Goal: Use online tool/utility: Utilize a website feature to perform a specific function

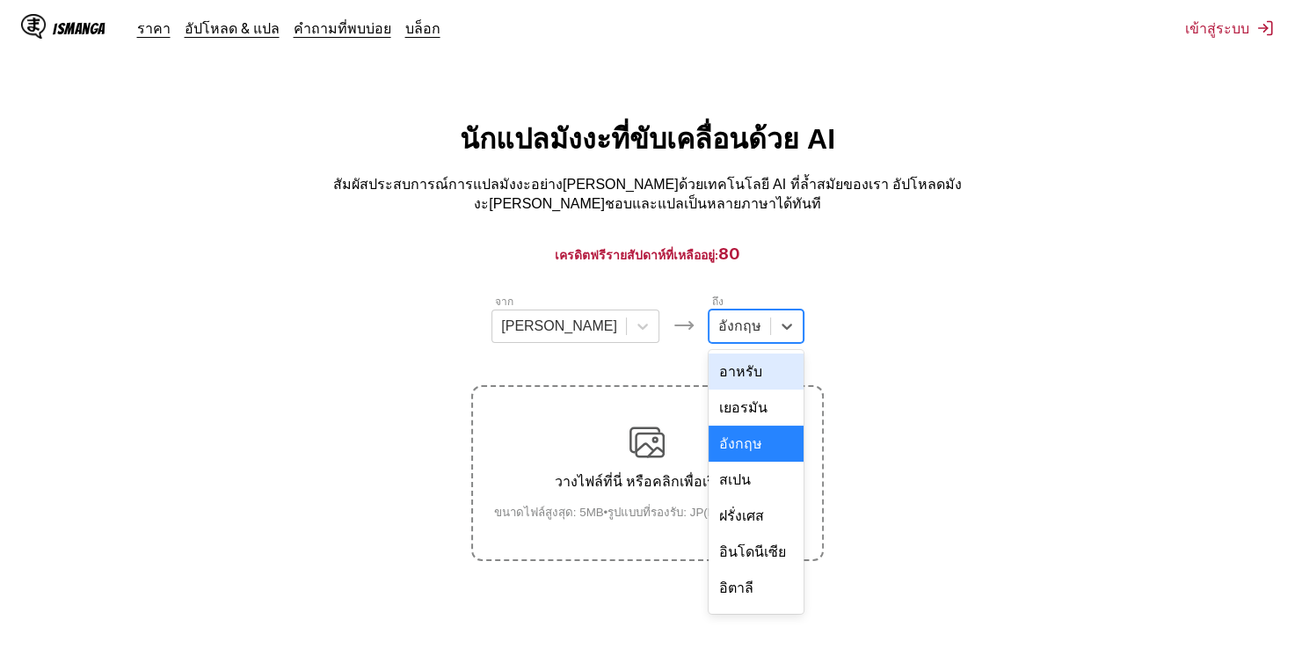
click at [718, 317] on div at bounding box center [739, 326] width 43 height 19
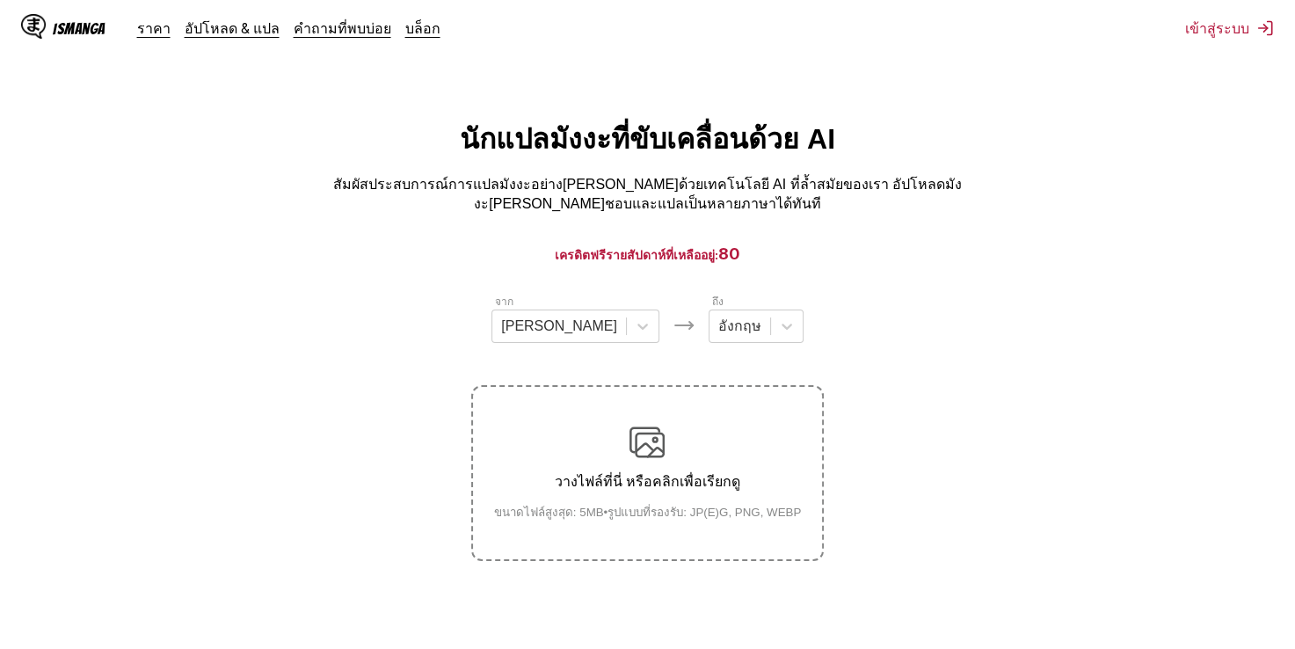
click at [823, 353] on section "จาก ญี่ปุ่น ถึง อังกฤษ วางไฟล์ที่นี่ หรือคลิกเพื่อเรียกดู ขนาดไฟล์สูงสุด: 5MB •…" at bounding box center [647, 427] width 1267 height 268
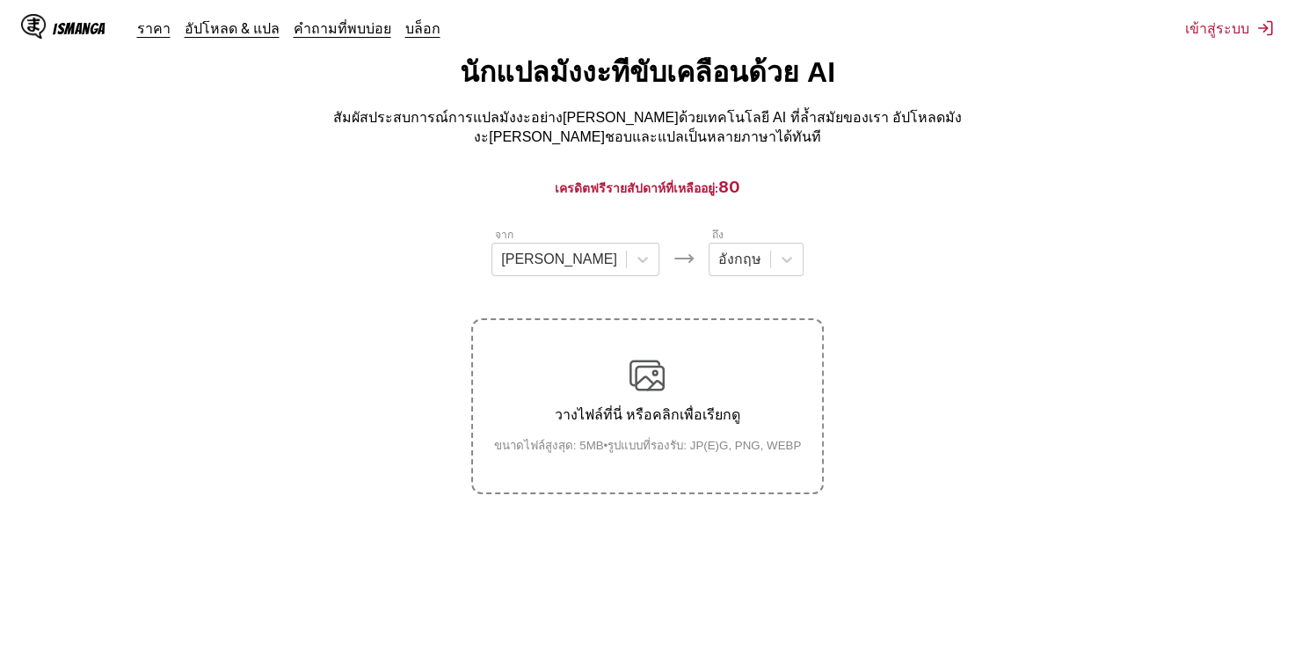
scroll to position [72, 0]
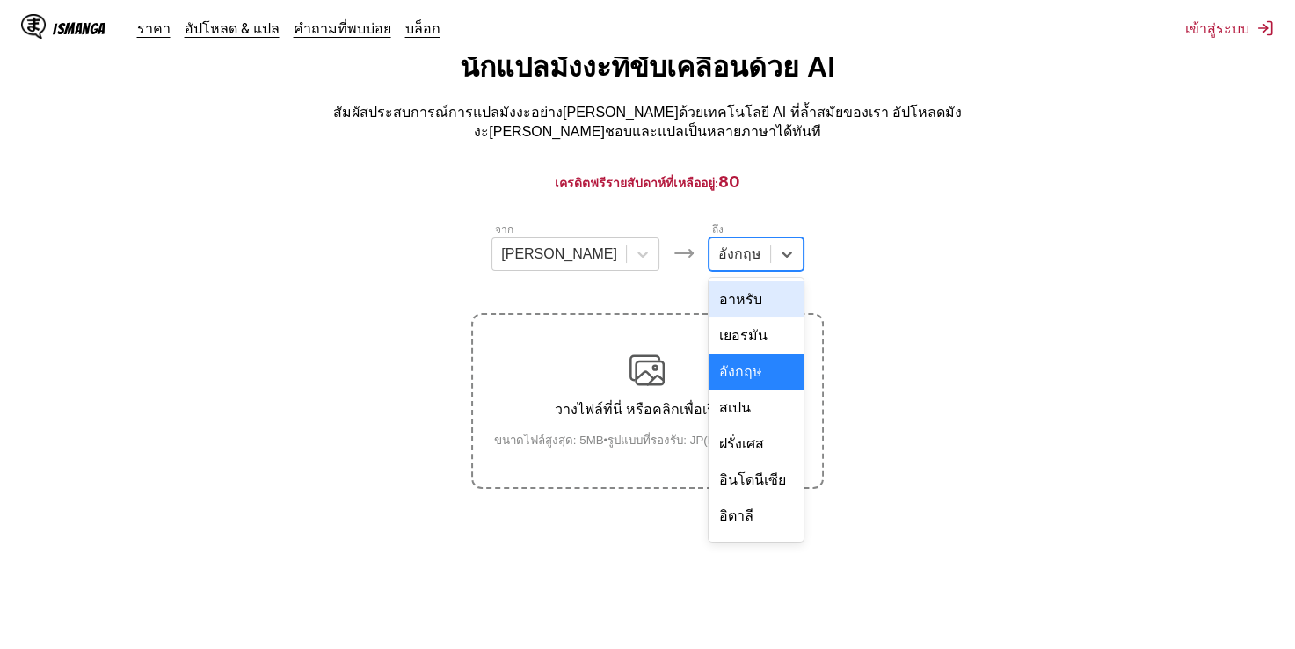
click at [718, 255] on div at bounding box center [739, 253] width 43 height 19
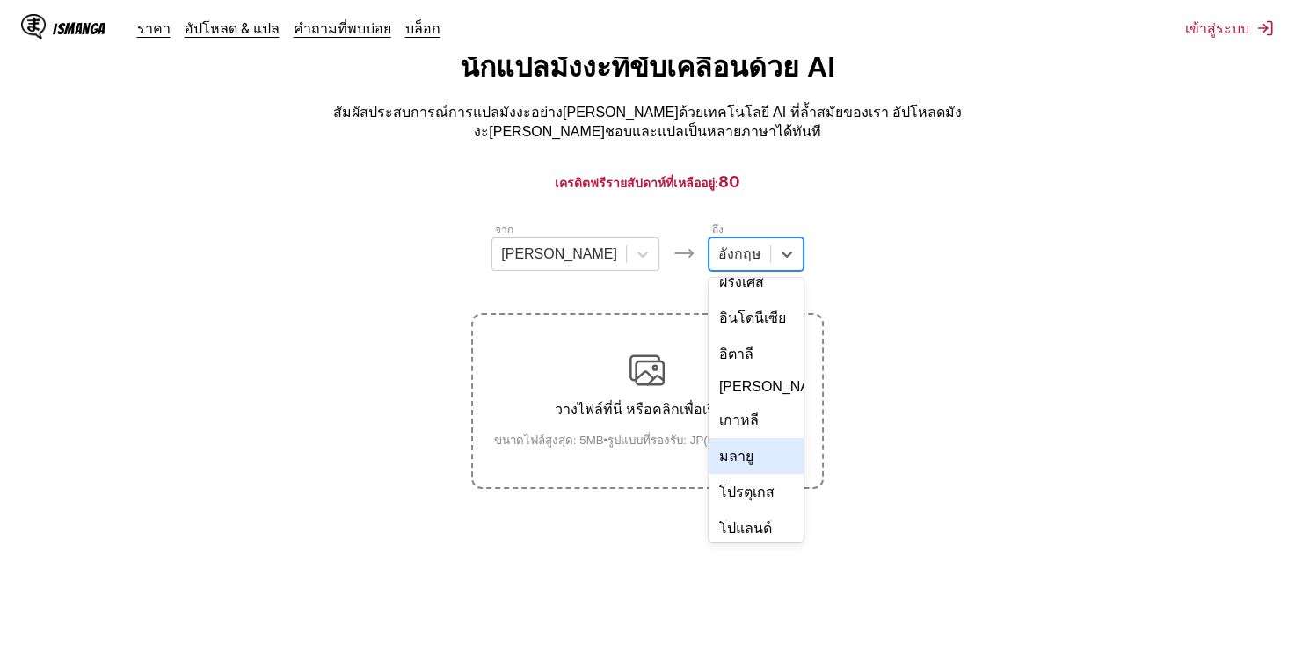
scroll to position [305, 0]
click at [711, 439] on div "ไทย" at bounding box center [756, 457] width 95 height 36
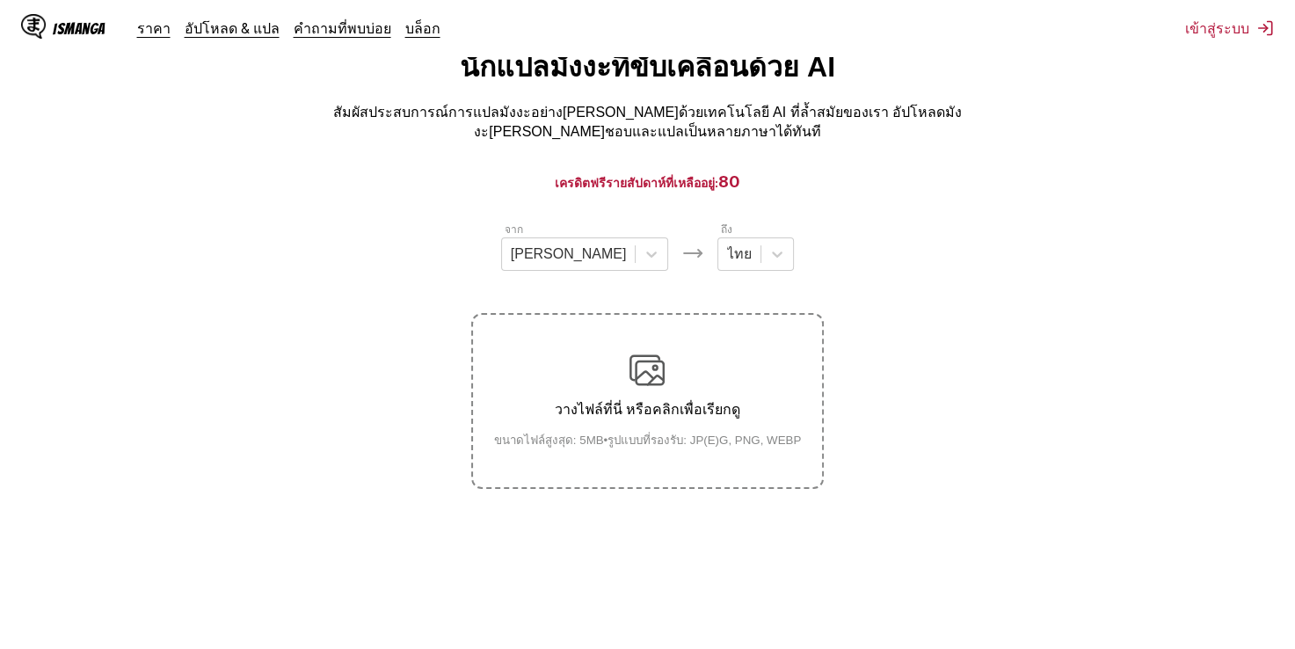
click at [693, 398] on p "วางไฟล์ที่นี่ หรือคลิกเพื่อเรียกดู" at bounding box center [648, 409] width 336 height 22
click at [0, 0] on input "วางไฟล์ที่นี่ หรือคลิกเพื่อเรียกดู ขนาดไฟล์สูงสุด: 5MB • รูปแบบที่รองรับ: JP(E)…" at bounding box center [0, 0] width 0 height 0
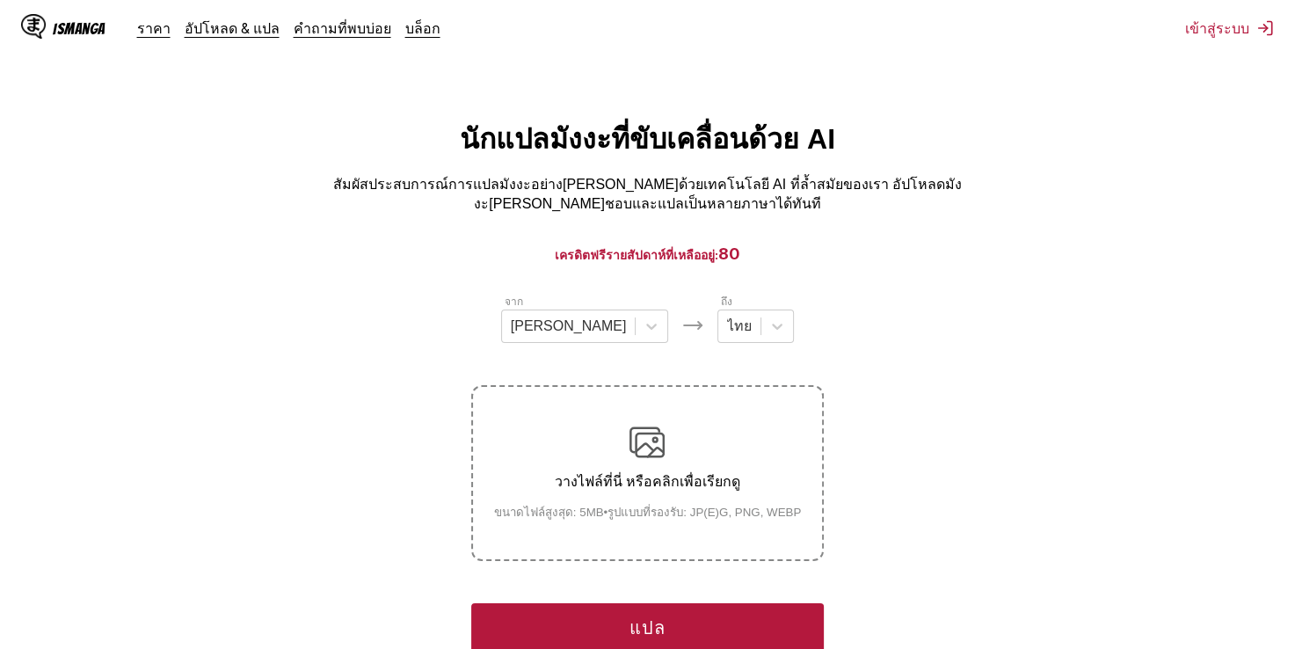
scroll to position [88, 0]
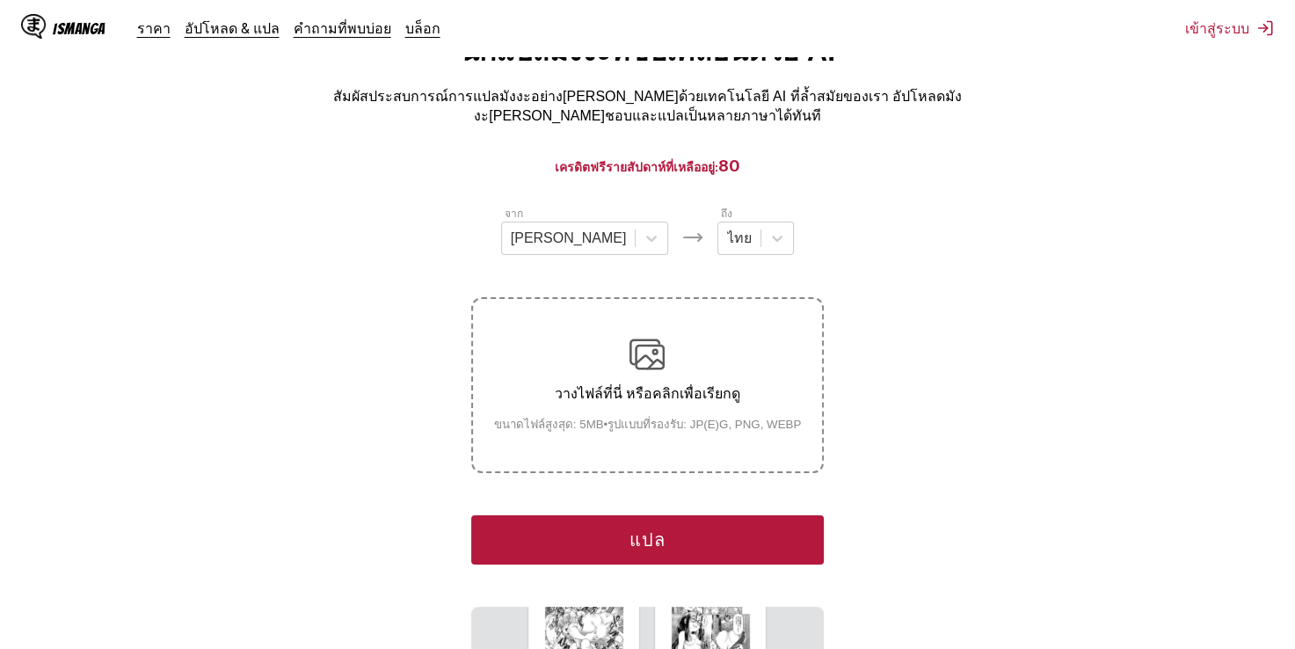
click at [684, 531] on button "แปล" at bounding box center [647, 539] width 352 height 49
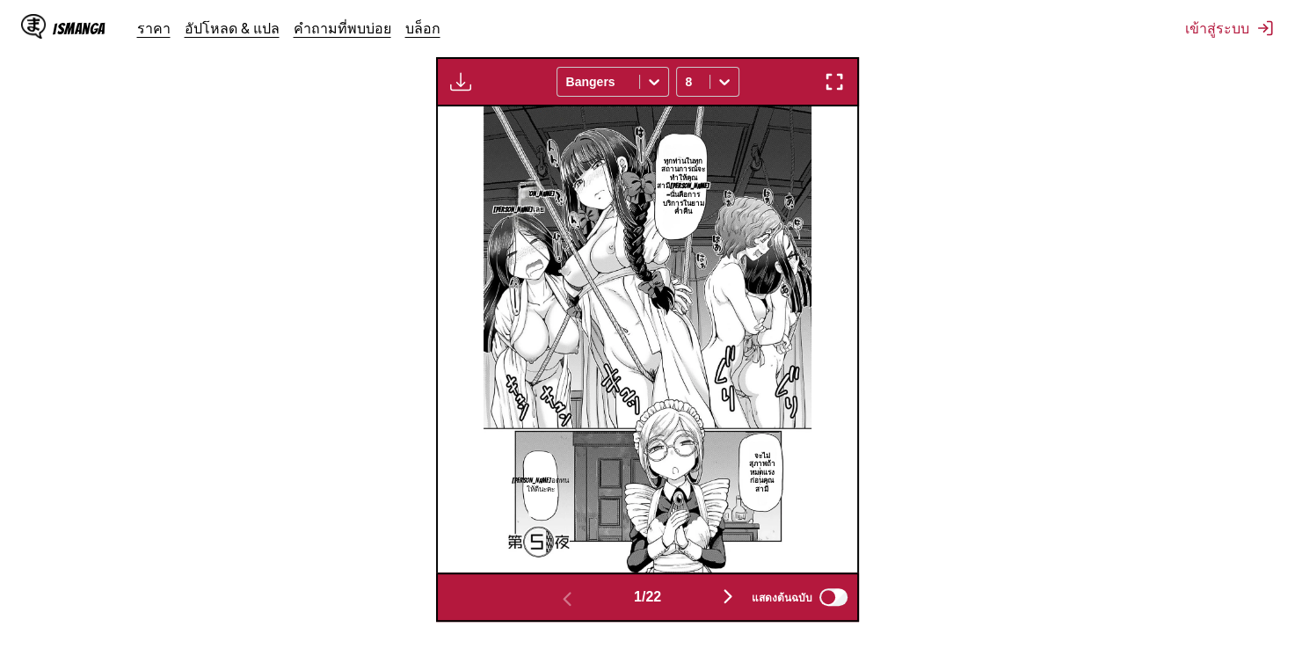
scroll to position [706, 0]
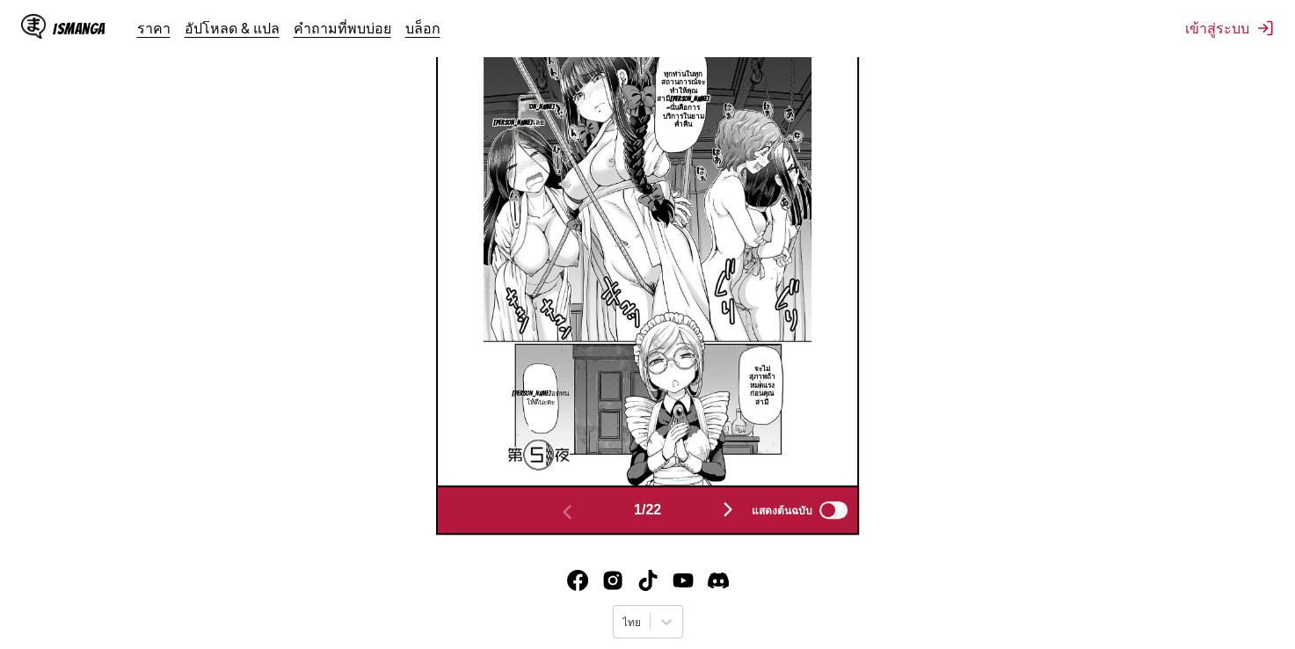
click at [725, 499] on img "button" at bounding box center [727, 509] width 21 height 21
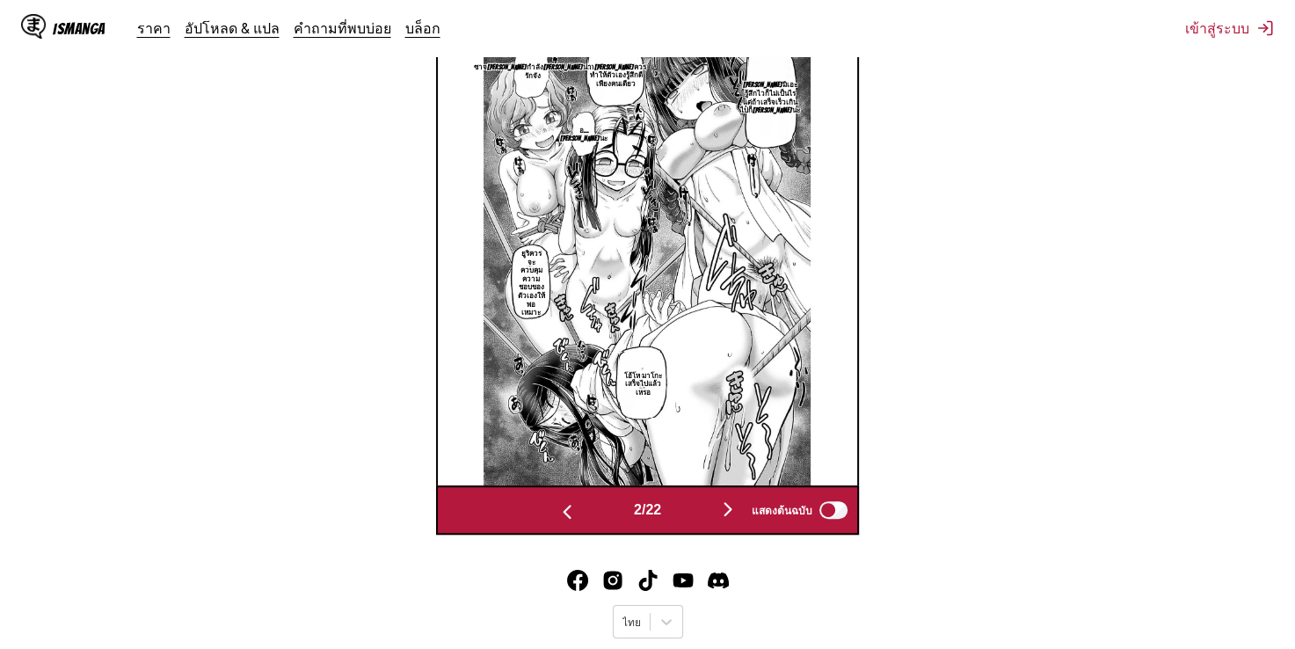
click at [728, 499] on img "button" at bounding box center [727, 509] width 21 height 21
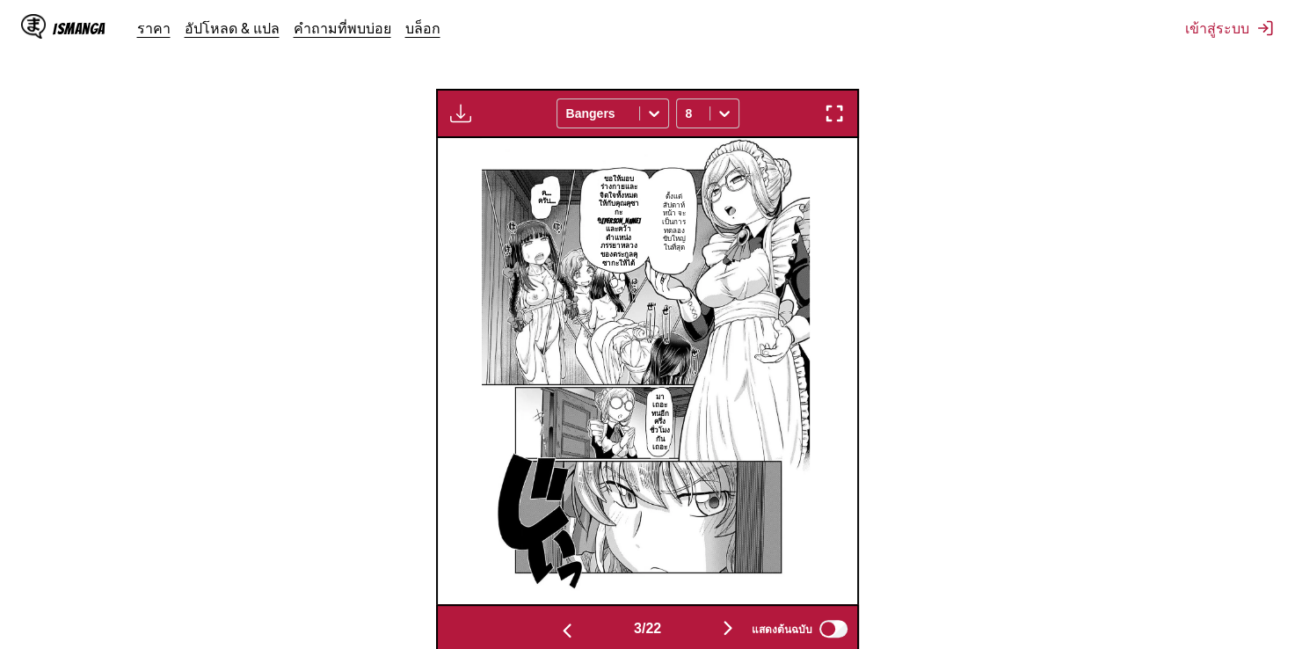
scroll to position [618, 0]
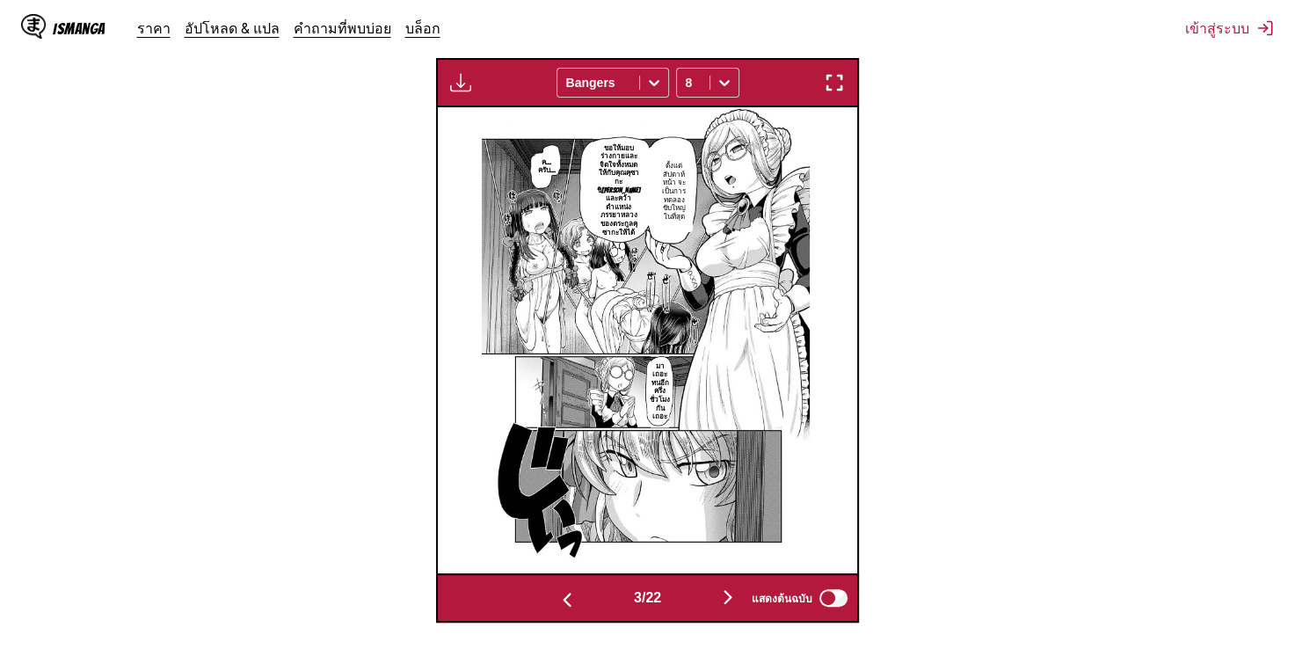
click at [725, 586] on img "button" at bounding box center [727, 596] width 21 height 21
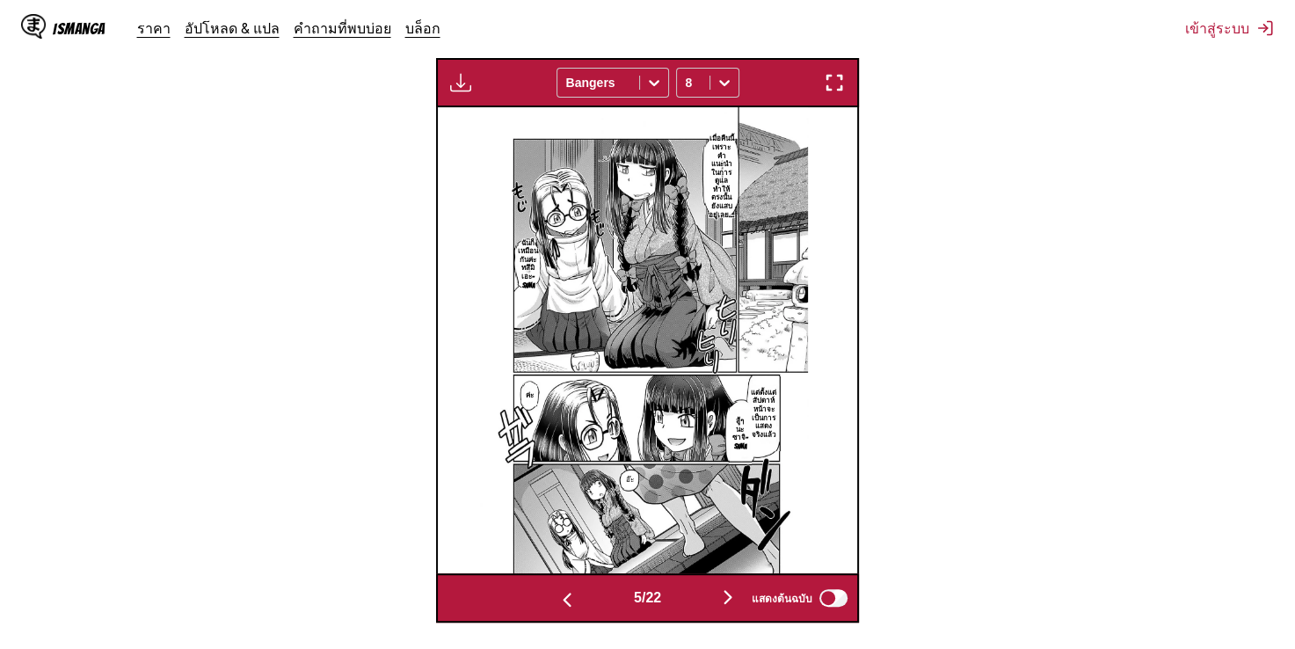
click at [562, 589] on img "button" at bounding box center [567, 599] width 21 height 21
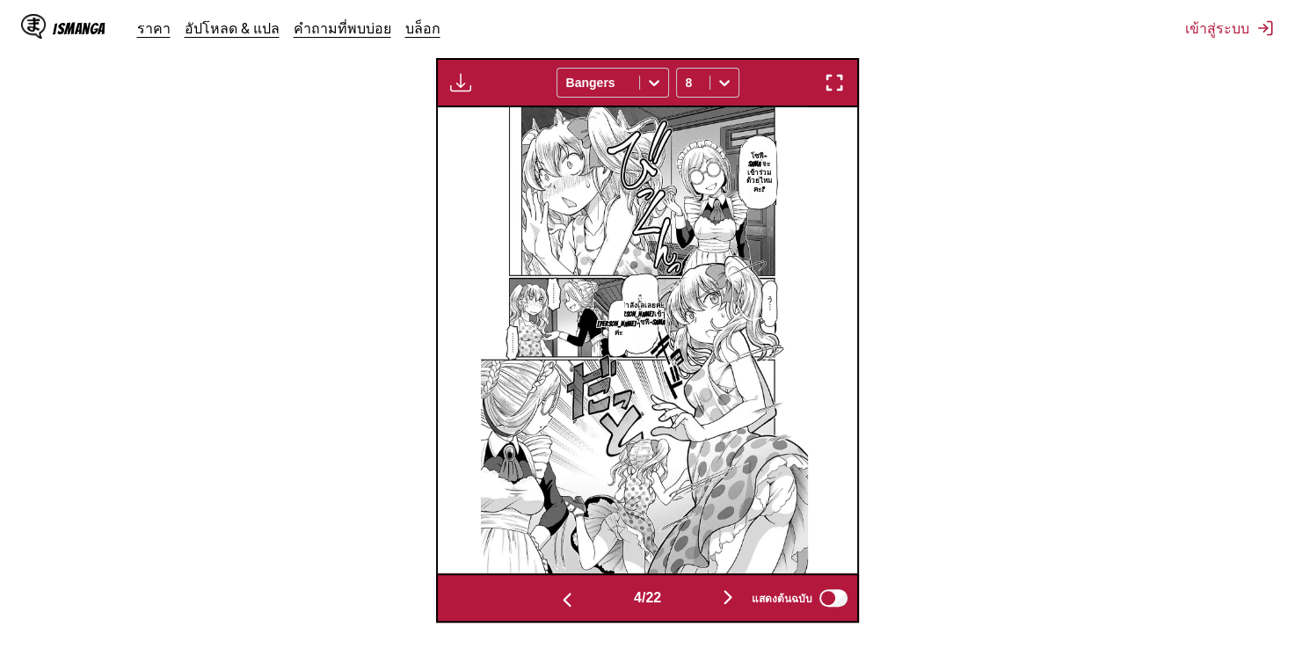
click at [728, 586] on img "button" at bounding box center [727, 596] width 21 height 21
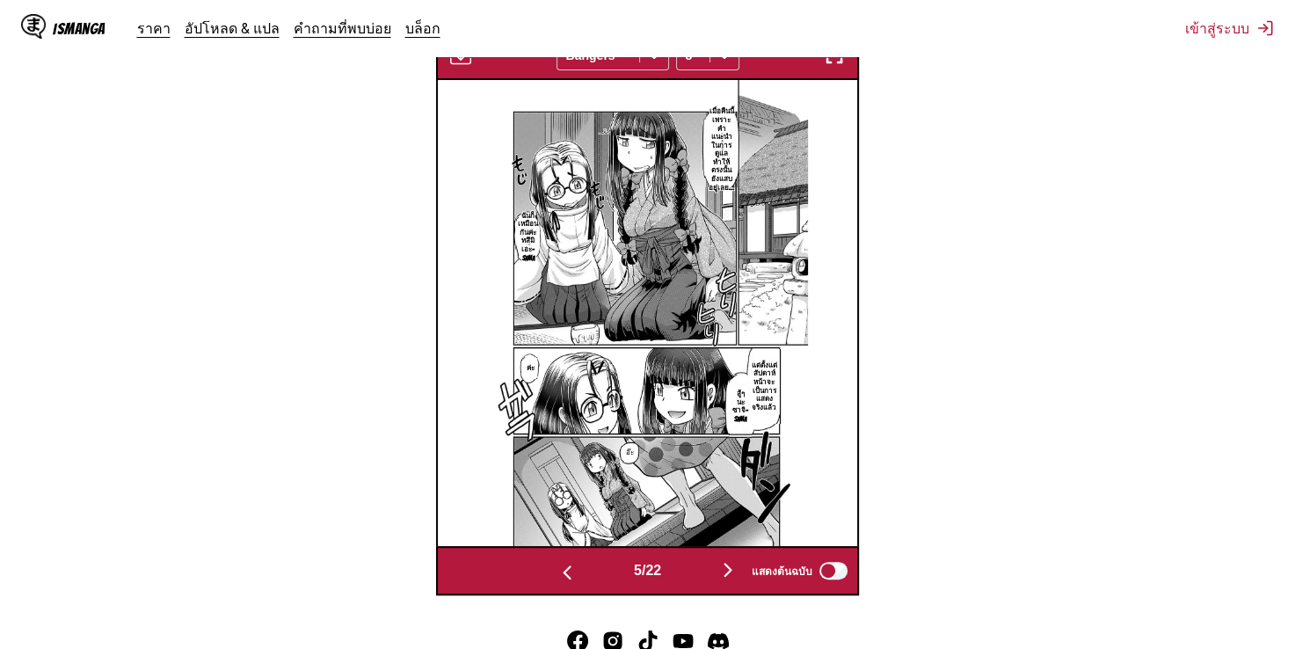
scroll to position [618, 0]
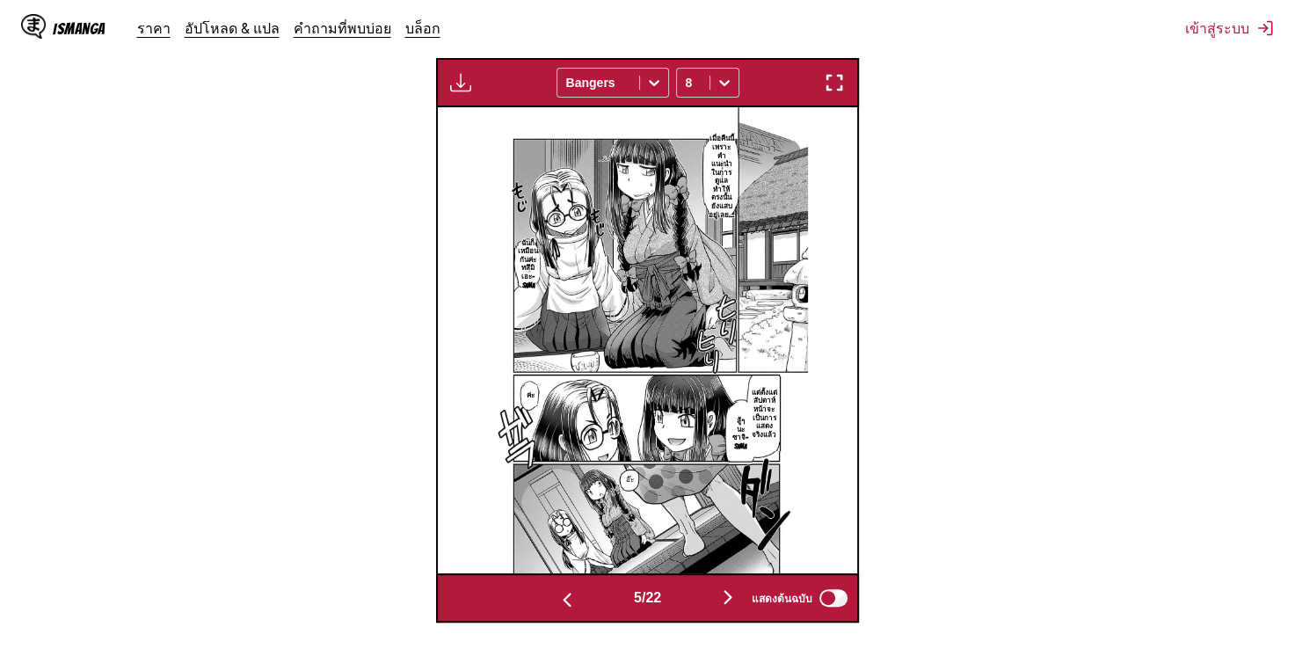
click at [731, 586] on img "button" at bounding box center [727, 596] width 21 height 21
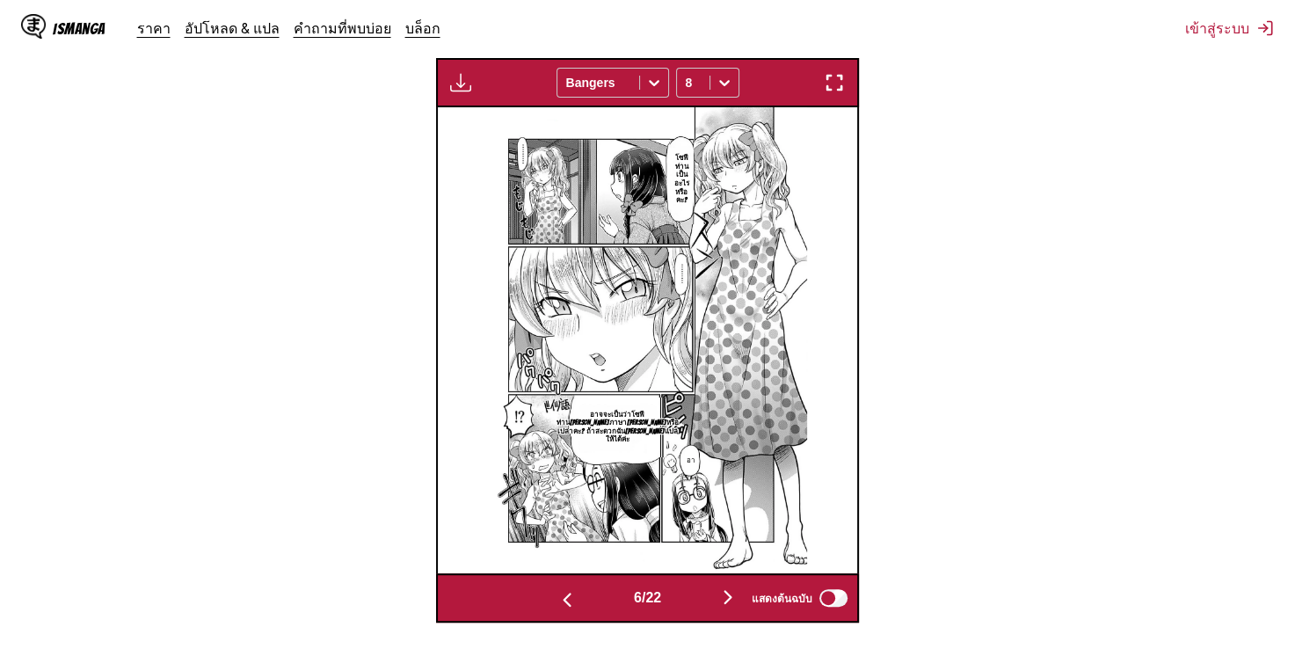
click at [731, 586] on img "button" at bounding box center [727, 596] width 21 height 21
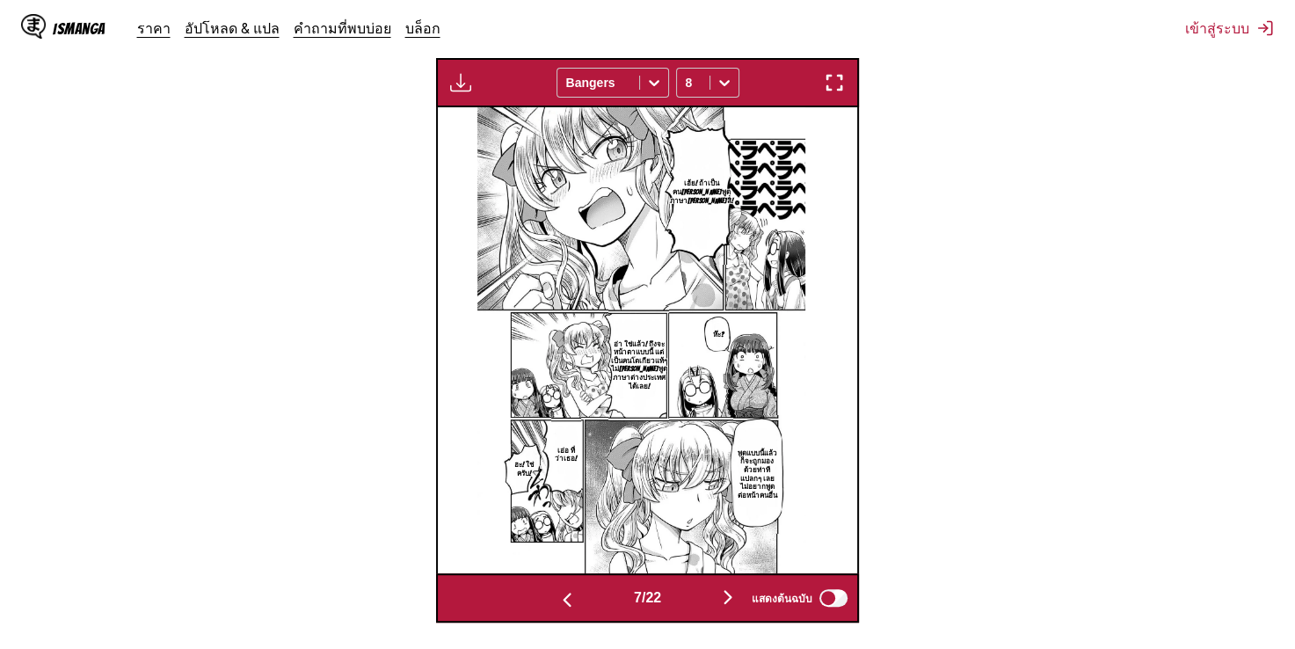
click at [730, 586] on img "button" at bounding box center [727, 596] width 21 height 21
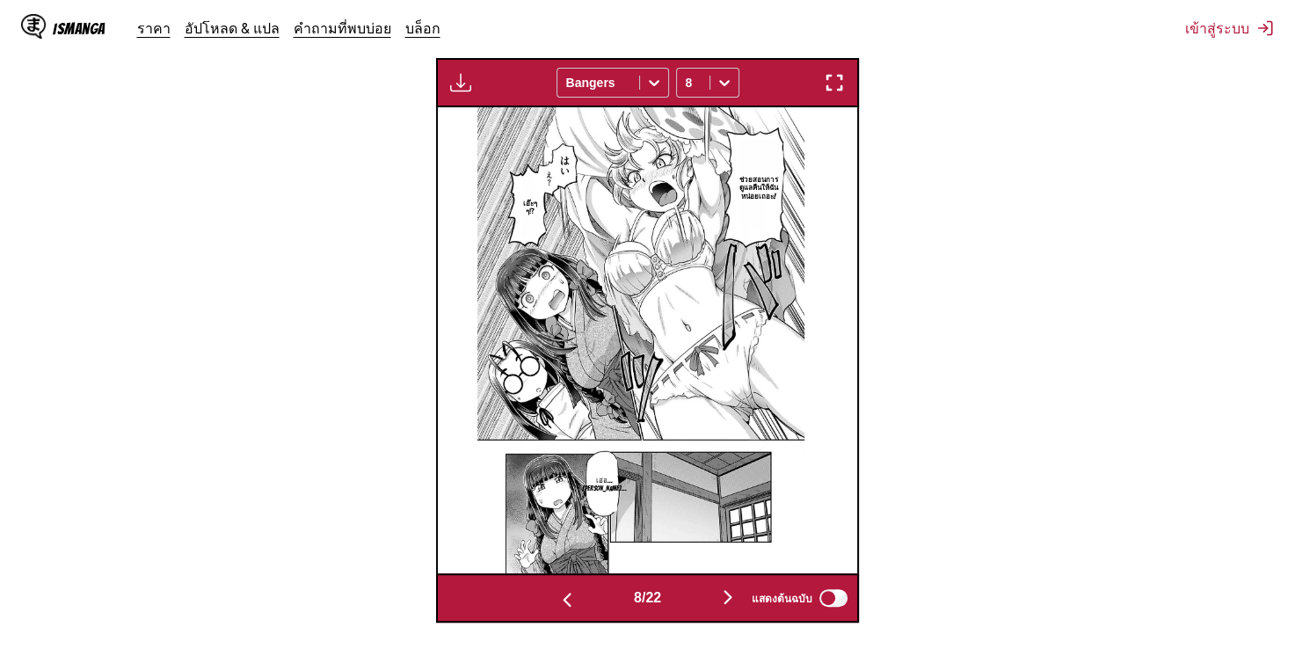
click at [730, 586] on img "button" at bounding box center [727, 596] width 21 height 21
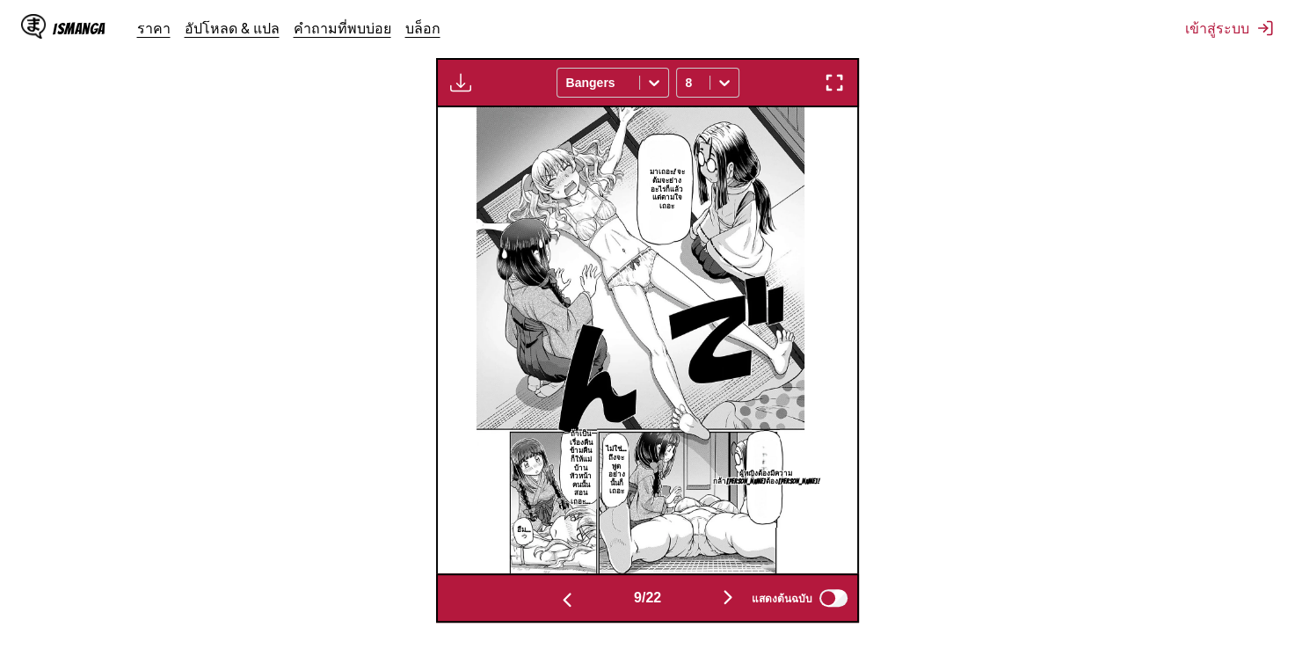
click at [730, 586] on img "button" at bounding box center [727, 596] width 21 height 21
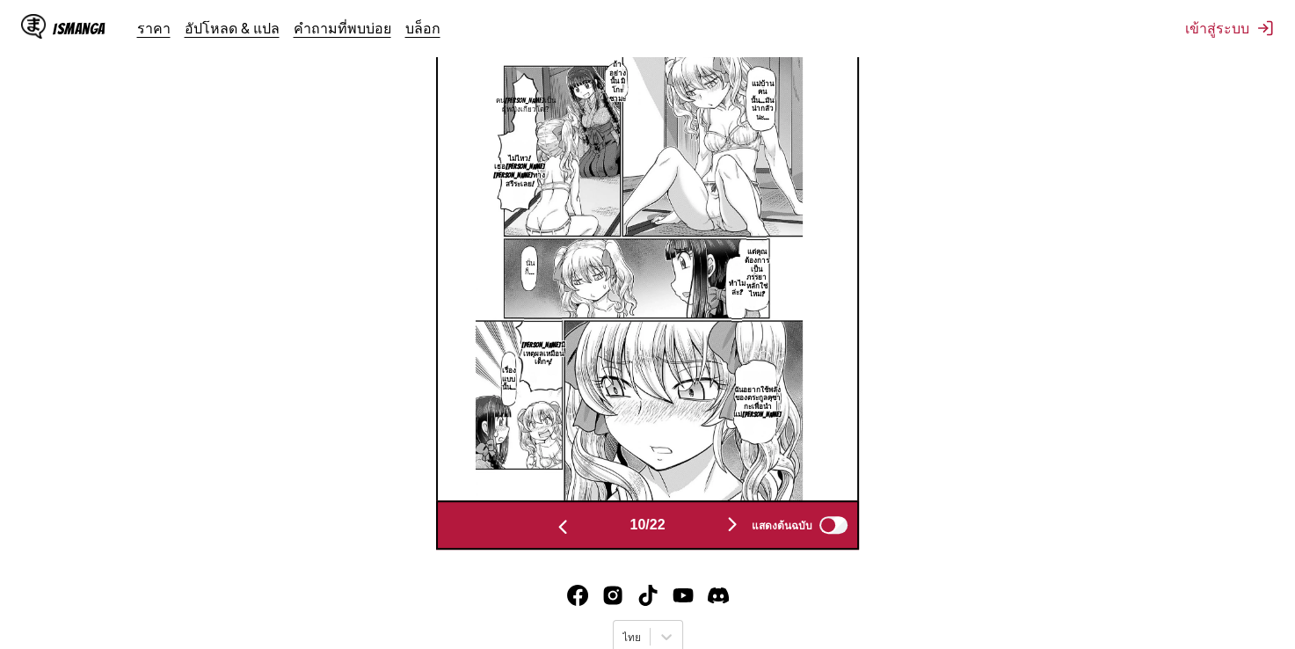
scroll to position [552, 0]
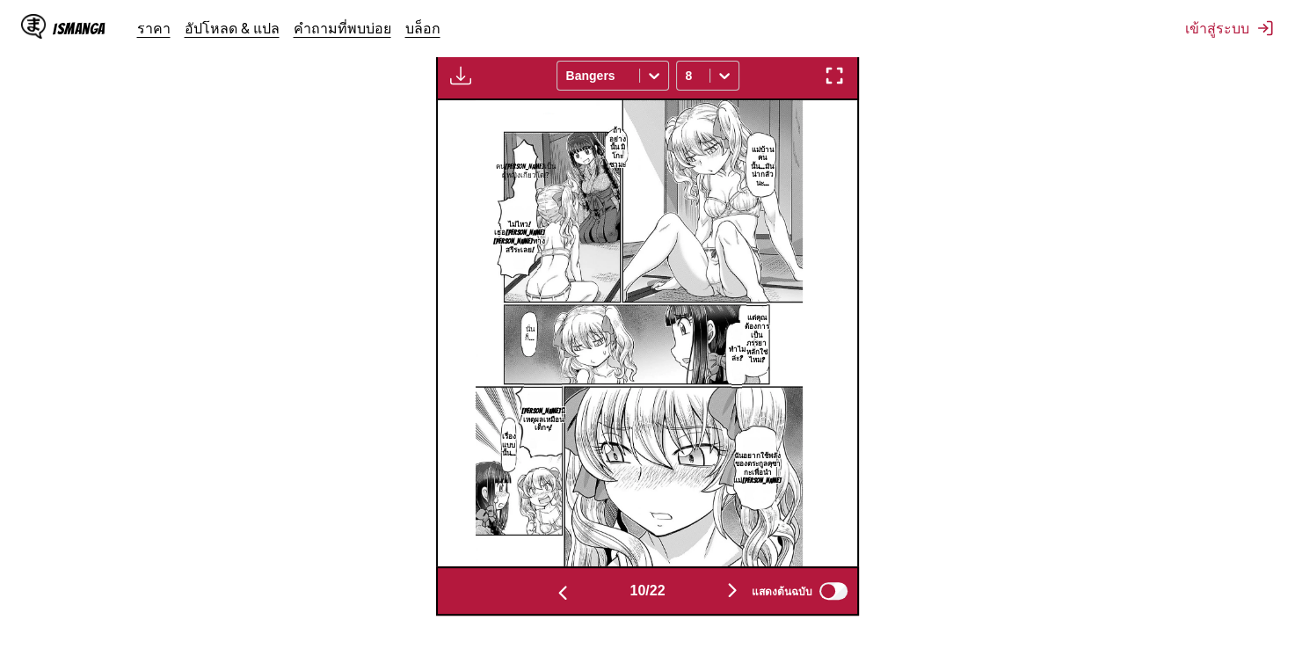
click at [731, 584] on img "button" at bounding box center [732, 589] width 21 height 21
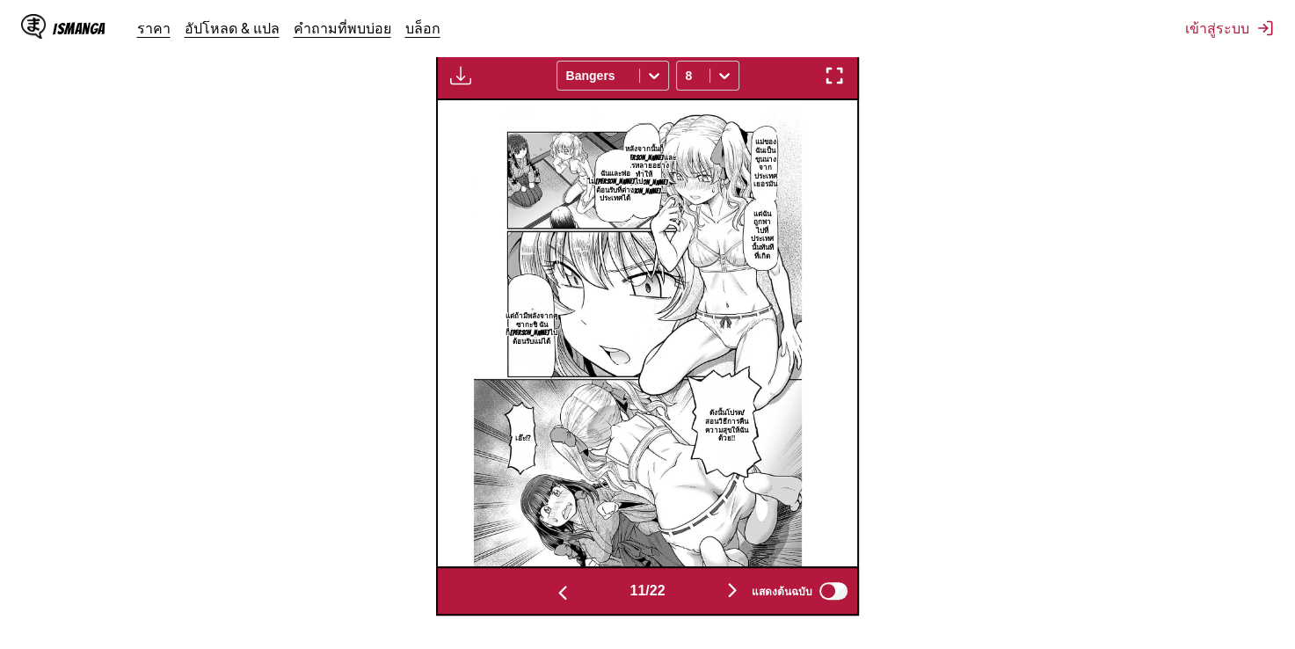
click at [731, 584] on img "button" at bounding box center [732, 589] width 21 height 21
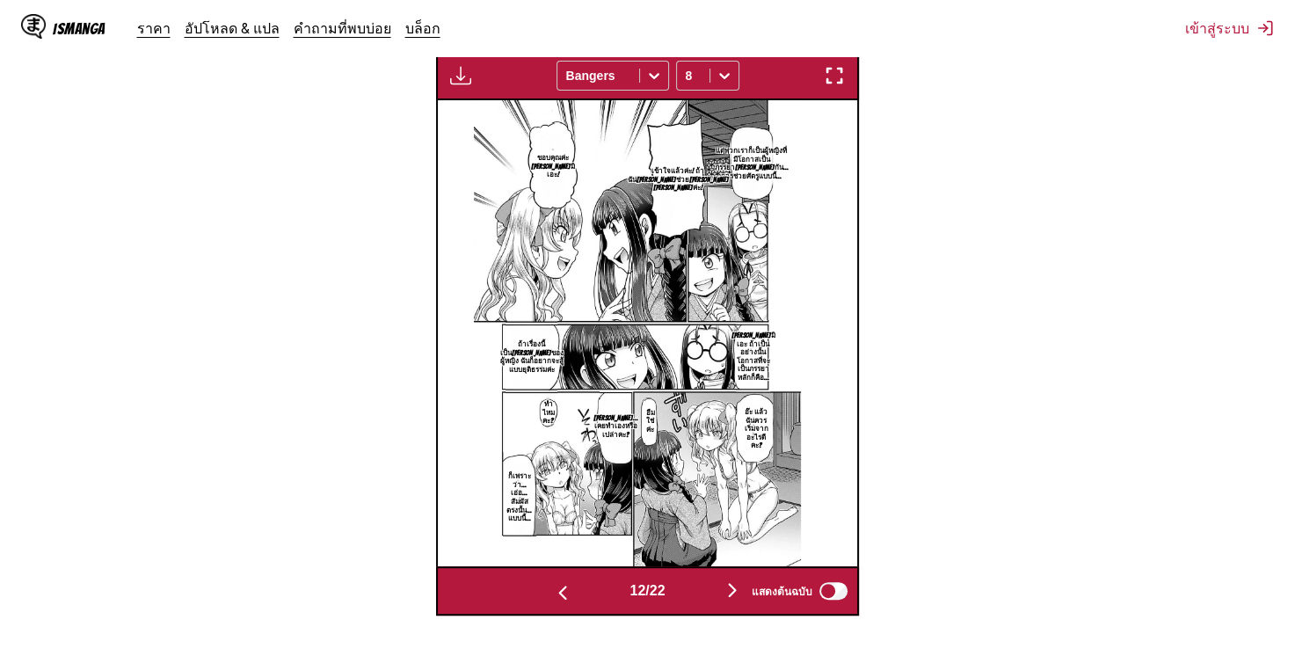
click at [731, 584] on img "button" at bounding box center [732, 589] width 21 height 21
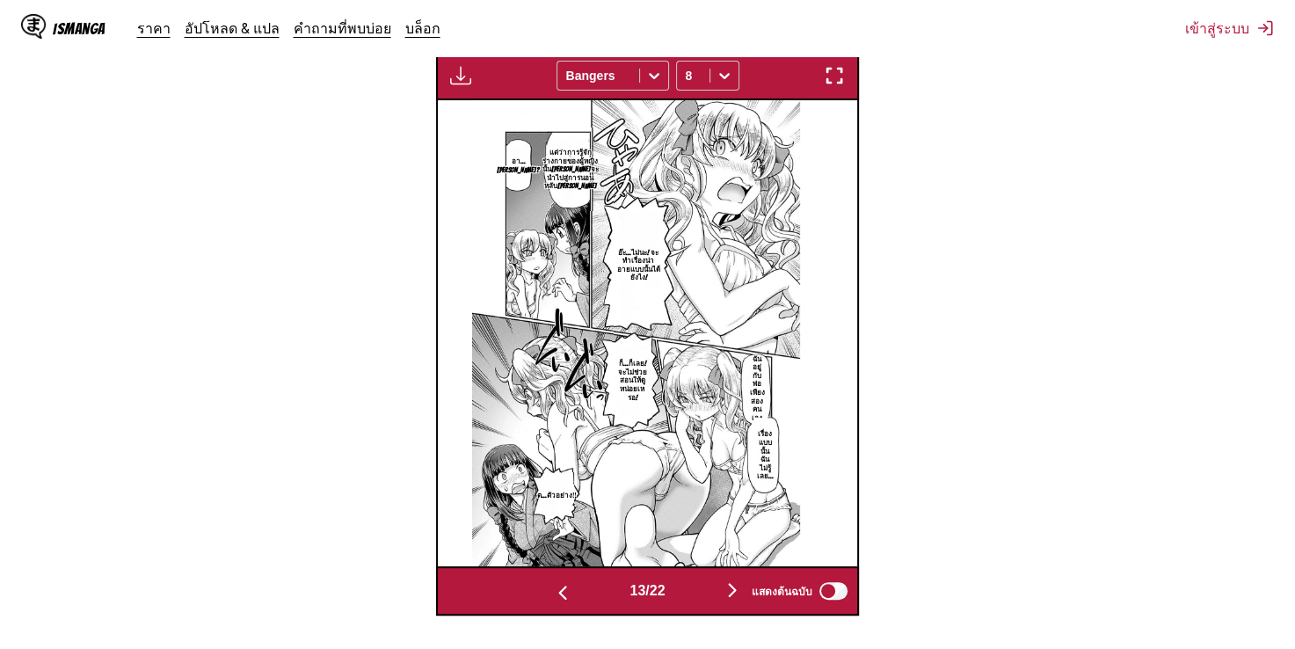
click at [731, 584] on img "button" at bounding box center [732, 589] width 21 height 21
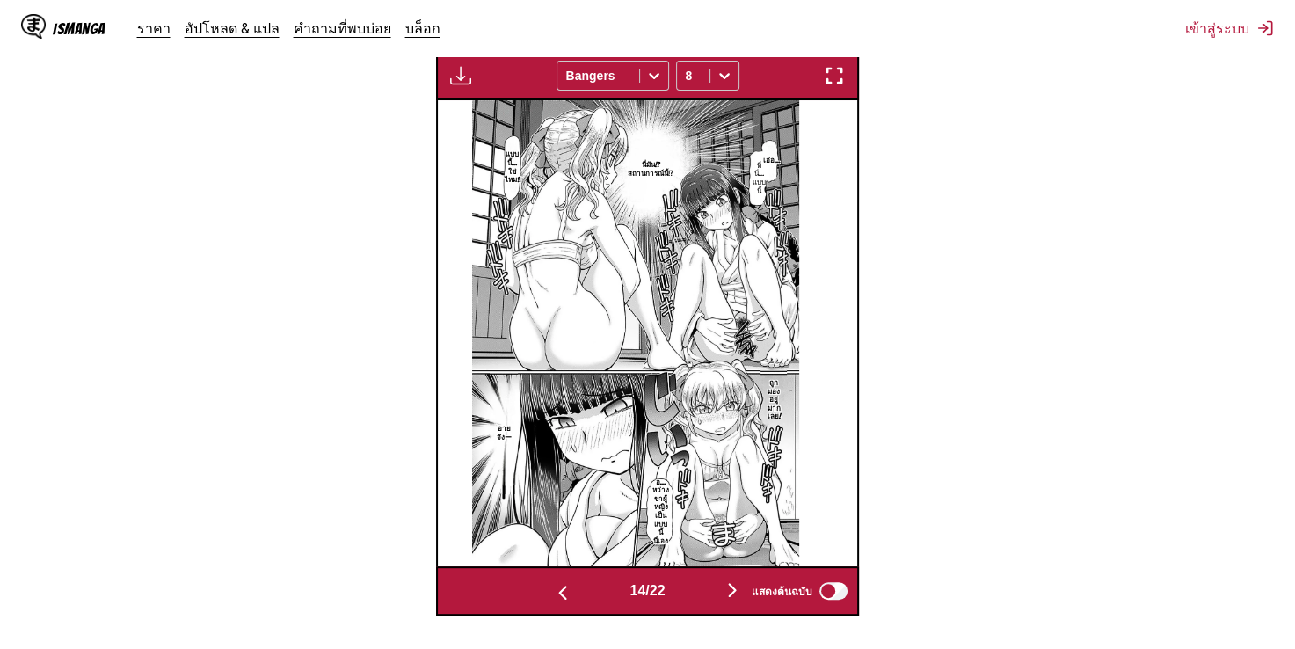
click at [731, 584] on img "button" at bounding box center [732, 589] width 21 height 21
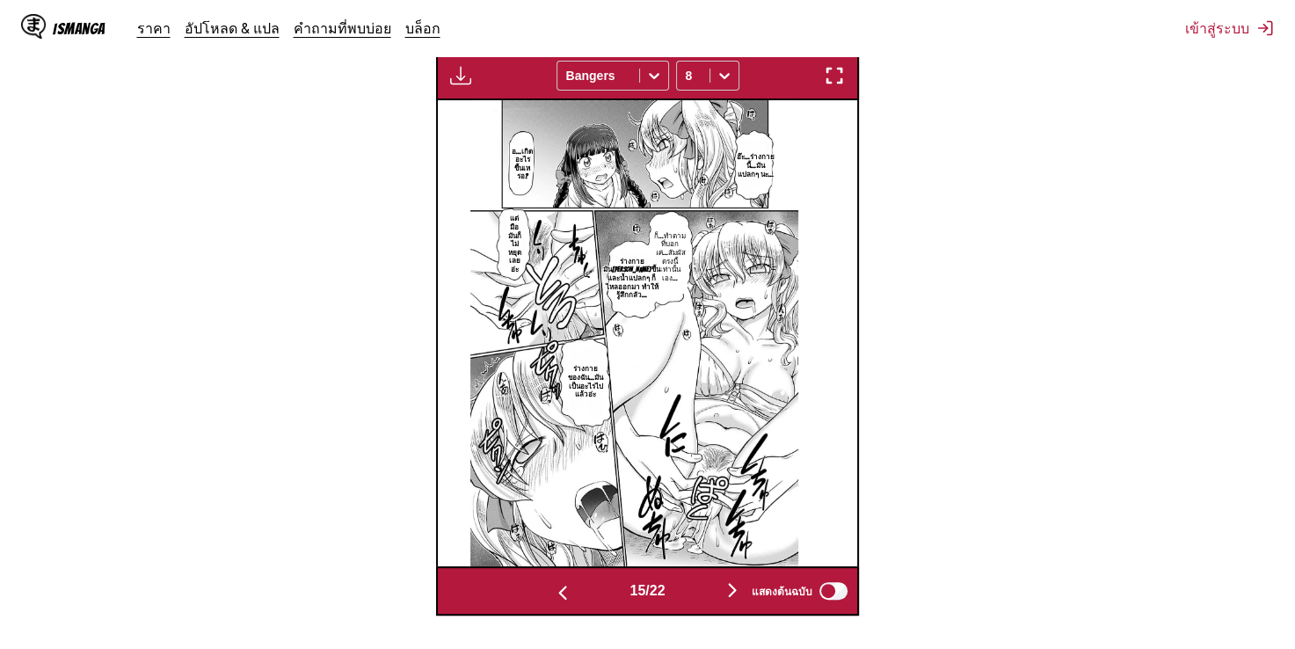
click at [731, 584] on img "button" at bounding box center [732, 589] width 21 height 21
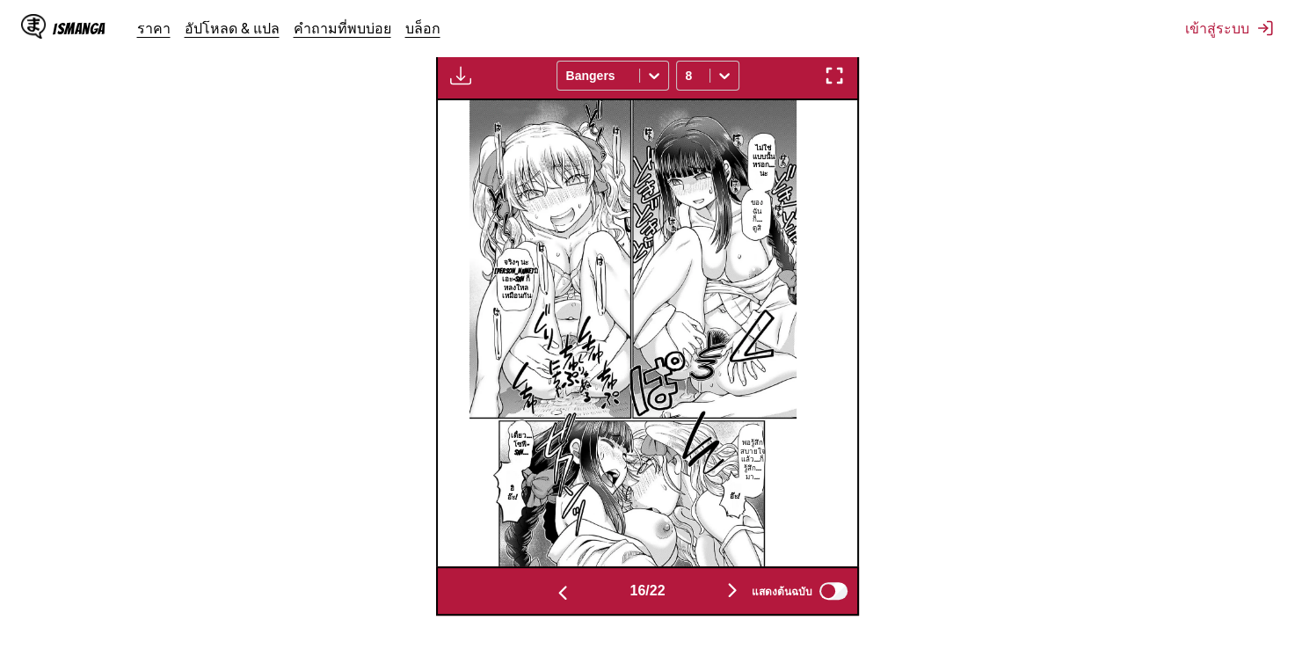
click at [731, 584] on img "button" at bounding box center [732, 589] width 21 height 21
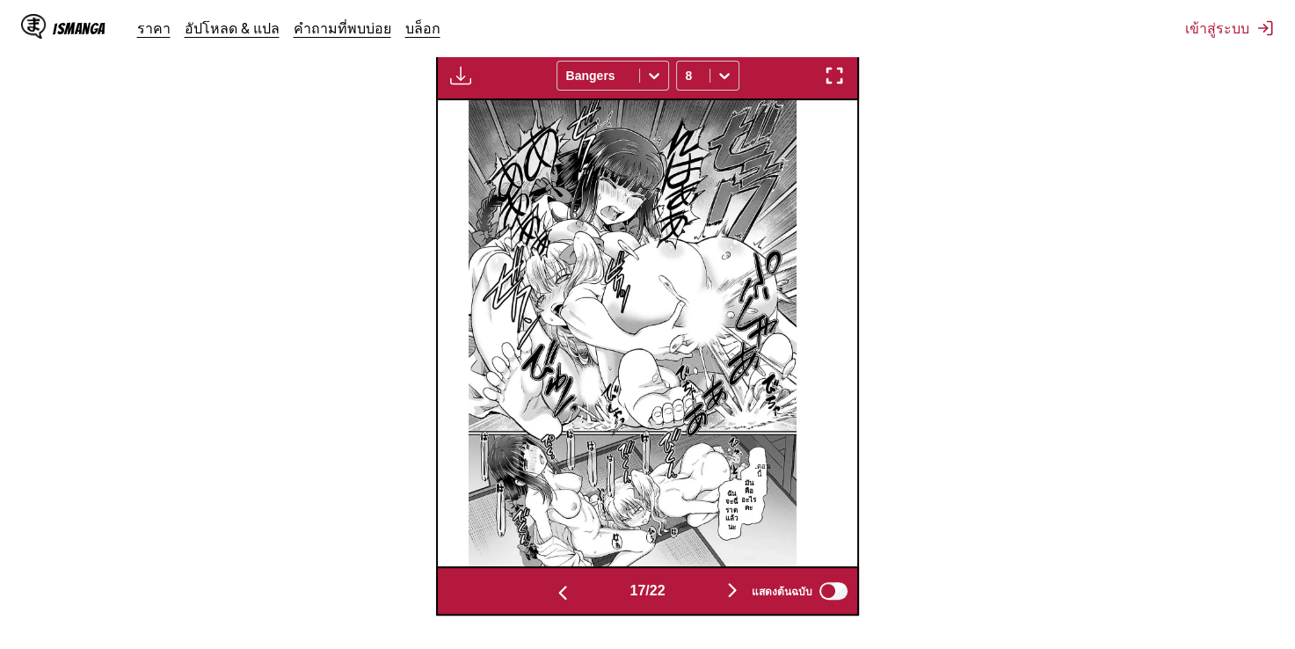
click at [731, 584] on img "button" at bounding box center [732, 589] width 21 height 21
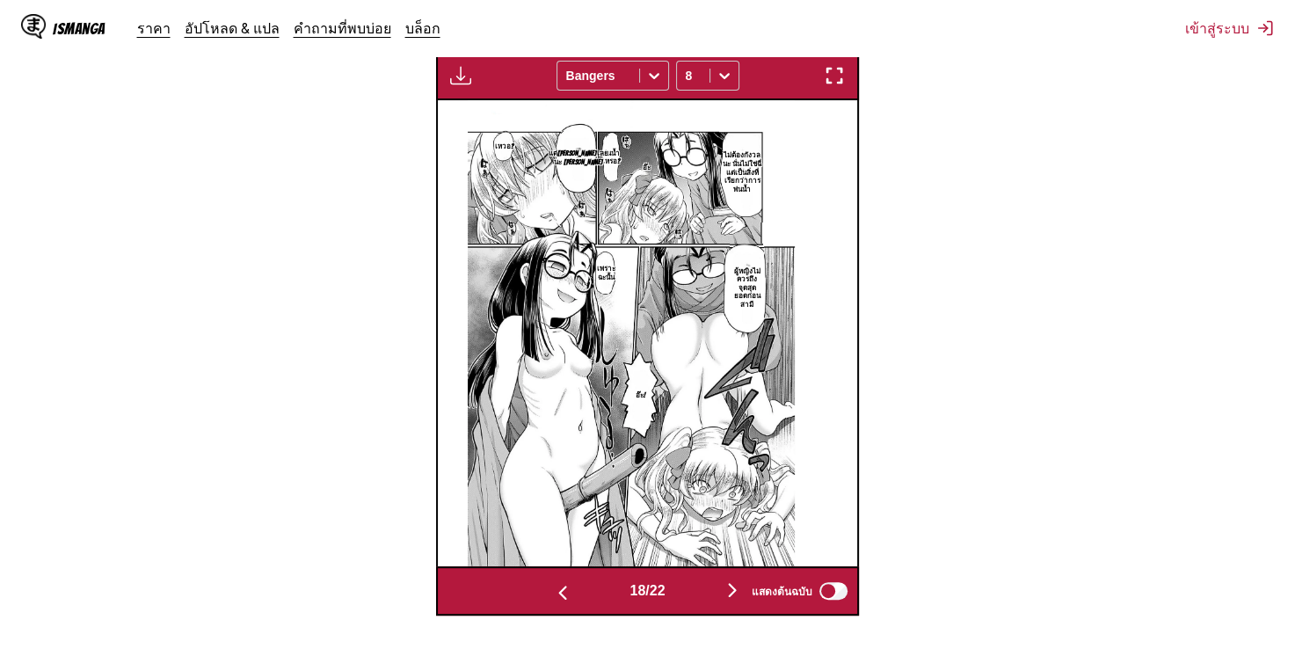
click at [731, 584] on img "button" at bounding box center [732, 589] width 21 height 21
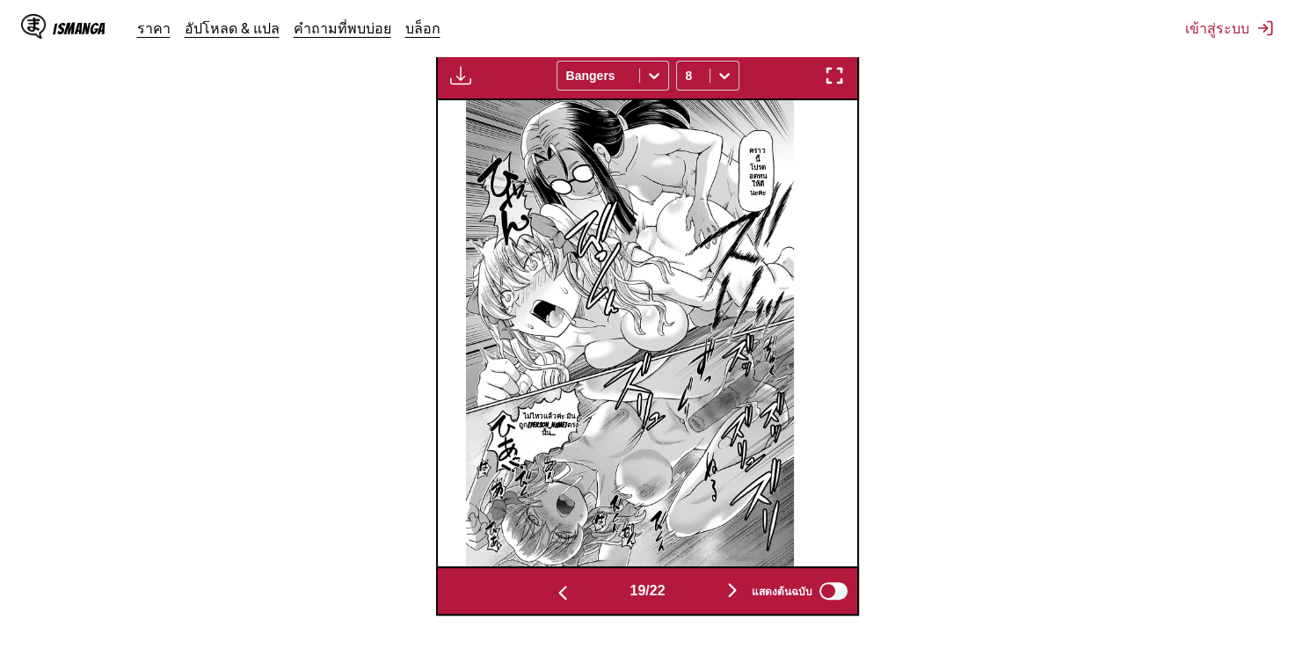
click at [731, 584] on img "button" at bounding box center [732, 589] width 21 height 21
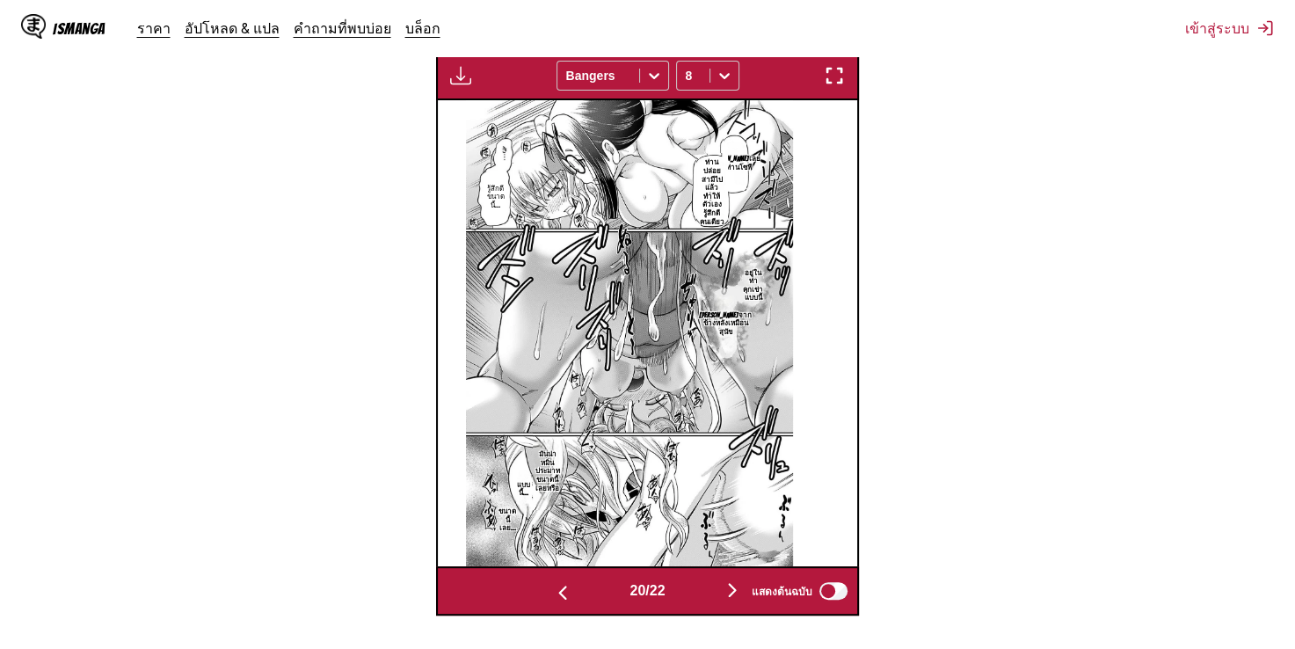
click at [731, 584] on img "button" at bounding box center [732, 589] width 21 height 21
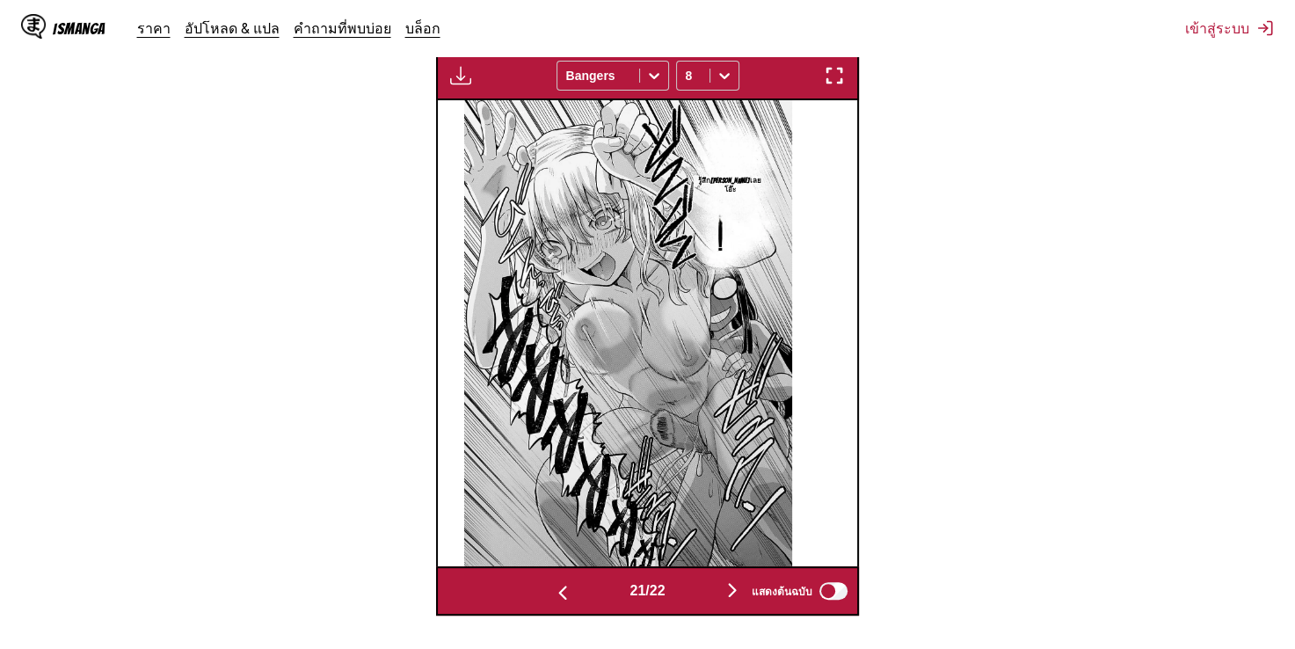
click at [731, 584] on img "button" at bounding box center [732, 589] width 21 height 21
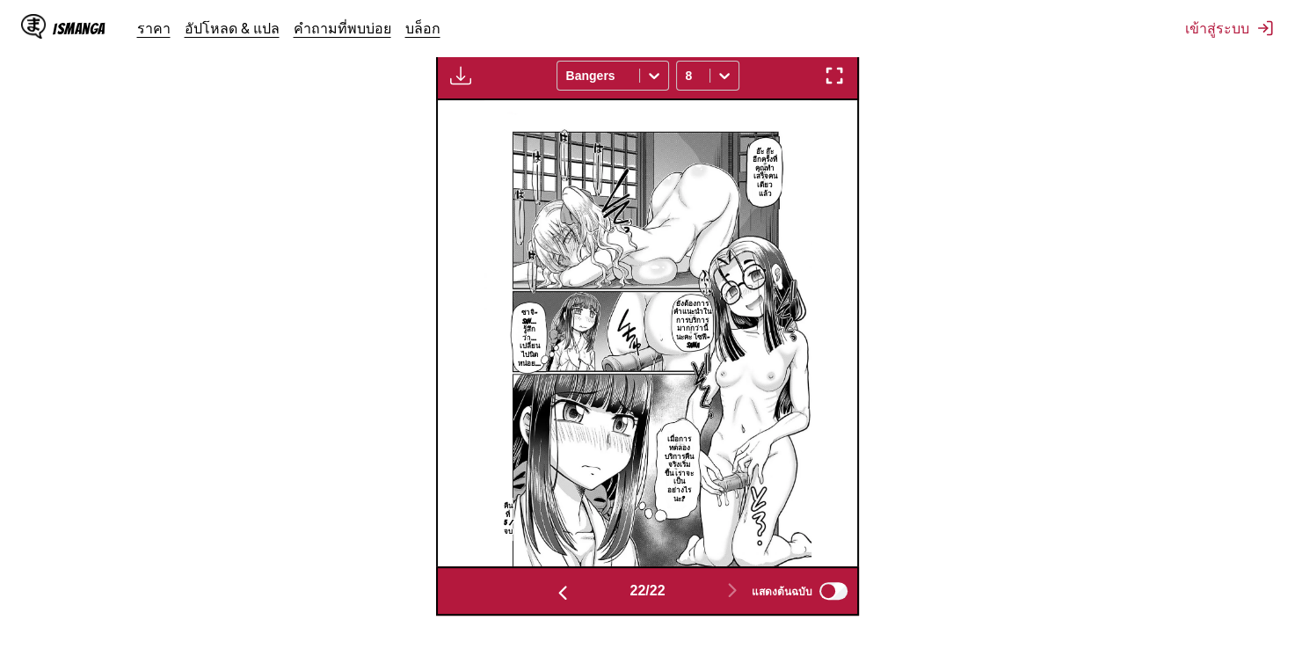
click at [563, 582] on img "button" at bounding box center [562, 592] width 21 height 21
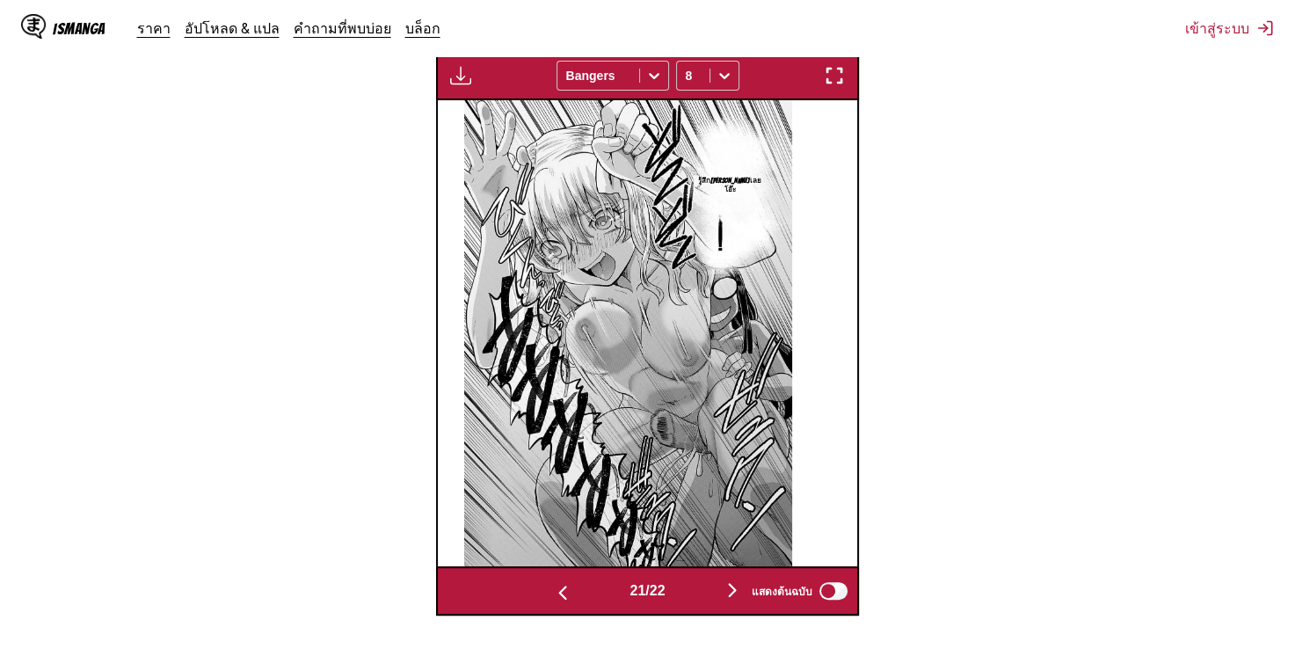
click at [563, 582] on img "button" at bounding box center [562, 592] width 21 height 21
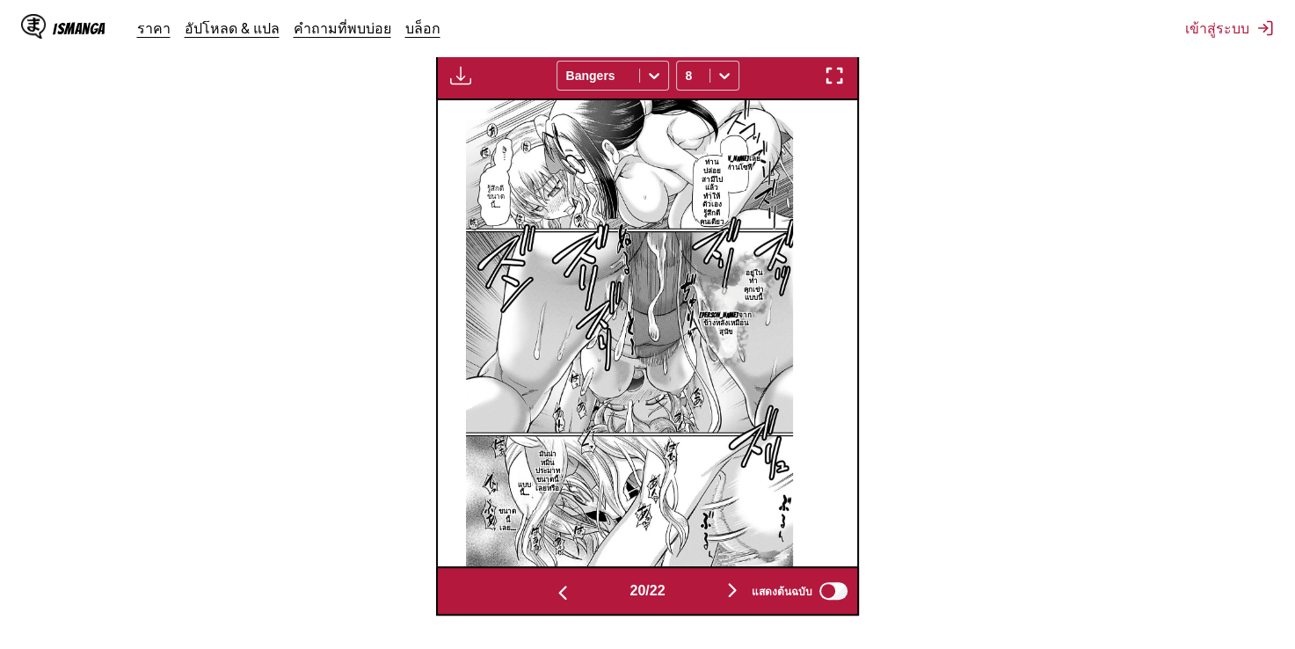
click at [563, 582] on img "button" at bounding box center [562, 592] width 21 height 21
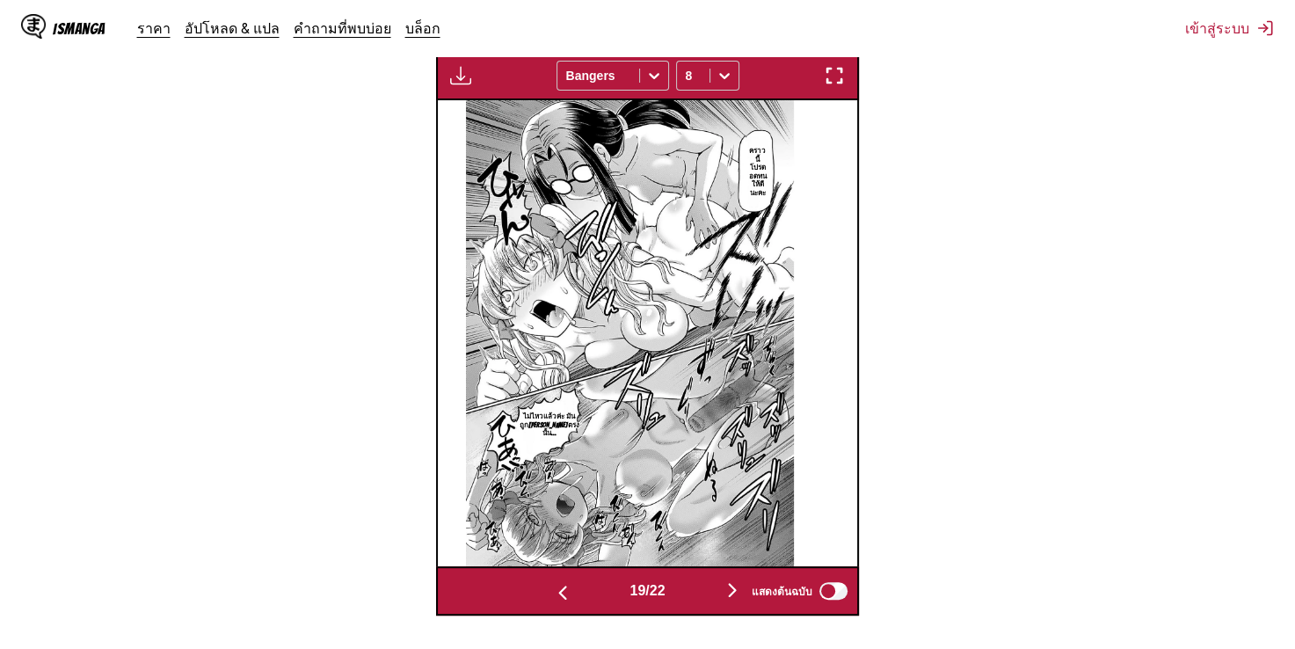
click at [563, 582] on img "button" at bounding box center [562, 592] width 21 height 21
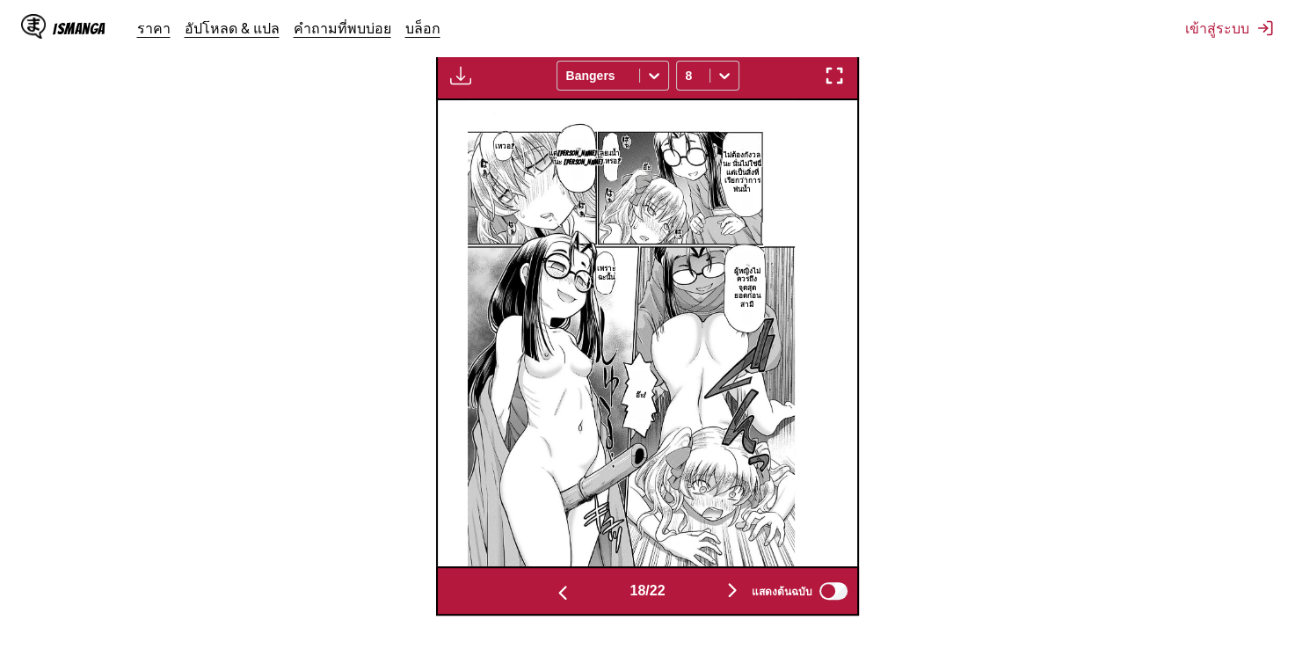
click at [563, 582] on img "button" at bounding box center [562, 592] width 21 height 21
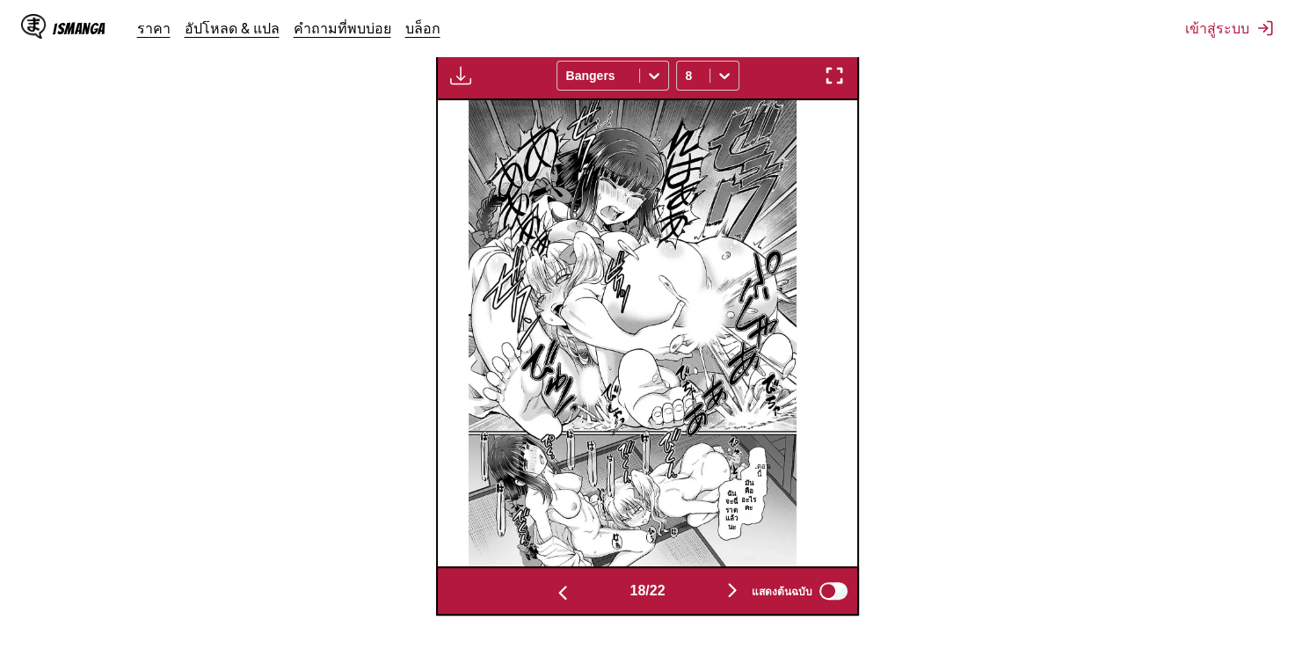
click at [563, 582] on img "button" at bounding box center [562, 592] width 21 height 21
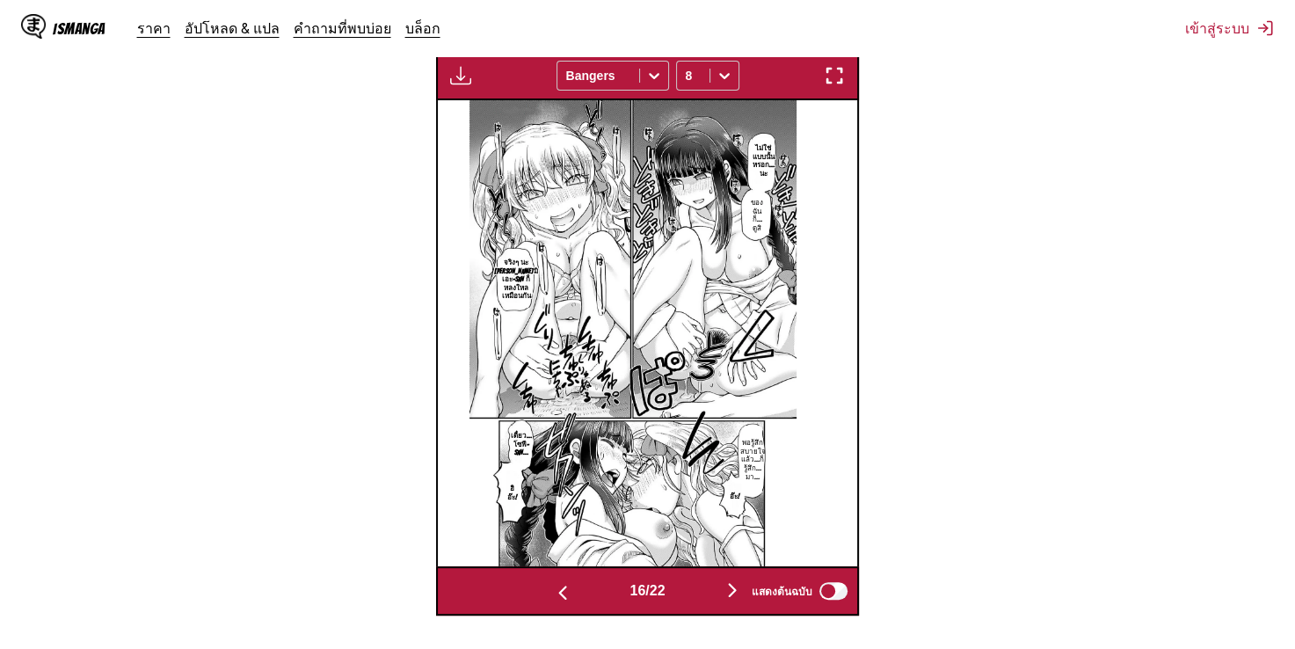
click at [563, 582] on img "button" at bounding box center [562, 592] width 21 height 21
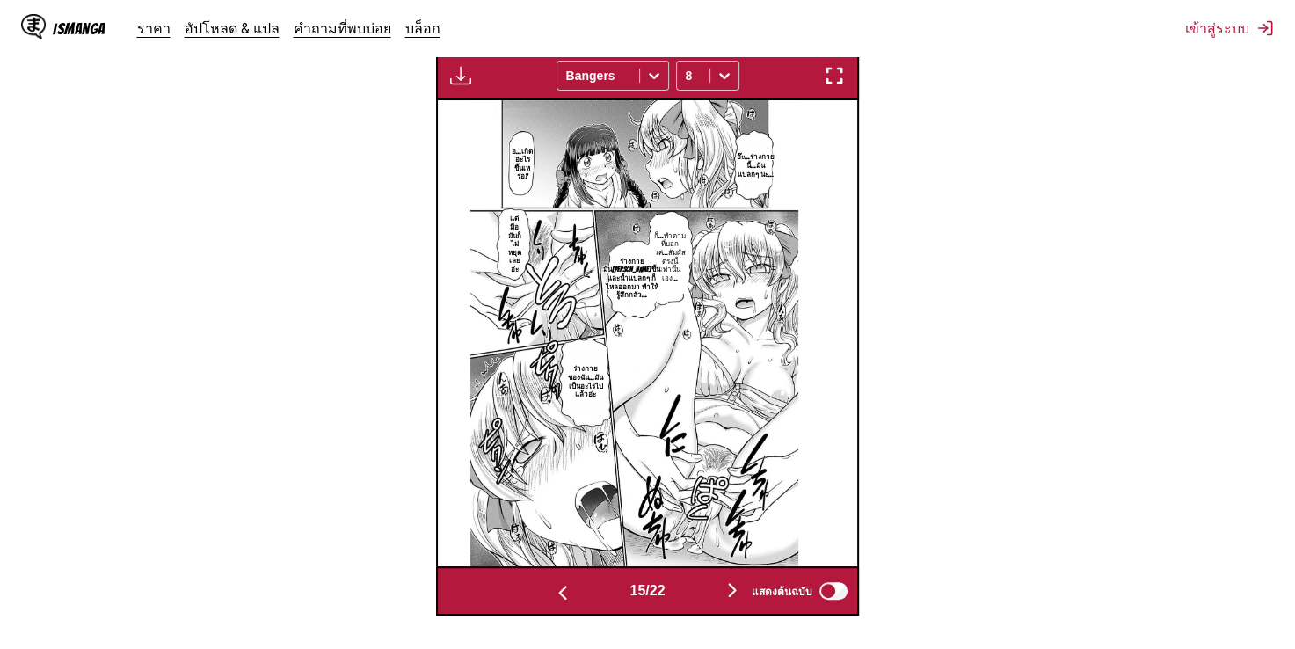
click at [563, 582] on img "button" at bounding box center [562, 592] width 21 height 21
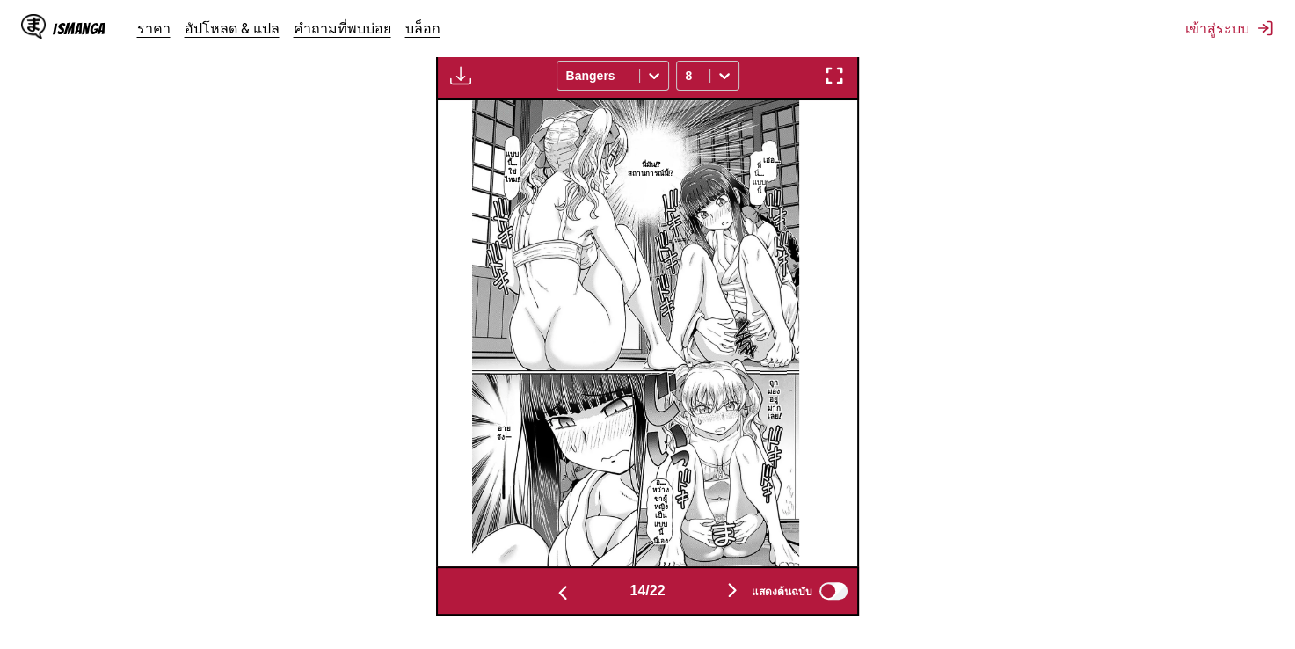
click at [563, 582] on img "button" at bounding box center [562, 592] width 21 height 21
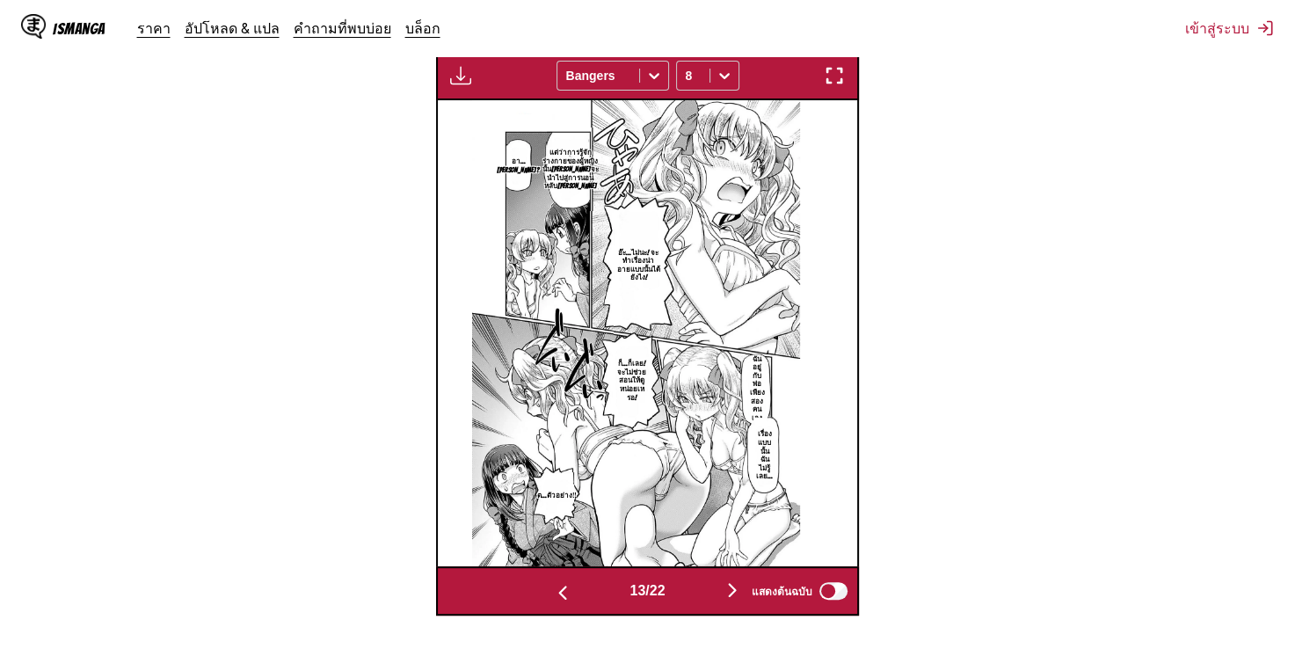
click at [563, 582] on img "button" at bounding box center [562, 592] width 21 height 21
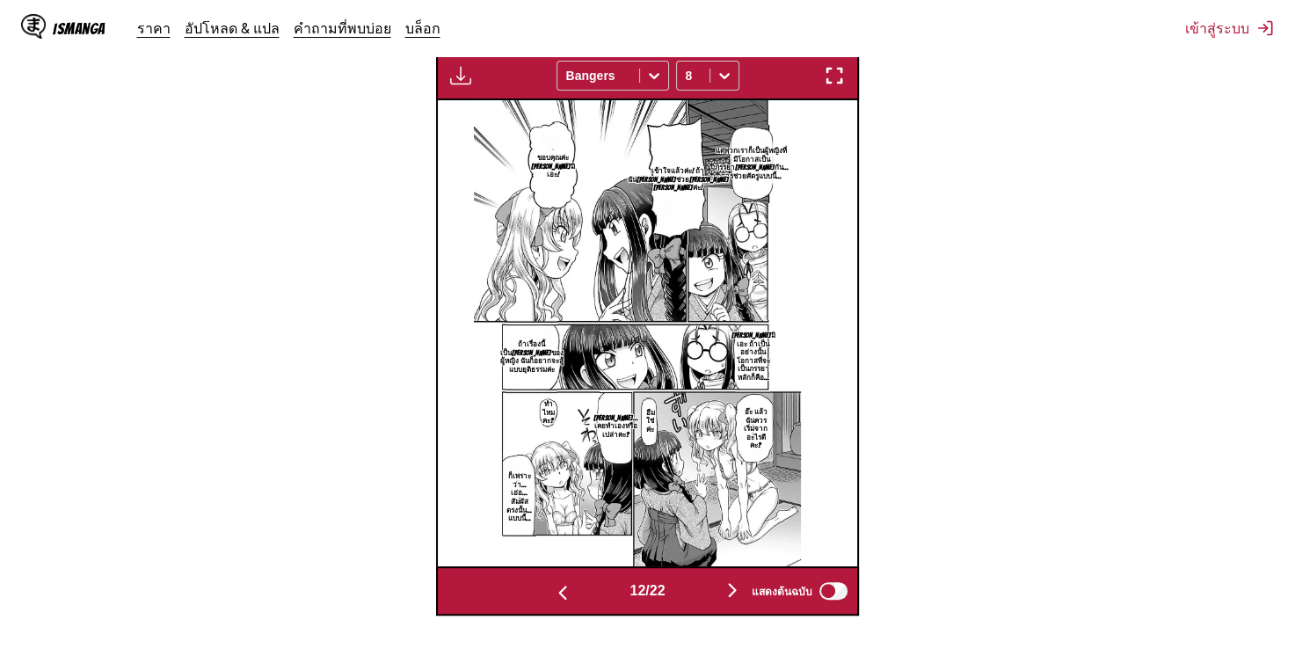
click at [563, 582] on img "button" at bounding box center [562, 592] width 21 height 21
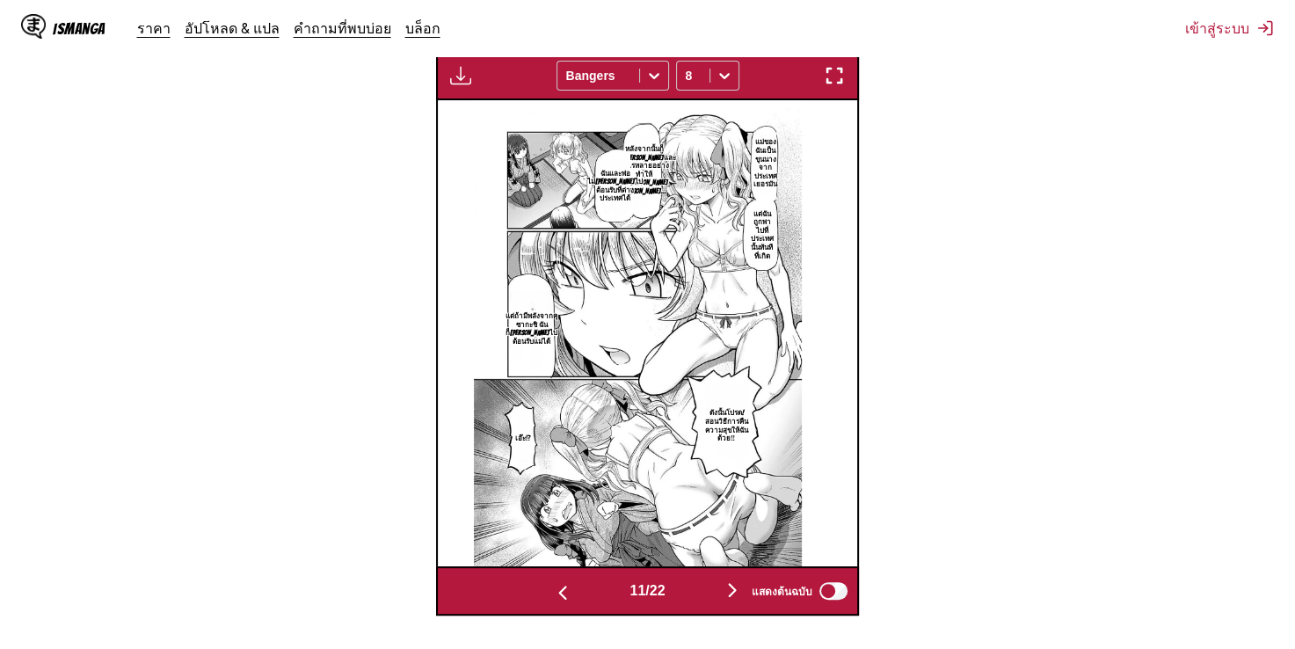
click at [563, 582] on img "button" at bounding box center [562, 592] width 21 height 21
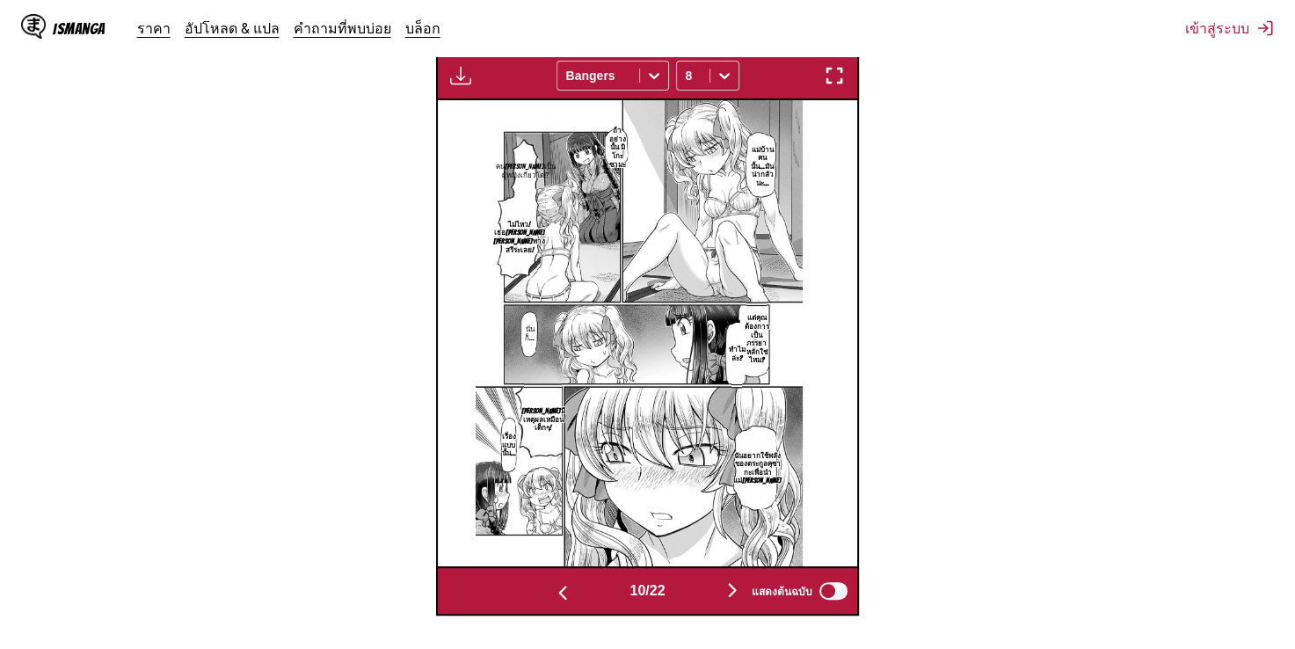
click at [563, 582] on img "button" at bounding box center [562, 592] width 21 height 21
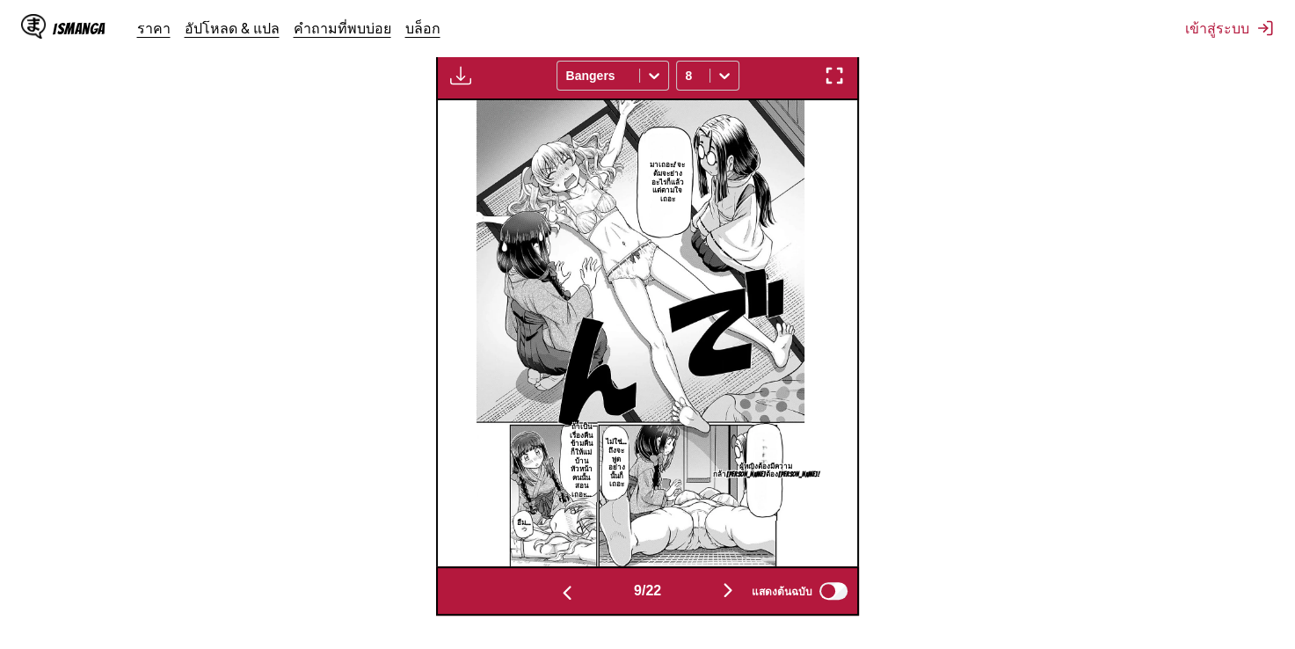
click at [563, 582] on img "button" at bounding box center [567, 592] width 21 height 21
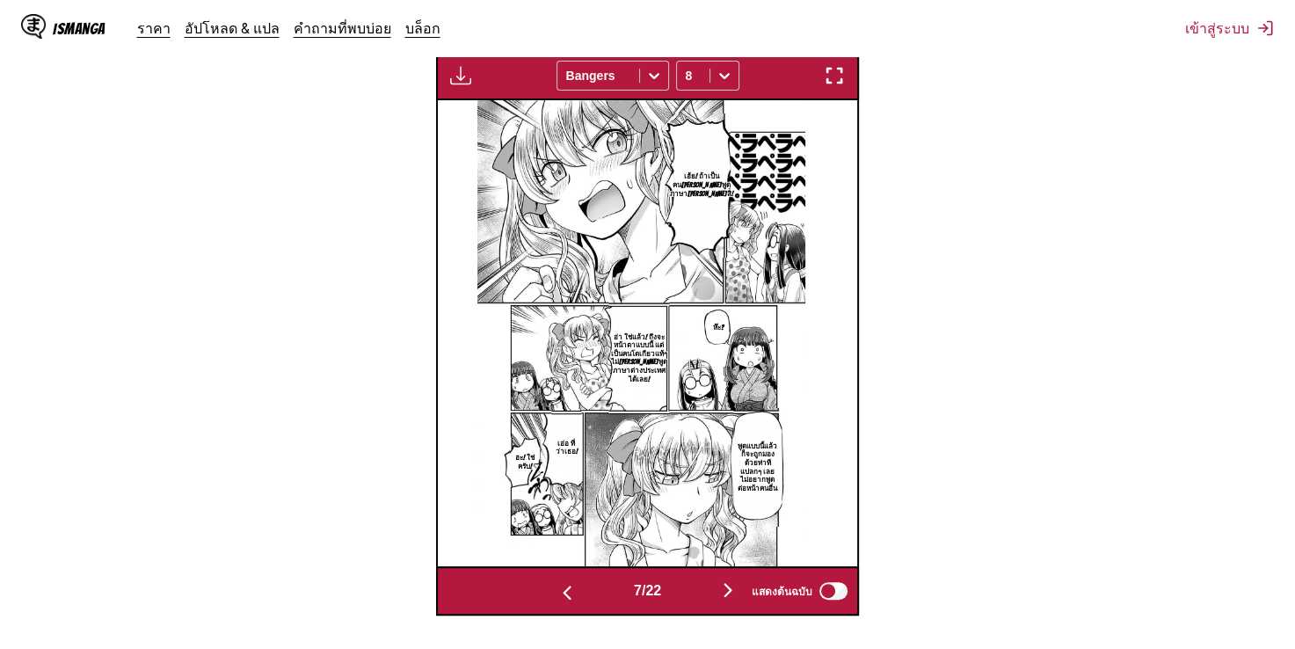
click at [563, 582] on img "button" at bounding box center [567, 592] width 21 height 21
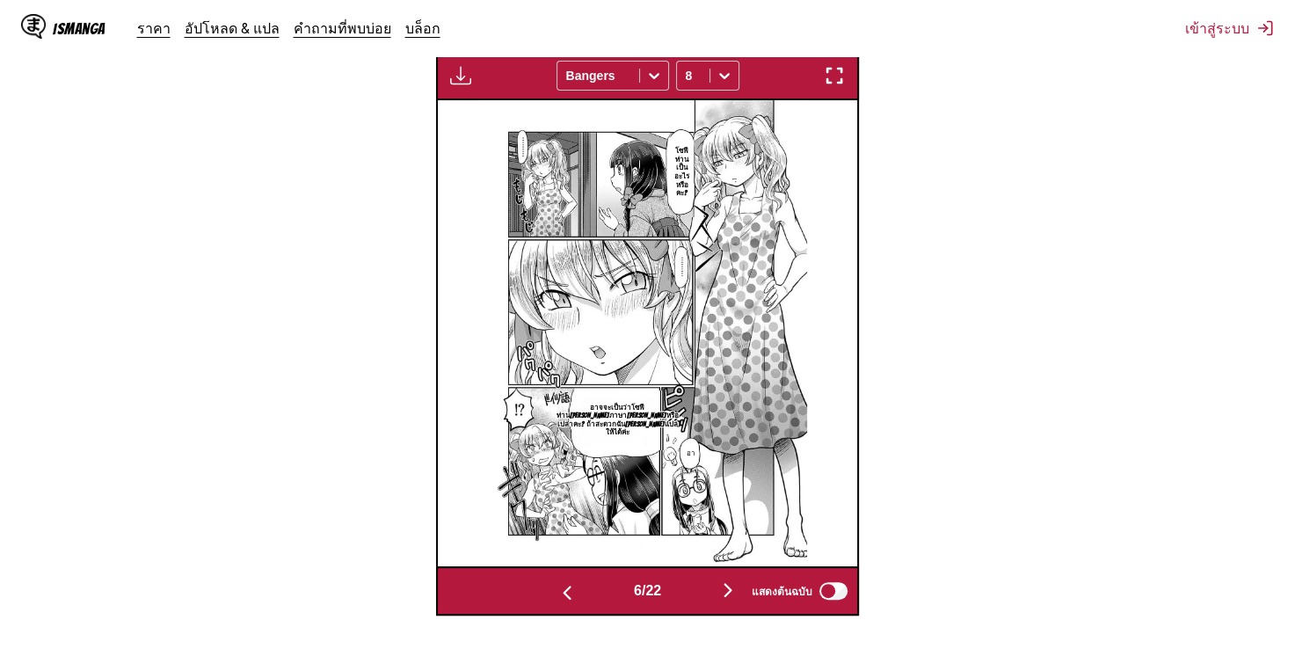
click at [563, 582] on img "button" at bounding box center [567, 592] width 21 height 21
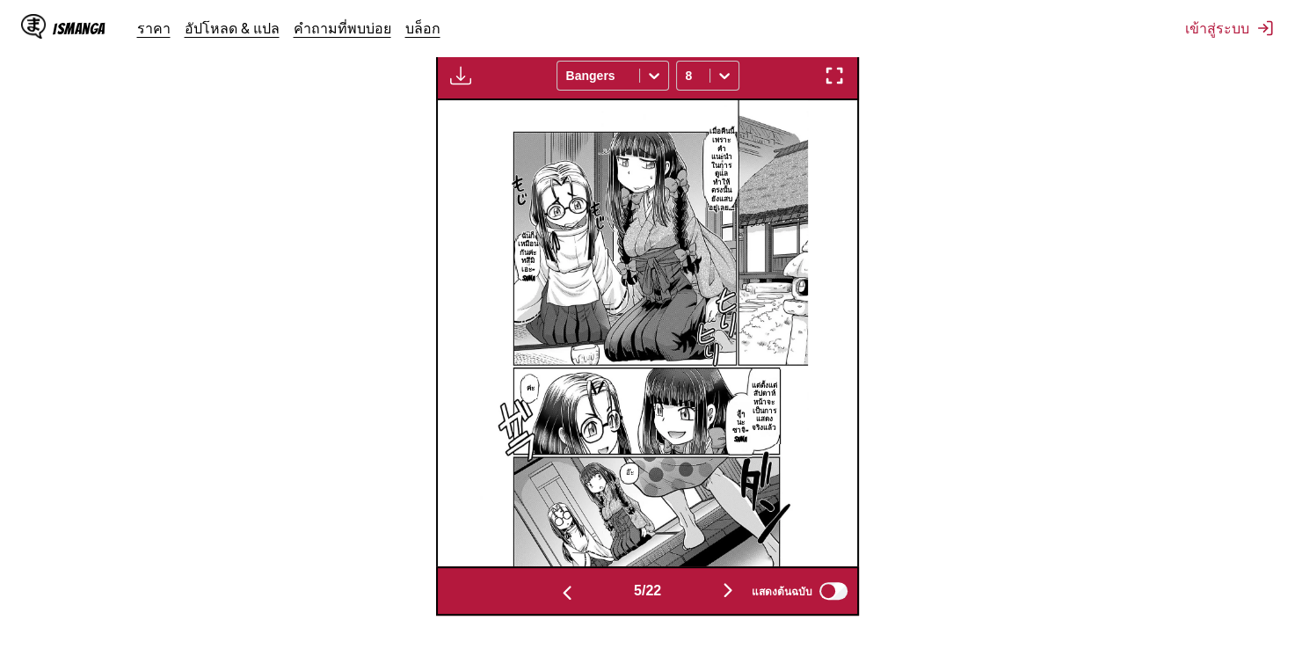
click at [563, 582] on img "button" at bounding box center [567, 592] width 21 height 21
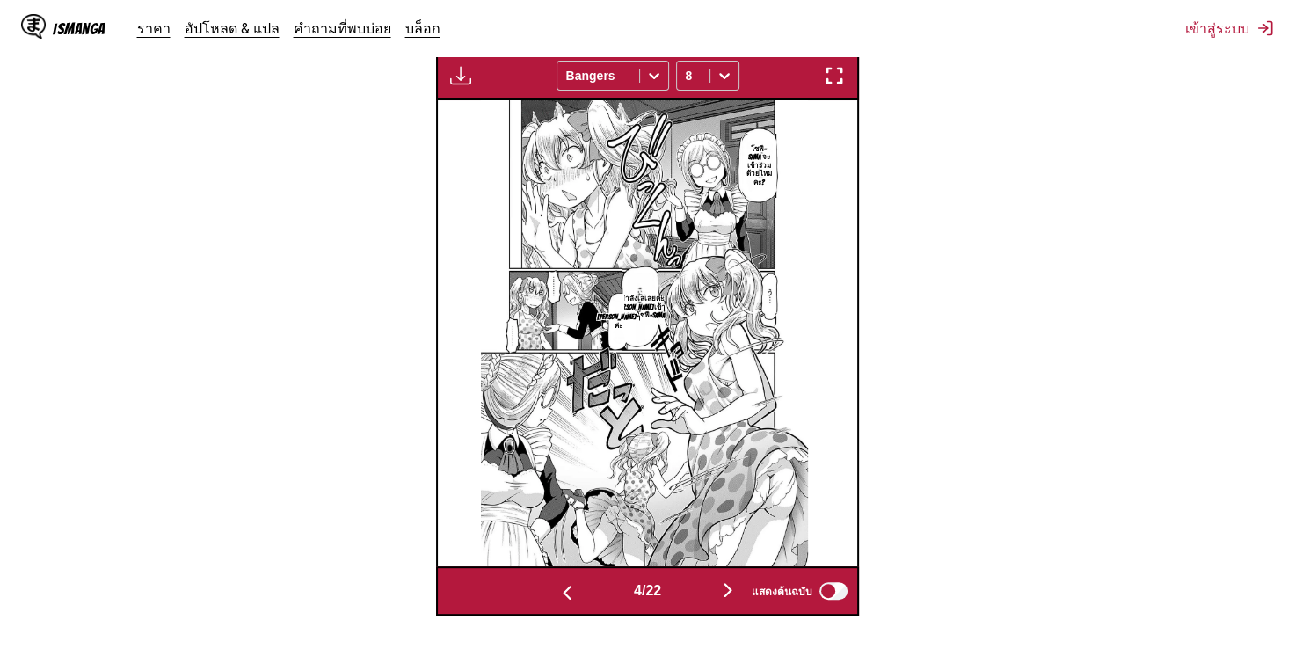
click at [563, 582] on img "button" at bounding box center [567, 592] width 21 height 21
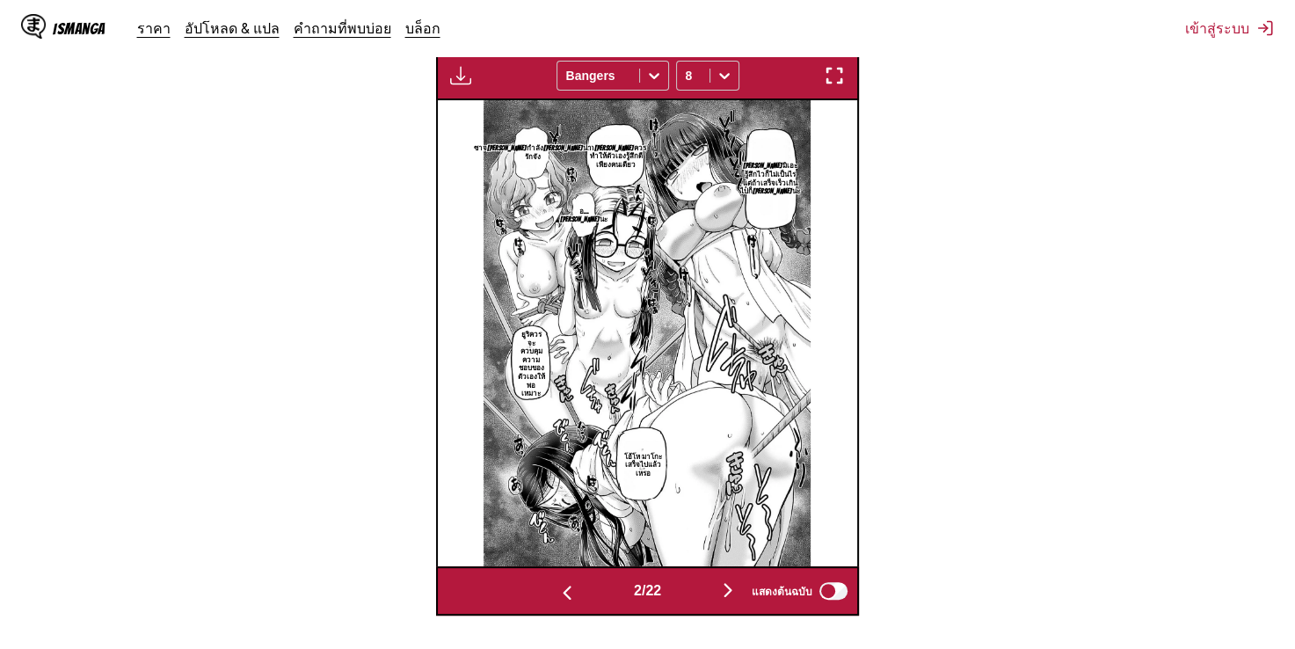
click at [563, 582] on img "button" at bounding box center [567, 592] width 21 height 21
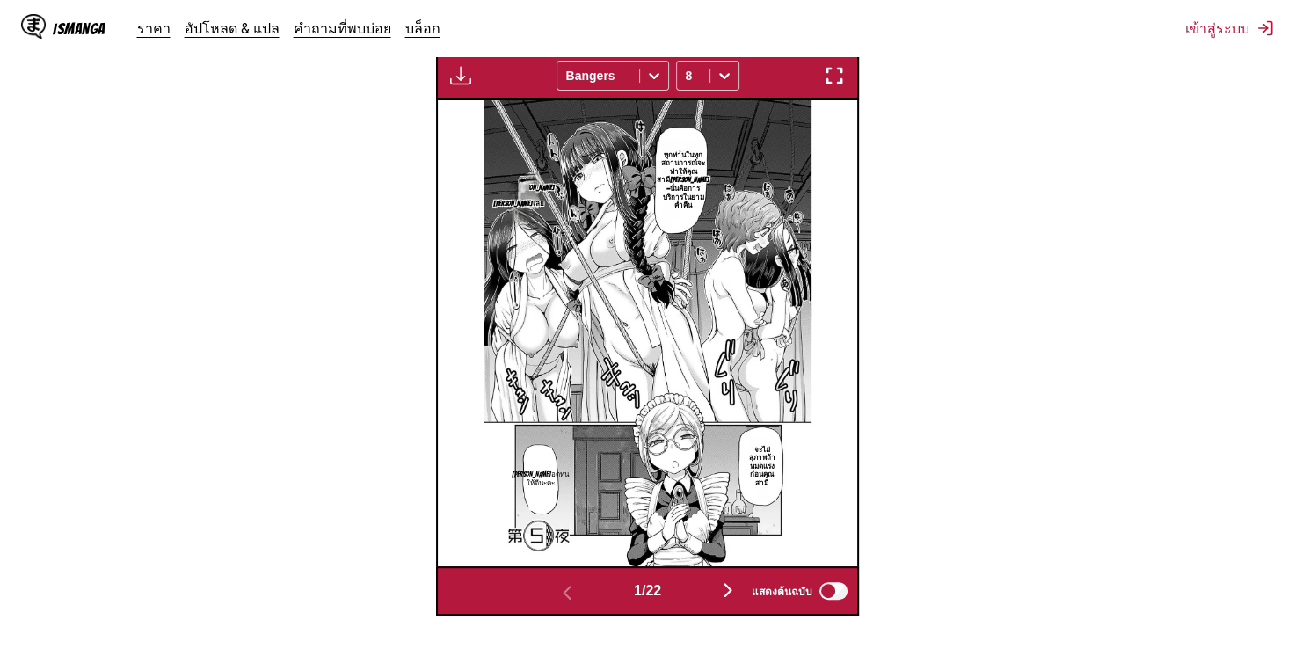
click at [724, 579] on img "button" at bounding box center [727, 589] width 21 height 21
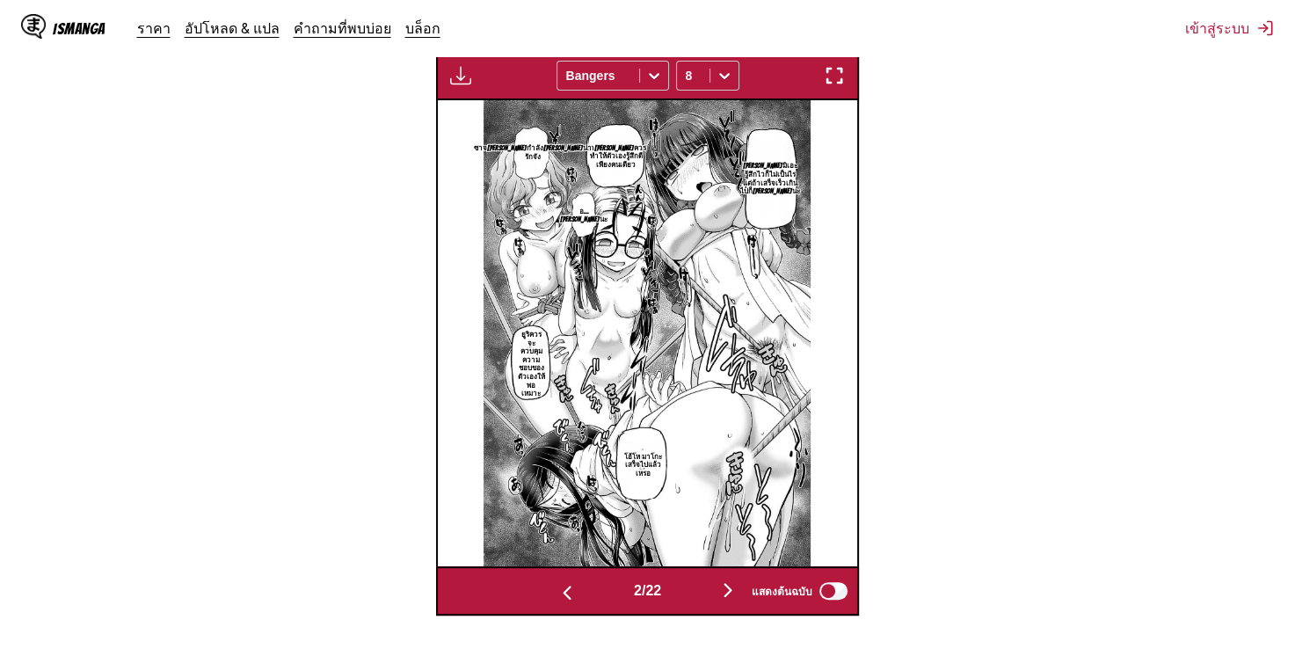
click at [724, 579] on img "button" at bounding box center [727, 589] width 21 height 21
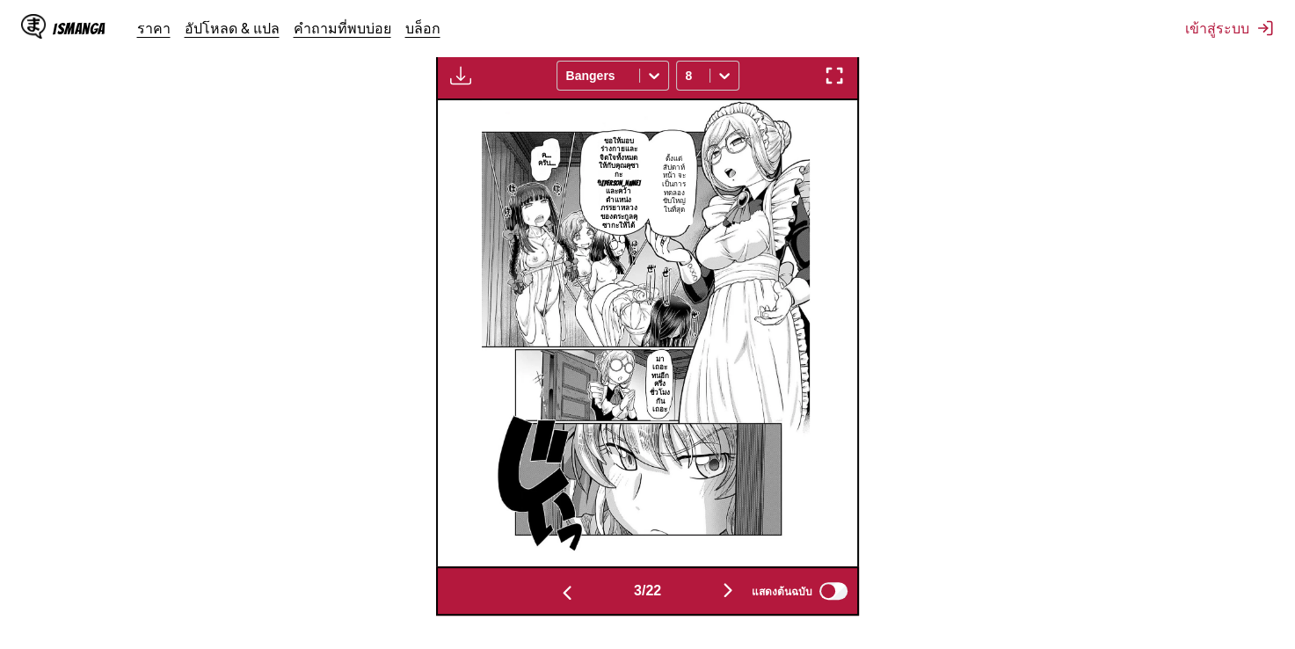
click at [724, 579] on img "button" at bounding box center [727, 589] width 21 height 21
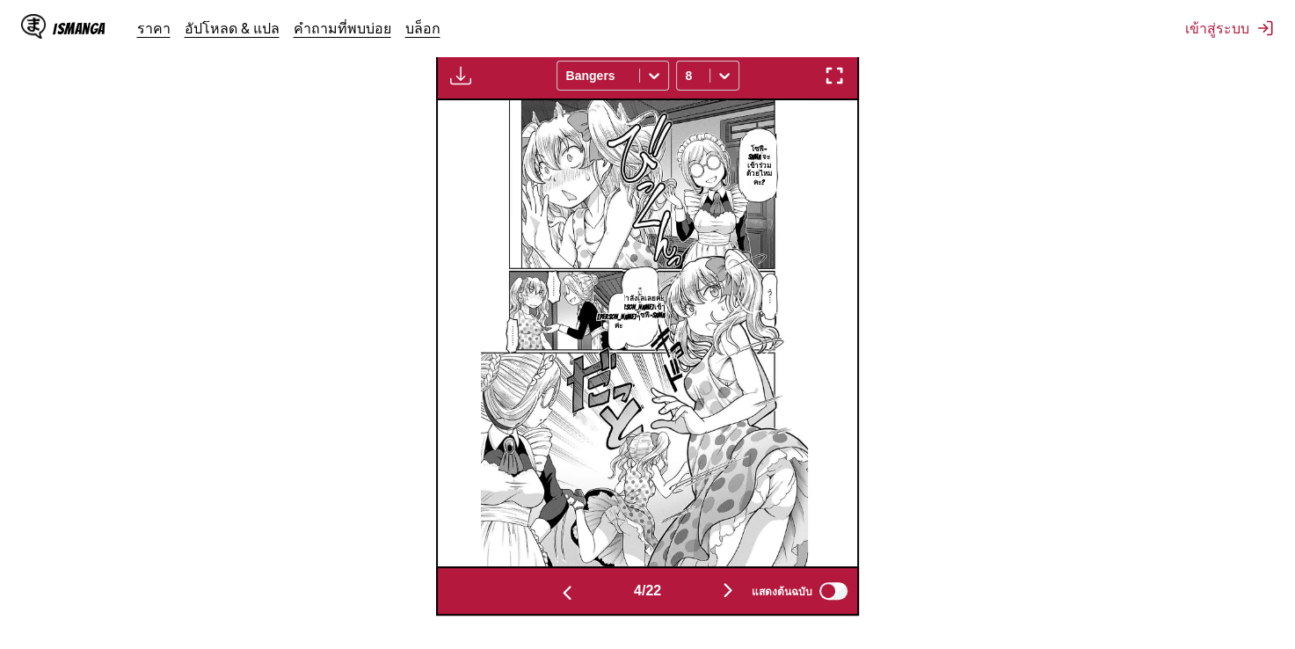
click at [724, 579] on img "button" at bounding box center [727, 589] width 21 height 21
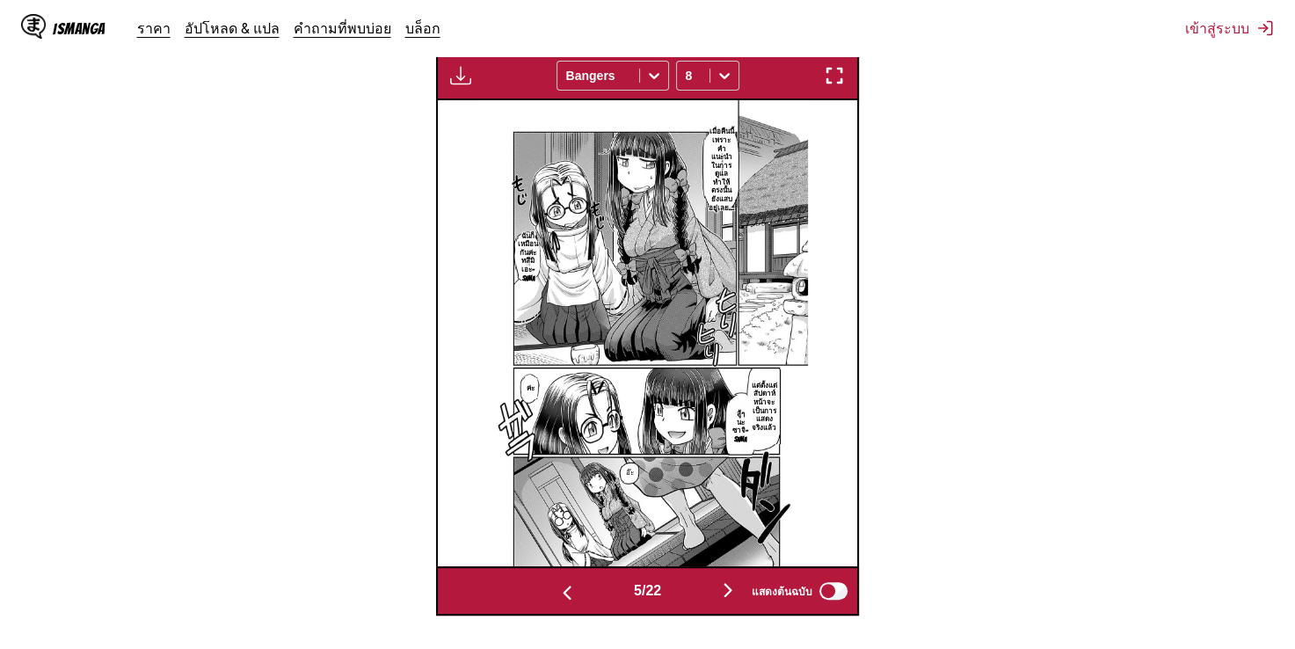
click at [724, 579] on img "button" at bounding box center [727, 589] width 21 height 21
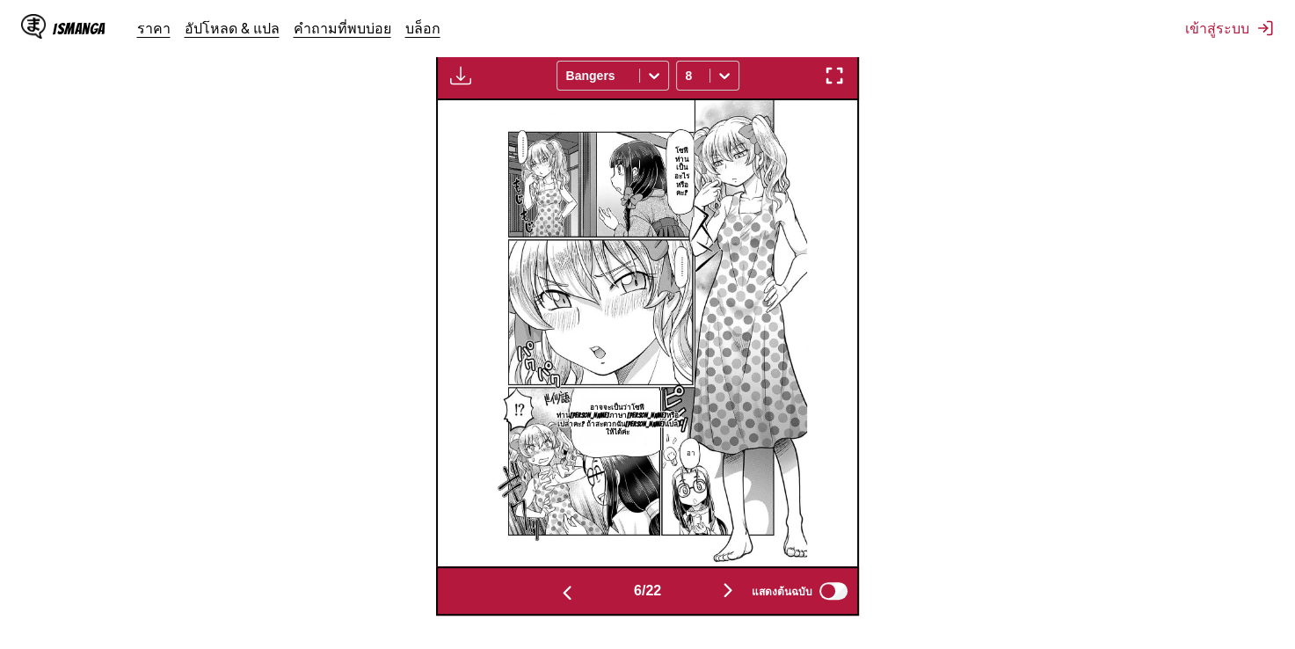
click at [557, 586] on img "button" at bounding box center [567, 592] width 21 height 21
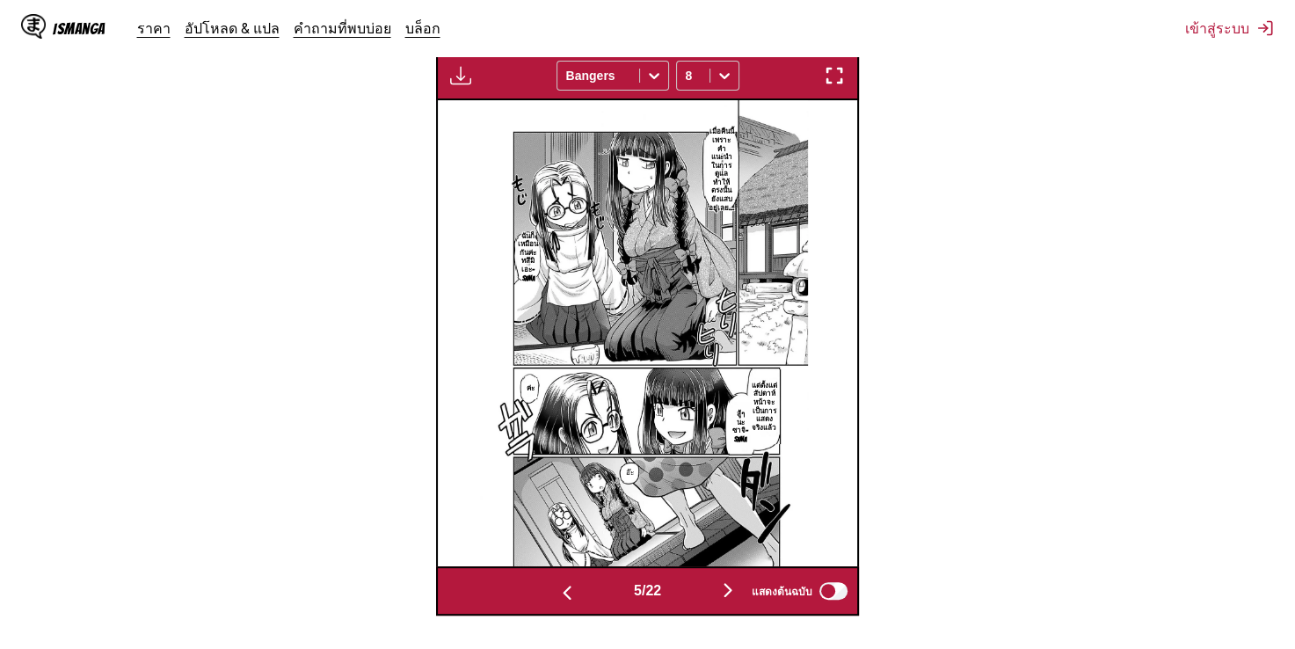
click at [557, 586] on img "button" at bounding box center [567, 592] width 21 height 21
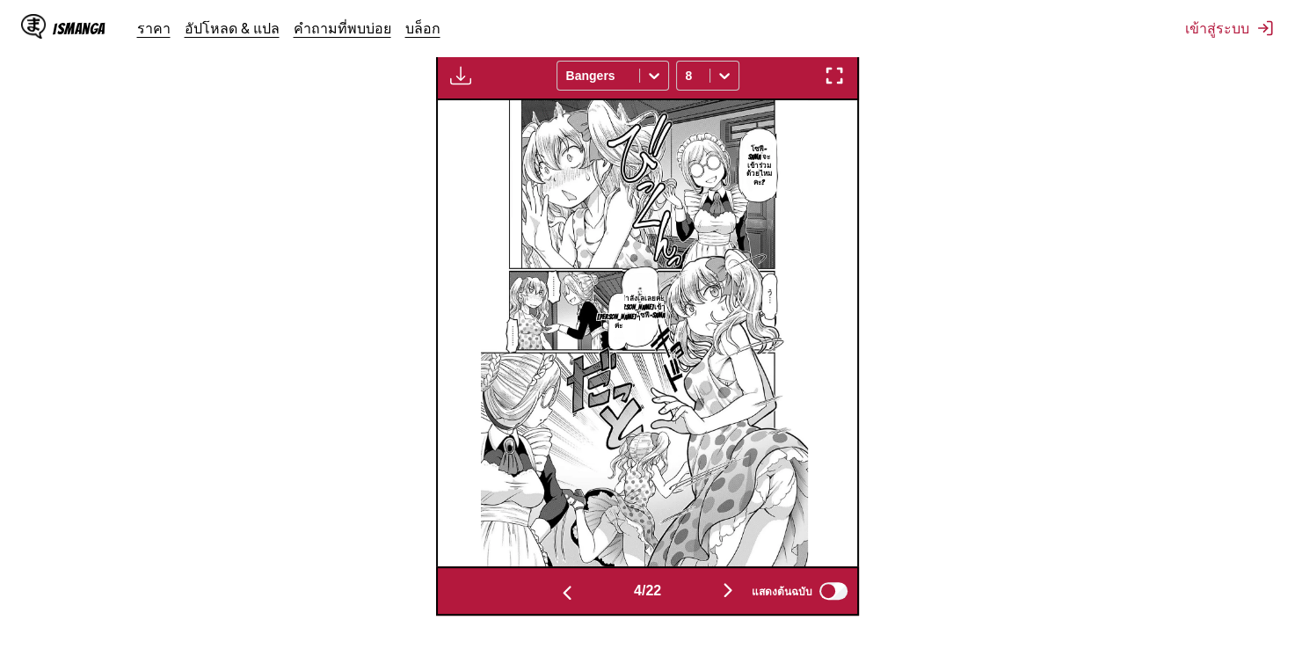
click at [557, 586] on img "button" at bounding box center [567, 592] width 21 height 21
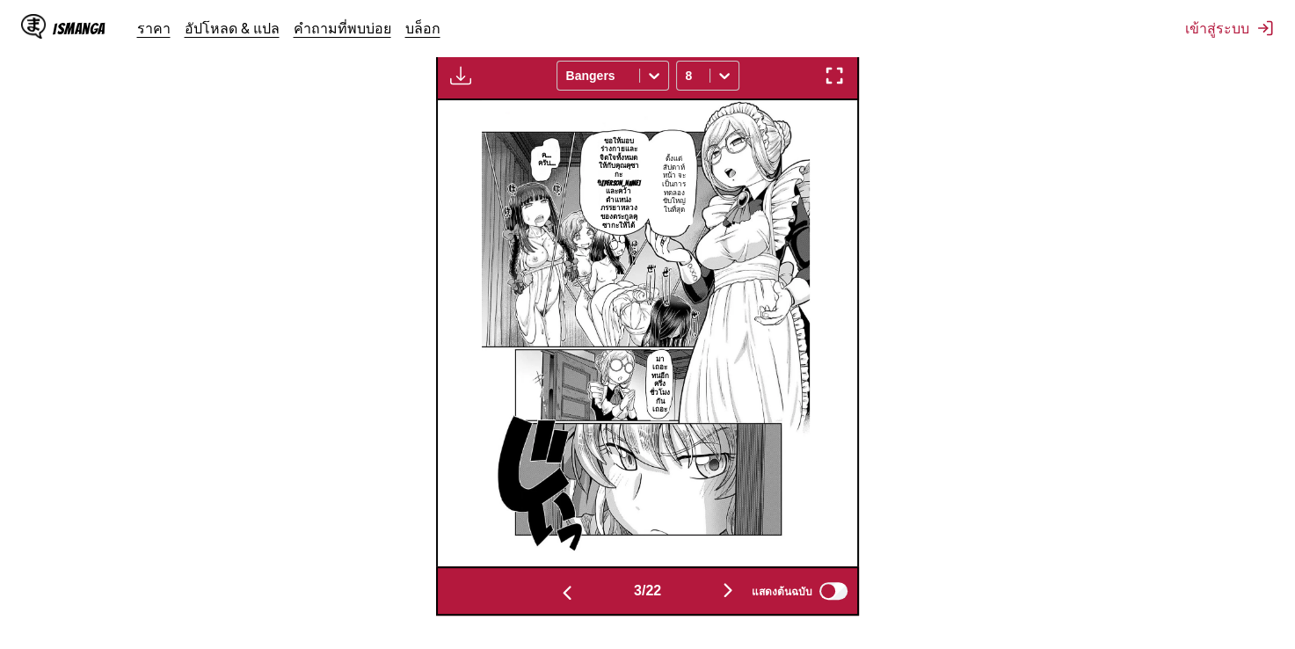
click at [557, 586] on img "button" at bounding box center [567, 592] width 21 height 21
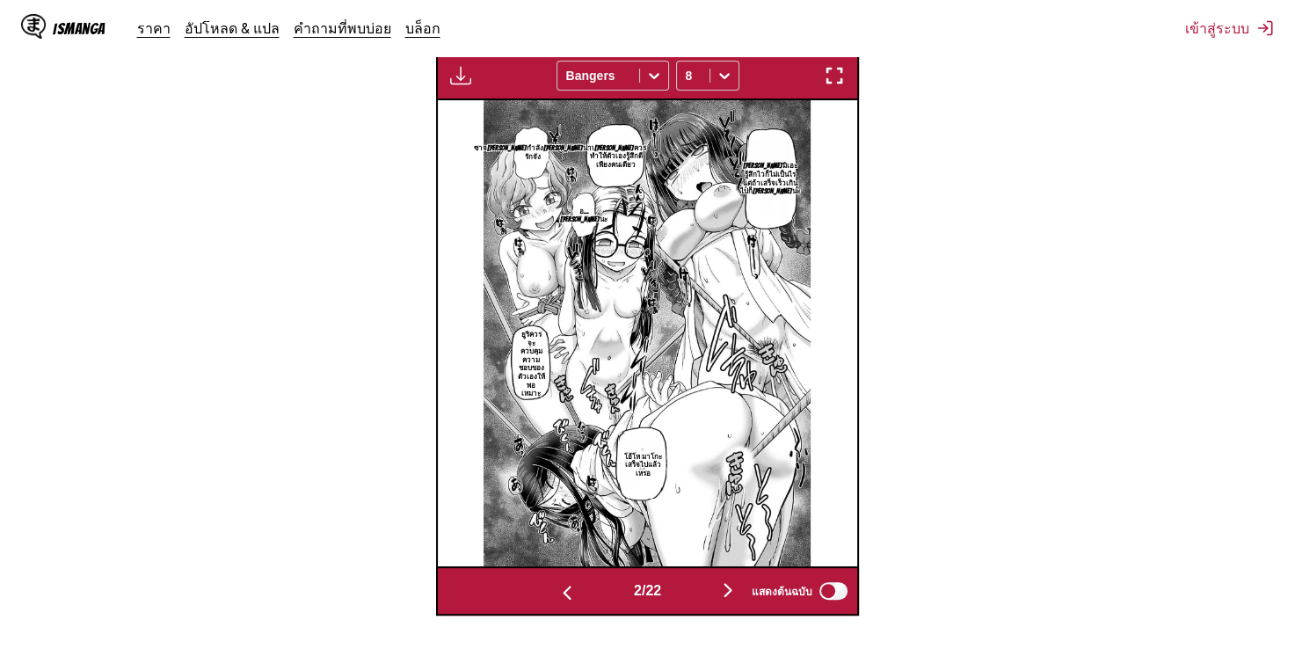
click at [564, 582] on img "button" at bounding box center [567, 592] width 21 height 21
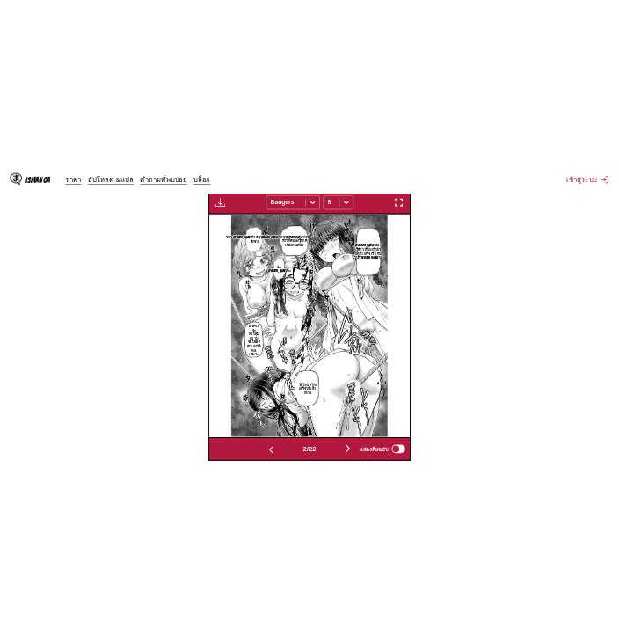
scroll to position [0, 0]
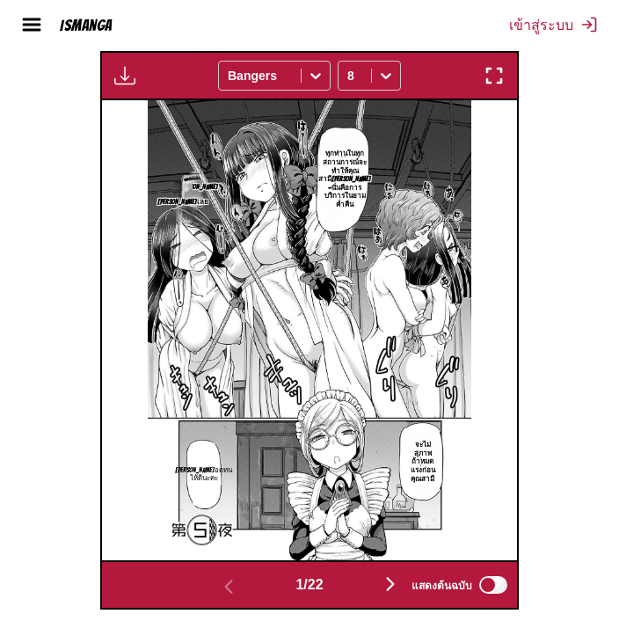
click at [392, 577] on img "button" at bounding box center [390, 583] width 21 height 21
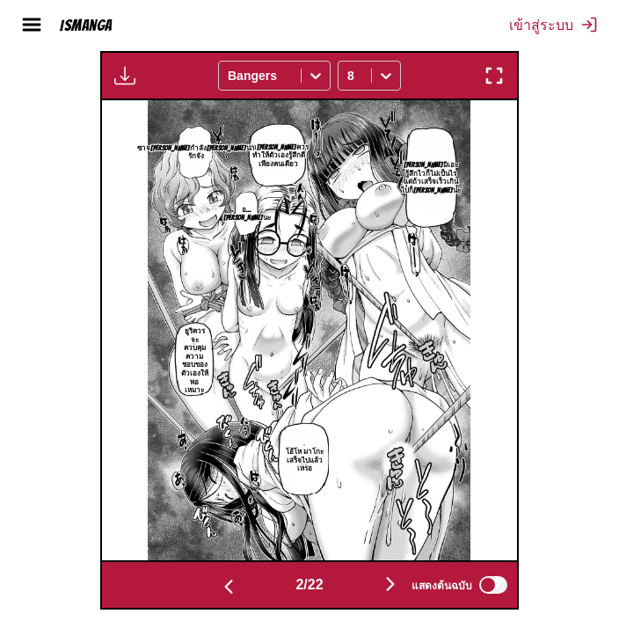
click at [402, 577] on div "แสดงต้นฉบับ" at bounding box center [455, 584] width 109 height 23
click at [397, 575] on img "button" at bounding box center [390, 583] width 21 height 21
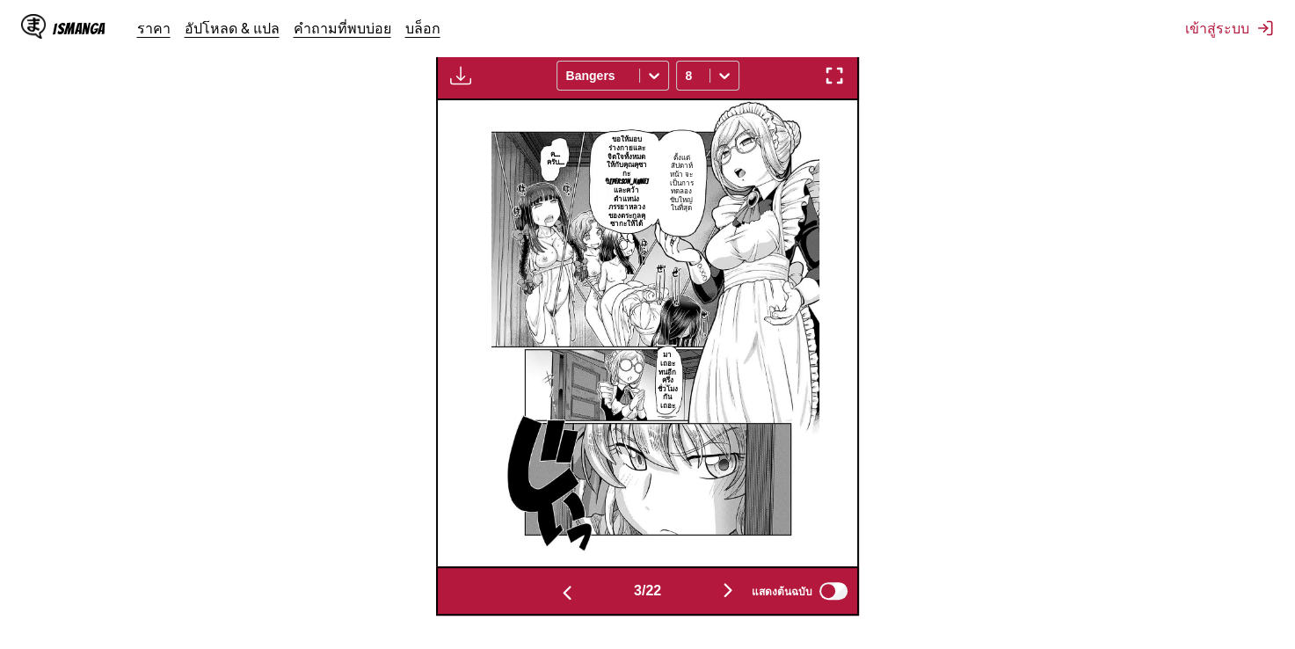
scroll to position [0, 841]
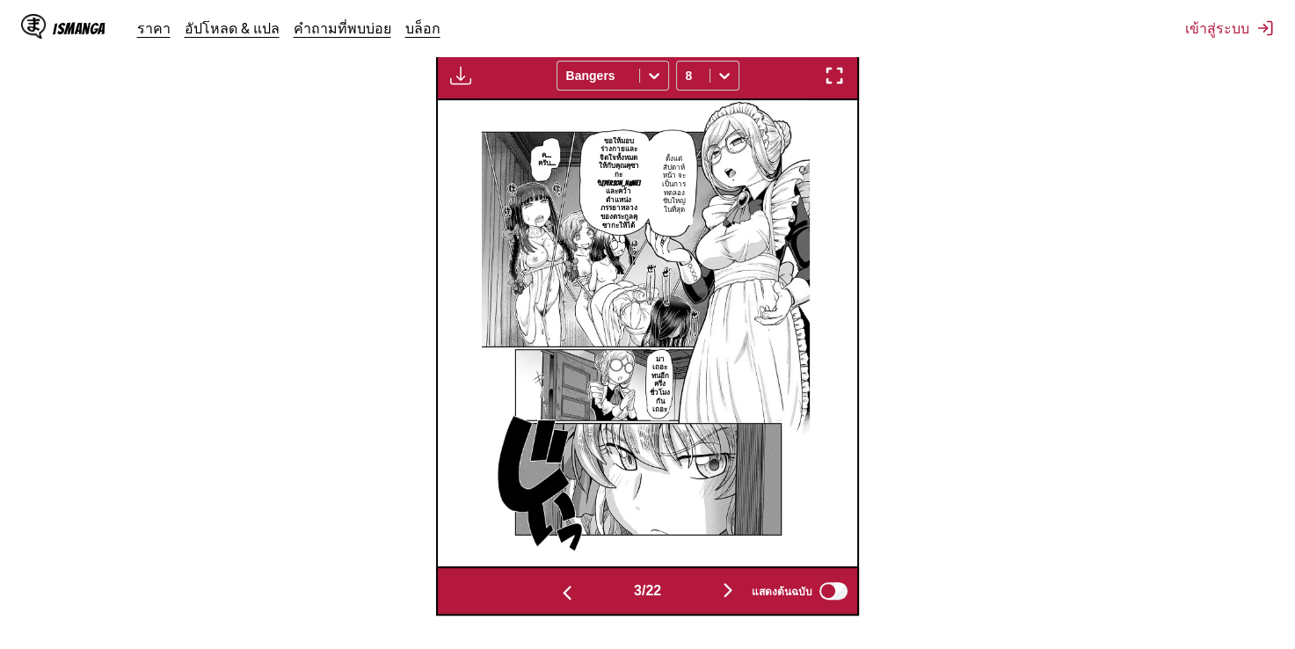
click at [741, 579] on div "แสดงต้นฉบับ" at bounding box center [795, 590] width 109 height 23
click at [736, 579] on img "button" at bounding box center [727, 589] width 21 height 21
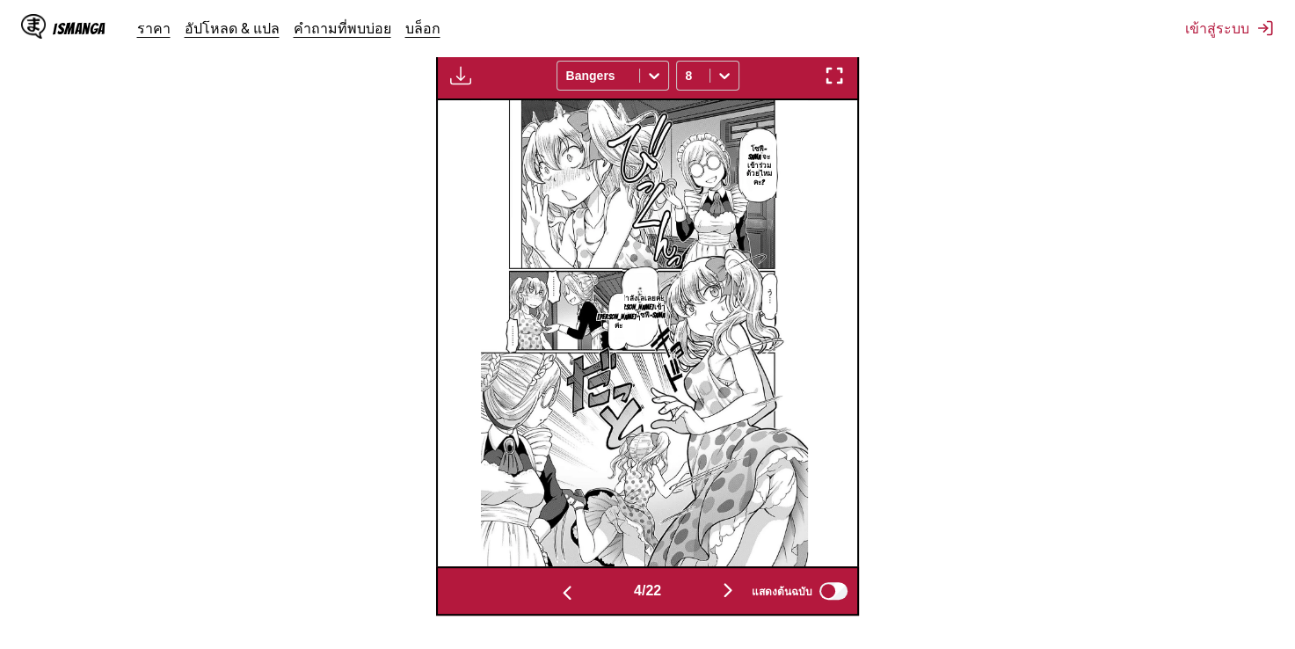
click at [728, 583] on img "button" at bounding box center [727, 589] width 21 height 21
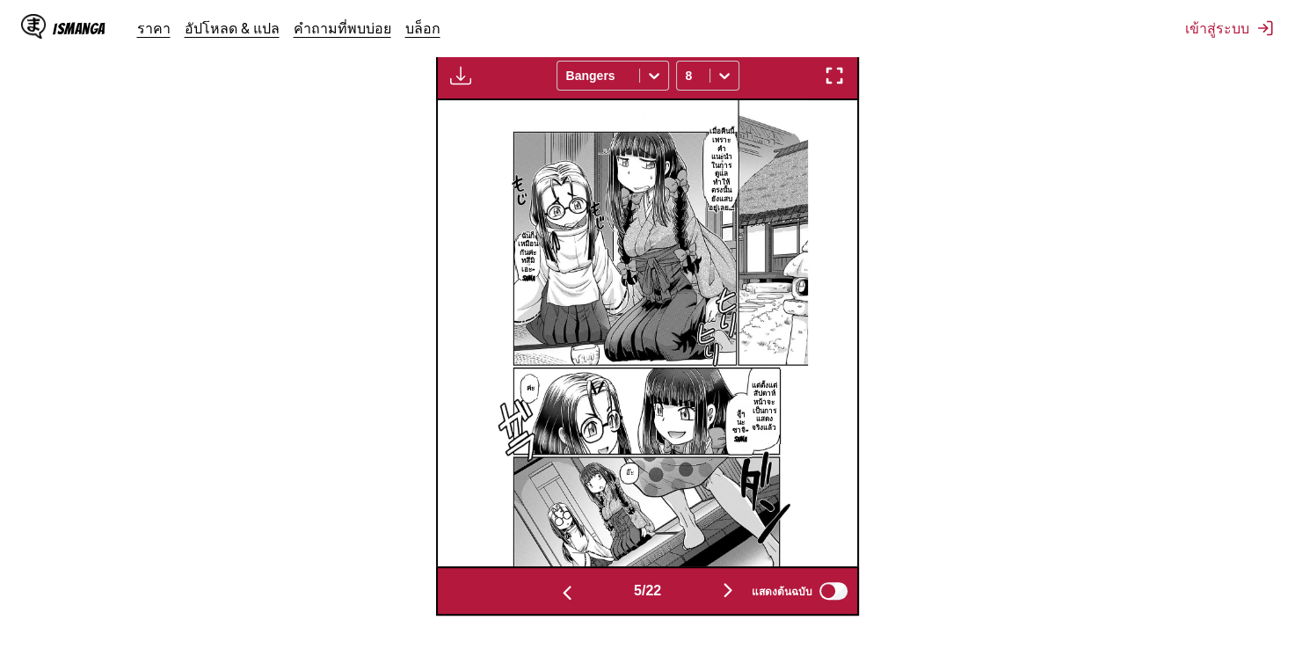
click at [737, 582] on img "button" at bounding box center [727, 589] width 21 height 21
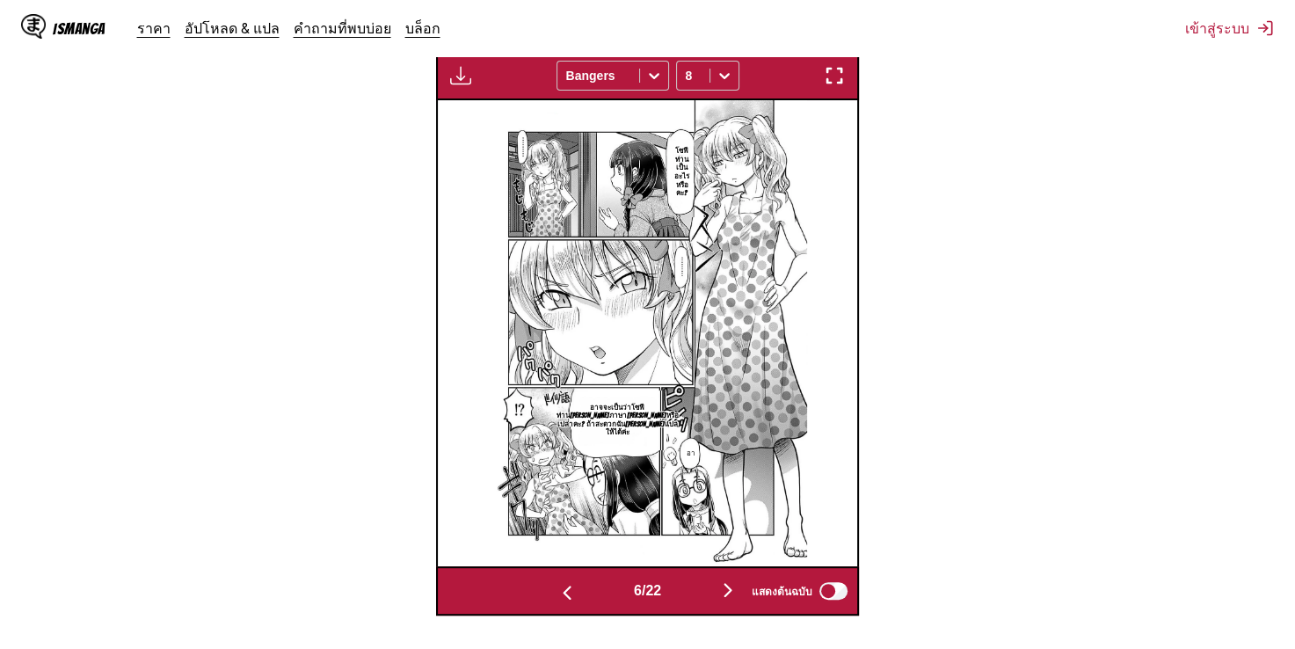
click at [721, 579] on button "button" at bounding box center [728, 591] width 106 height 25
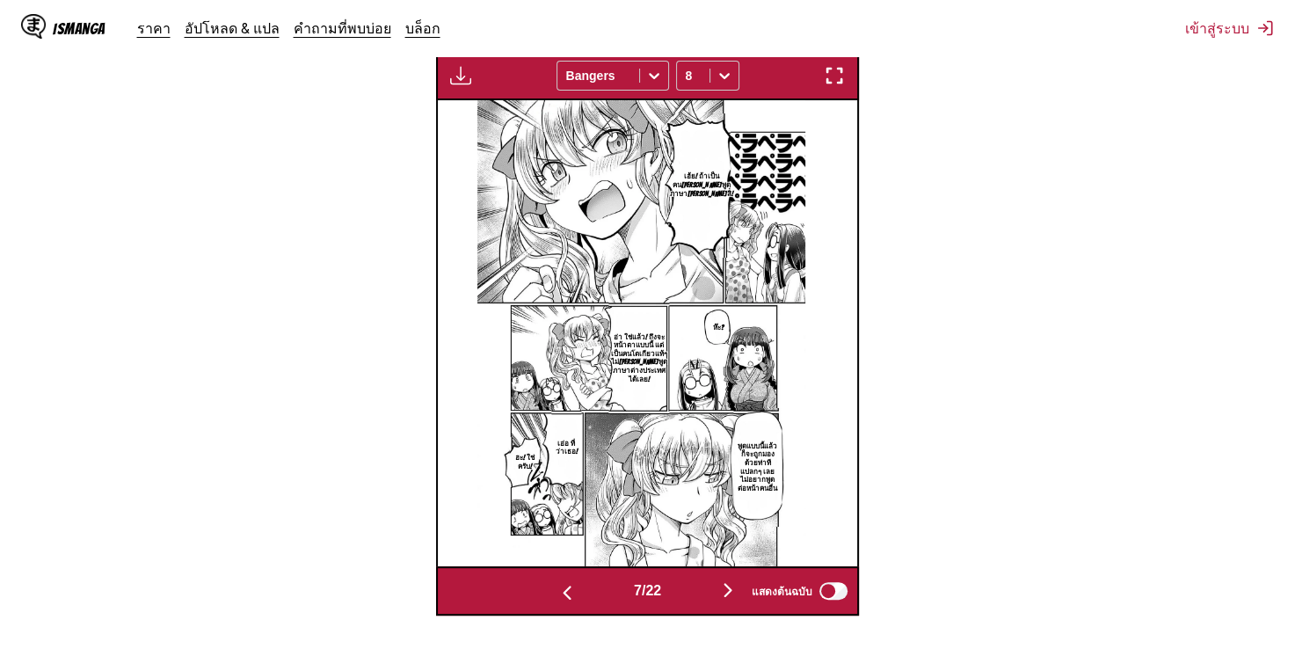
click at [736, 583] on img "button" at bounding box center [727, 589] width 21 height 21
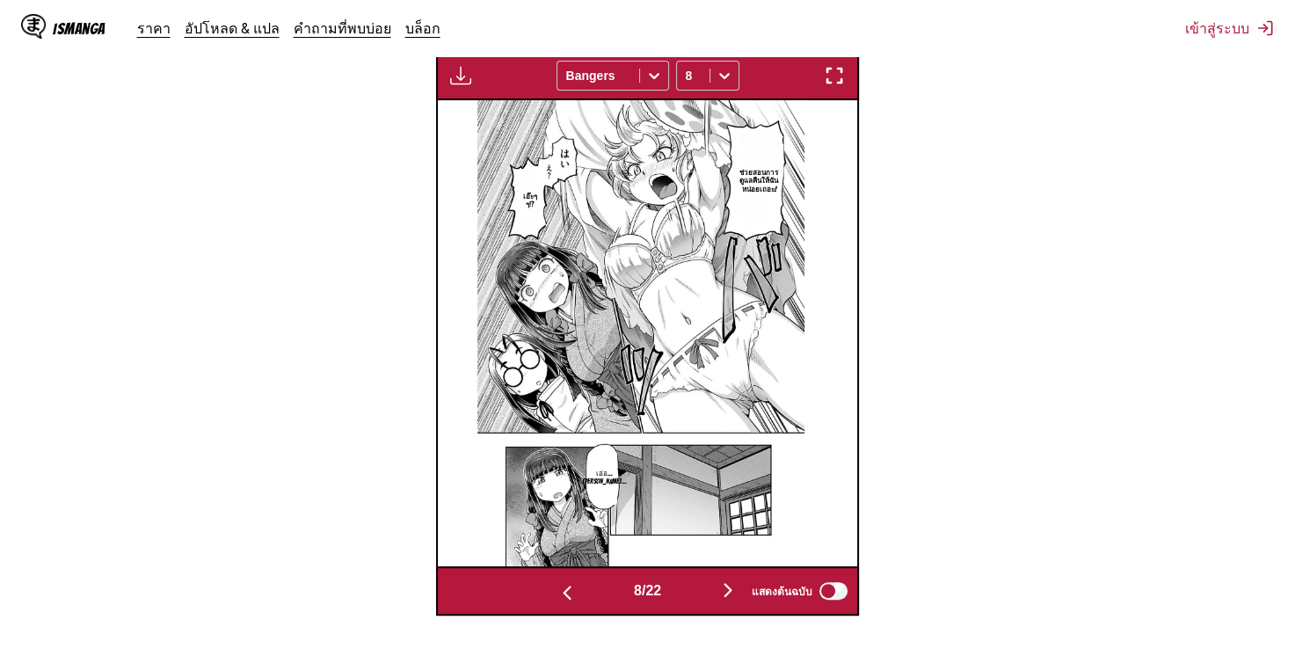
click at [732, 586] on img "button" at bounding box center [727, 589] width 21 height 21
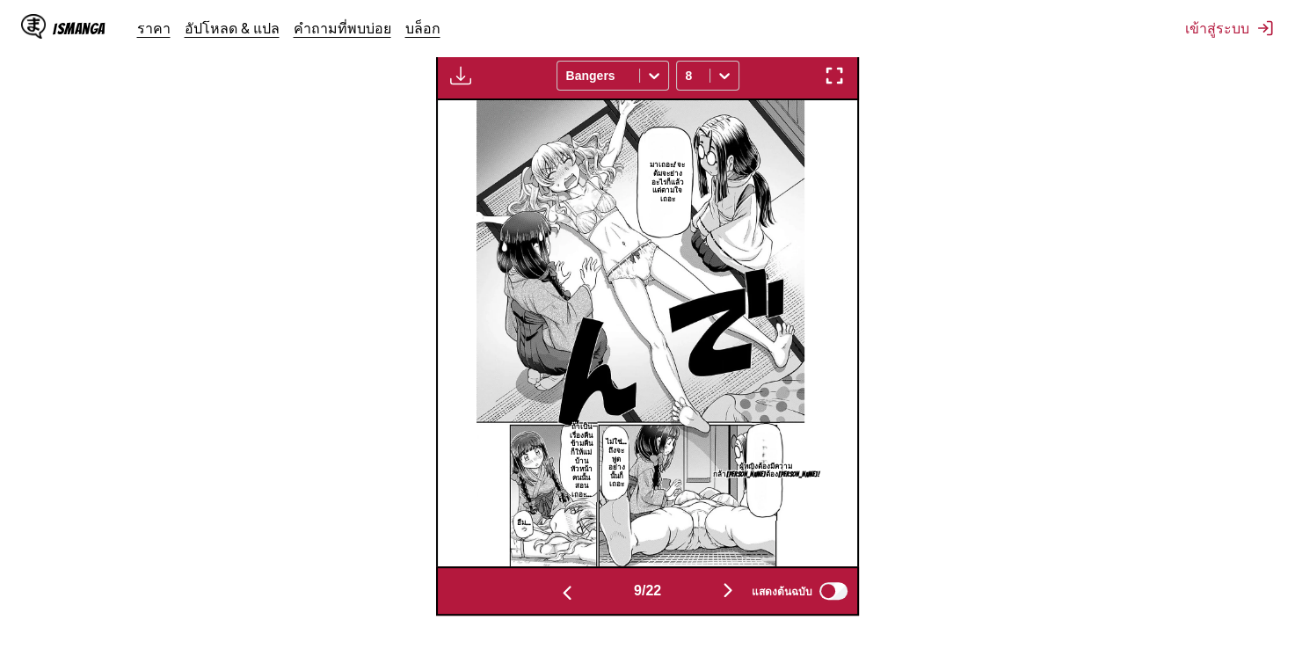
click at [570, 582] on img "button" at bounding box center [567, 592] width 21 height 21
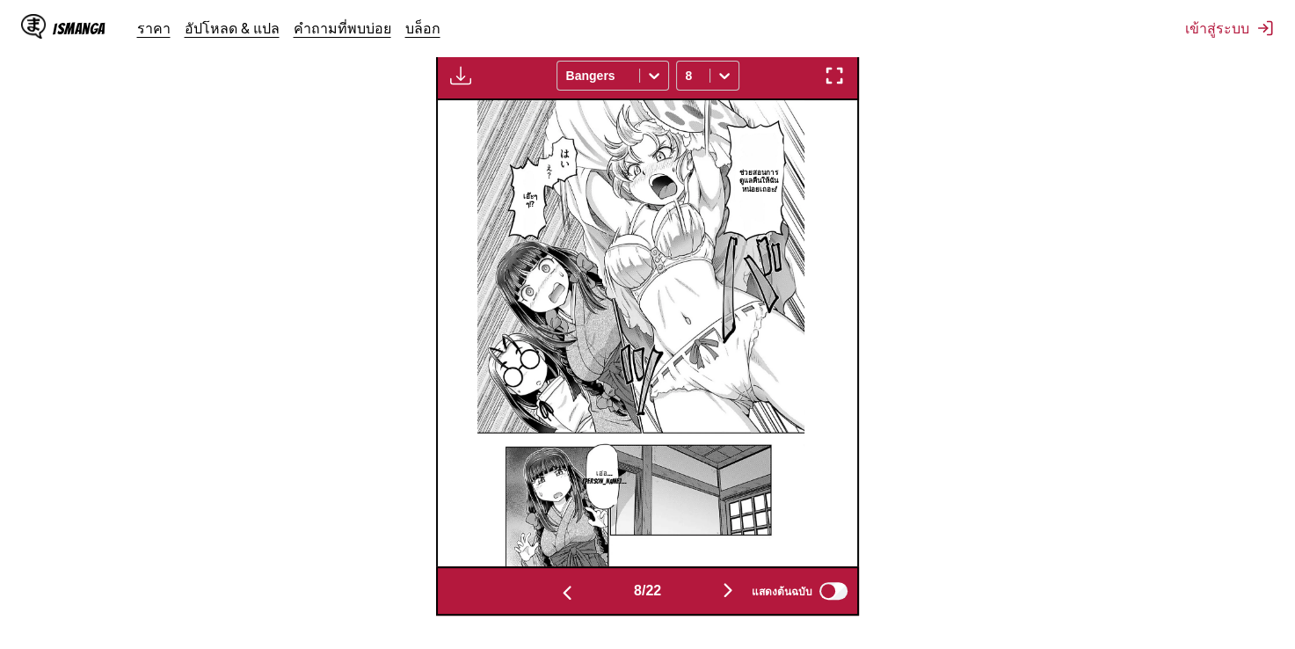
click at [732, 579] on img "button" at bounding box center [727, 589] width 21 height 21
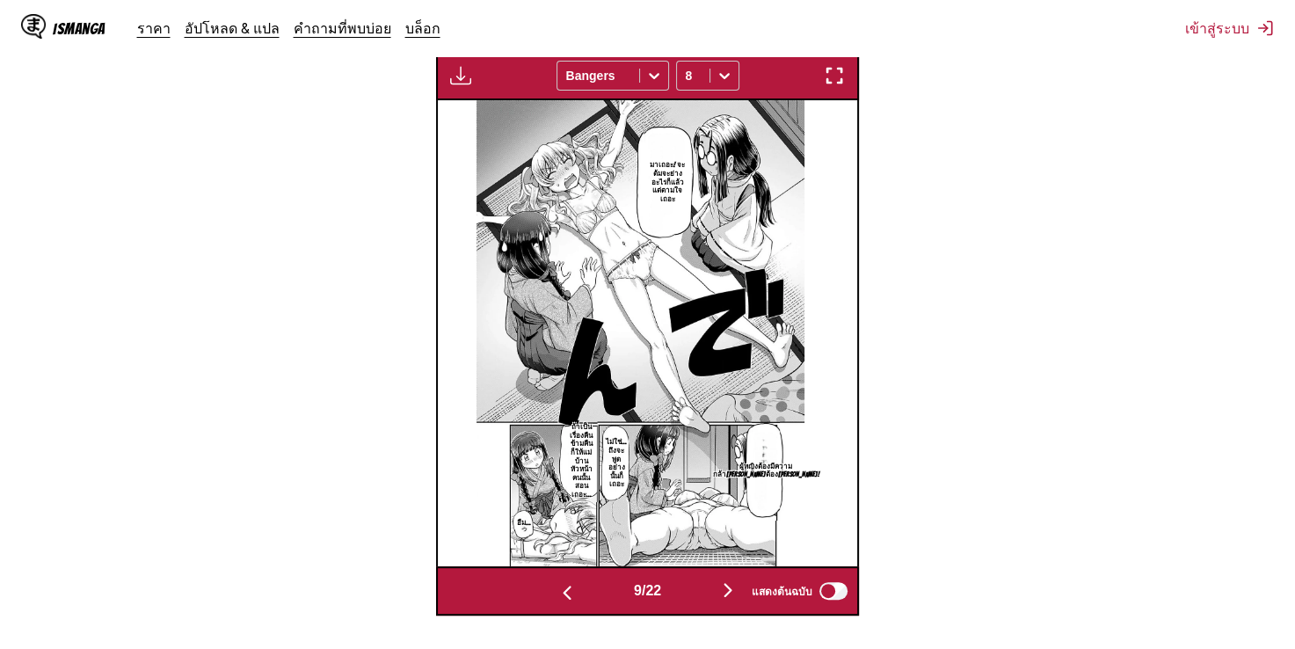
click at [723, 585] on img "button" at bounding box center [727, 589] width 21 height 21
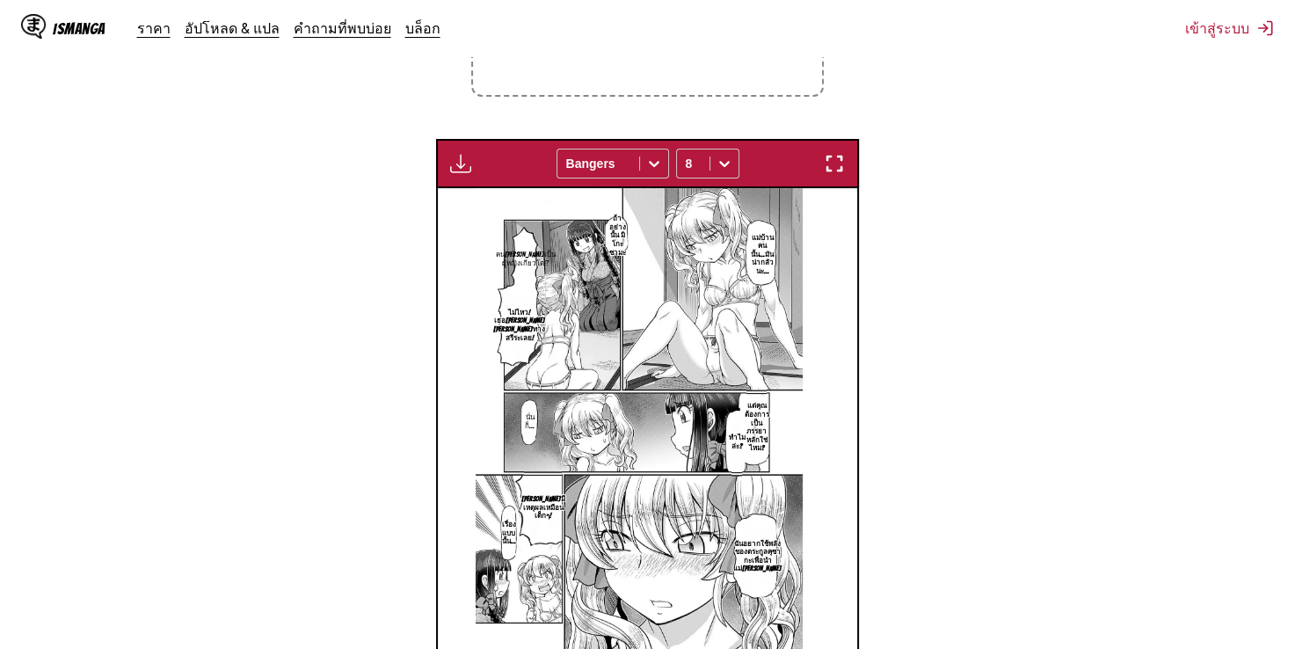
scroll to position [640, 0]
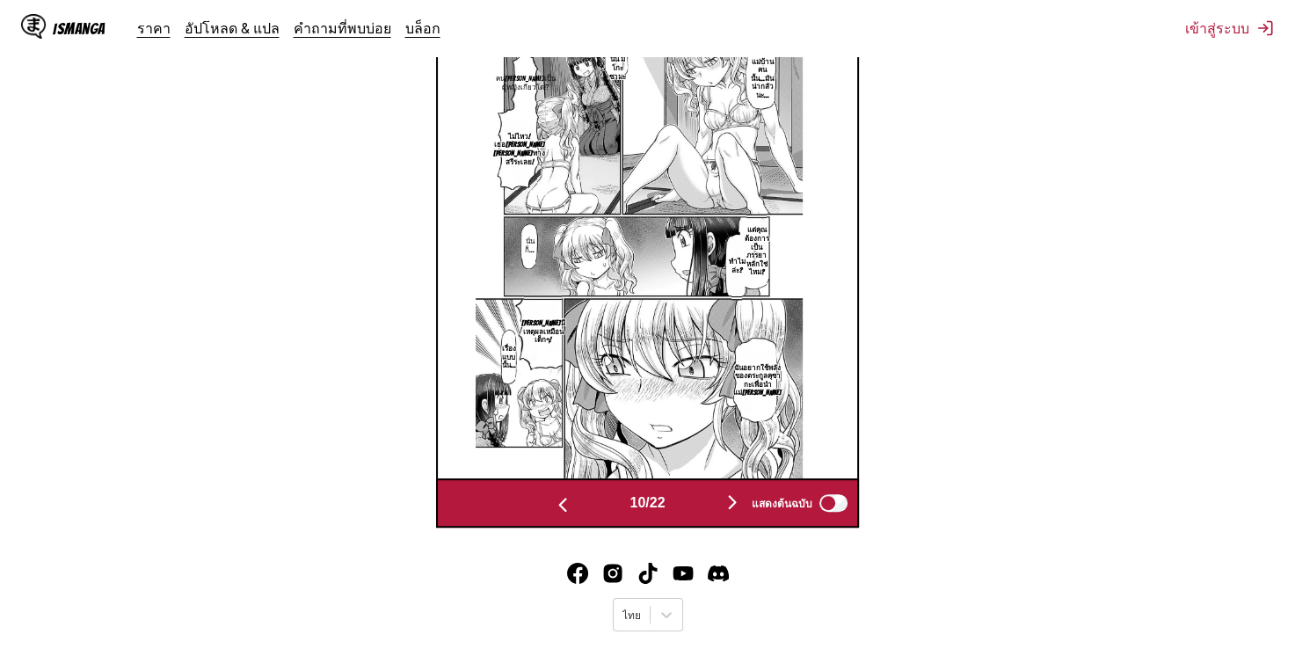
click at [732, 492] on img "button" at bounding box center [732, 502] width 21 height 21
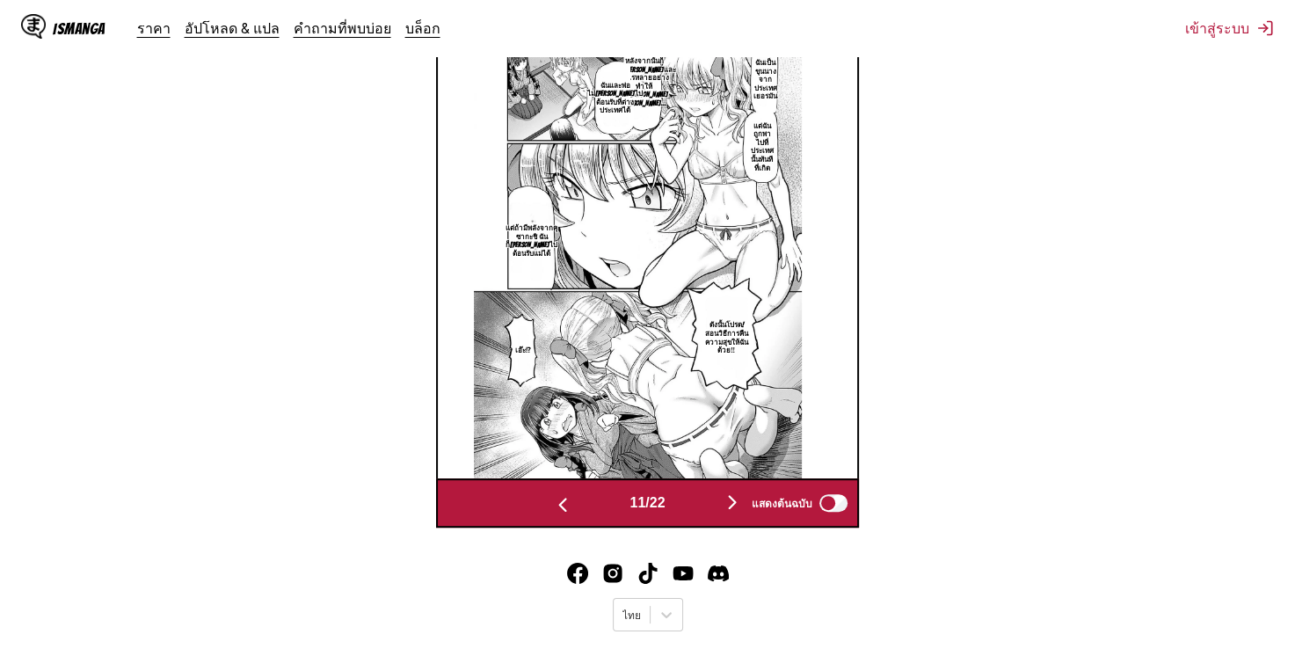
click at [732, 492] on img "button" at bounding box center [732, 502] width 21 height 21
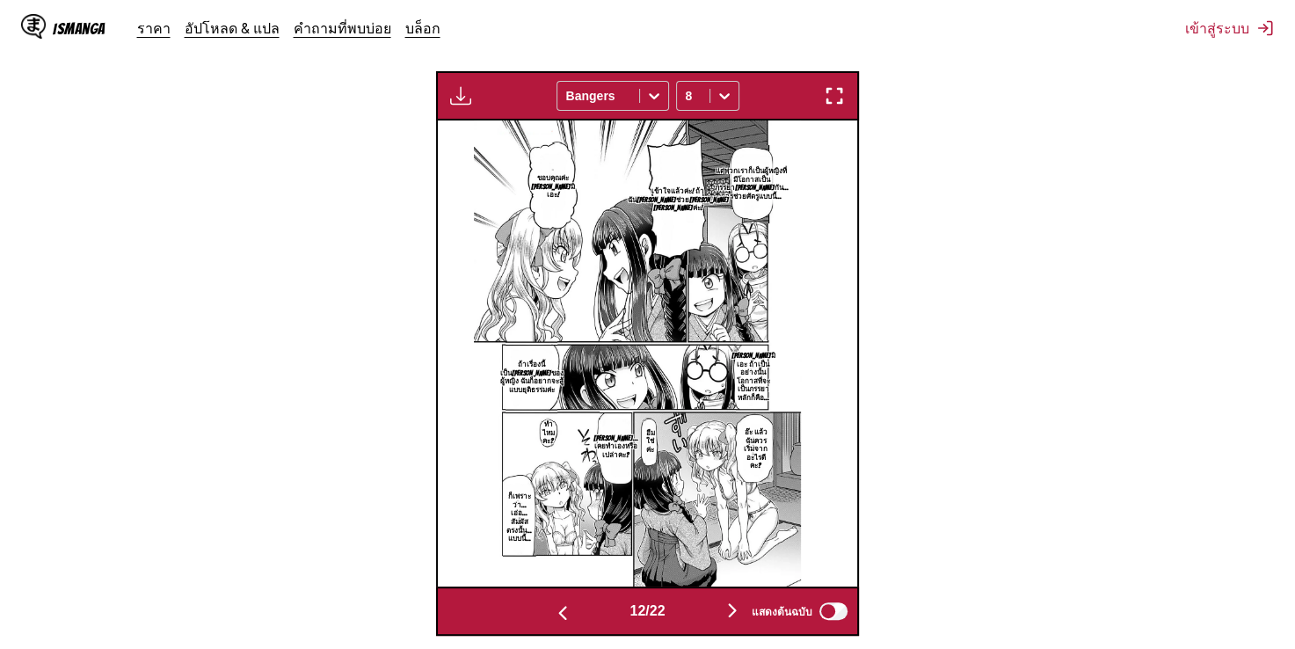
scroll to position [552, 0]
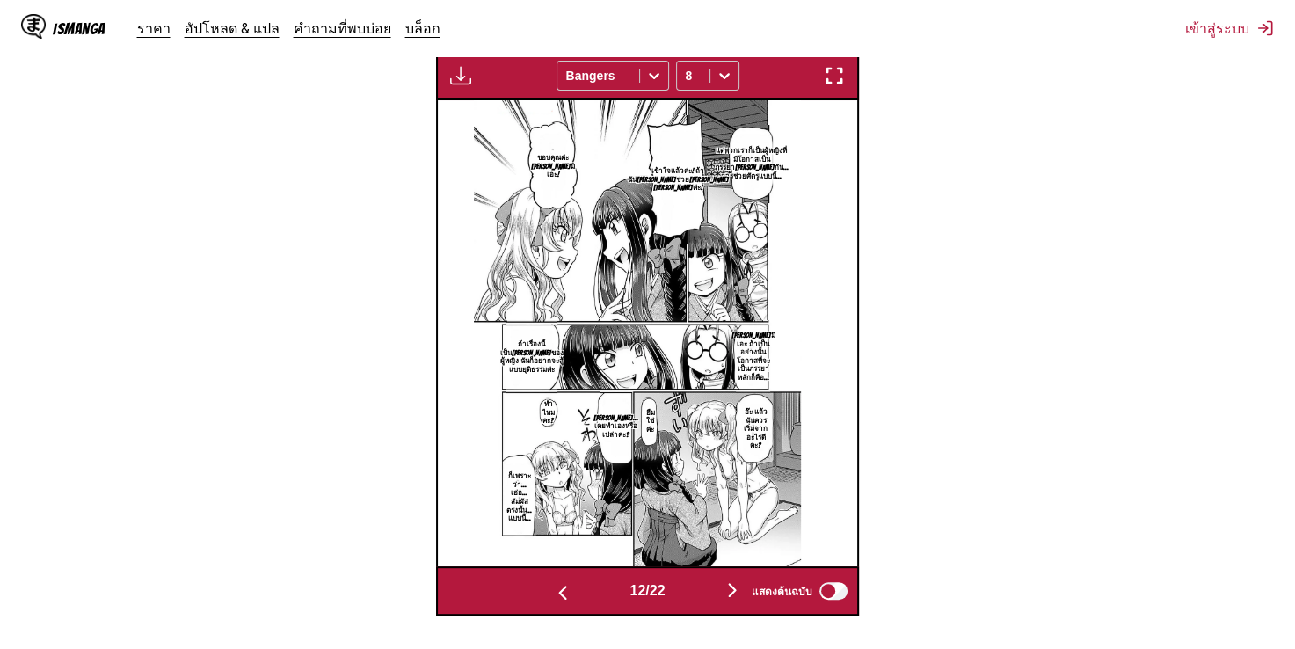
click at [741, 579] on div "แสดงต้นฉบับ" at bounding box center [795, 590] width 109 height 23
click at [737, 579] on img "button" at bounding box center [732, 589] width 21 height 21
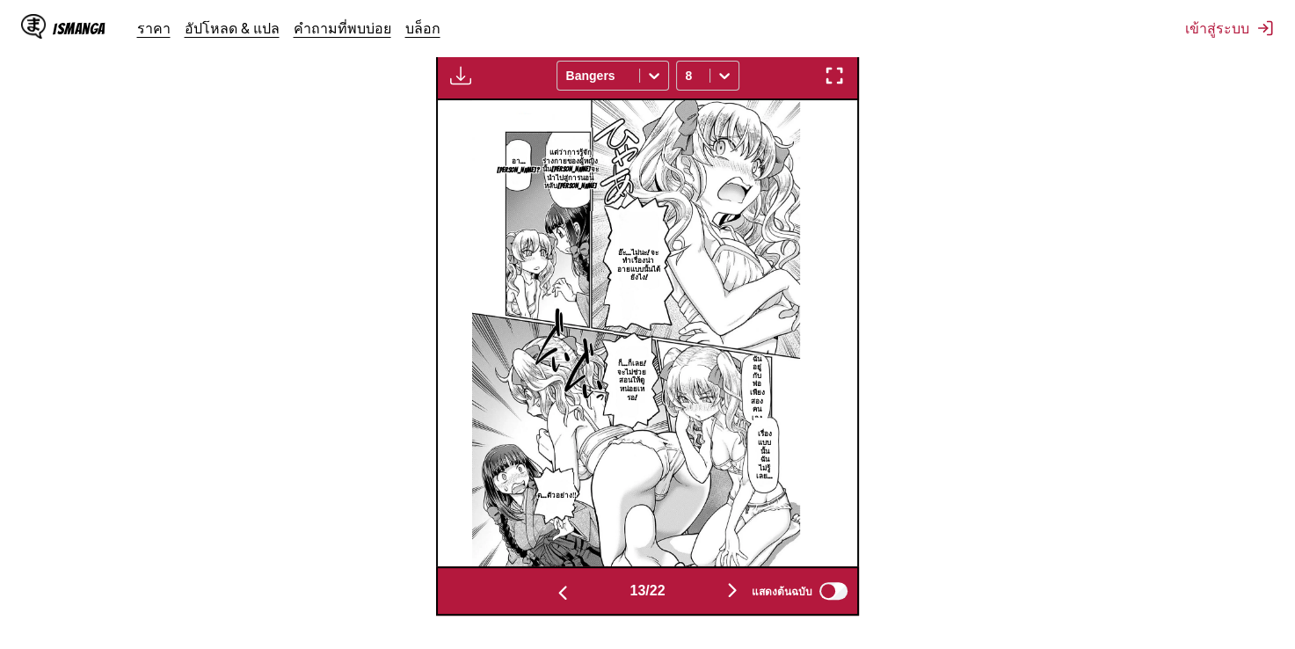
click at [737, 579] on img "button" at bounding box center [732, 589] width 21 height 21
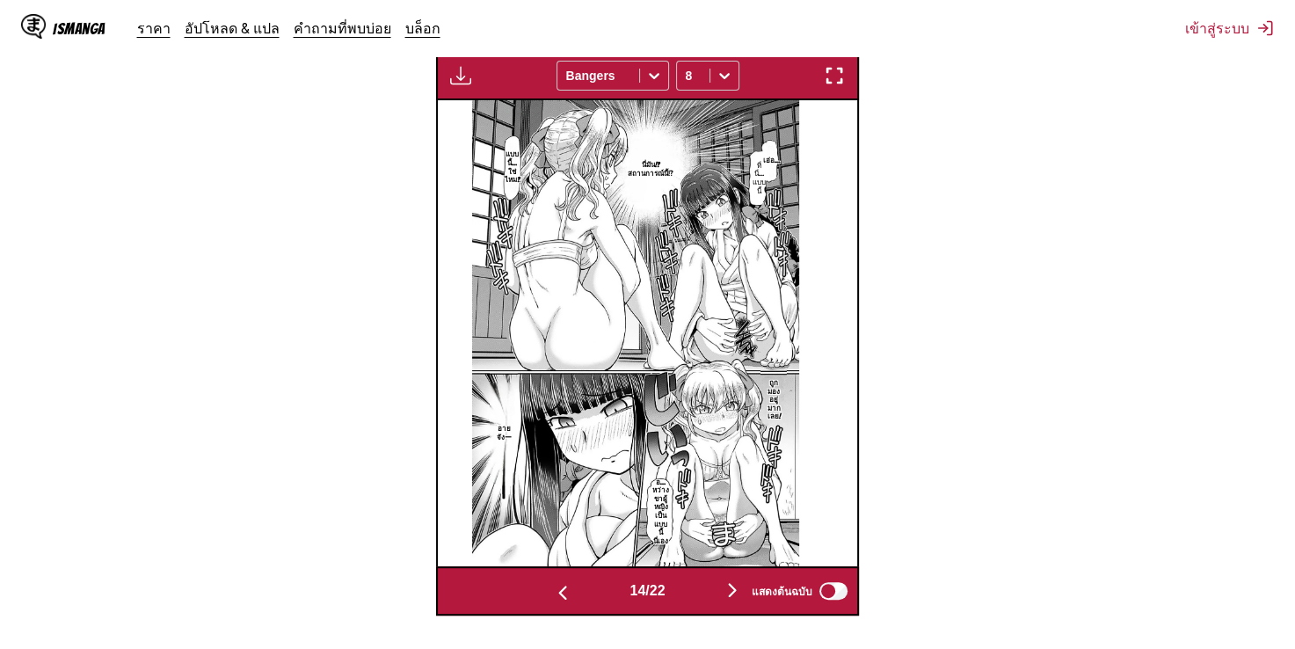
click at [562, 582] on img "button" at bounding box center [562, 592] width 21 height 21
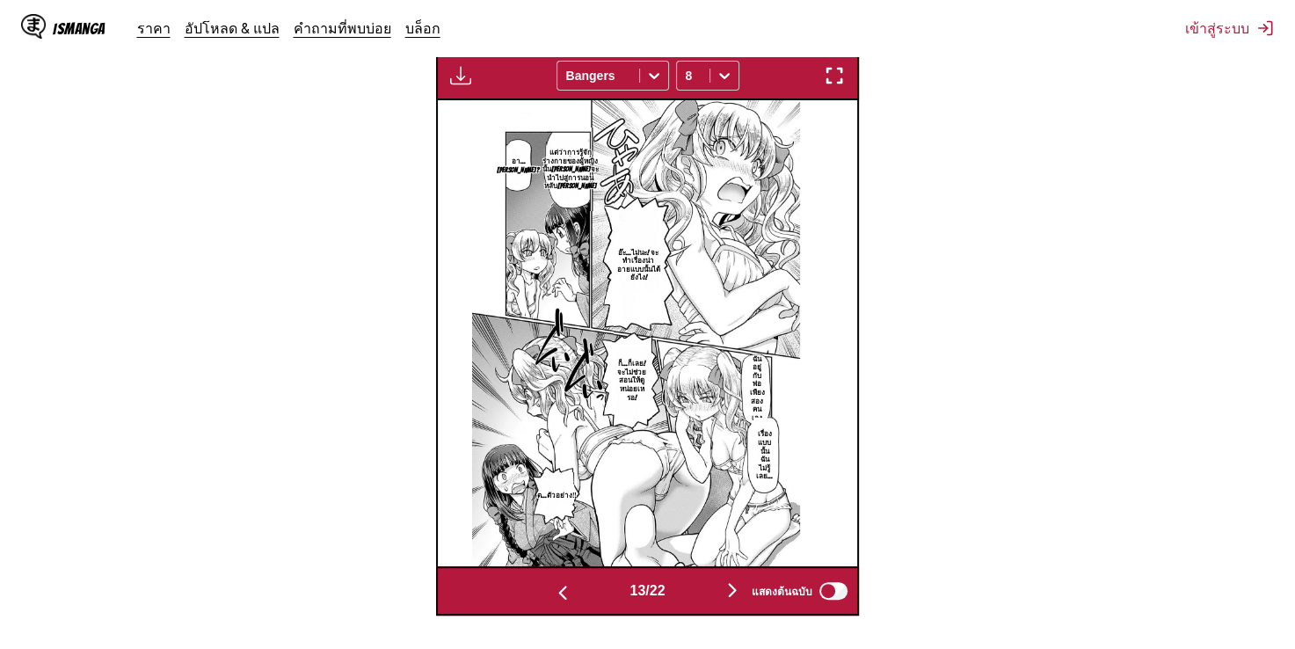
click at [562, 582] on img "button" at bounding box center [562, 592] width 21 height 21
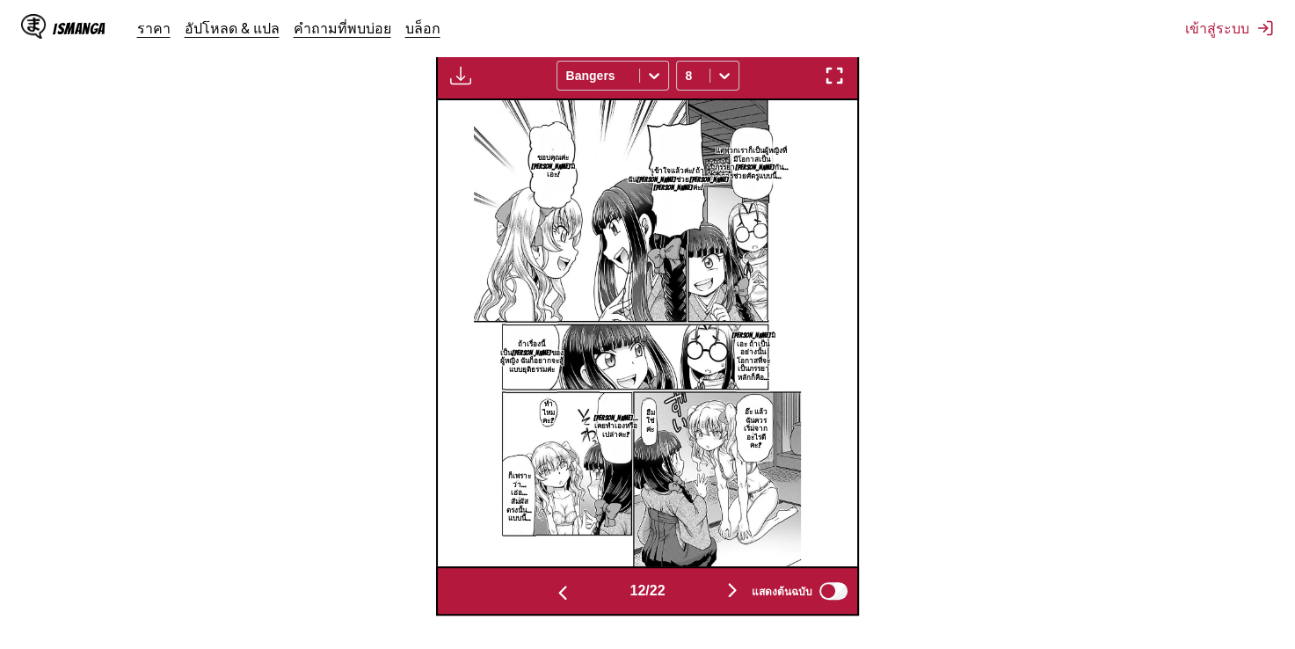
click at [562, 582] on img "button" at bounding box center [562, 592] width 21 height 21
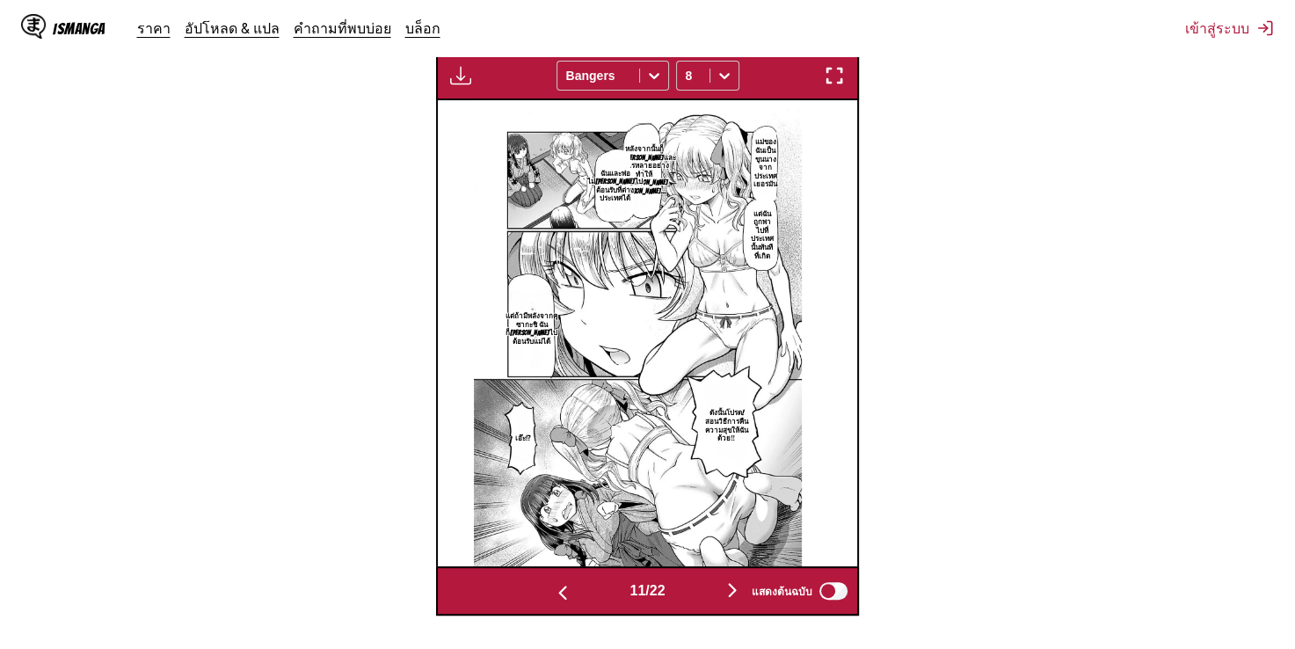
click at [738, 579] on img "button" at bounding box center [732, 589] width 21 height 21
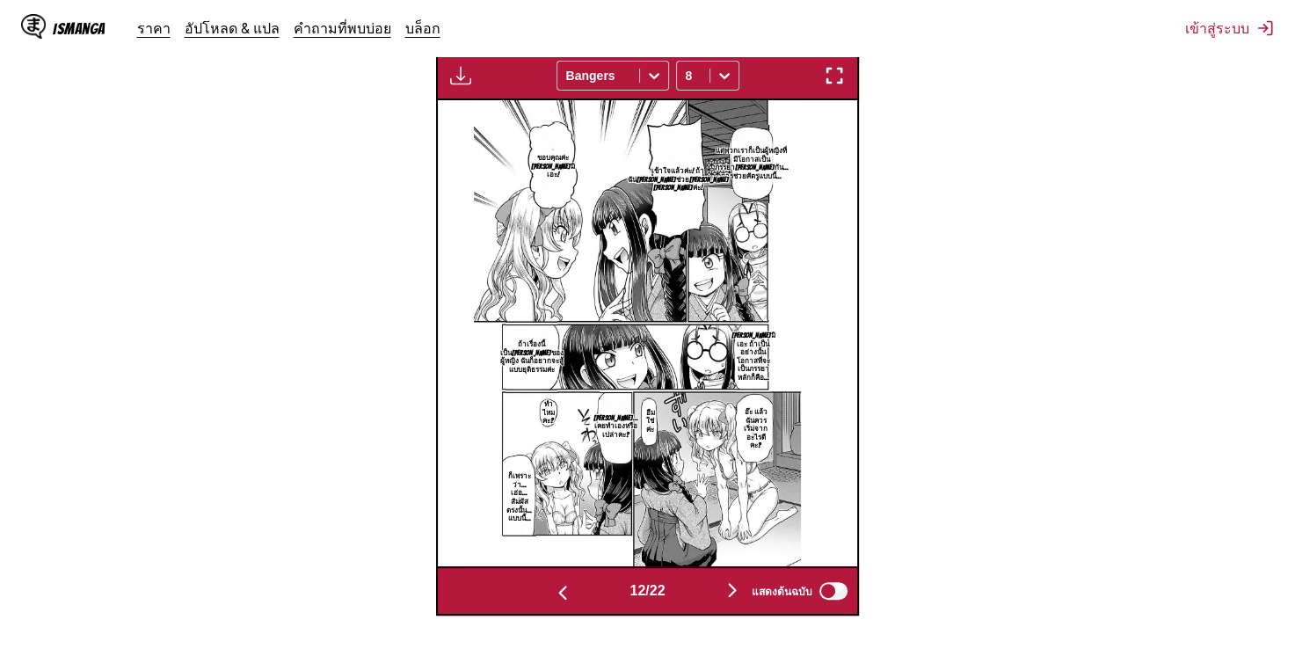
click at [738, 579] on img "button" at bounding box center [732, 589] width 21 height 21
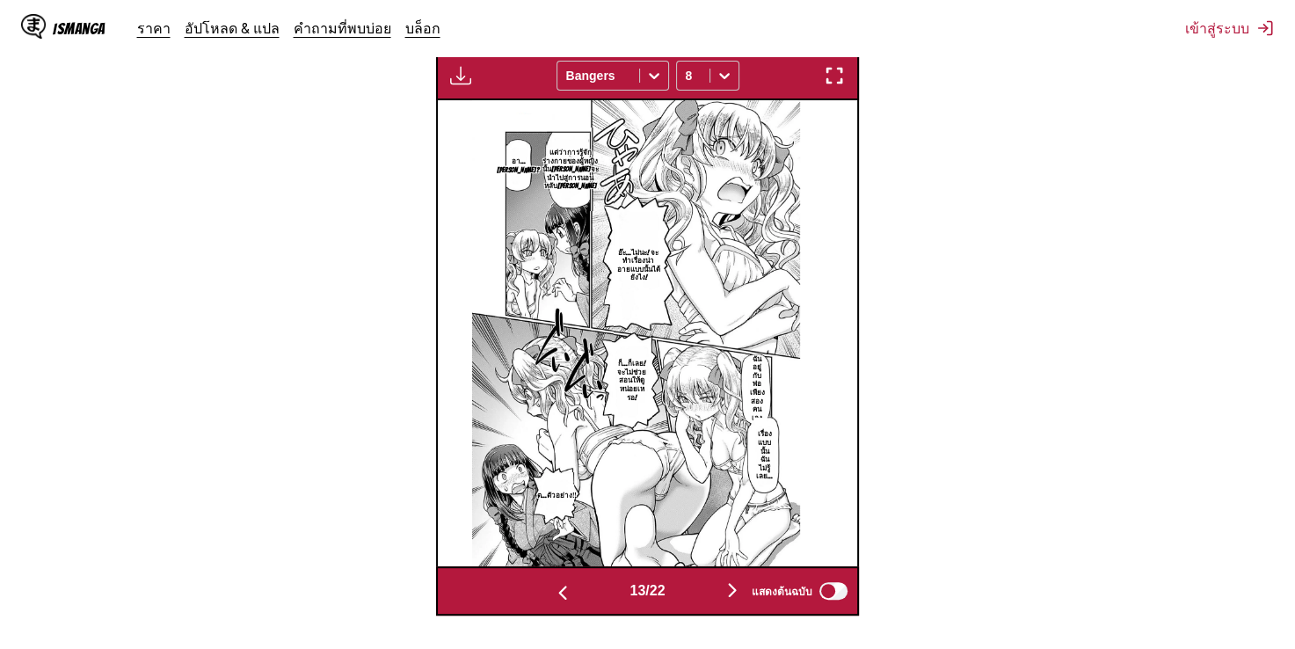
click at [738, 579] on img "button" at bounding box center [732, 589] width 21 height 21
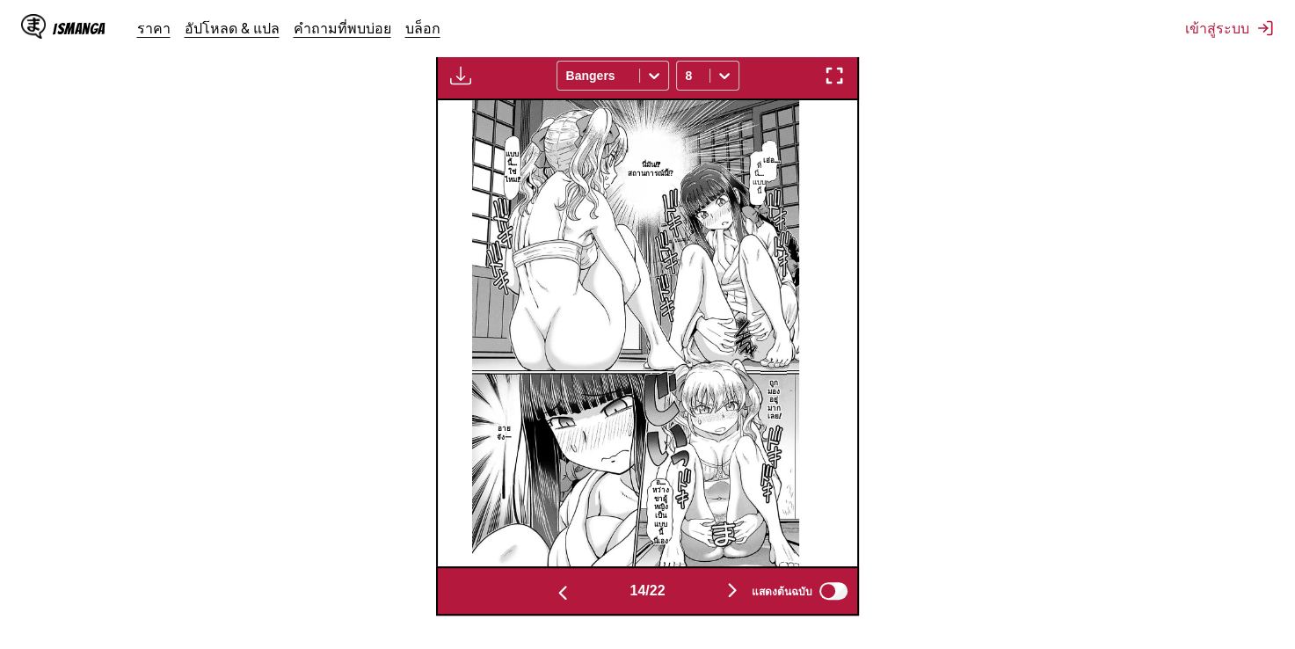
click at [738, 579] on img "button" at bounding box center [732, 589] width 21 height 21
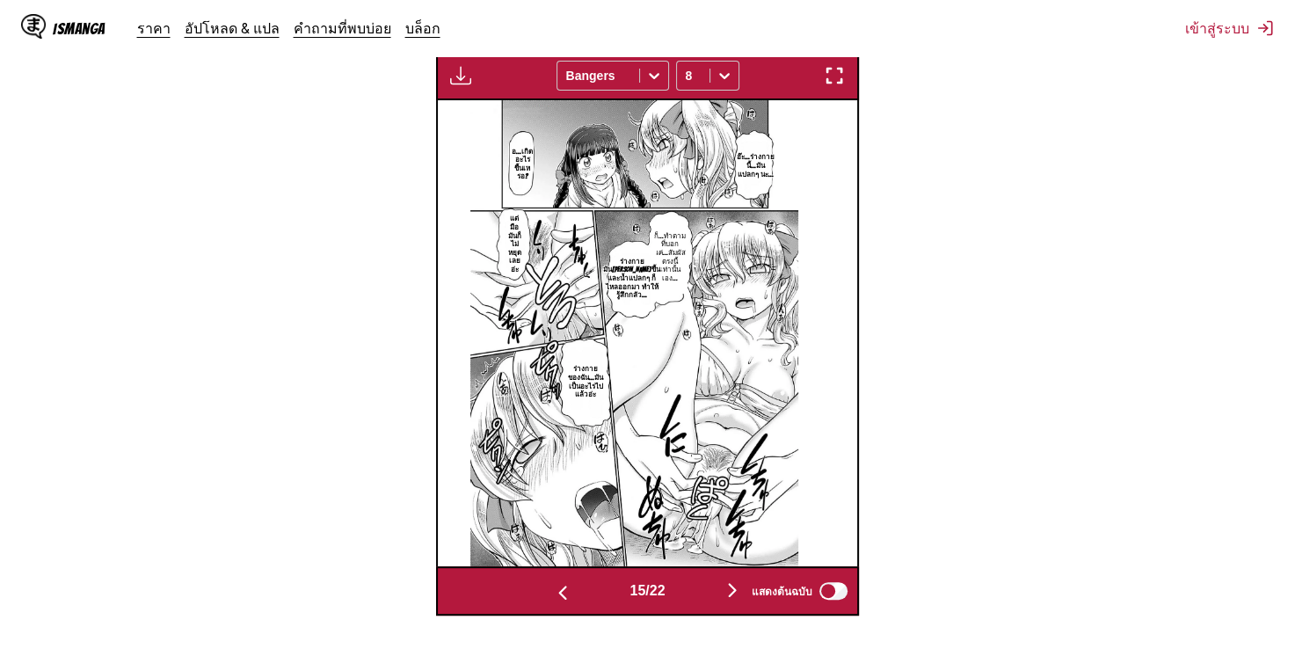
click at [739, 579] on img "button" at bounding box center [732, 589] width 21 height 21
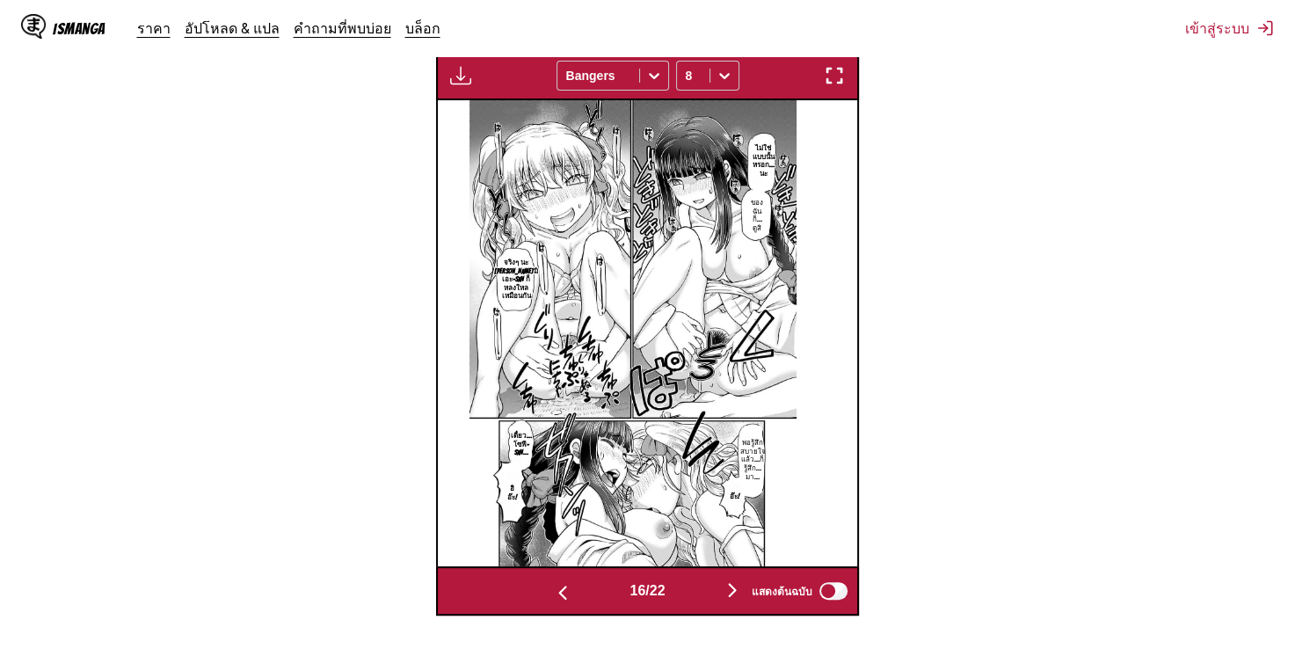
click at [739, 579] on img "button" at bounding box center [732, 589] width 21 height 21
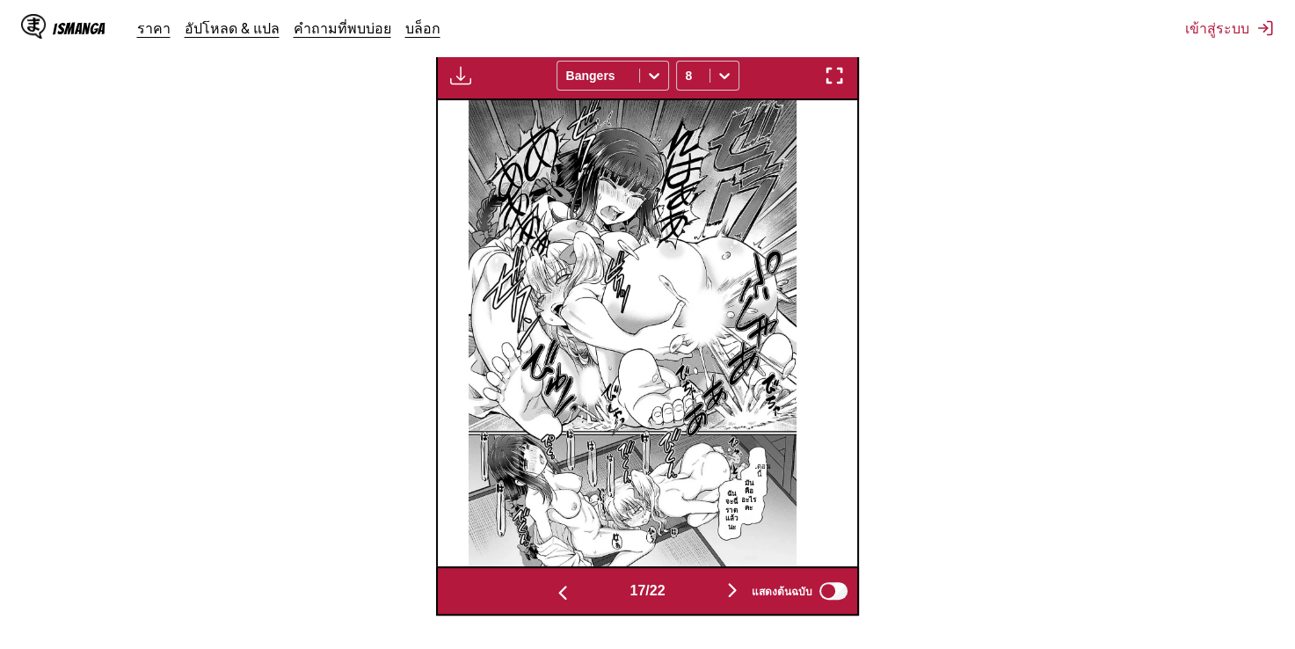
click at [739, 579] on img "button" at bounding box center [732, 589] width 21 height 21
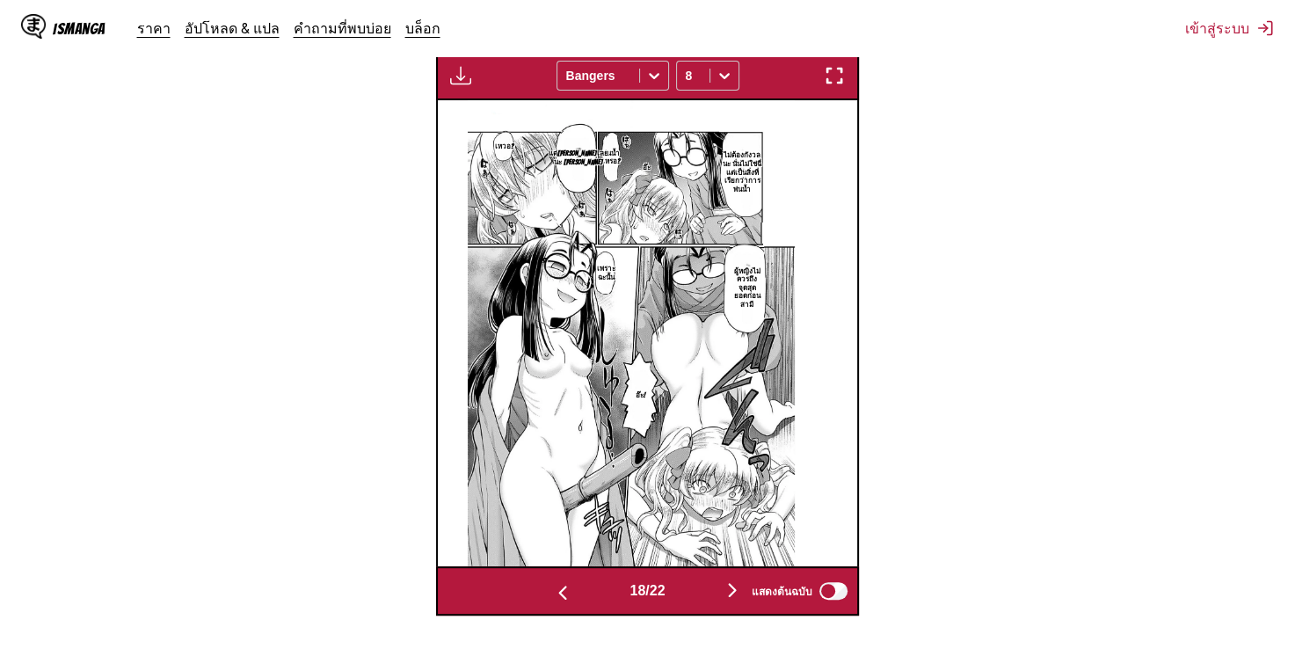
click at [572, 585] on button "button" at bounding box center [563, 591] width 106 height 25
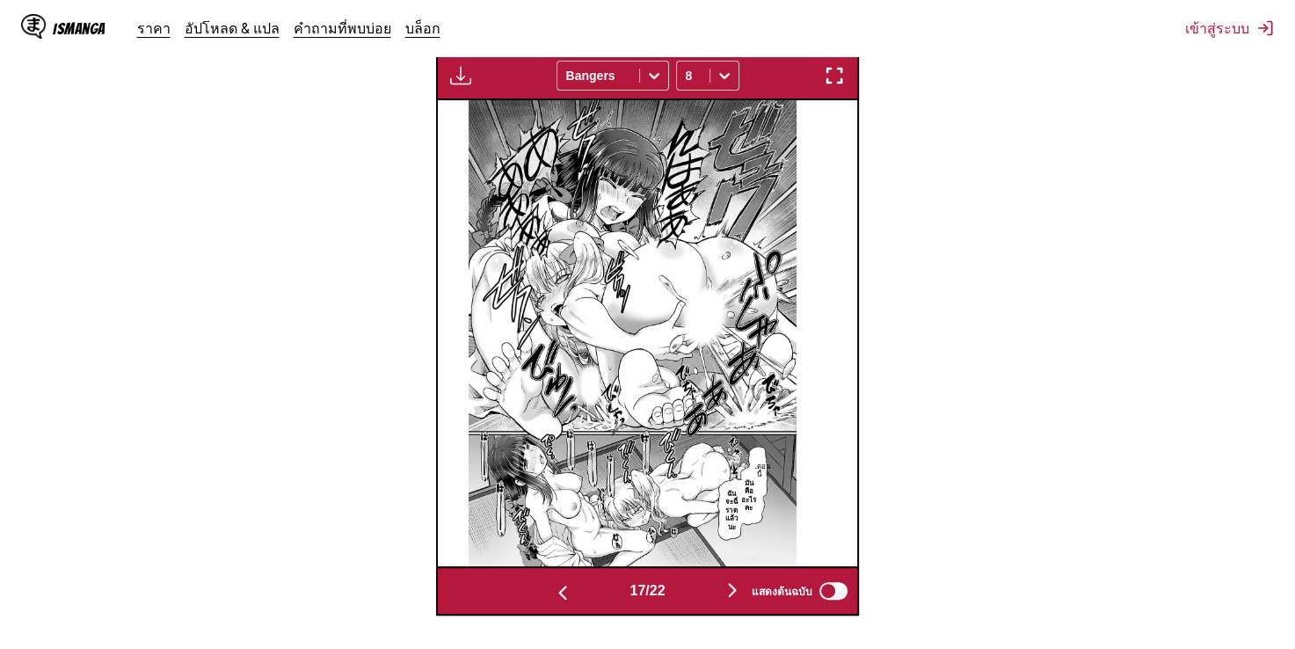
click at [735, 579] on img "button" at bounding box center [732, 589] width 21 height 21
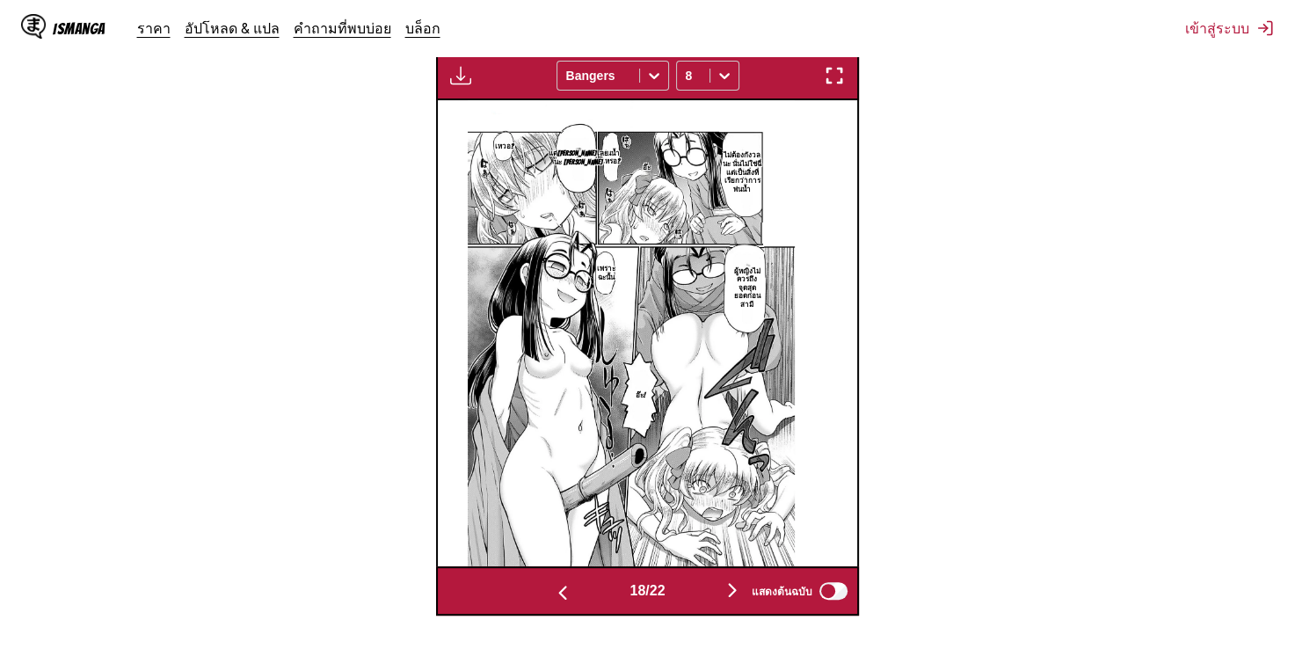
click at [735, 579] on img "button" at bounding box center [732, 589] width 21 height 21
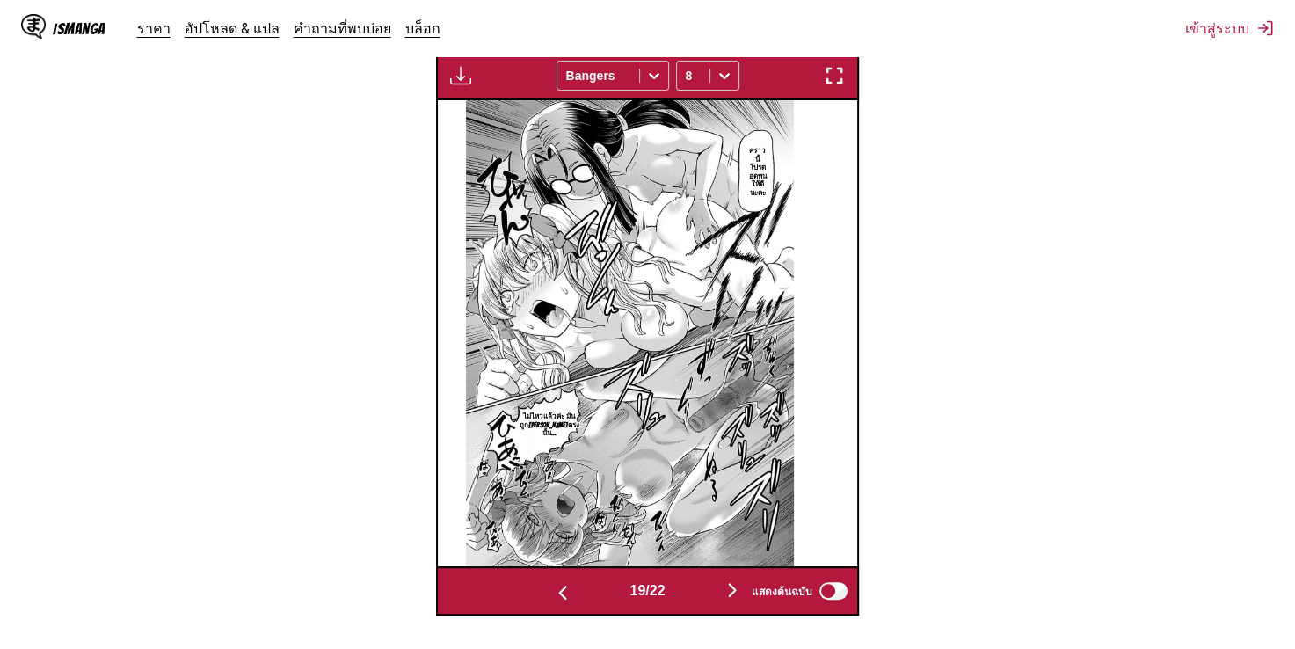
click at [735, 579] on img "button" at bounding box center [732, 589] width 21 height 21
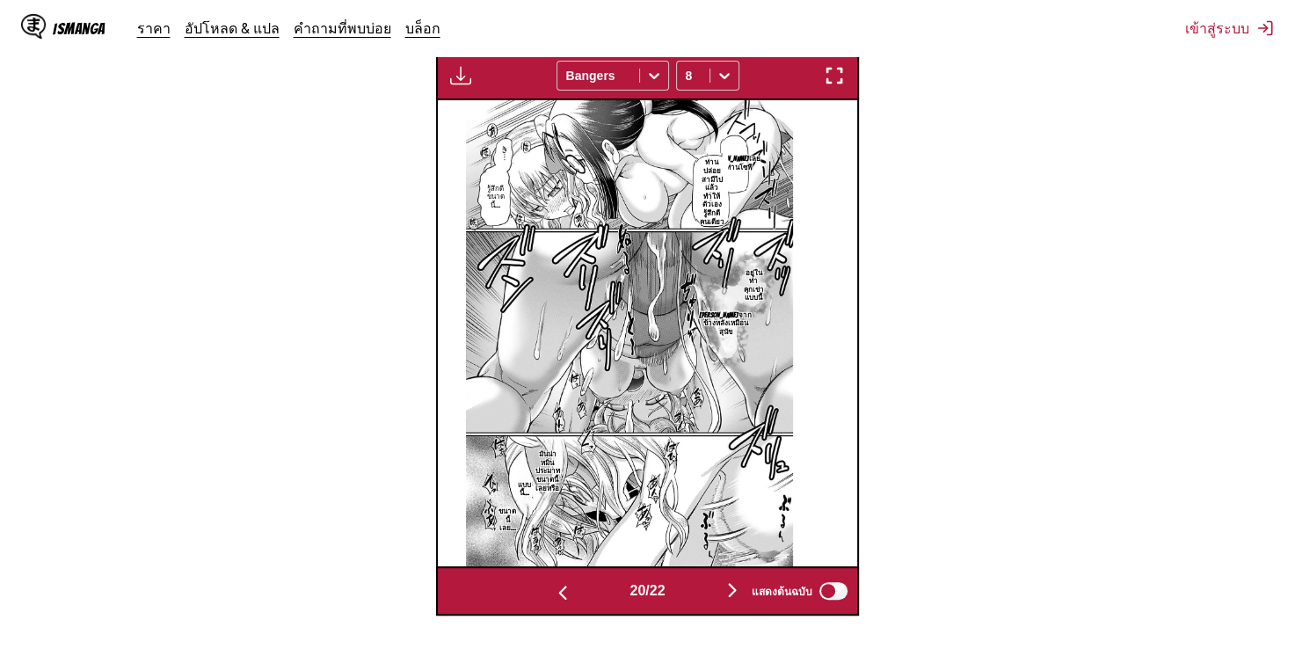
click at [735, 579] on img "button" at bounding box center [732, 589] width 21 height 21
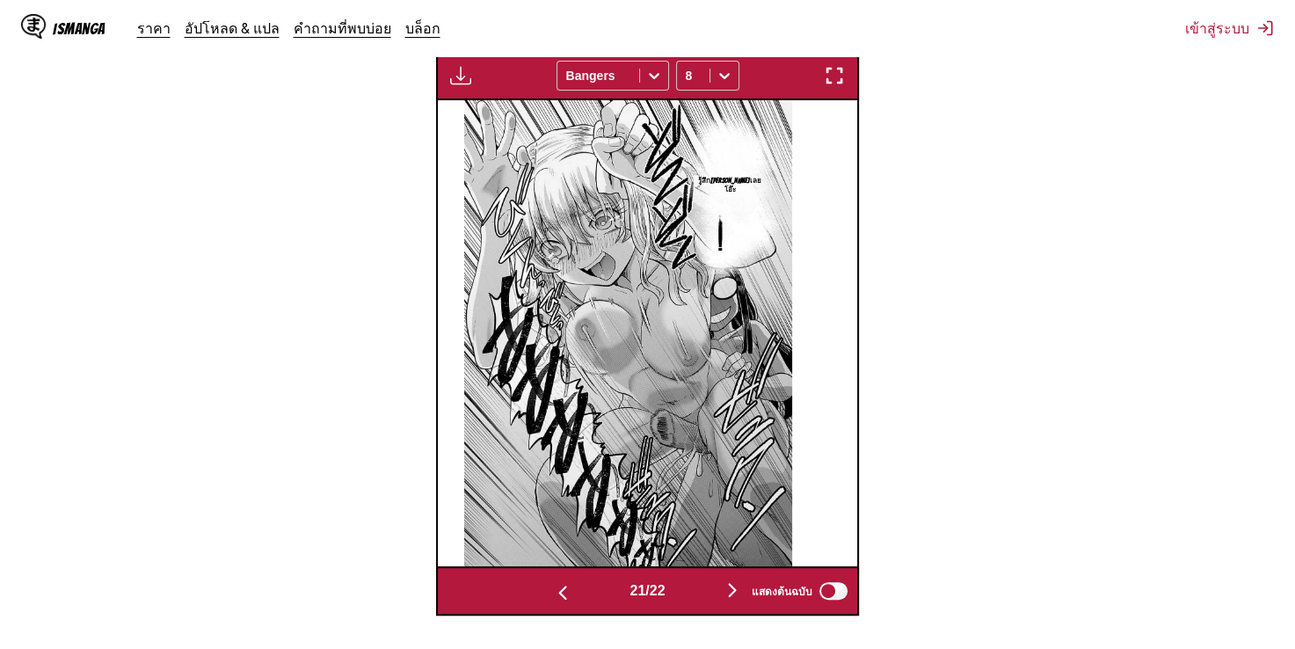
click at [735, 579] on img "button" at bounding box center [732, 589] width 21 height 21
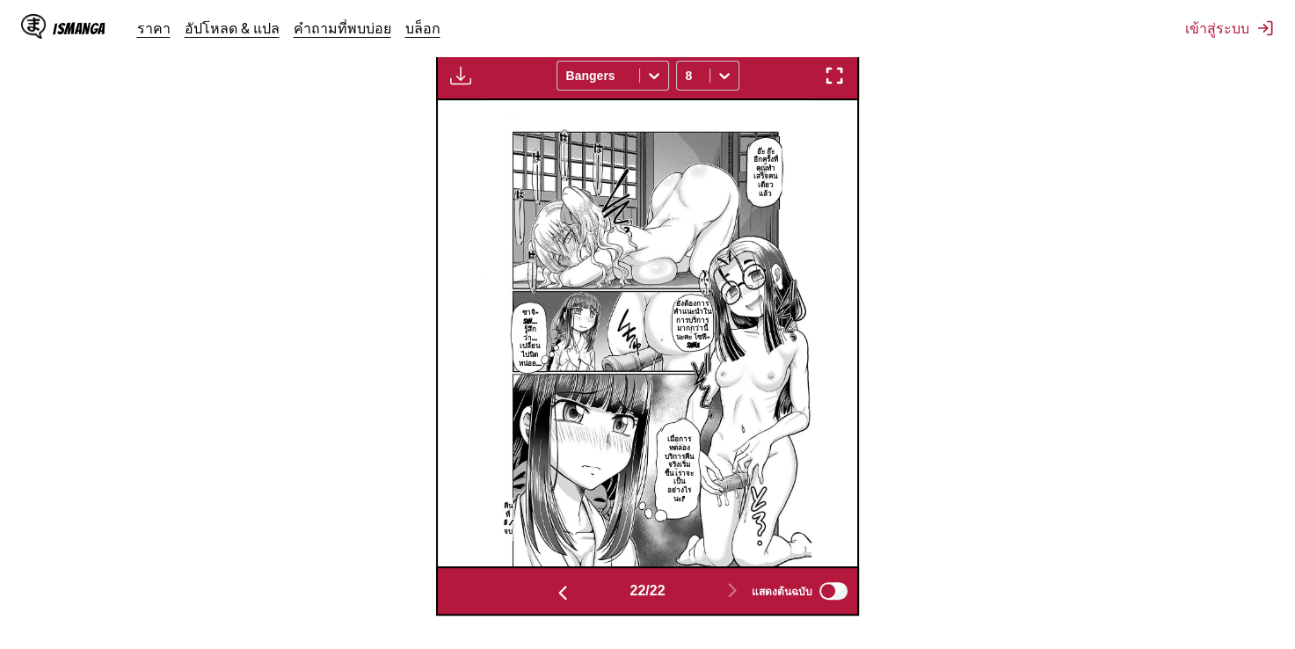
click at [542, 579] on button "button" at bounding box center [563, 591] width 106 height 25
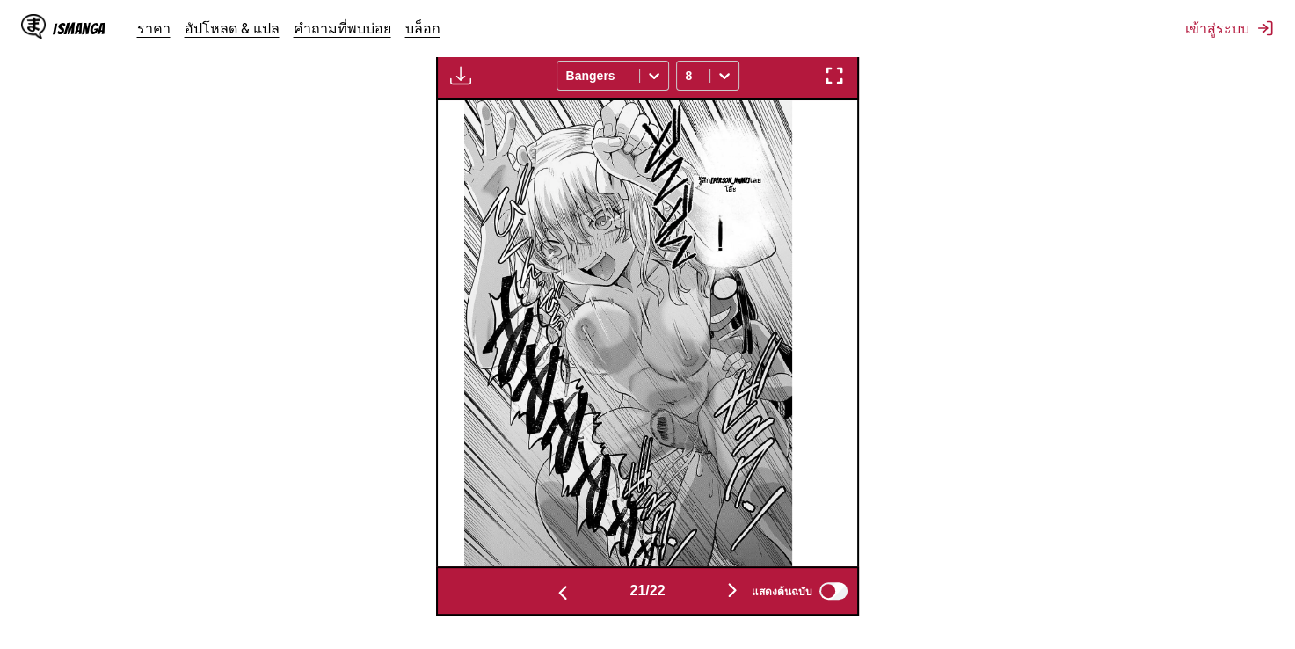
click at [552, 582] on img "button" at bounding box center [562, 592] width 21 height 21
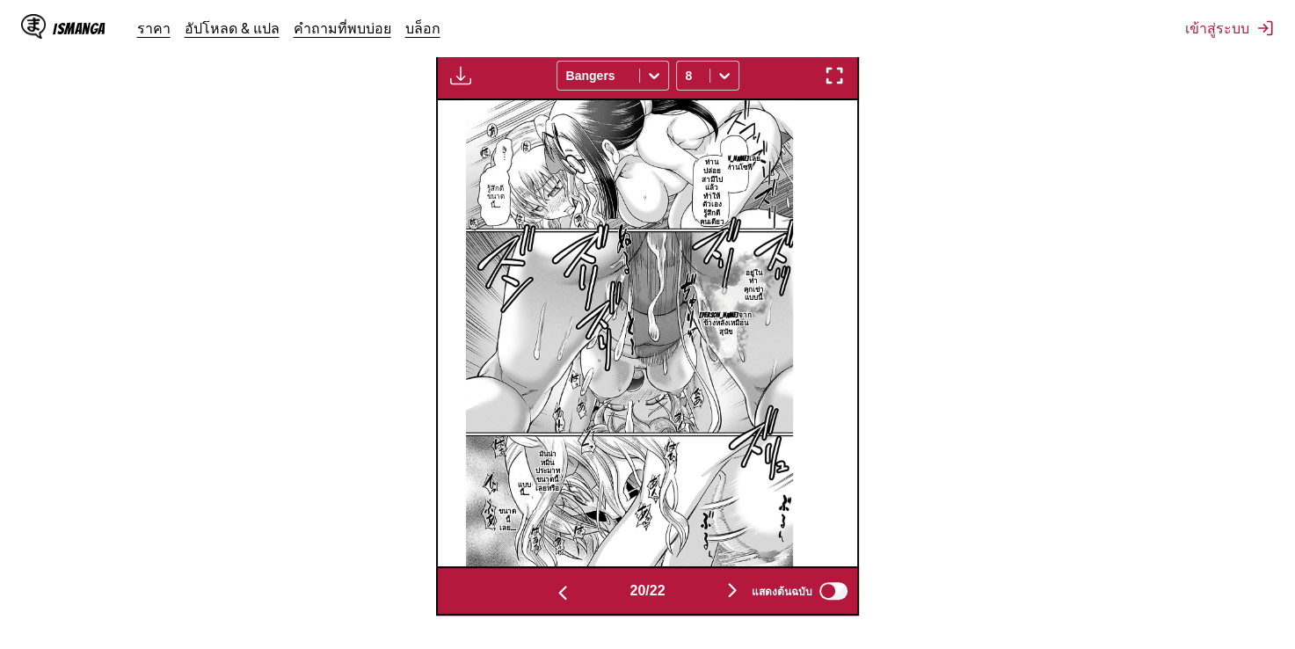
click at [552, 582] on img "button" at bounding box center [562, 592] width 21 height 21
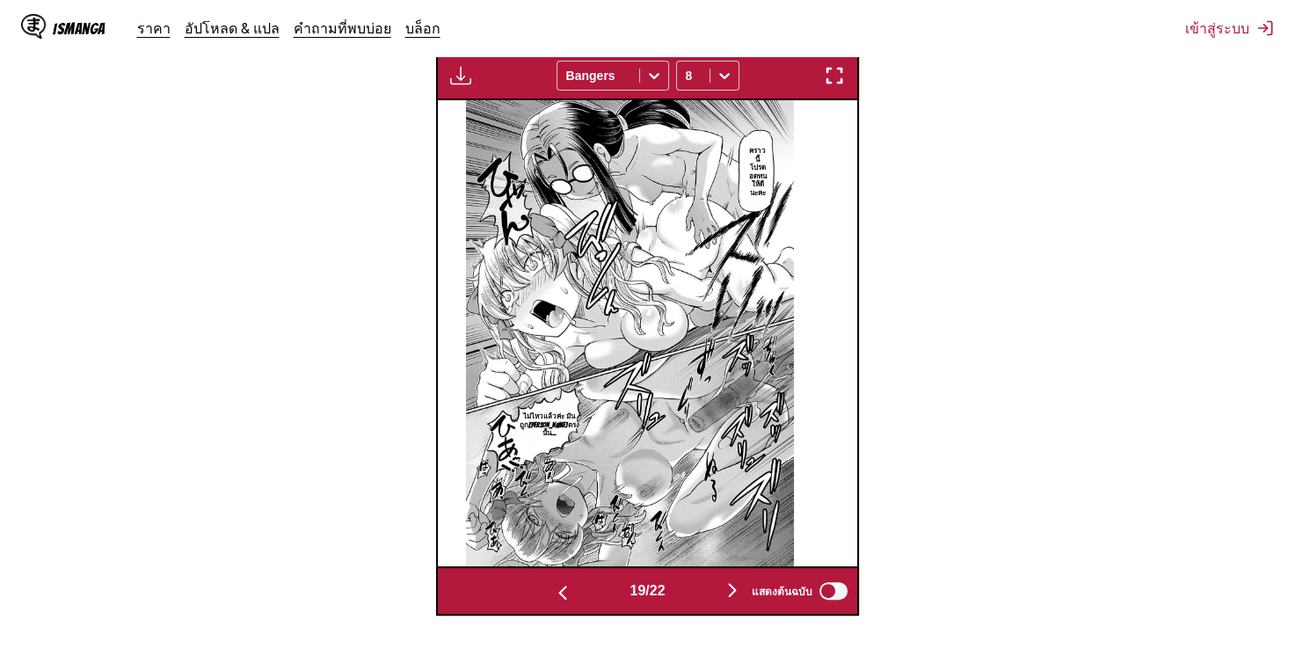
click at [552, 582] on img "button" at bounding box center [562, 592] width 21 height 21
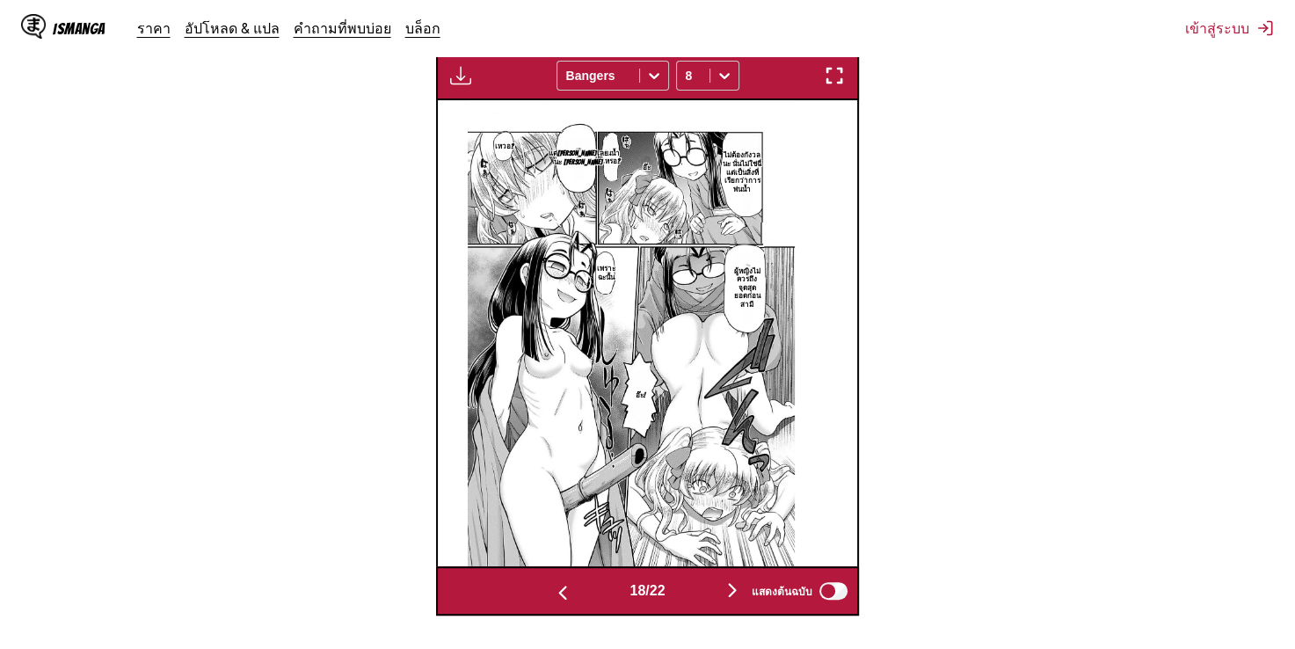
click at [552, 582] on img "button" at bounding box center [562, 592] width 21 height 21
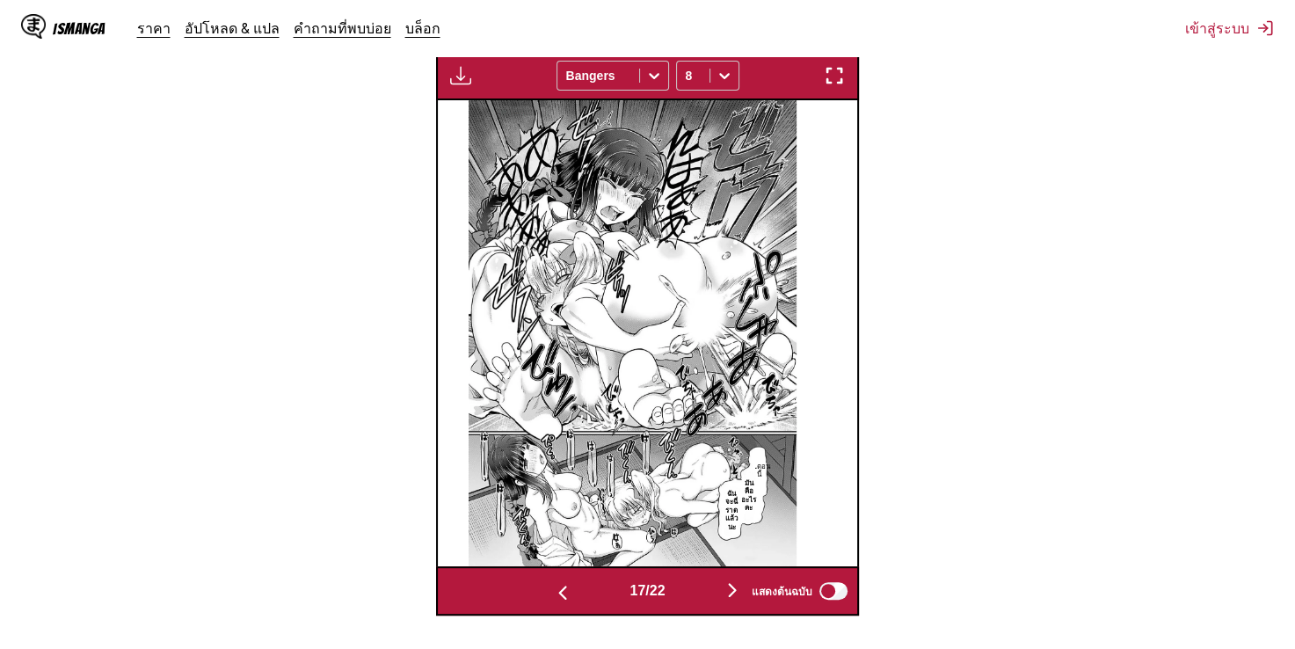
click at [552, 582] on img "button" at bounding box center [562, 592] width 21 height 21
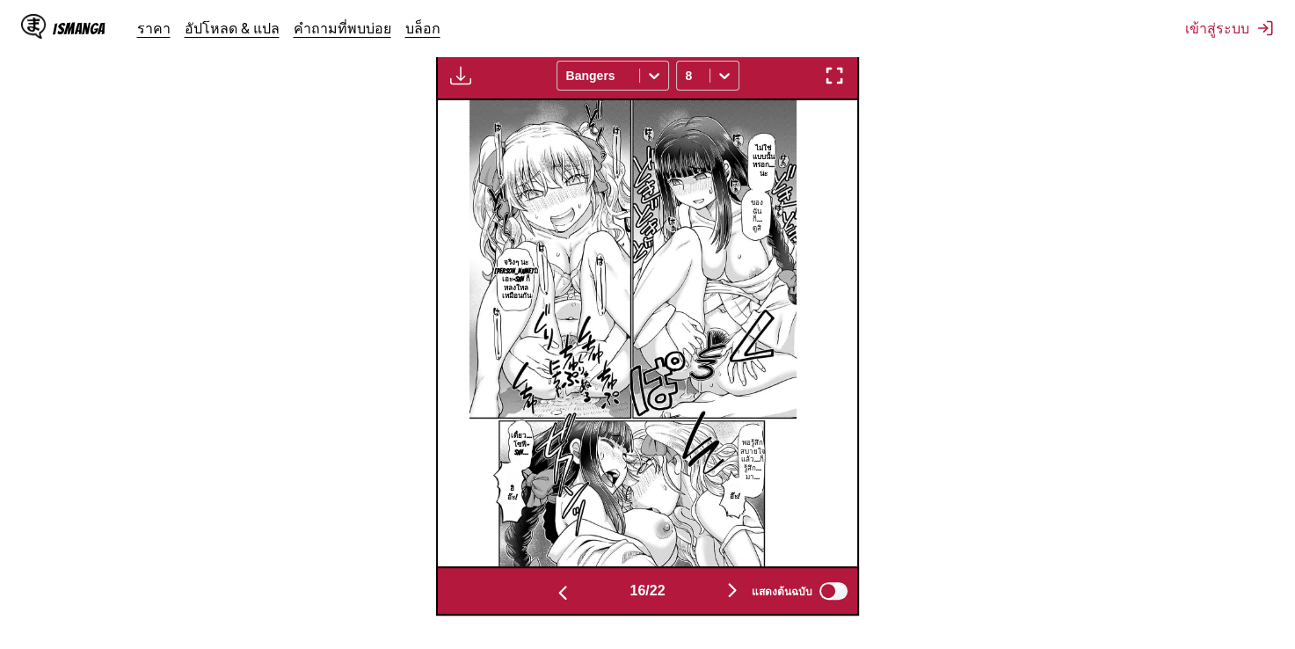
click at [552, 582] on img "button" at bounding box center [562, 592] width 21 height 21
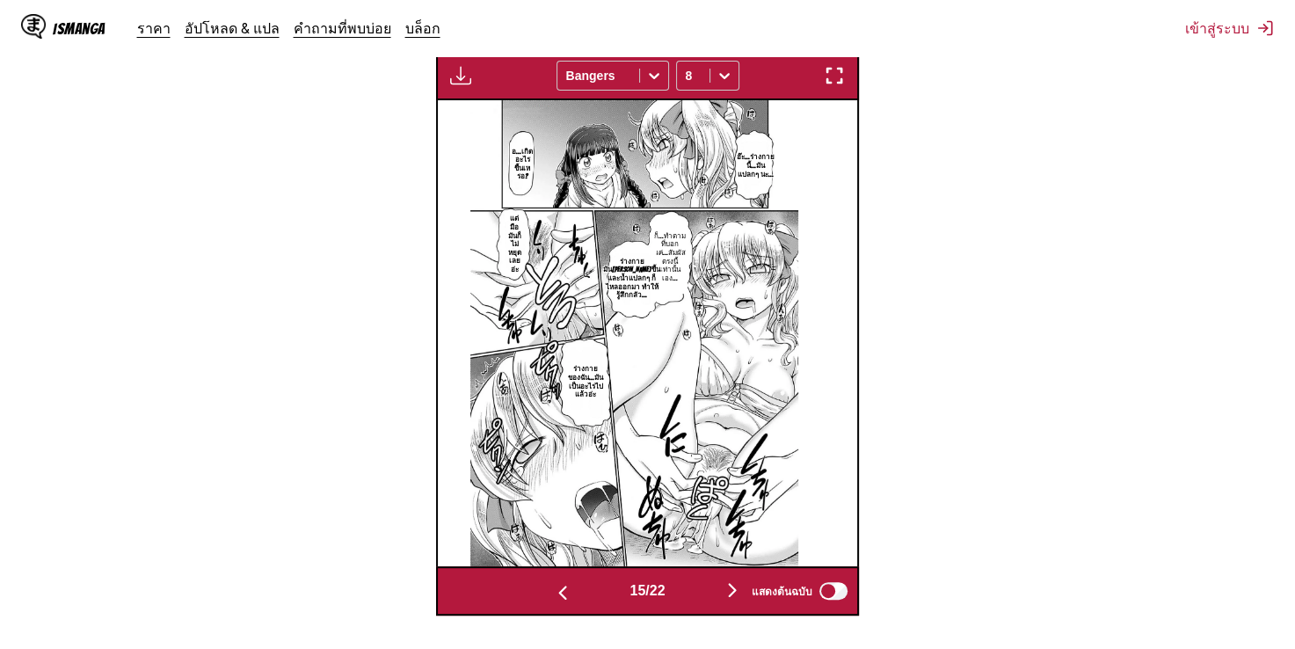
click at [552, 582] on img "button" at bounding box center [562, 592] width 21 height 21
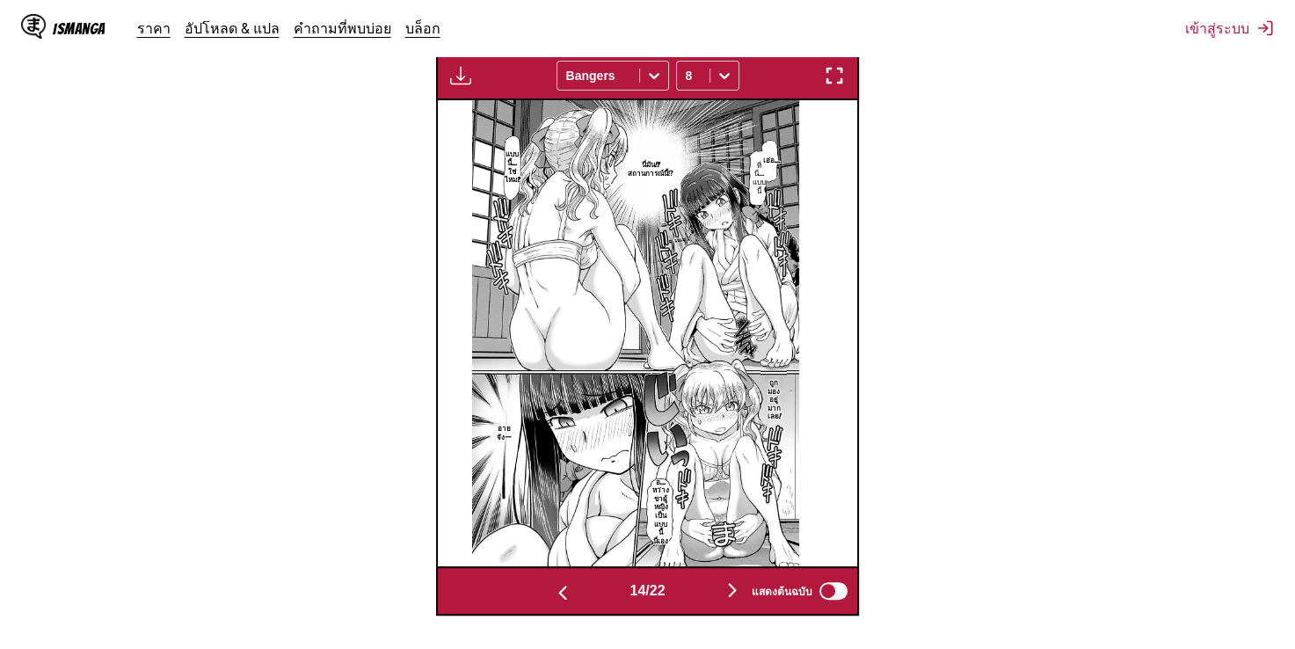
click at [552, 582] on img "button" at bounding box center [562, 592] width 21 height 21
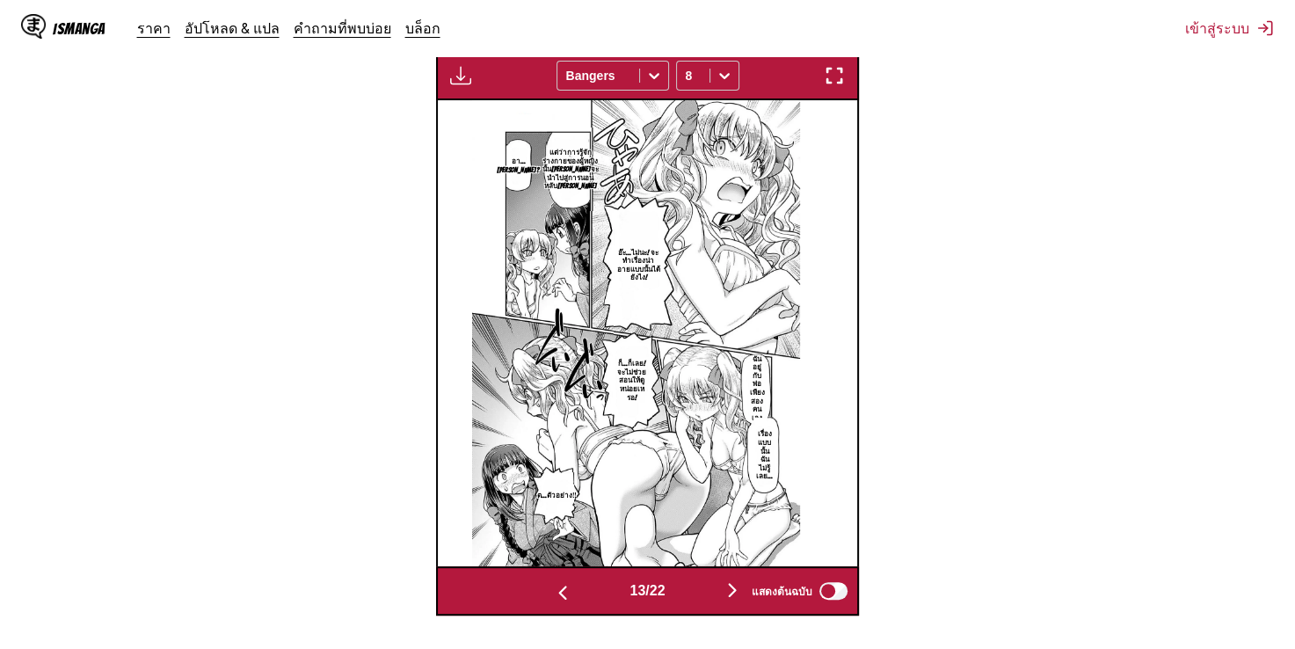
click at [552, 582] on img "button" at bounding box center [562, 592] width 21 height 21
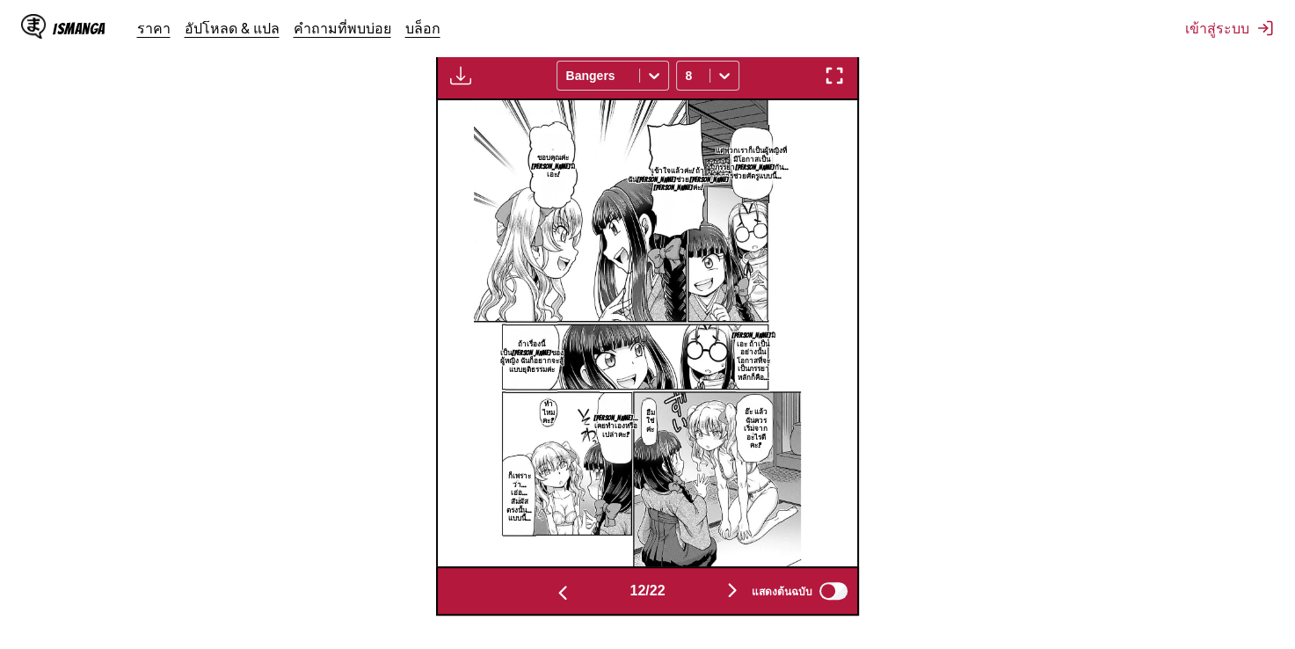
click at [566, 582] on img "button" at bounding box center [562, 592] width 21 height 21
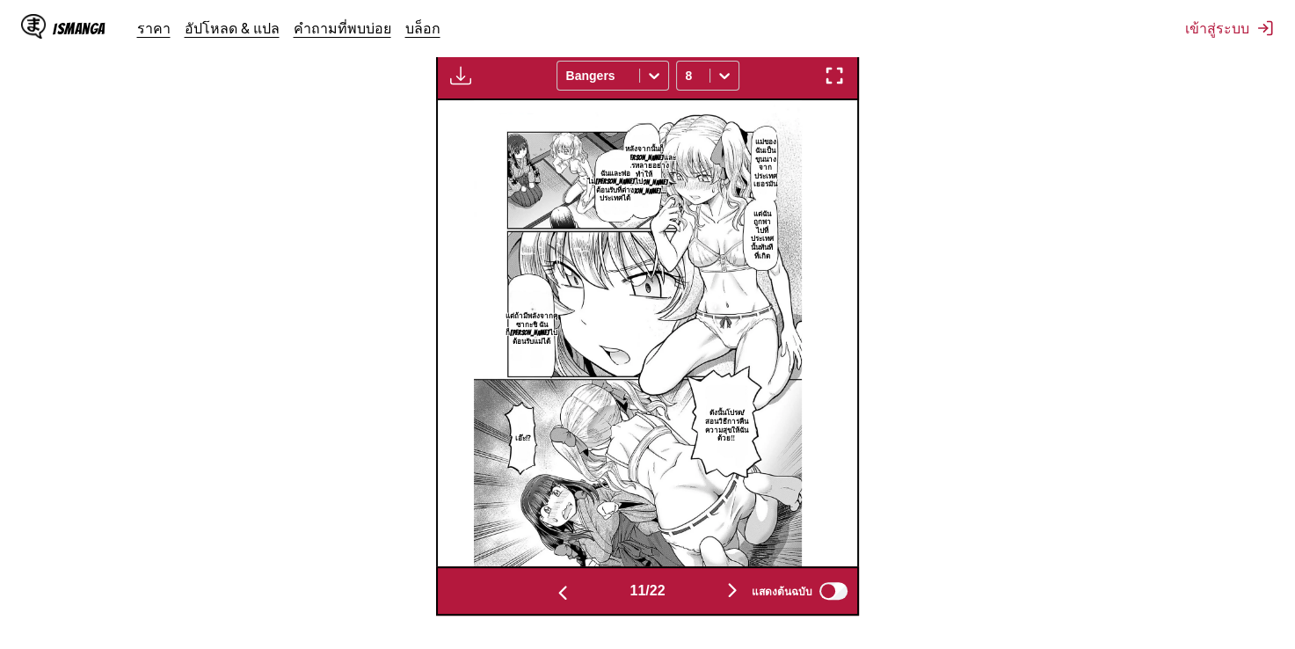
click at [552, 582] on img "button" at bounding box center [562, 592] width 21 height 21
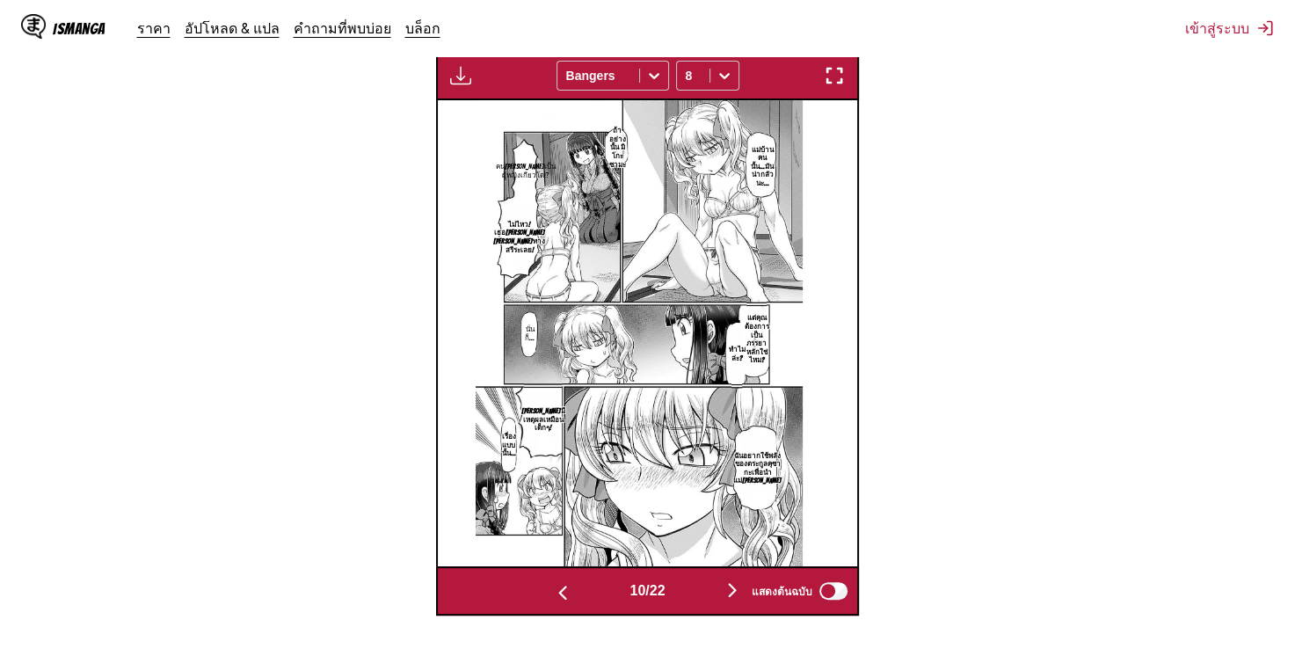
click at [732, 579] on img "button" at bounding box center [732, 589] width 21 height 21
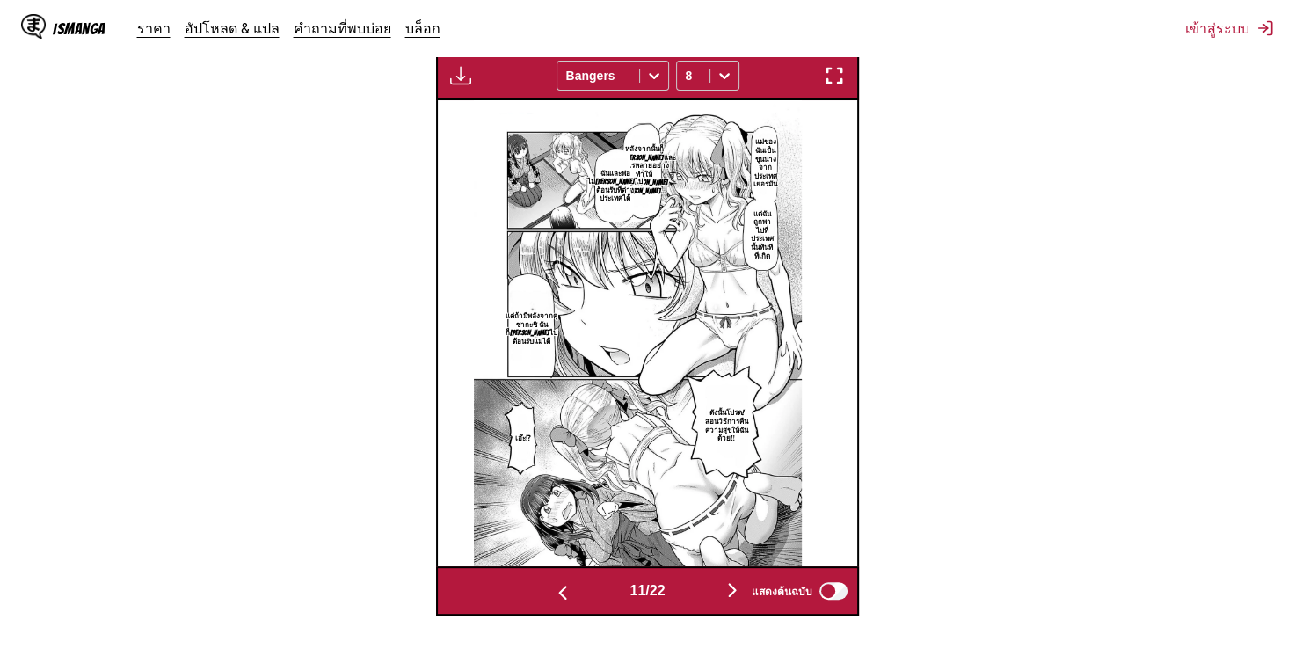
click at [738, 582] on img "button" at bounding box center [732, 589] width 21 height 21
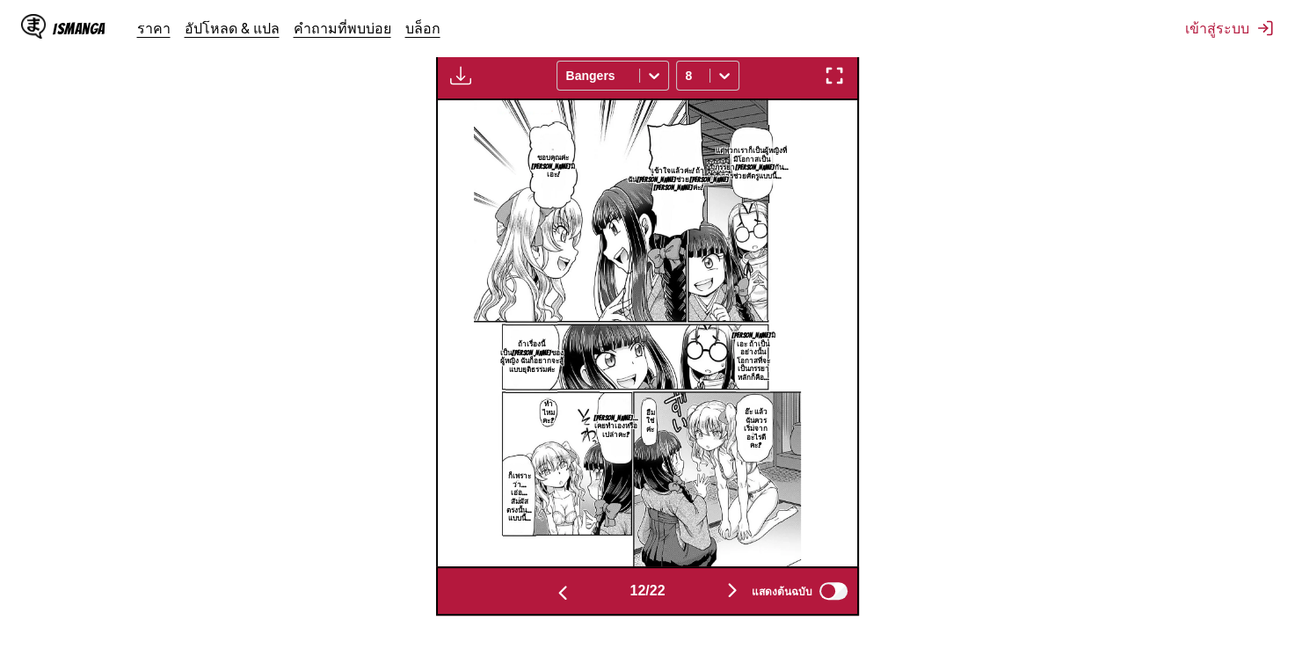
click at [725, 579] on button "button" at bounding box center [733, 591] width 106 height 25
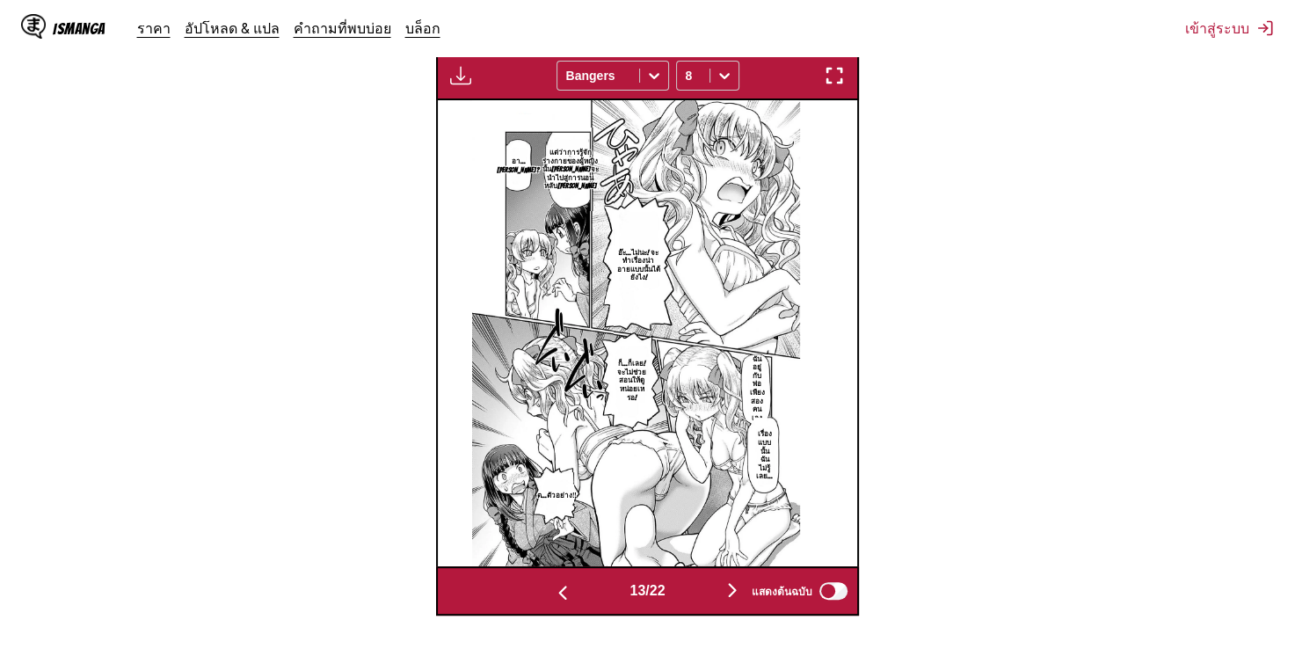
click at [736, 579] on img "button" at bounding box center [732, 589] width 21 height 21
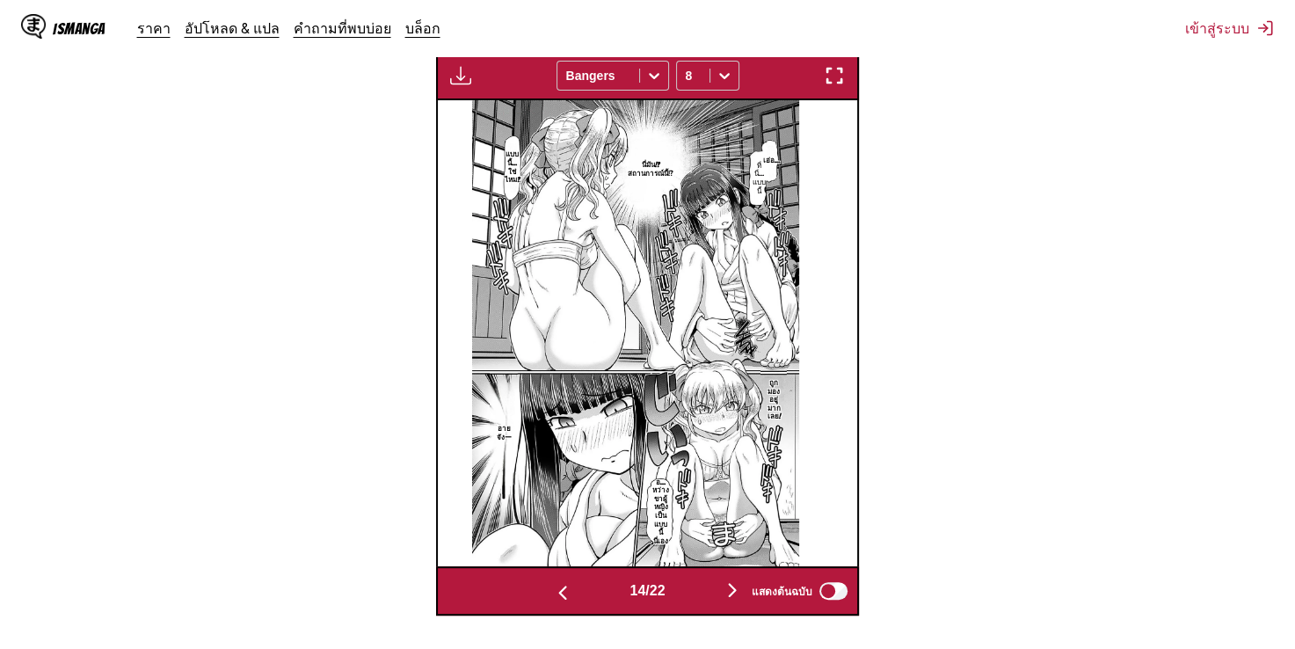
click at [737, 579] on img "button" at bounding box center [732, 589] width 21 height 21
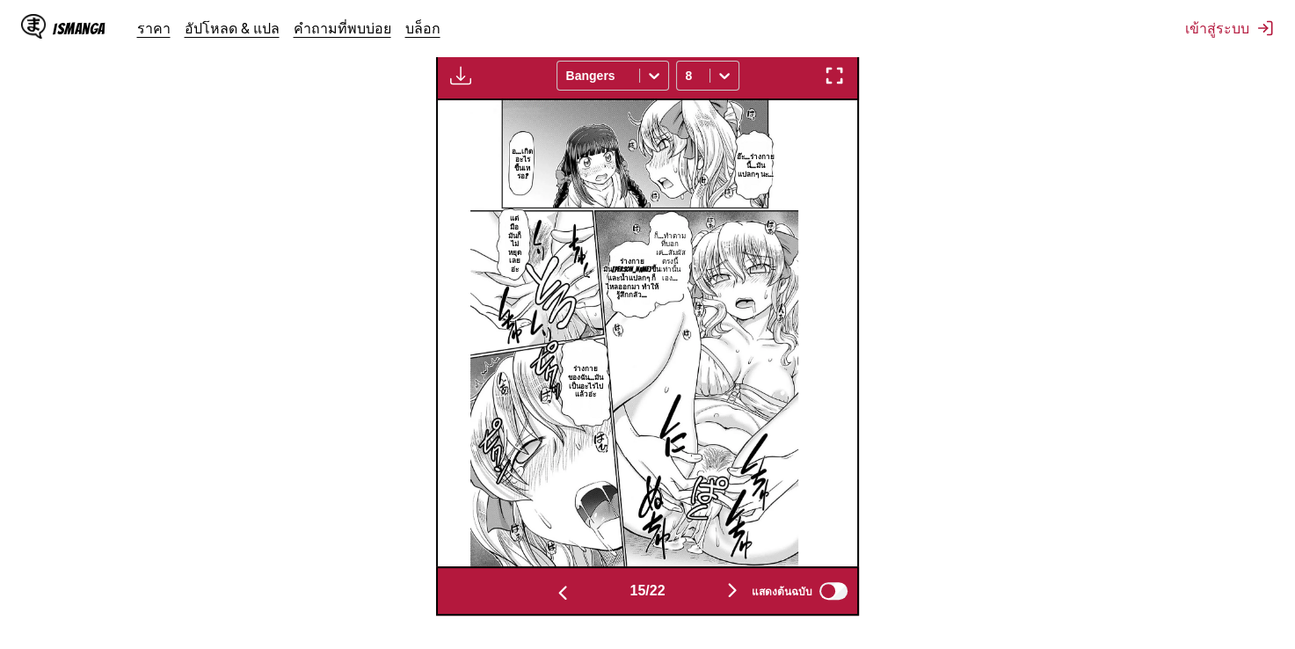
click at [734, 588] on img "button" at bounding box center [732, 589] width 21 height 21
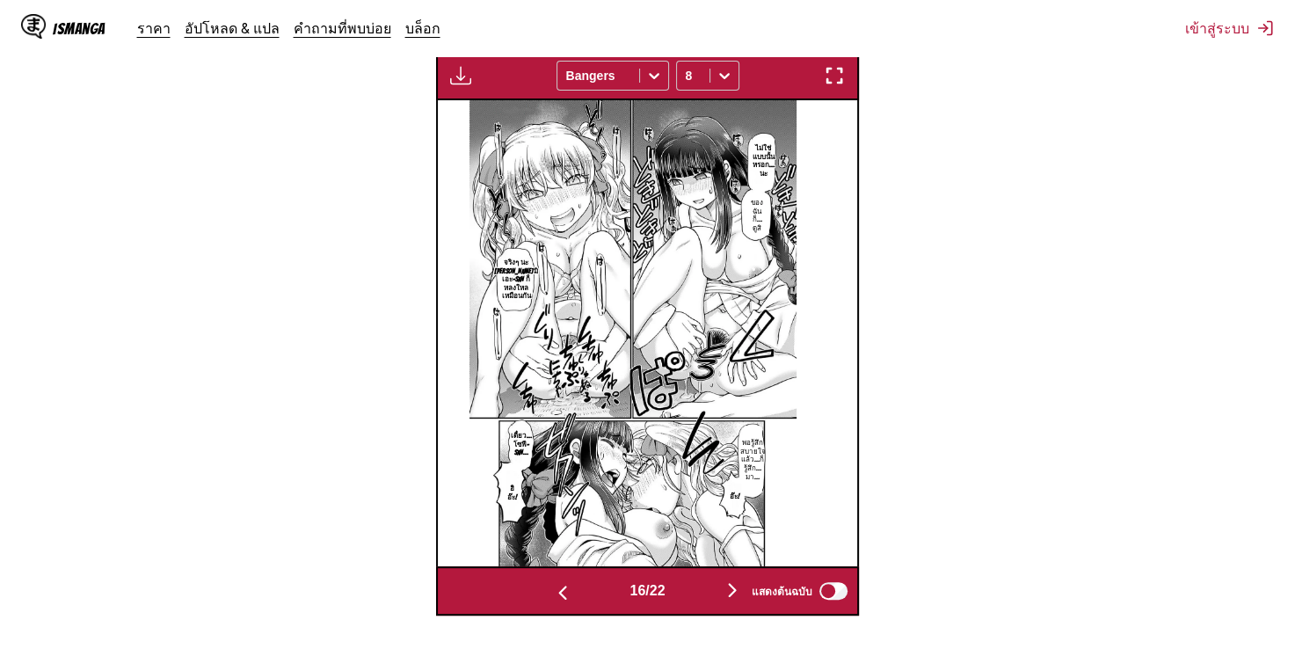
click at [728, 582] on img "button" at bounding box center [732, 589] width 21 height 21
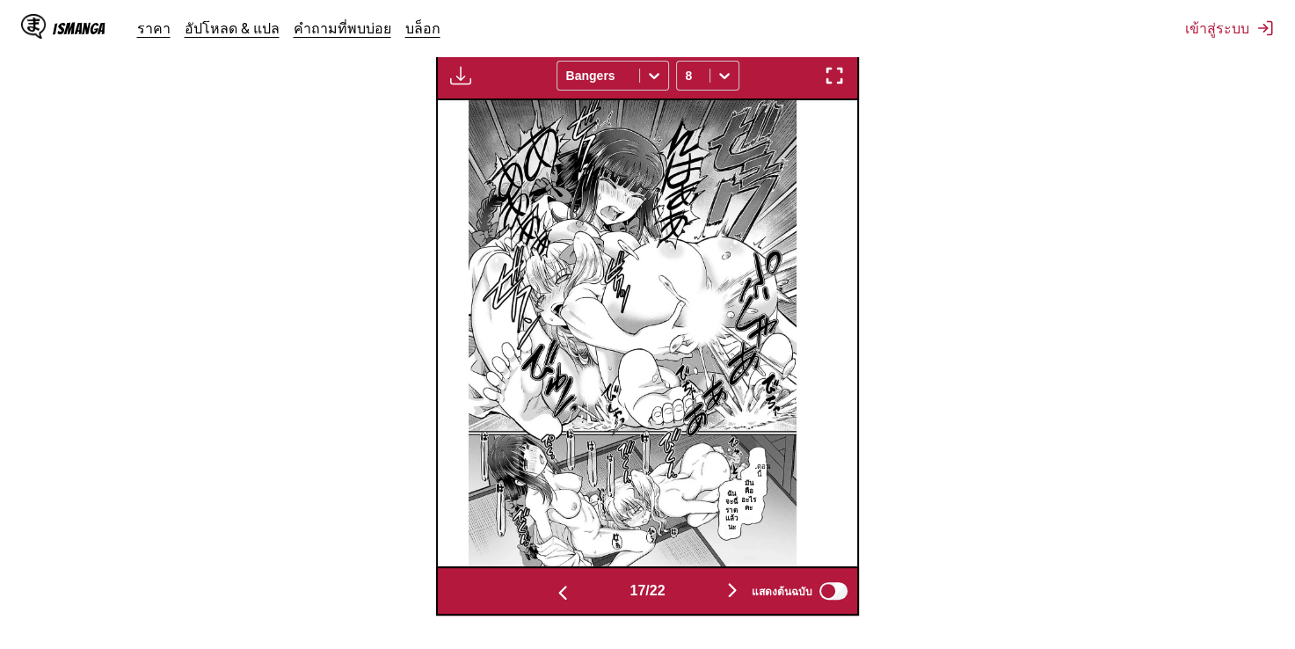
click at [735, 581] on img "button" at bounding box center [732, 589] width 21 height 21
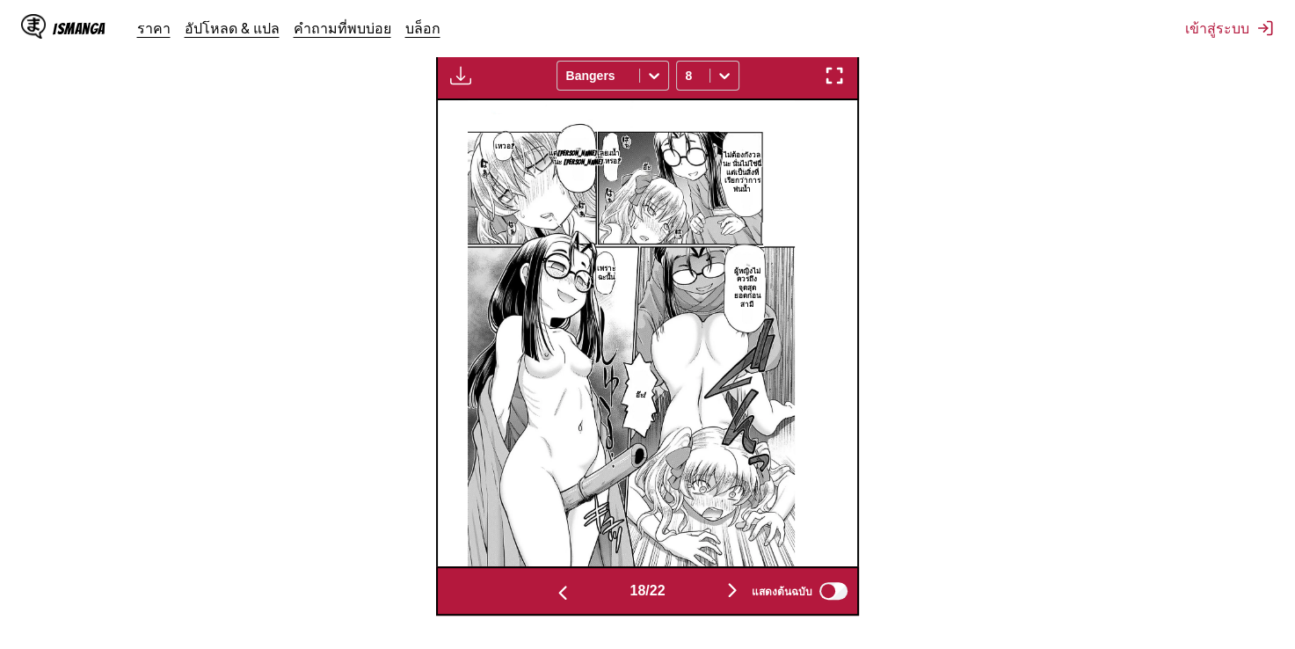
click at [732, 579] on img "button" at bounding box center [732, 589] width 21 height 21
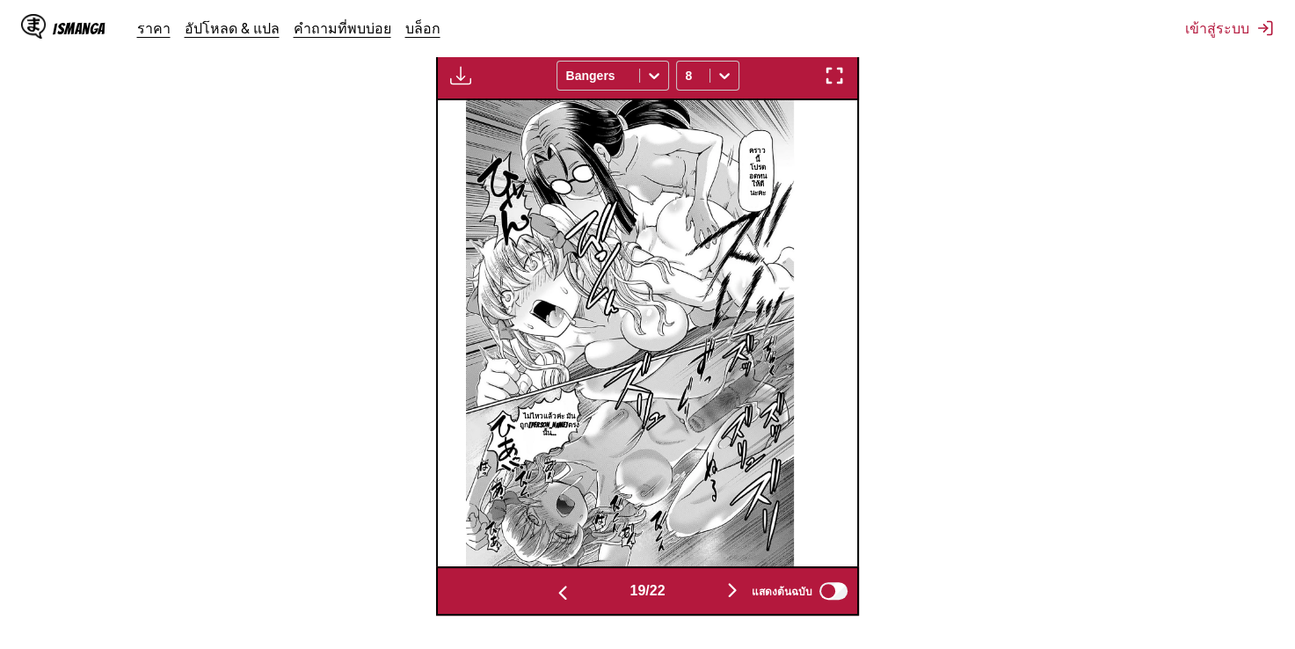
click at [736, 579] on img "button" at bounding box center [732, 589] width 21 height 21
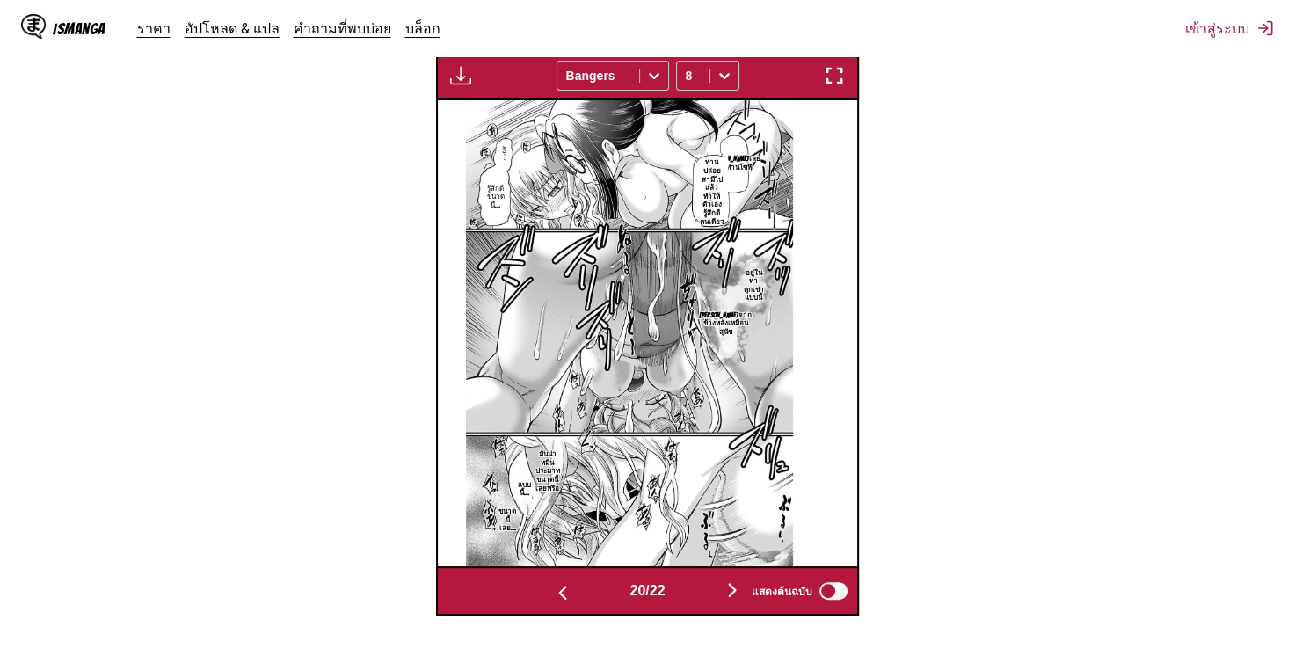
click at [737, 579] on img "button" at bounding box center [732, 589] width 21 height 21
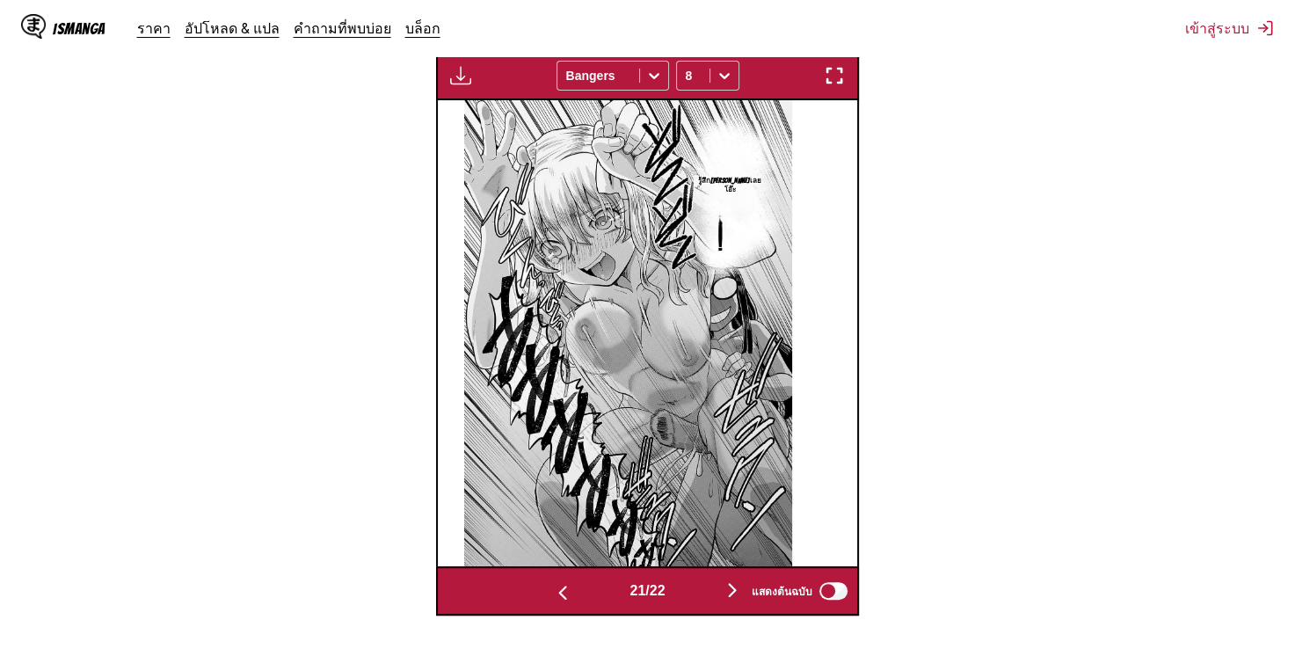
click at [728, 579] on img "button" at bounding box center [732, 589] width 21 height 21
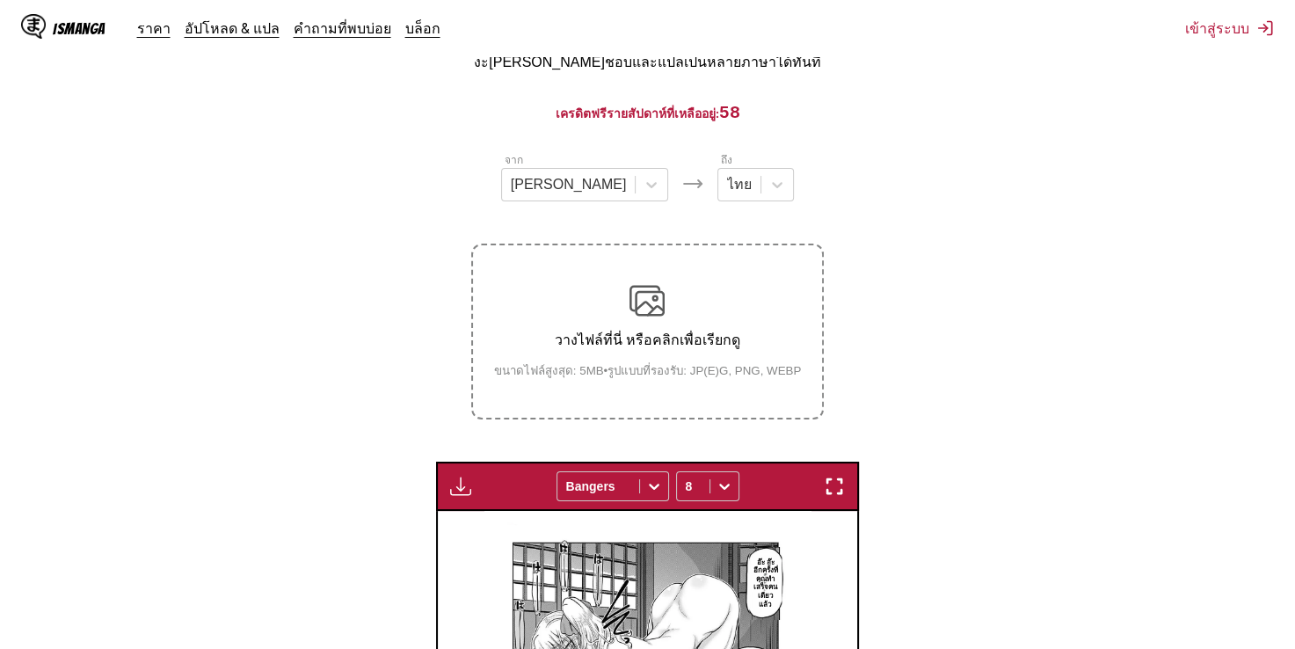
scroll to position [113, 0]
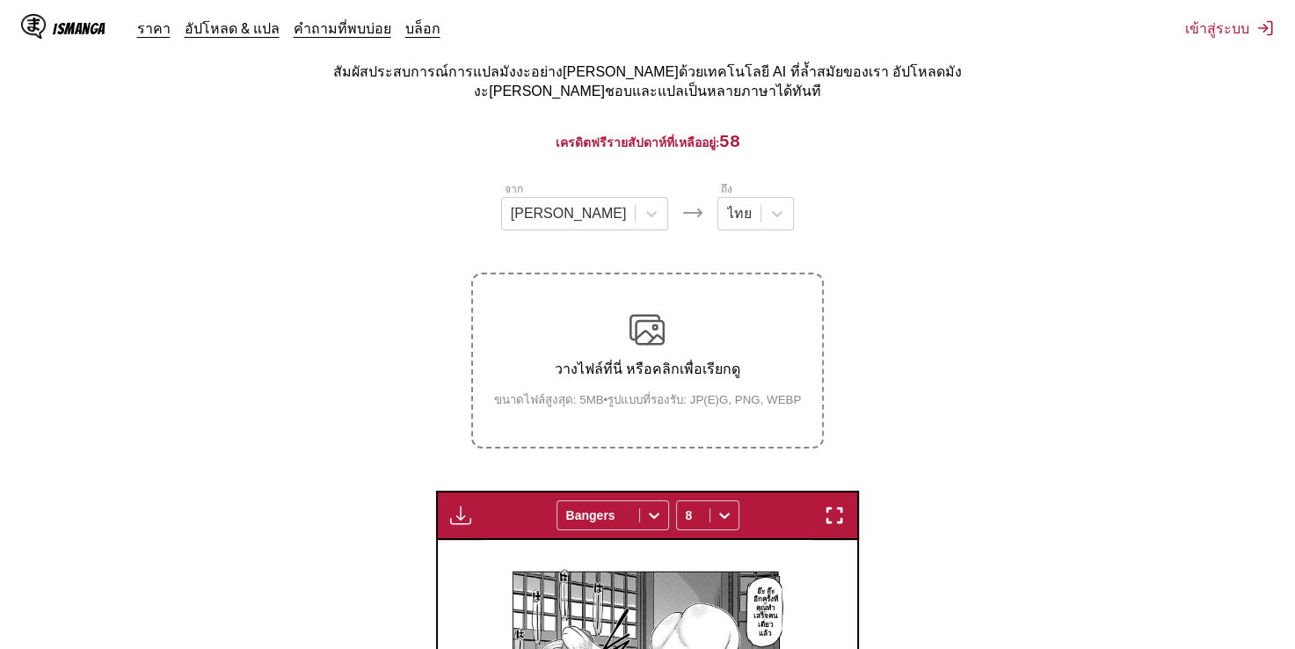
click at [775, 315] on div "วางไฟล์ที่นี่ หรือคลิกเพื่อเรียกดู ขนาดไฟล์สูงสุด: 5MB • รูปแบบที่รองรับ: JP(E)…" at bounding box center [648, 360] width 336 height 97
click at [0, 0] on input "วางไฟล์ที่นี่ หรือคลิกเพื่อเรียกดู ขนาดไฟล์สูงสุด: 5MB • รูปแบบที่รองรับ: JP(E)…" at bounding box center [0, 0] width 0 height 0
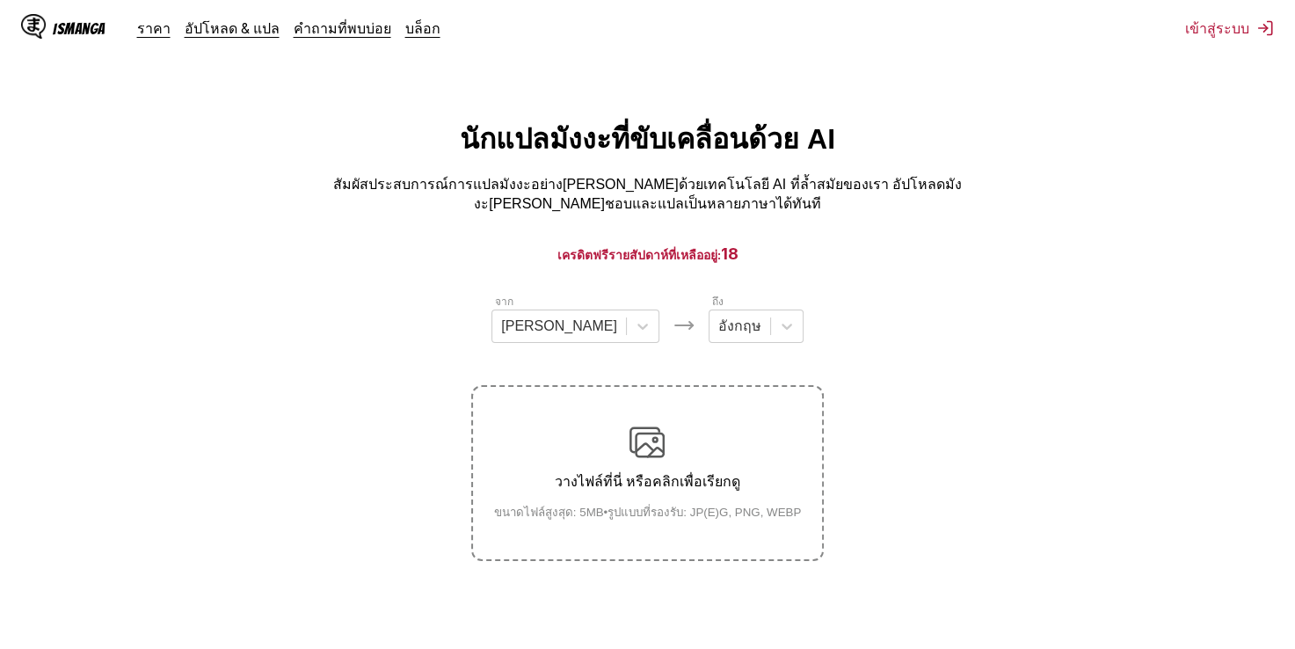
click at [681, 473] on p "วางไฟล์ที่นี่ หรือคลิกเพื่อเรียกดู" at bounding box center [648, 481] width 336 height 22
click at [0, 0] on input "วางไฟล์ที่นี่ หรือคลิกเพื่อเรียกดู ขนาดไฟล์สูงสุด: 5MB • รูปแบบที่รองรับ: JP(E)…" at bounding box center [0, 0] width 0 height 0
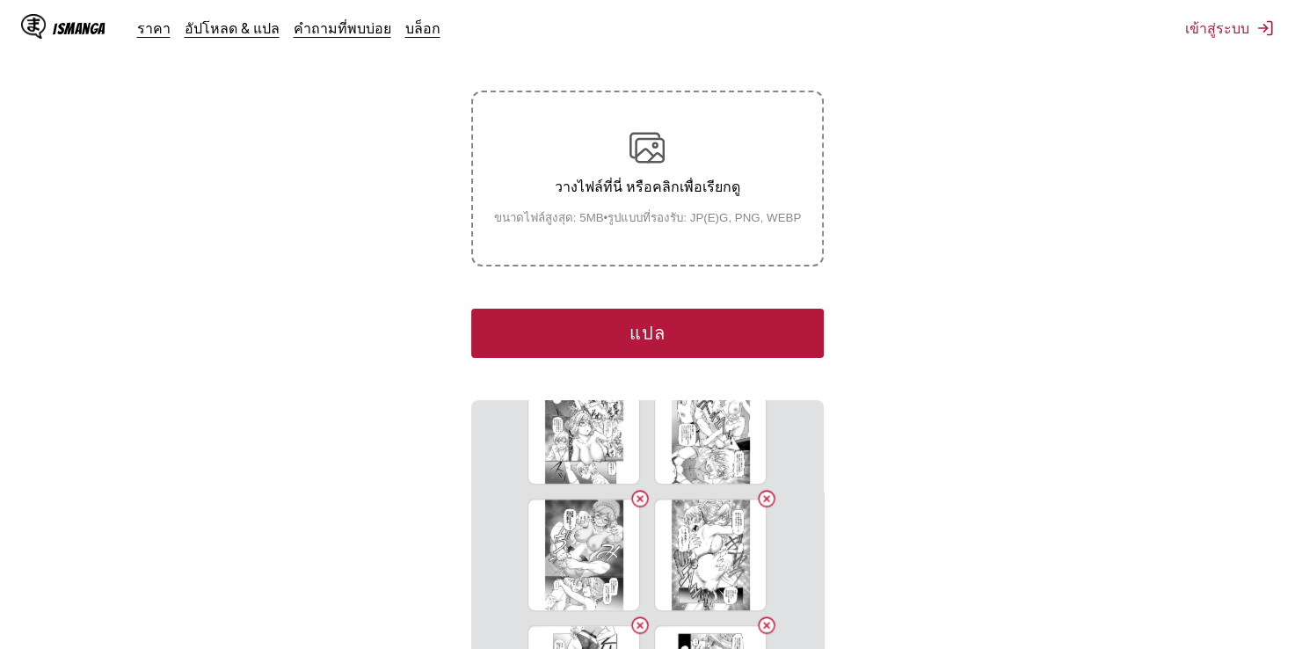
scroll to position [264, 0]
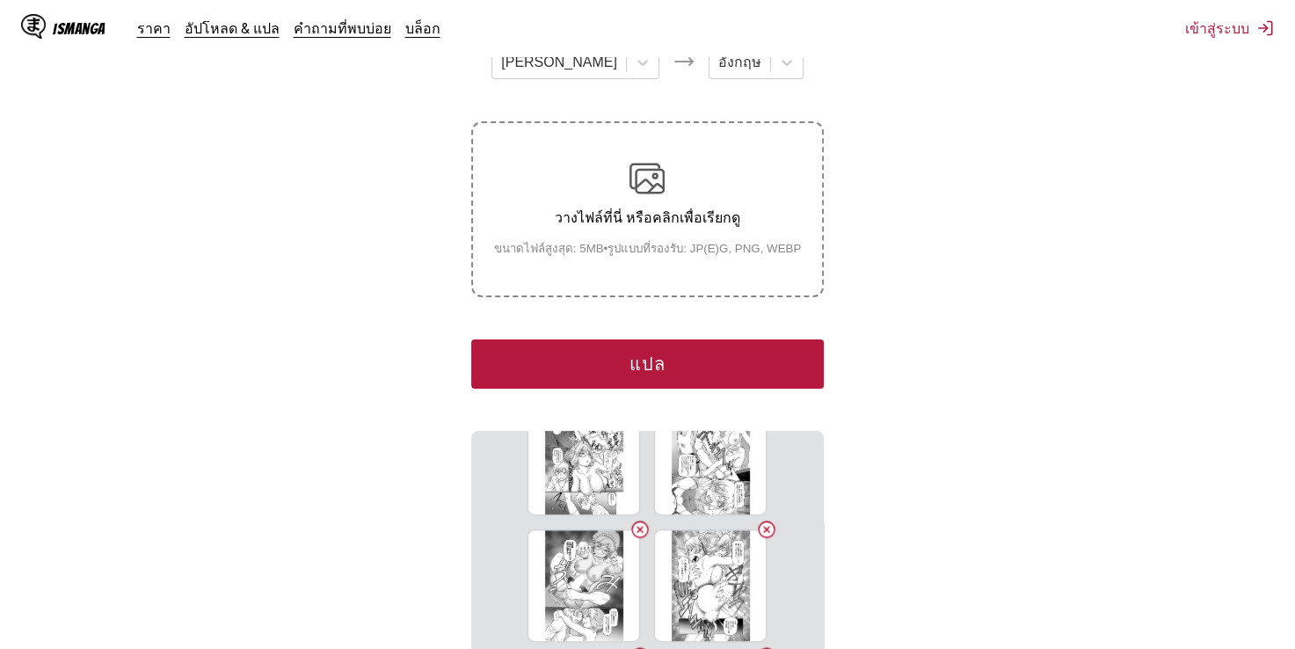
click at [716, 352] on button "แปล" at bounding box center [647, 363] width 352 height 49
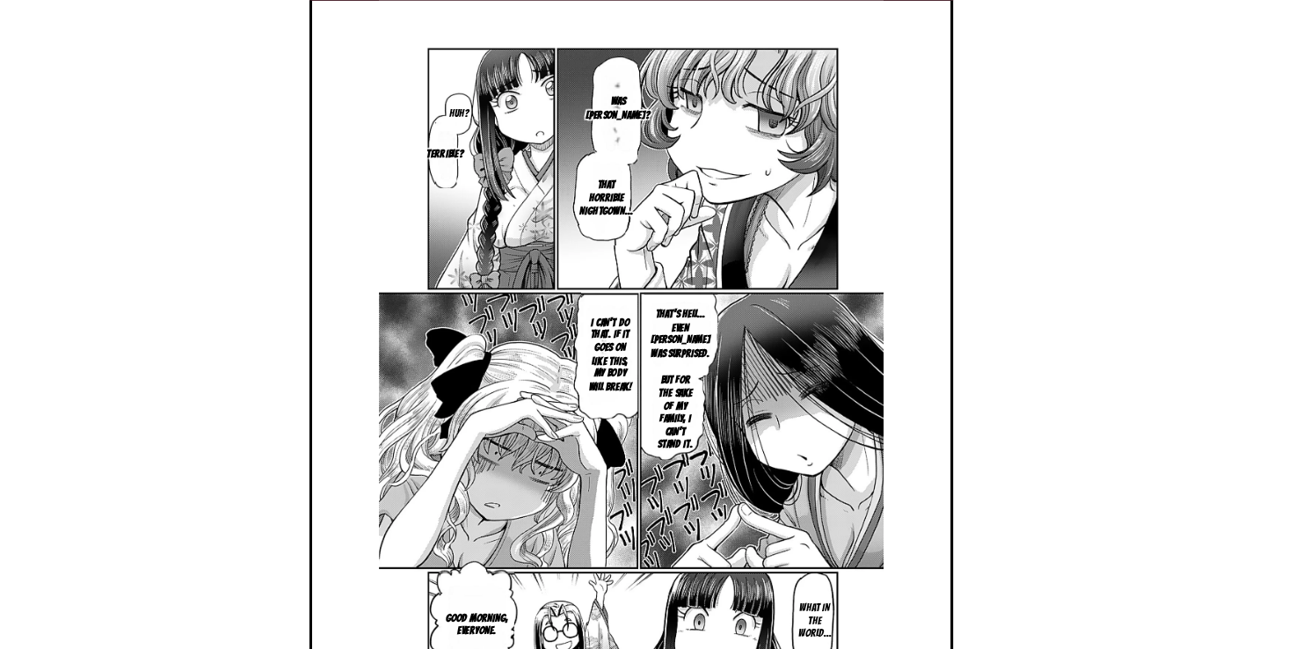
scroll to position [618, 0]
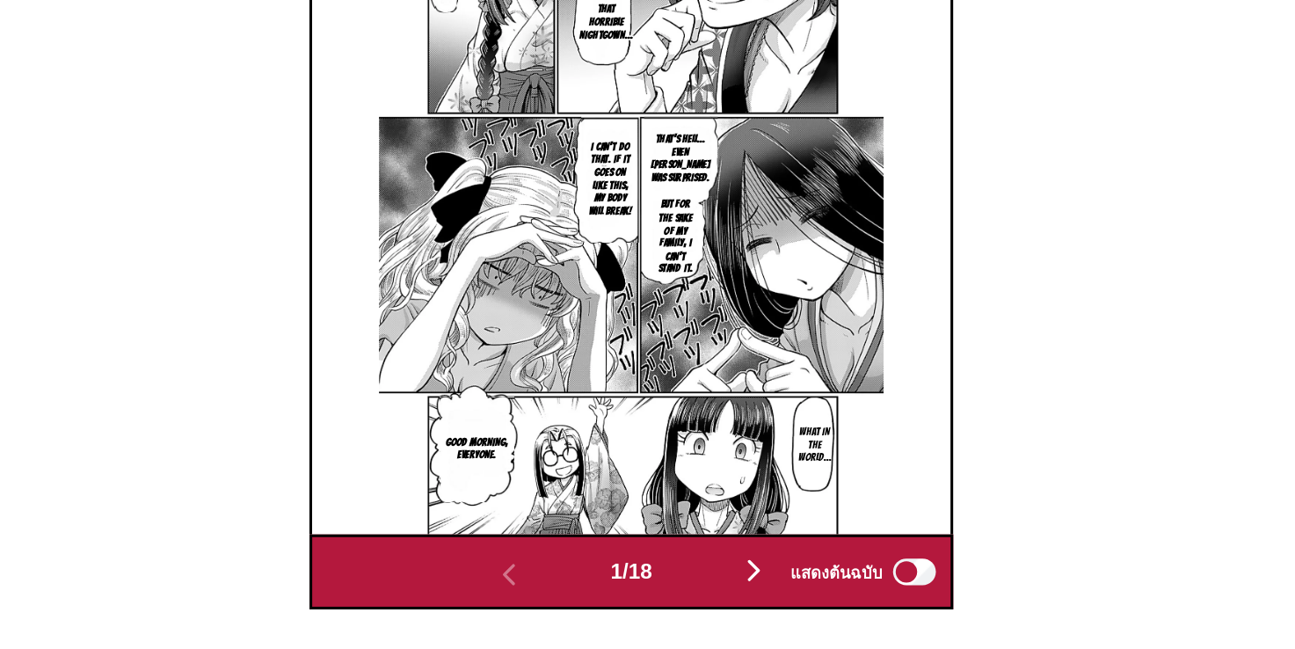
click at [725, 586] on img "button" at bounding box center [727, 596] width 21 height 21
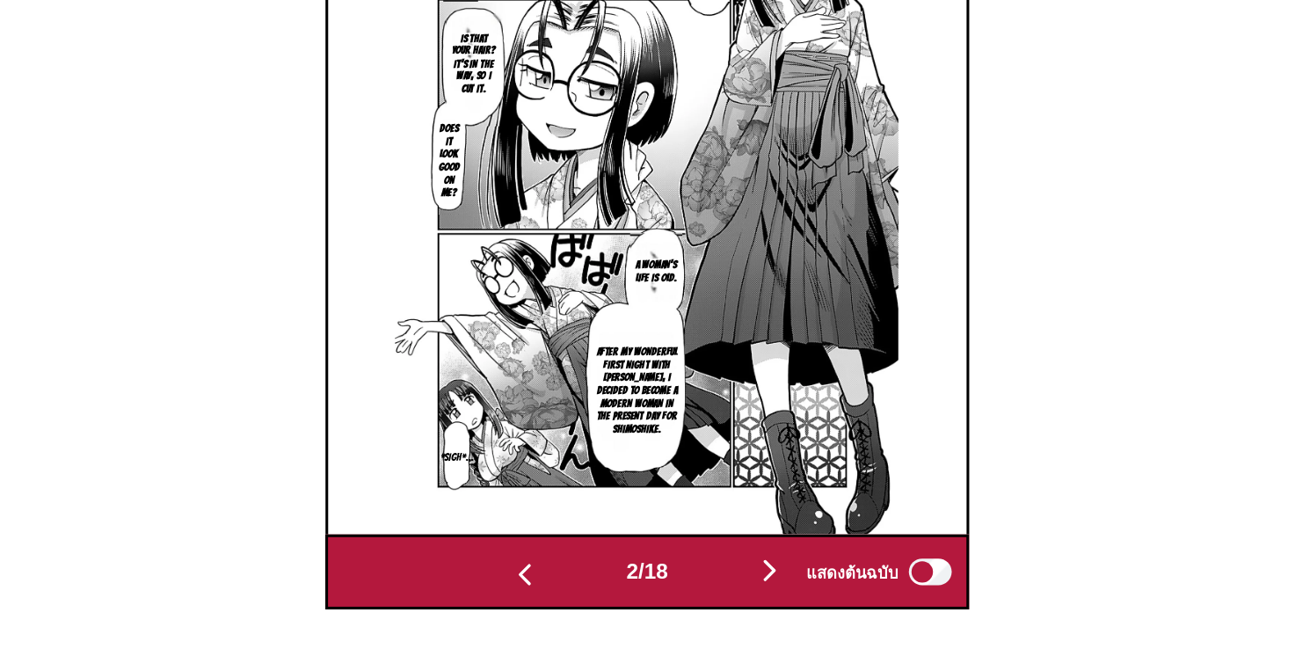
click at [729, 586] on img "button" at bounding box center [727, 596] width 21 height 21
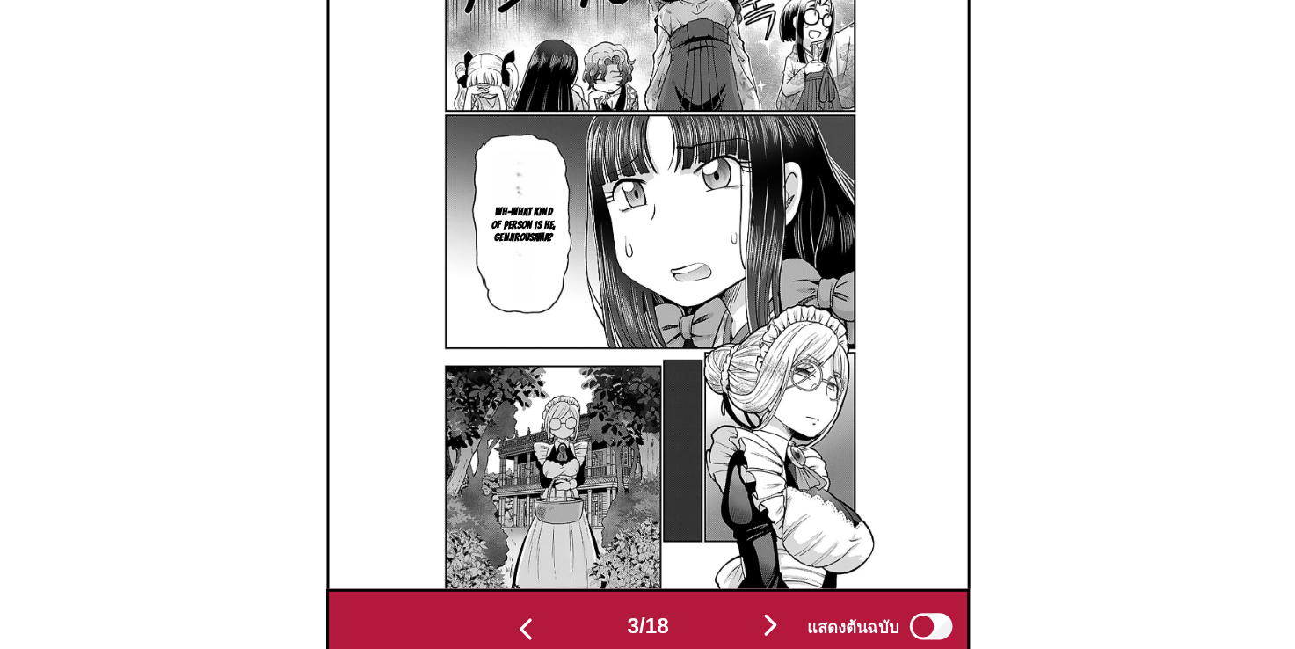
click at [732, 586] on img "button" at bounding box center [727, 596] width 21 height 21
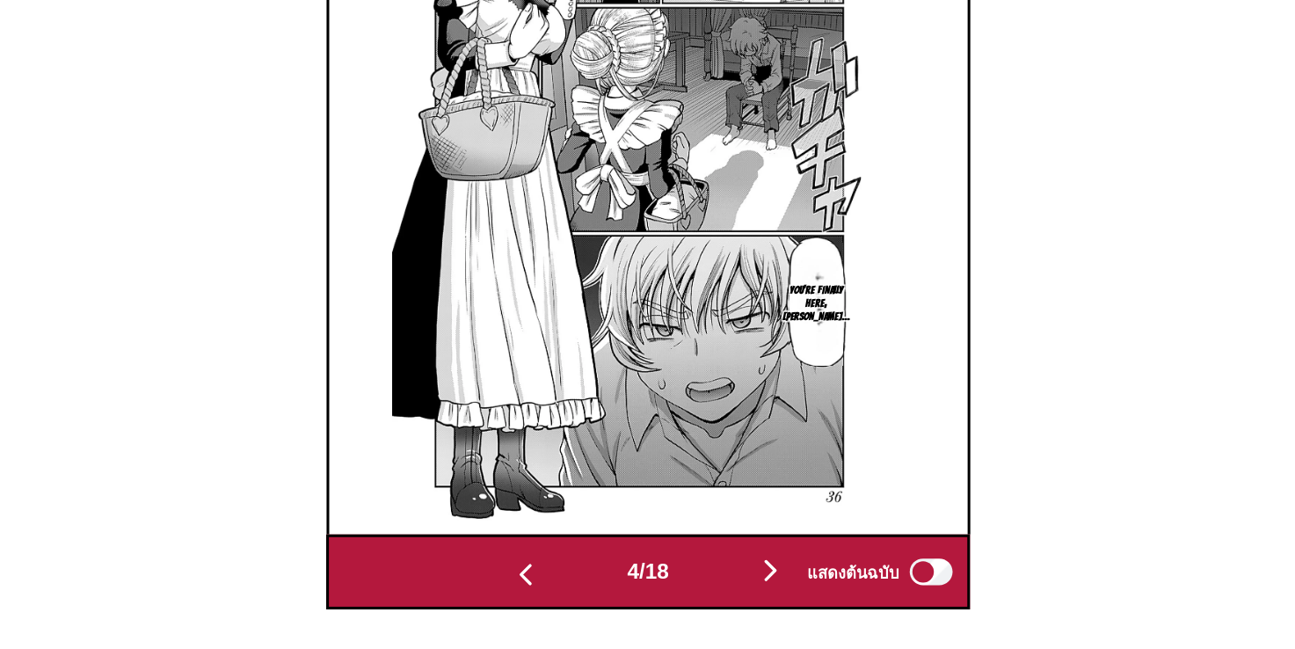
click at [728, 586] on img "button" at bounding box center [727, 596] width 21 height 21
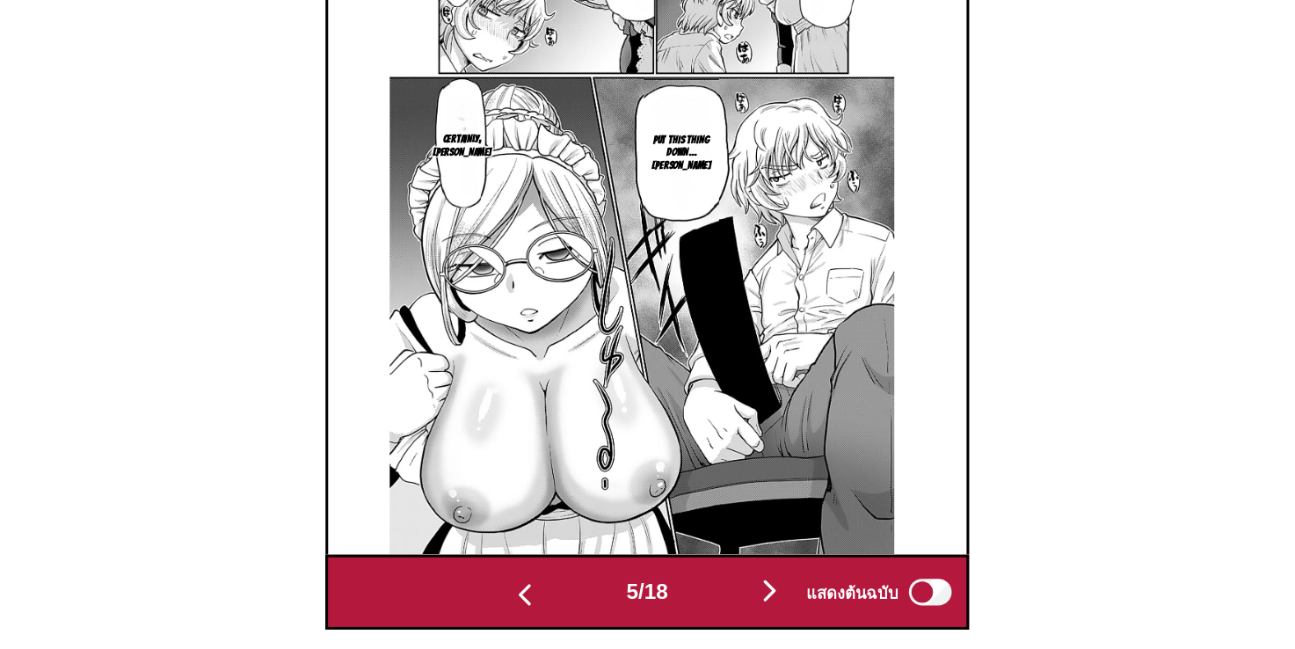
scroll to position [639, 0]
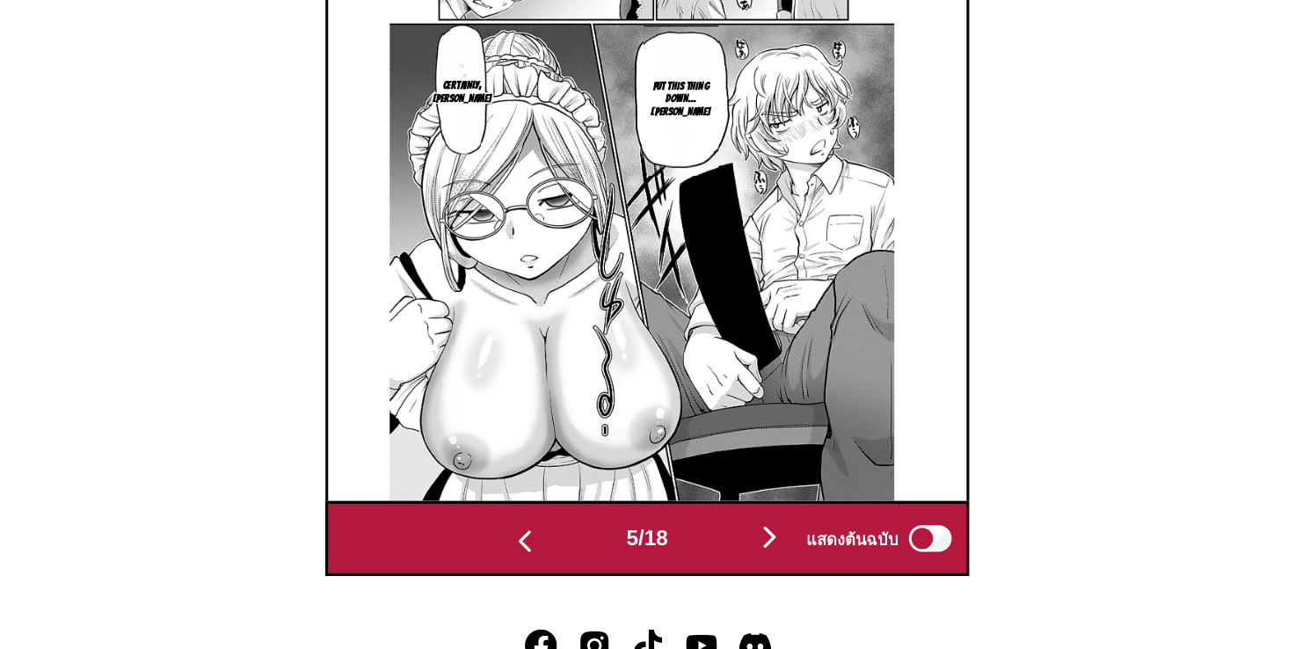
click at [558, 567] on img "button" at bounding box center [567, 577] width 21 height 21
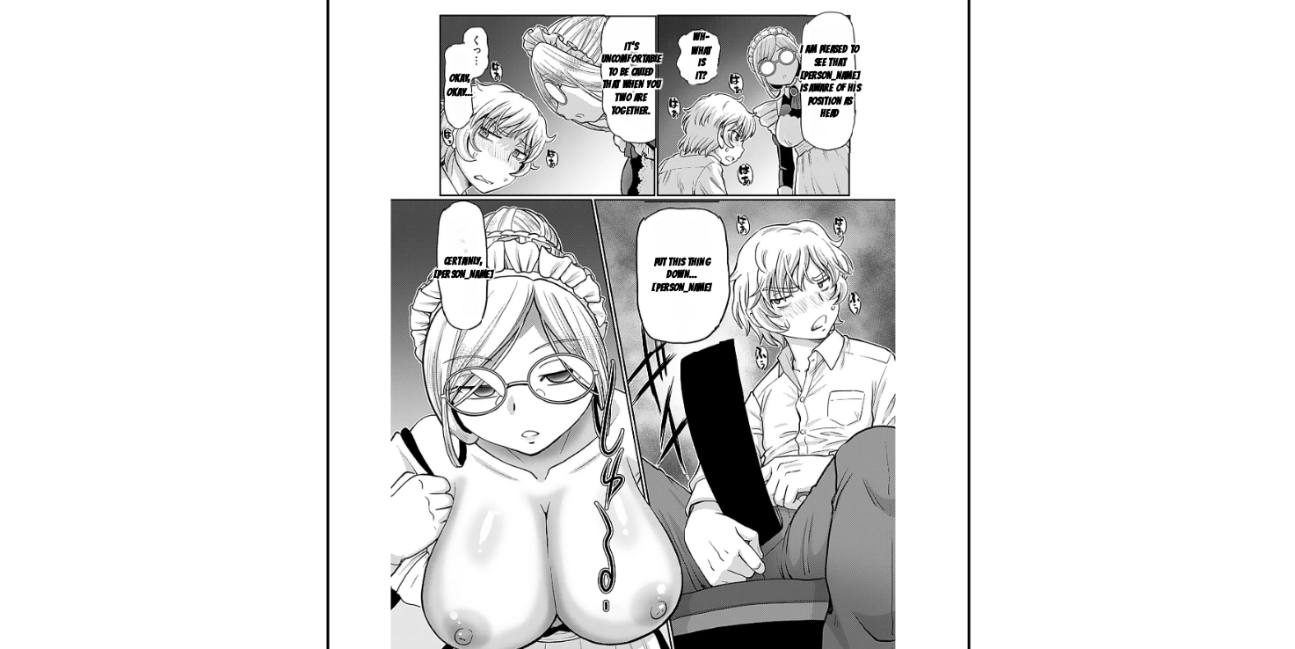
scroll to position [0, 1263]
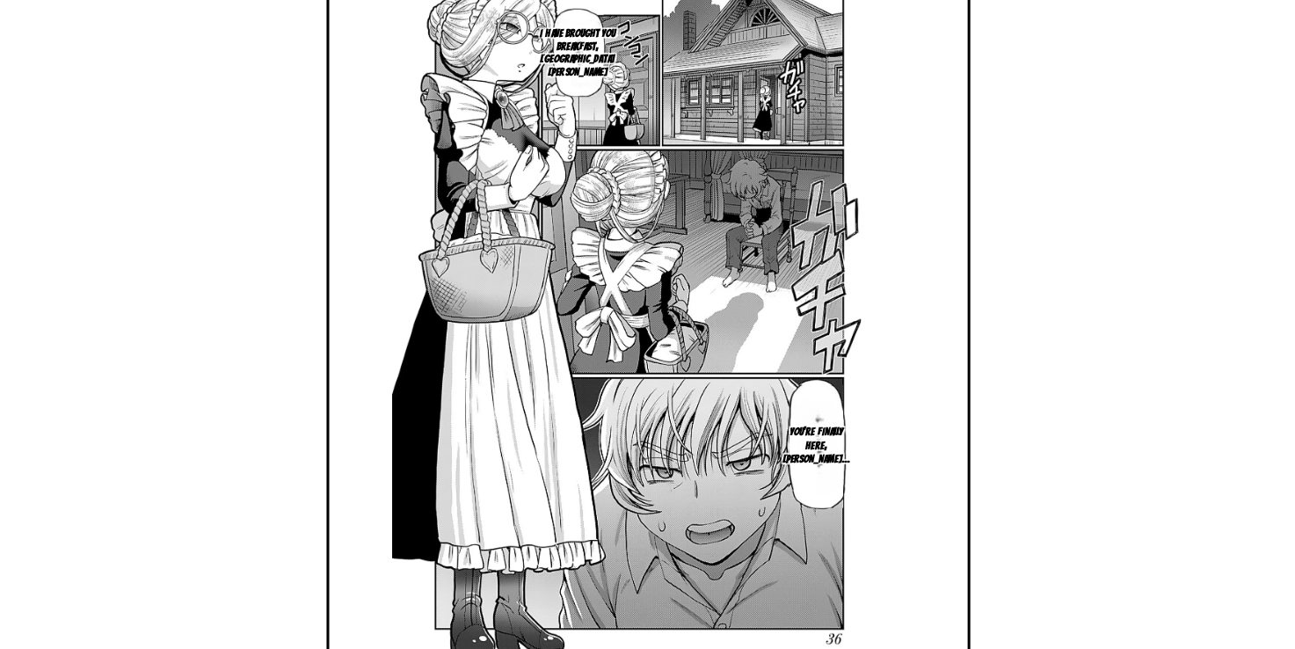
click at [558, 443] on img at bounding box center [644, 317] width 331 height 465
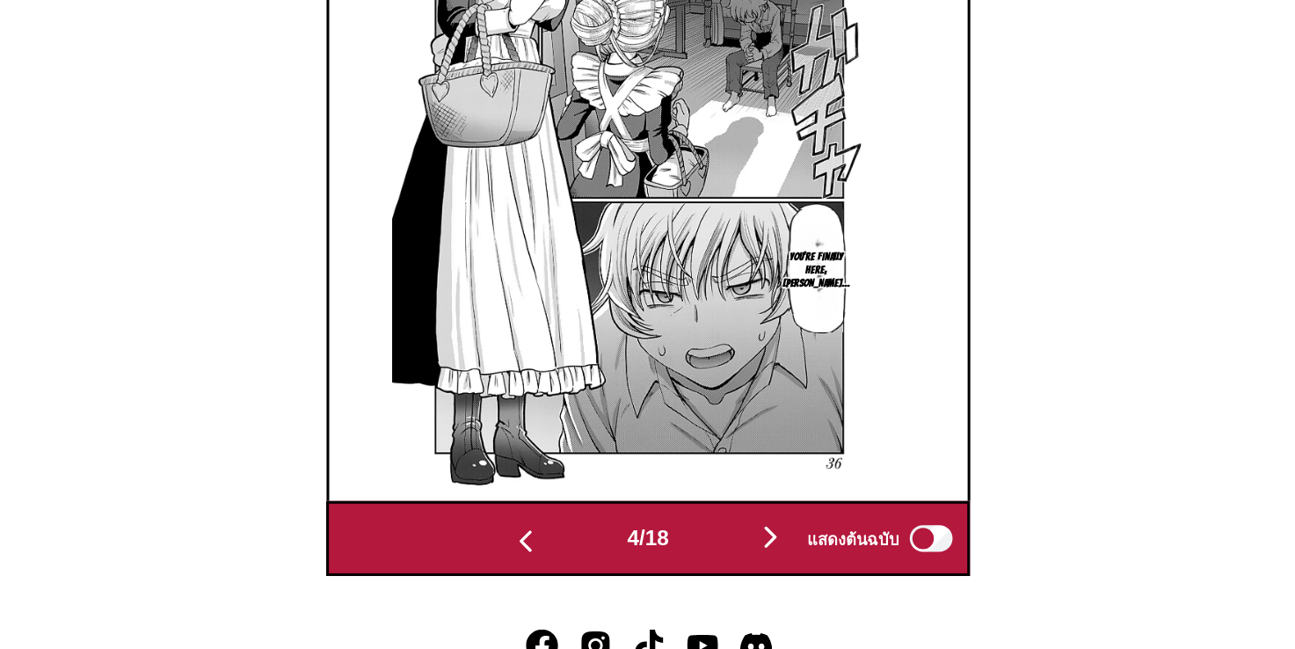
click at [563, 572] on button "button" at bounding box center [567, 576] width 106 height 25
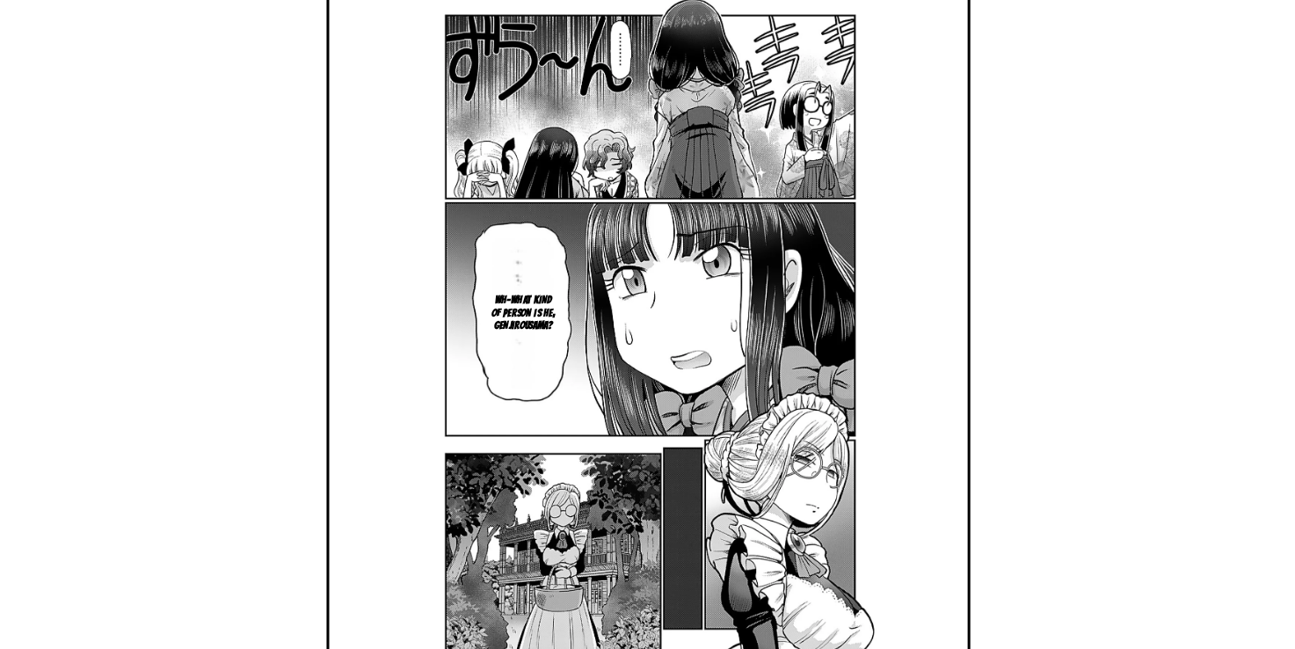
scroll to position [639, 0]
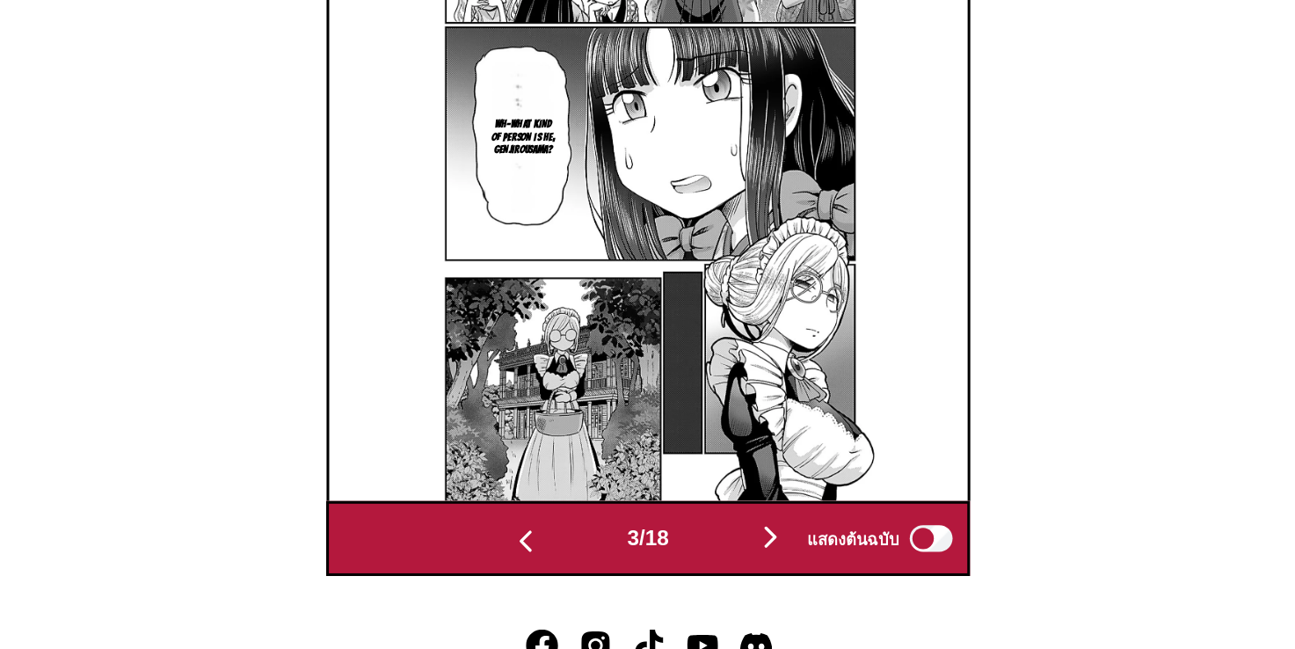
click at [564, 567] on img "button" at bounding box center [567, 577] width 21 height 21
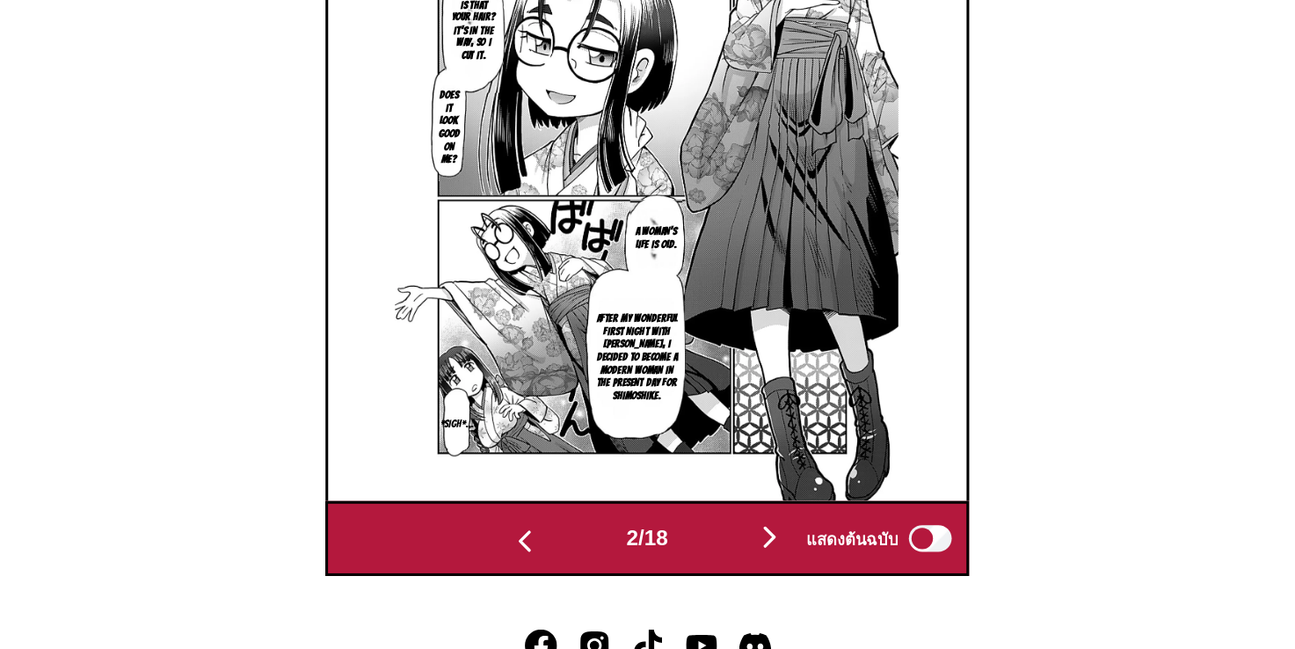
click at [564, 567] on img "button" at bounding box center [567, 577] width 21 height 21
drag, startPoint x: 564, startPoint y: 562, endPoint x: 564, endPoint y: 447, distance: 115.2
click at [149, 461] on section "Good morning, everyone." at bounding box center [125, 495] width 48 height 69
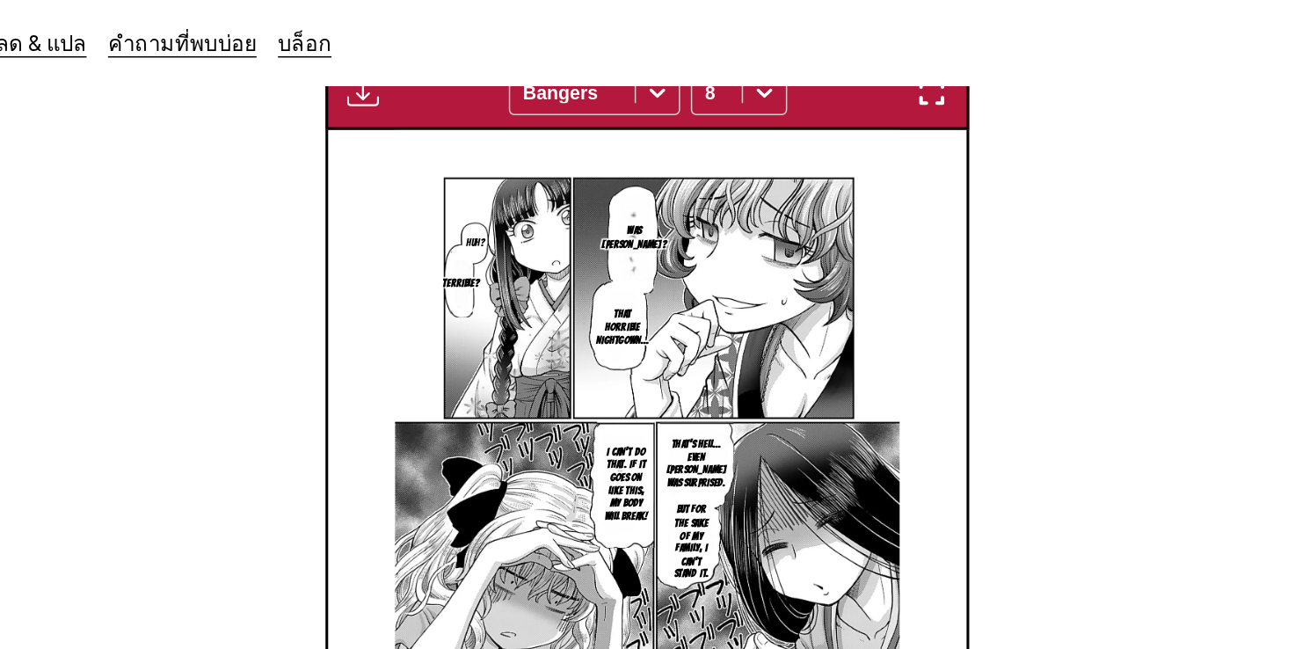
click at [701, 164] on img at bounding box center [647, 317] width 331 height 465
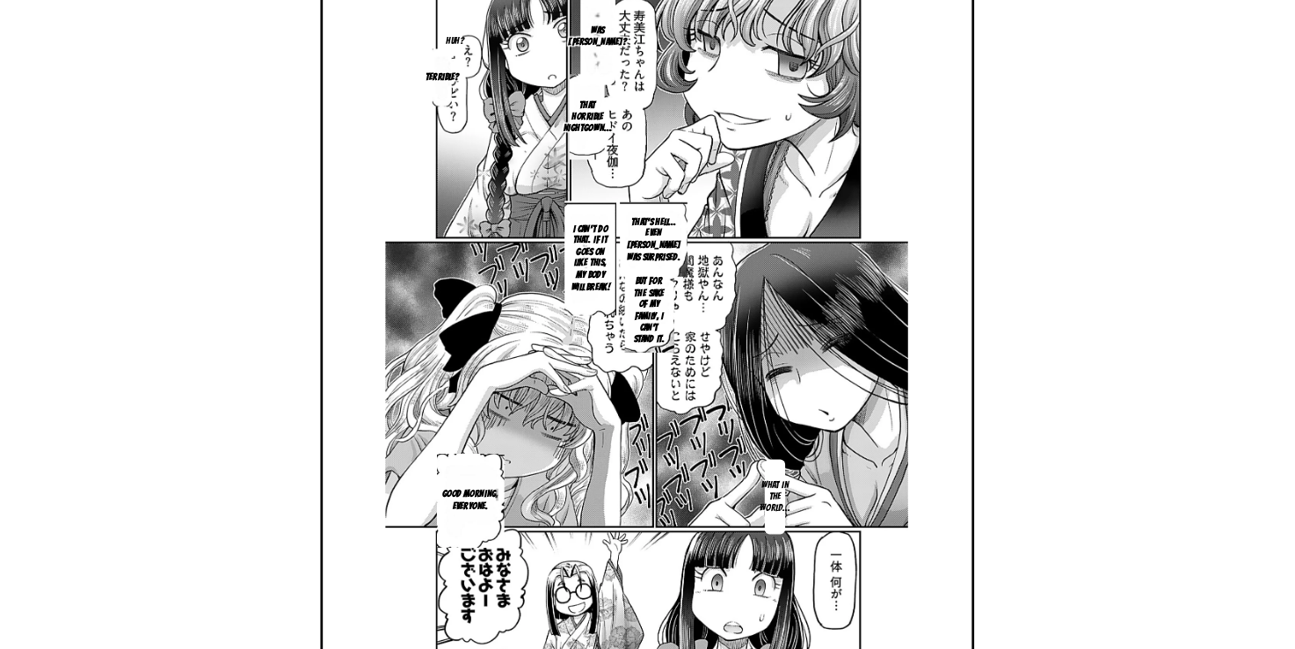
scroll to position [640, 0]
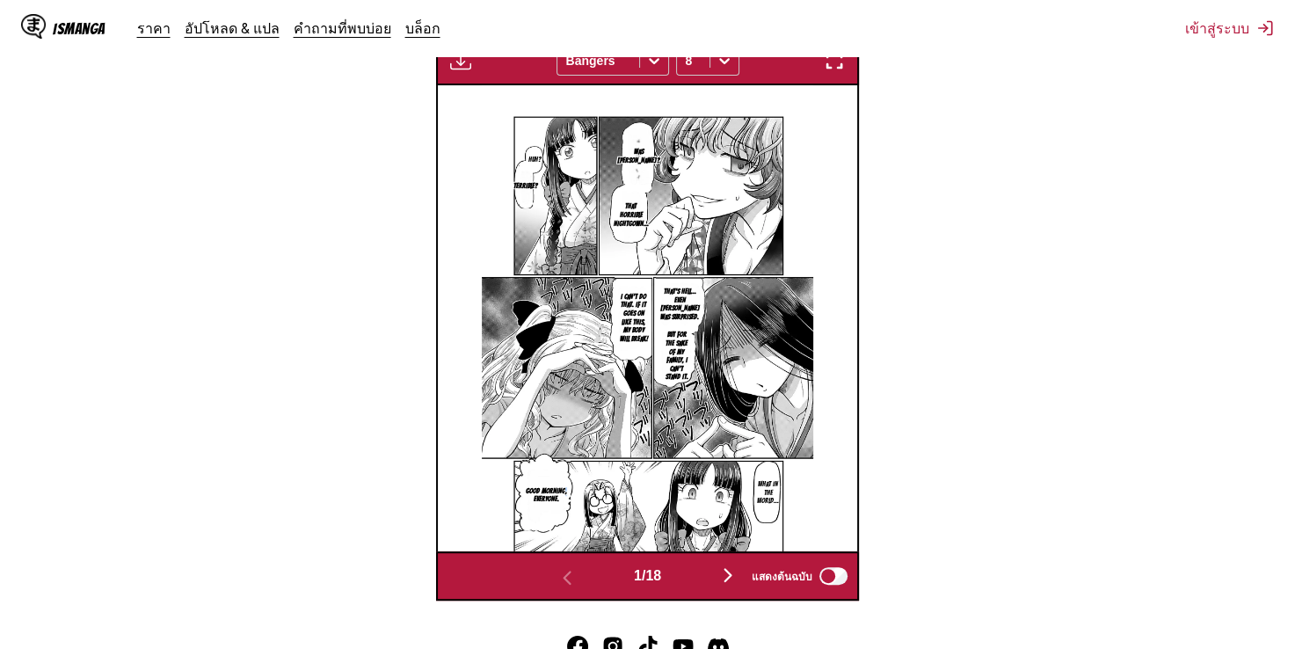
click at [732, 564] on img "button" at bounding box center [727, 574] width 21 height 21
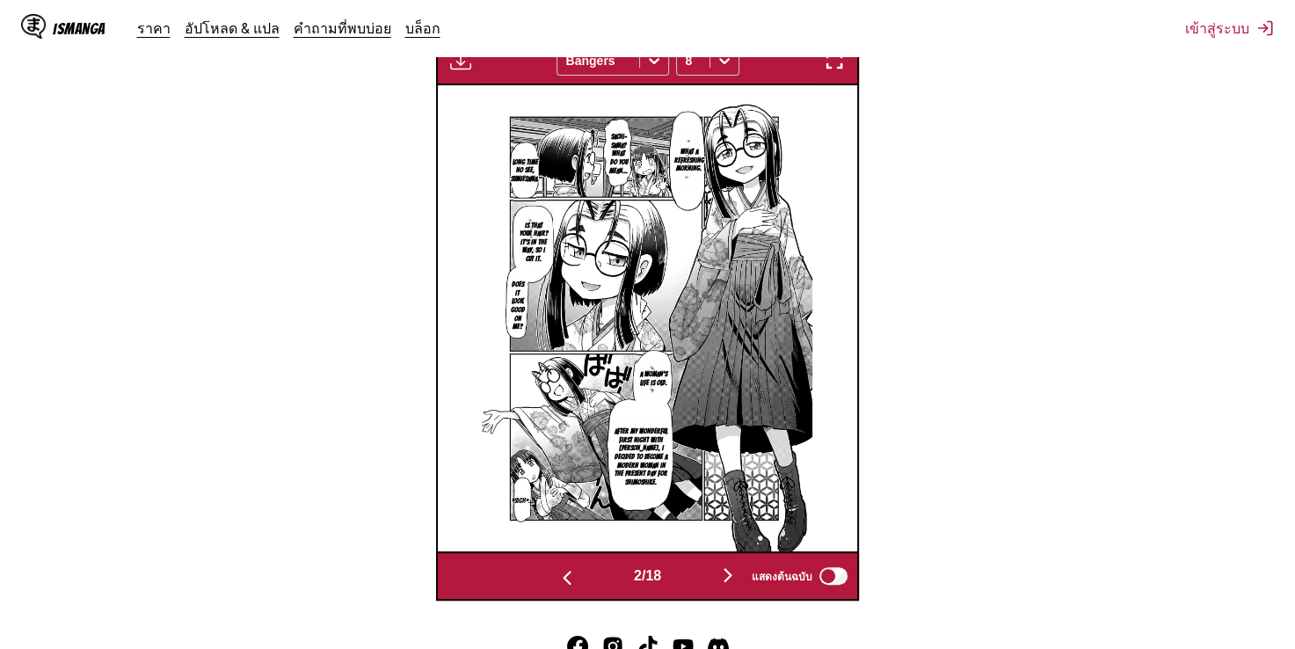
click at [734, 564] on img "button" at bounding box center [727, 574] width 21 height 21
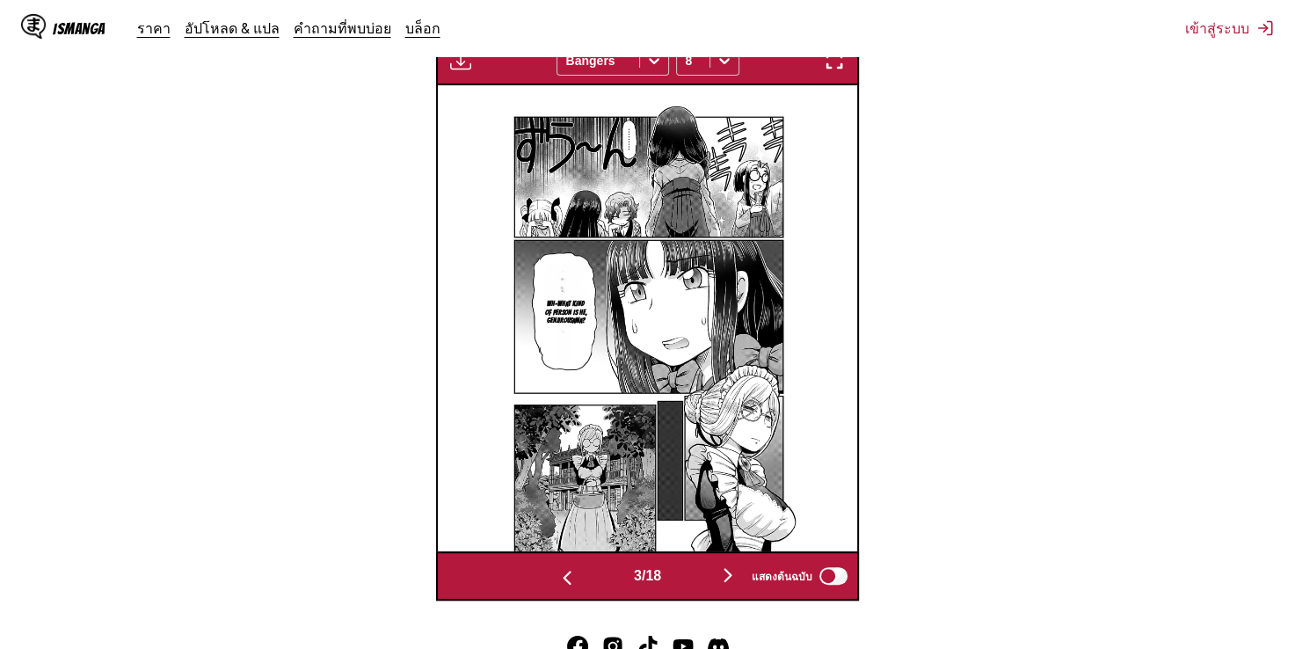
click at [736, 564] on img "button" at bounding box center [727, 574] width 21 height 21
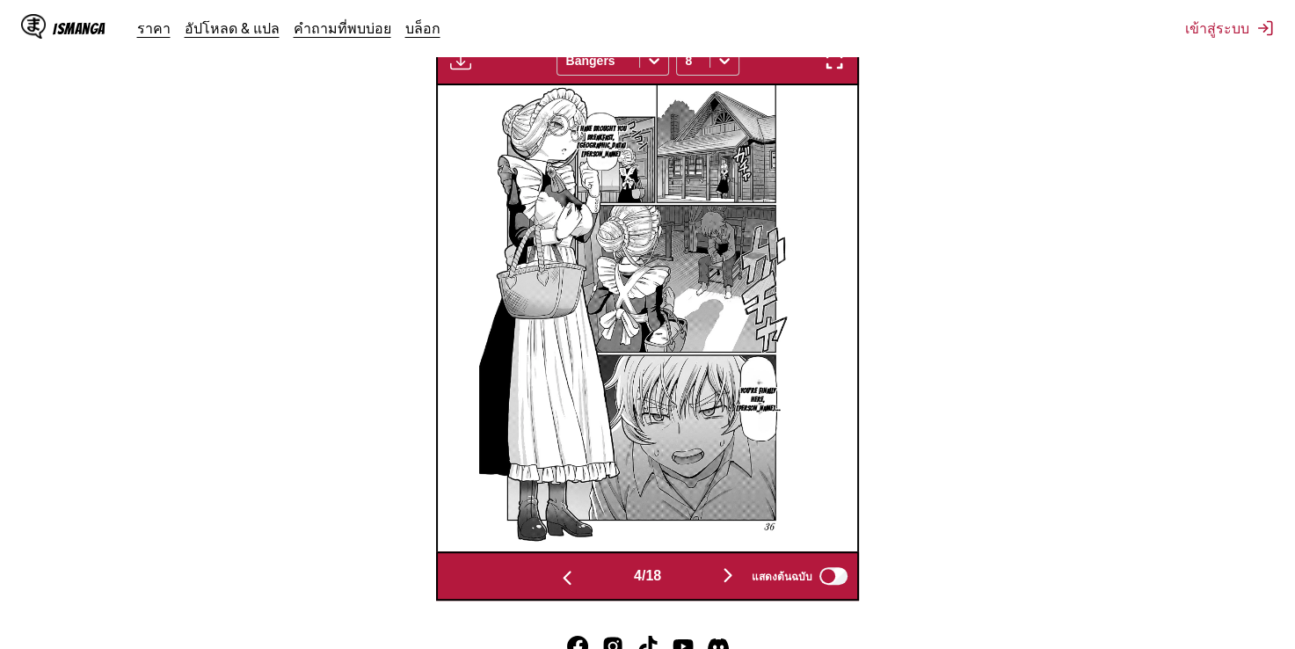
click at [739, 564] on img "button" at bounding box center [727, 574] width 21 height 21
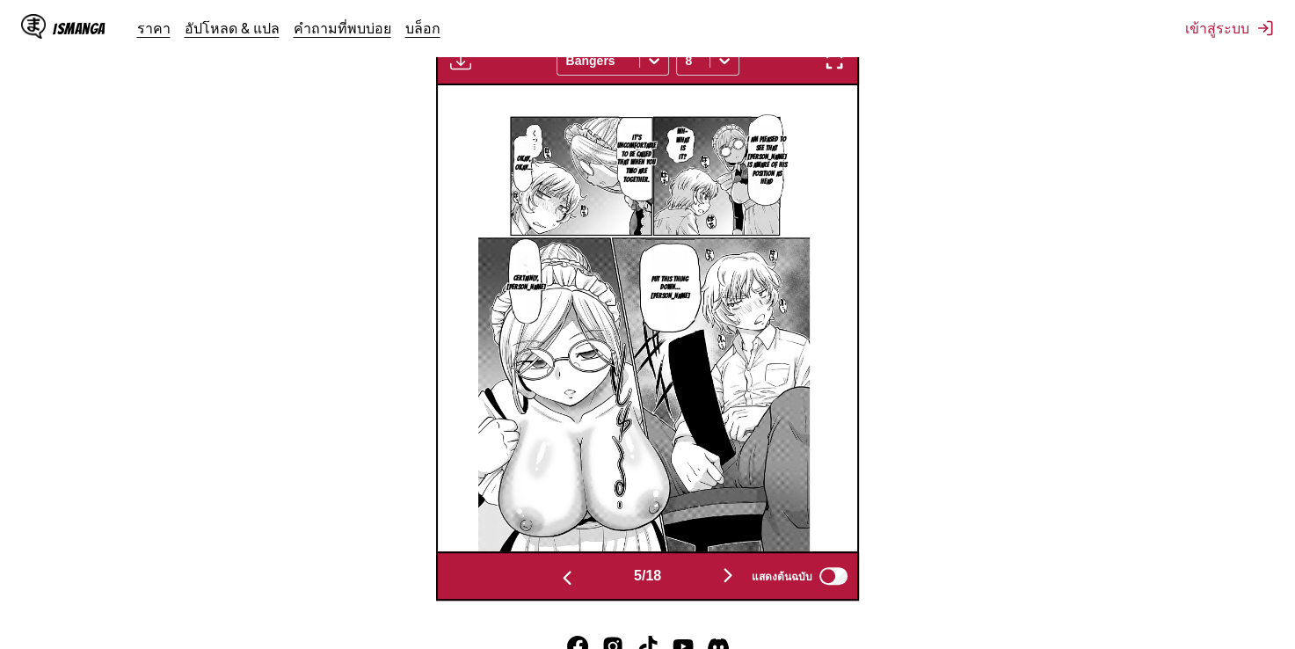
click at [734, 564] on img "button" at bounding box center [727, 574] width 21 height 21
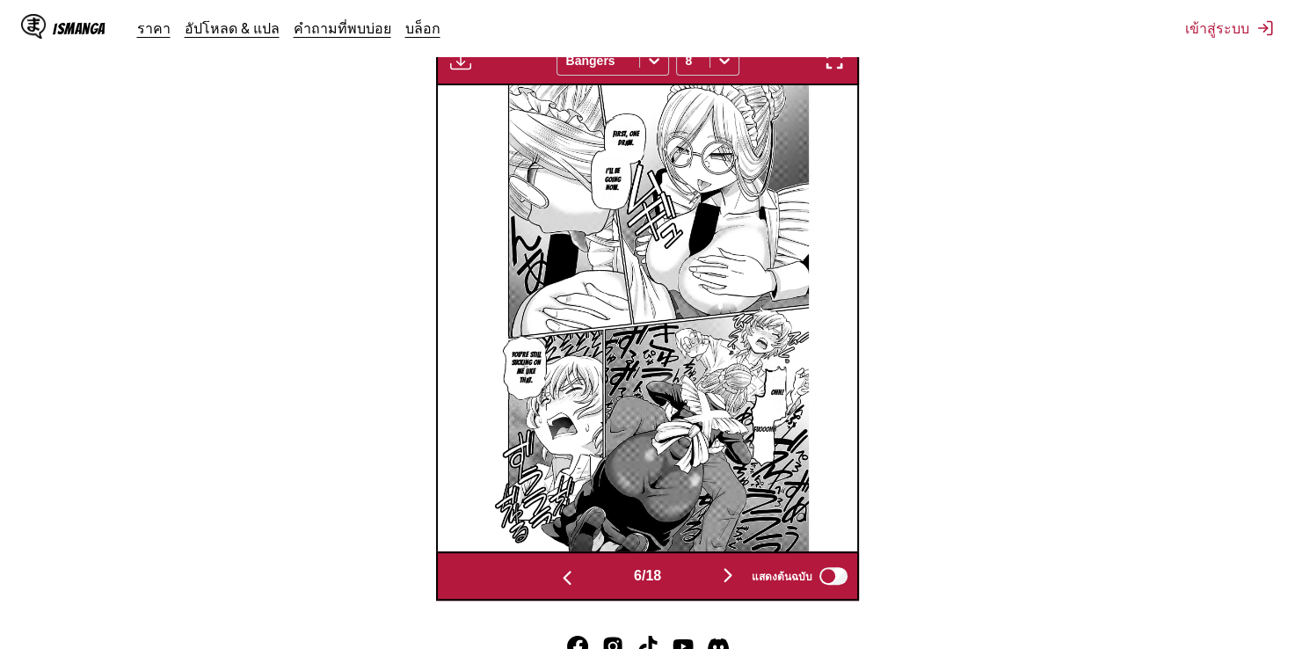
click at [725, 564] on img "button" at bounding box center [727, 574] width 21 height 21
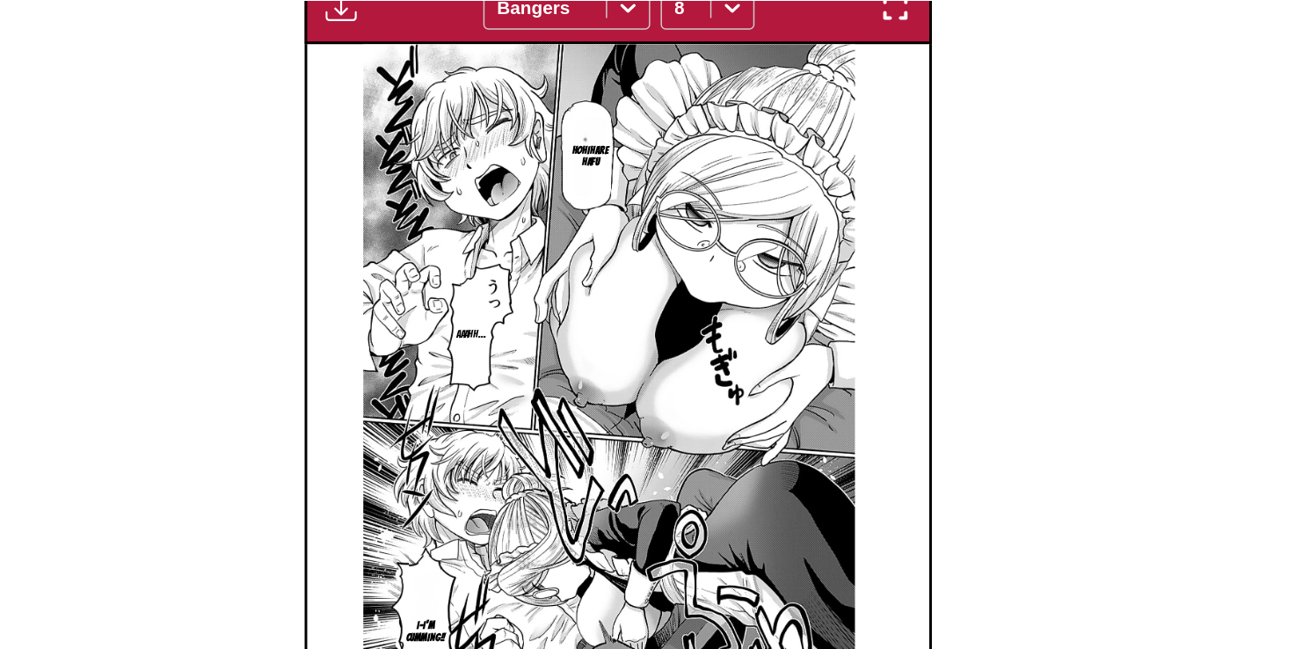
scroll to position [639, 0]
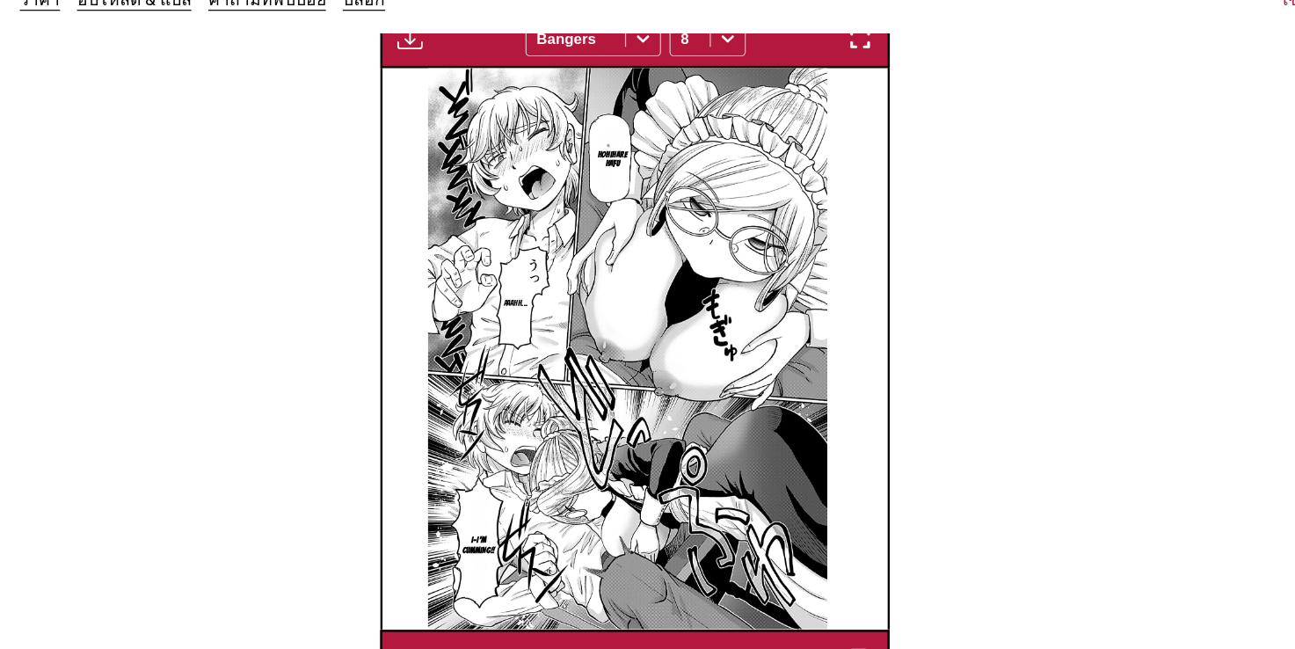
click at [733, 564] on img "button" at bounding box center [727, 574] width 21 height 21
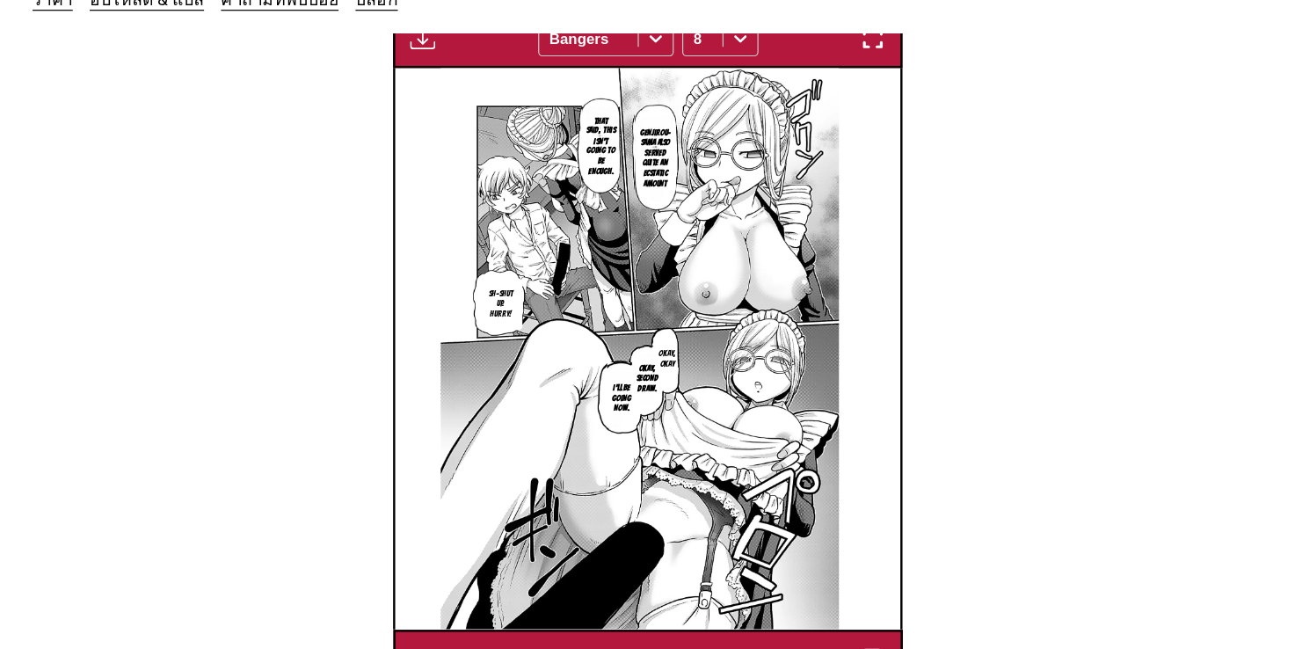
click at [725, 564] on img "button" at bounding box center [727, 574] width 21 height 21
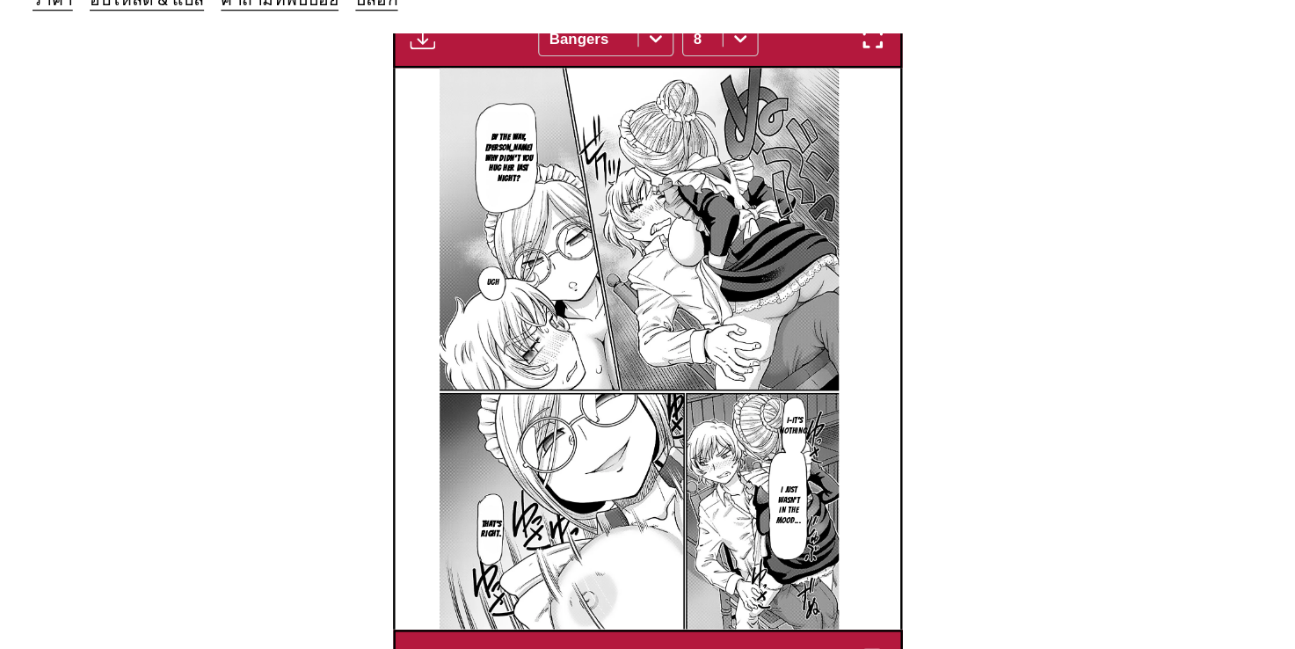
click at [798, 469] on img at bounding box center [640, 317] width 331 height 465
click at [726, 564] on img "button" at bounding box center [727, 574] width 21 height 21
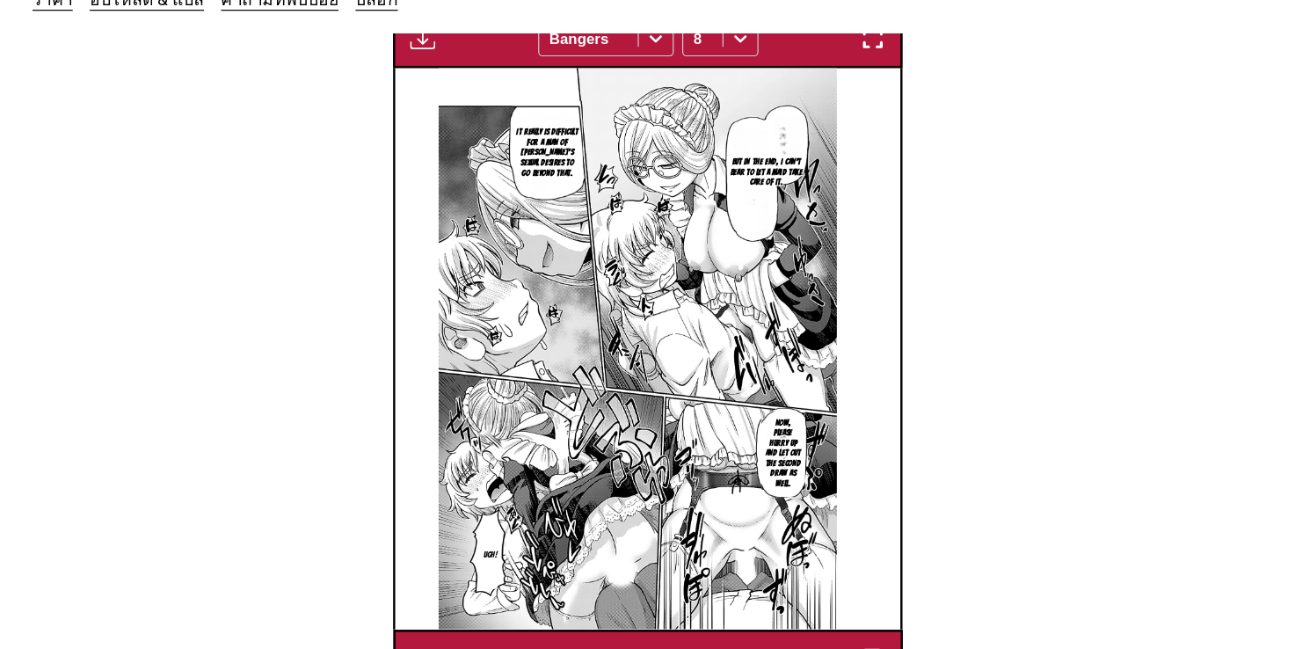
click at [741, 564] on div "แสดงต้นฉบับ" at bounding box center [795, 575] width 109 height 23
click at [735, 564] on img "button" at bounding box center [732, 574] width 21 height 21
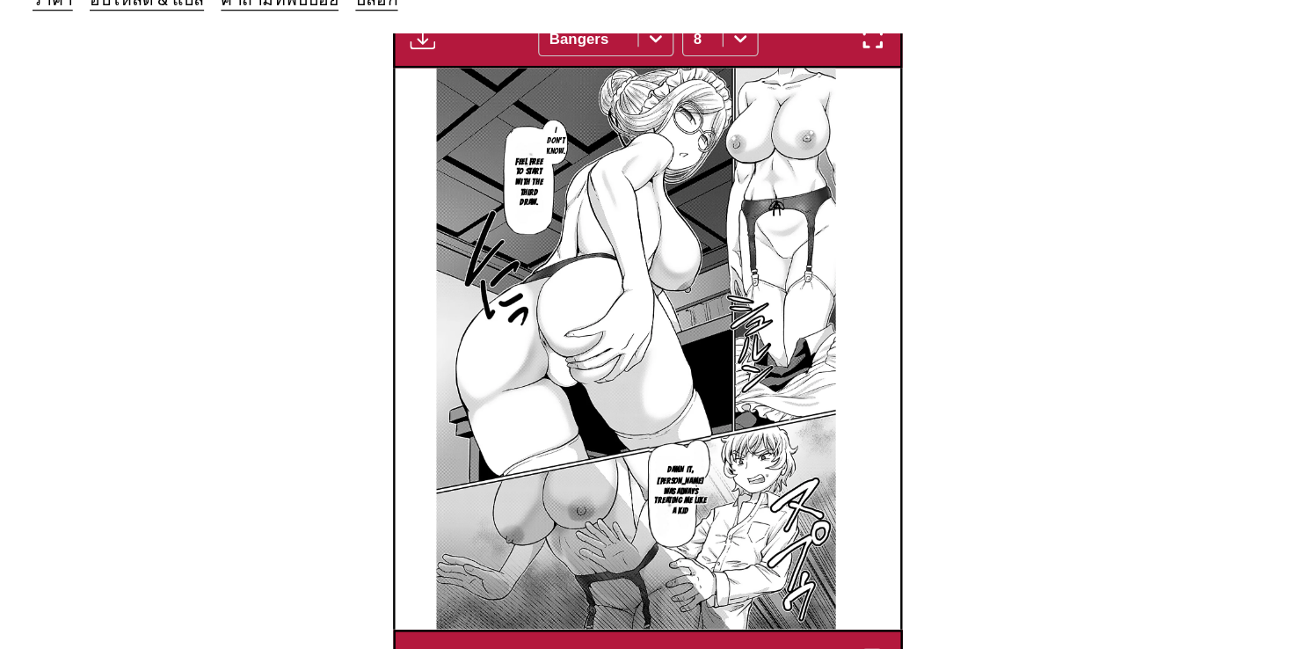
scroll to position [573, 0]
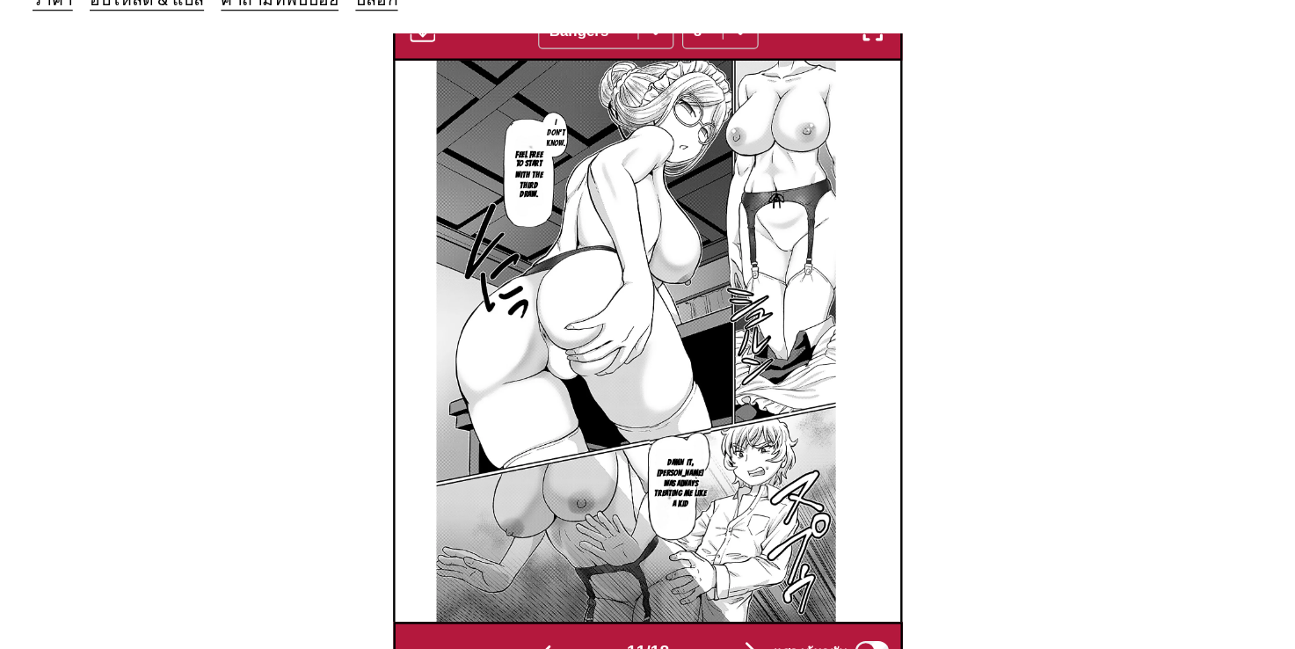
click at [732, 558] on img "button" at bounding box center [732, 568] width 21 height 21
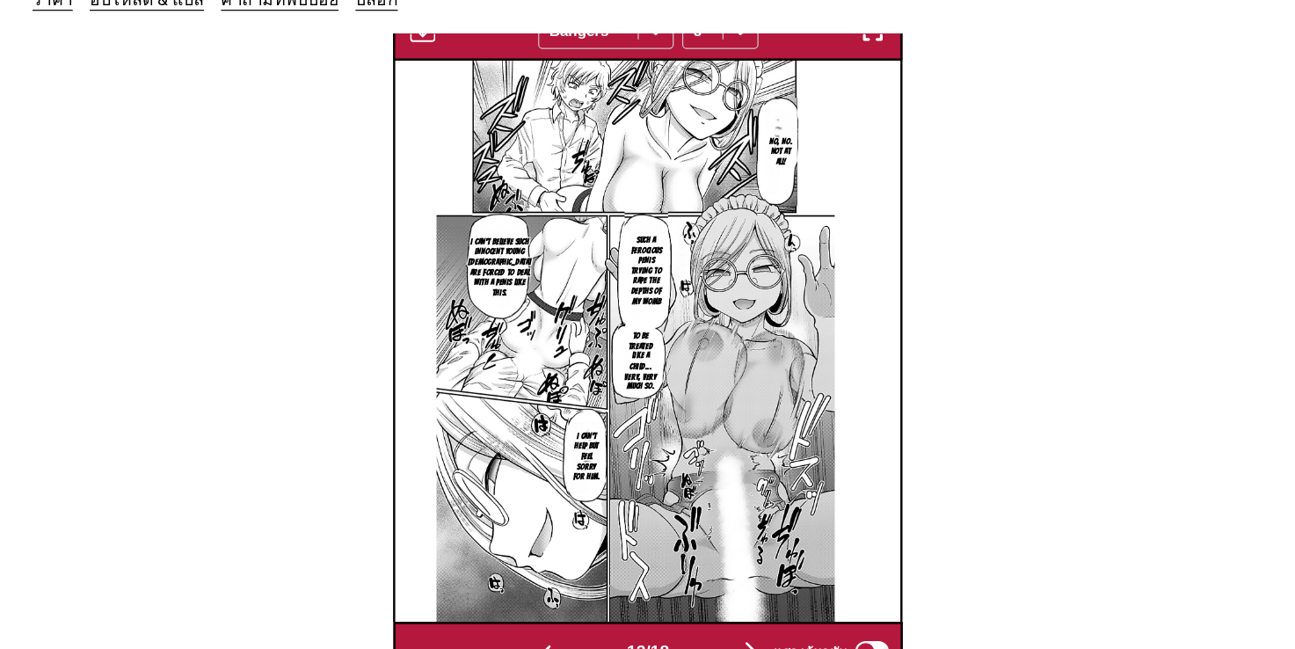
click at [731, 564] on img "button" at bounding box center [732, 568] width 21 height 21
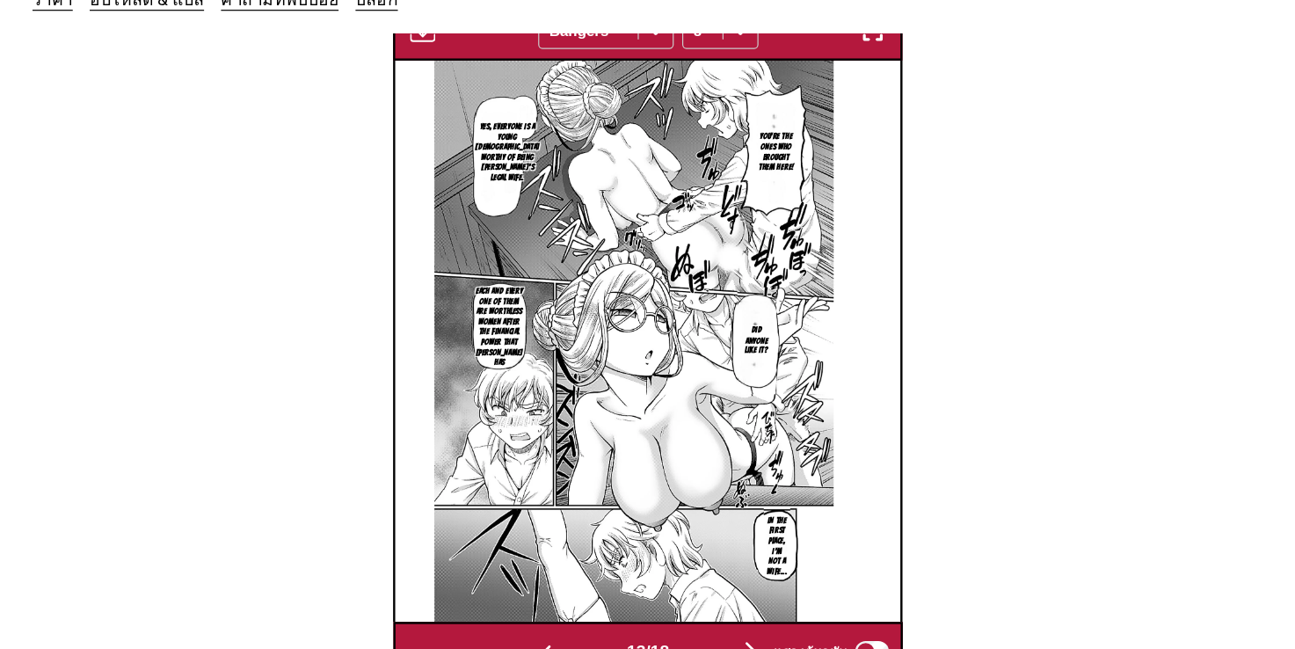
scroll to position [0, 5470]
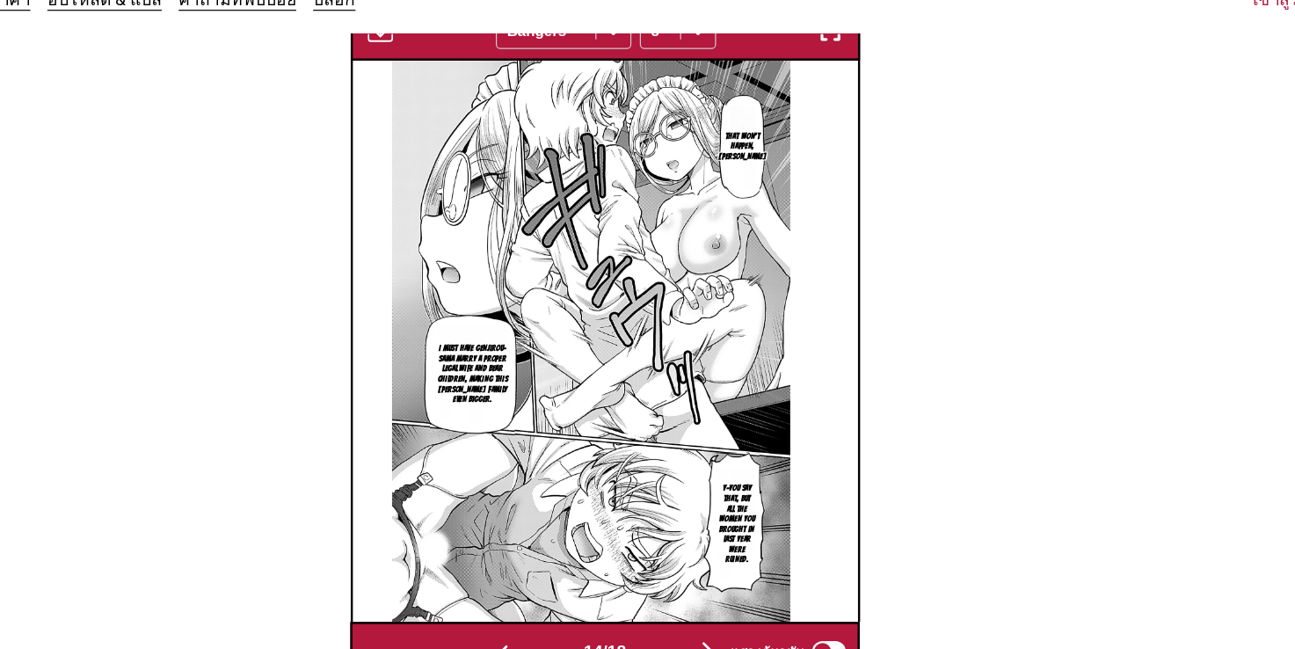
click at [738, 558] on img "button" at bounding box center [732, 568] width 21 height 21
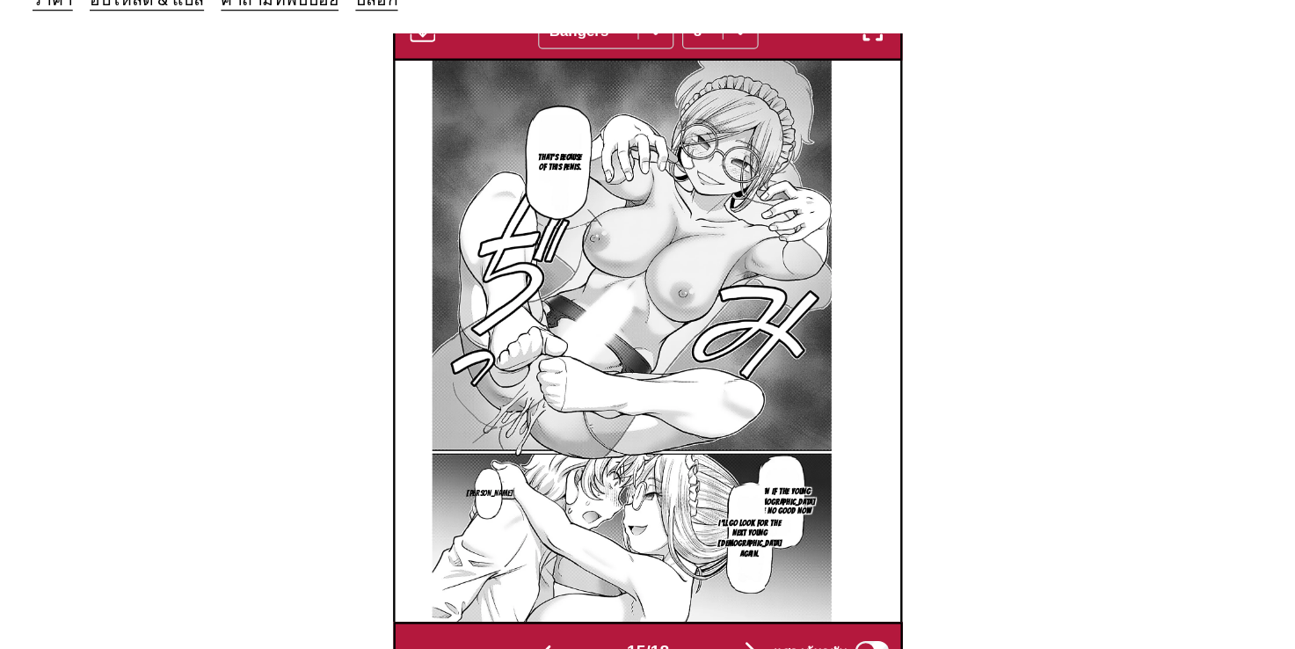
click at [725, 557] on button "button" at bounding box center [733, 569] width 106 height 25
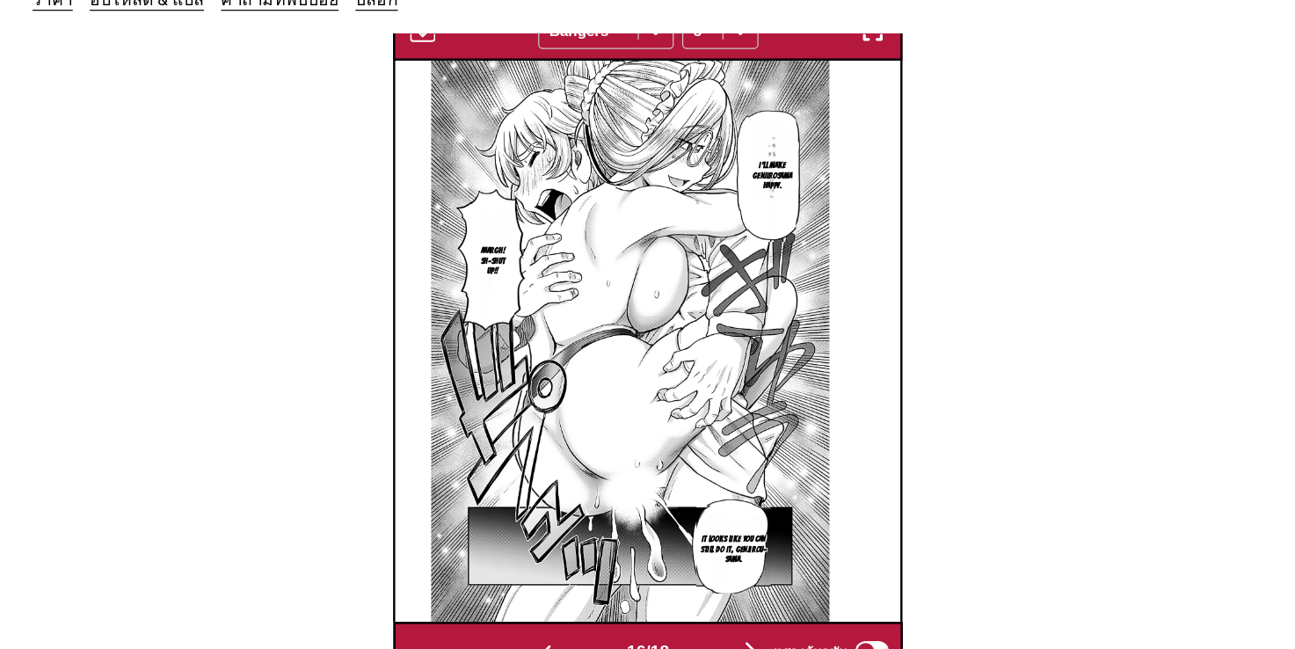
click at [738, 558] on img "button" at bounding box center [732, 568] width 21 height 21
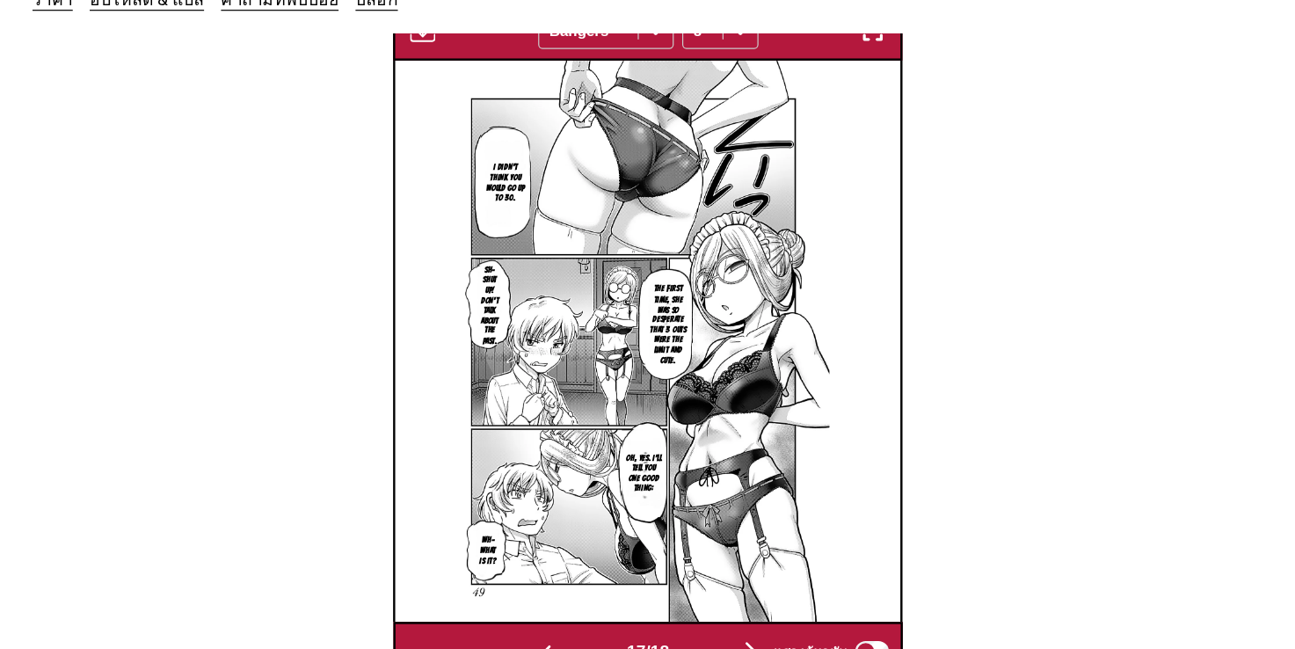
click at [733, 558] on img "button" at bounding box center [732, 568] width 21 height 21
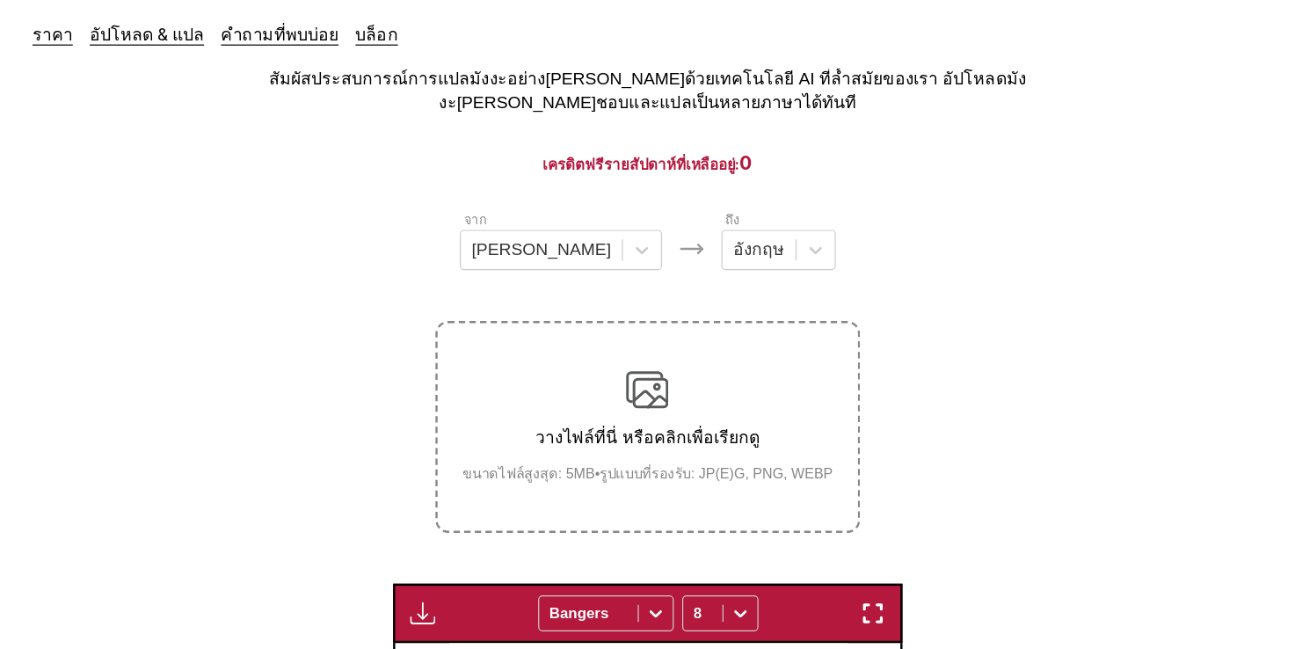
scroll to position [0, 0]
